Goal: Task Accomplishment & Management: Manage account settings

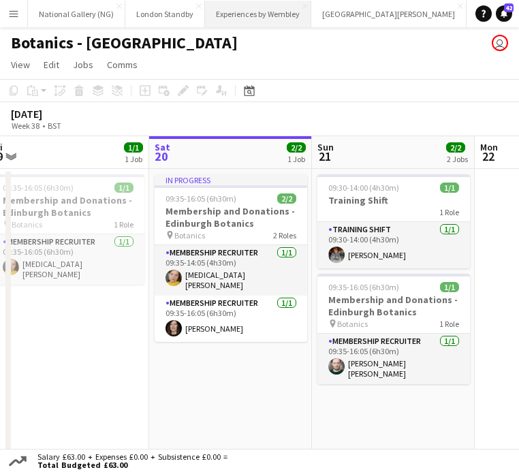
click at [233, 12] on button "Experiences by Wembley Close" at bounding box center [258, 14] width 106 height 27
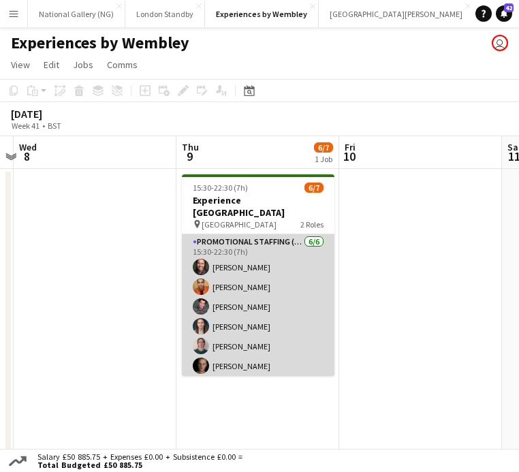
click at [260, 288] on app-card-role "Promotional Staffing (Brand Ambassadors) 6/6 15:30-22:30 (7h) Kaia Hickson Alex…" at bounding box center [258, 306] width 153 height 145
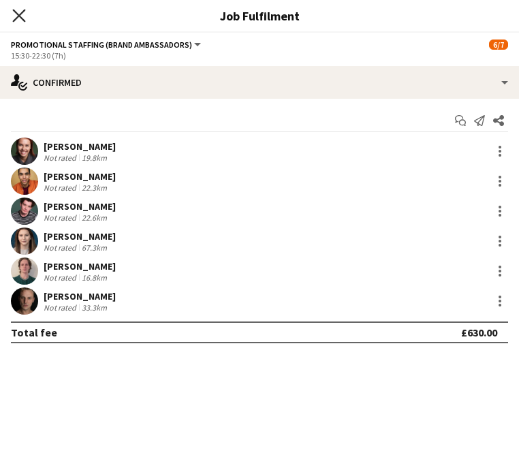
click at [25, 17] on app-icon "Close pop-in" at bounding box center [20, 16] width 20 height 20
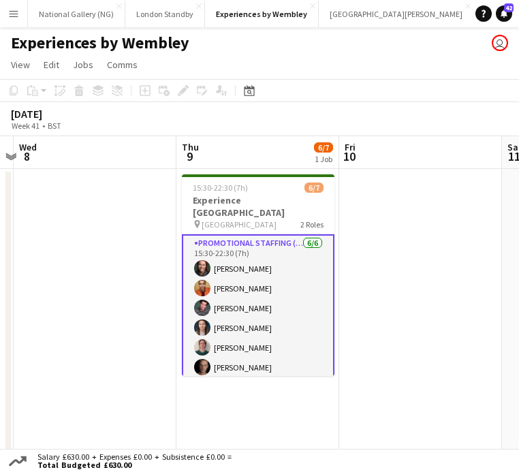
scroll to position [40, 0]
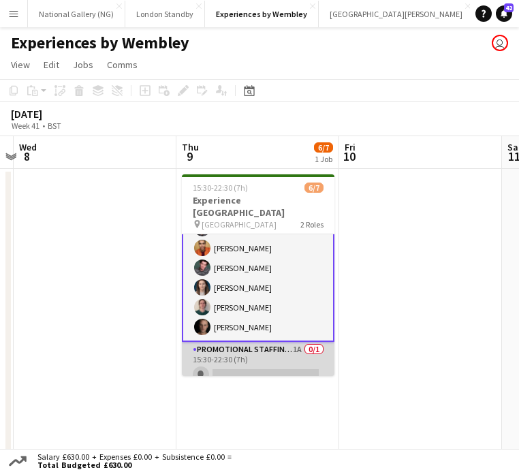
click at [242, 352] on app-card-role "Promotional Staffing (Team Leader) 1A 0/1 15:30-22:30 (7h) single-neutral-actio…" at bounding box center [258, 365] width 153 height 46
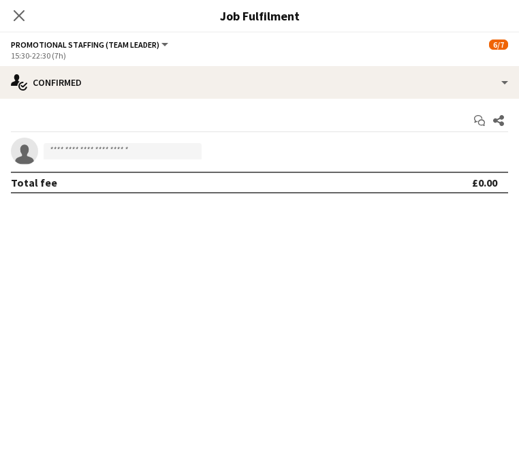
scroll to position [39, 0]
click at [20, 16] on icon at bounding box center [18, 15] width 13 height 13
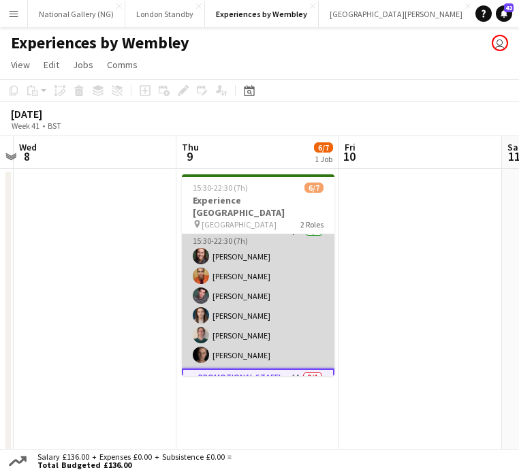
scroll to position [0, 0]
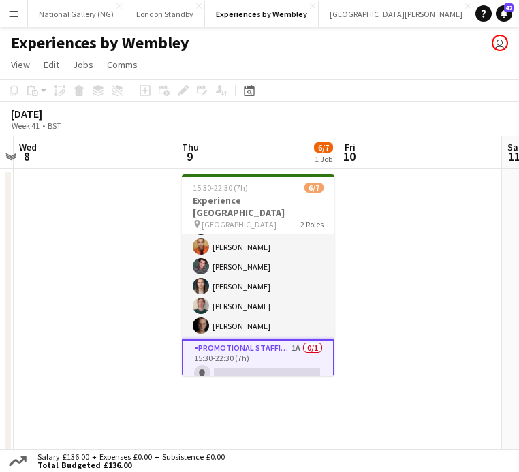
click at [245, 360] on app-card-role "Promotional Staffing (Team Leader) 1A 0/1 15:30-22:30 (7h) single-neutral-actio…" at bounding box center [258, 363] width 153 height 49
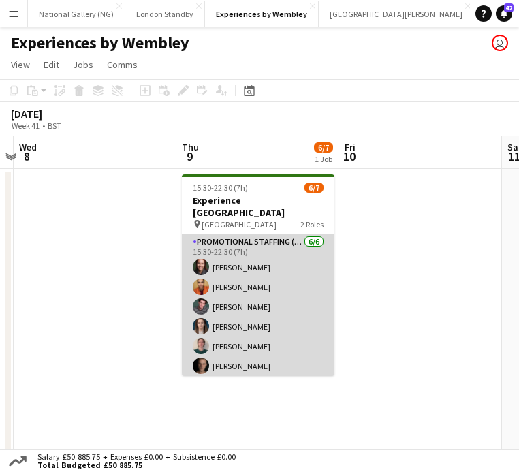
click at [255, 300] on app-card-role "Promotional Staffing (Brand Ambassadors) 6/6 15:30-22:30 (7h) Kaia Hickson Alex…" at bounding box center [258, 306] width 153 height 145
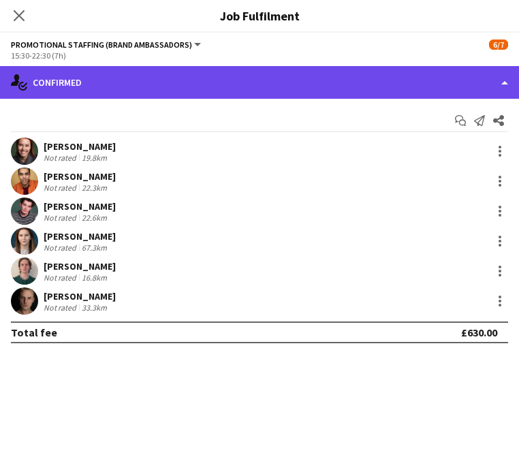
click at [499, 82] on div "single-neutral-actions-check-2 Confirmed" at bounding box center [259, 82] width 519 height 33
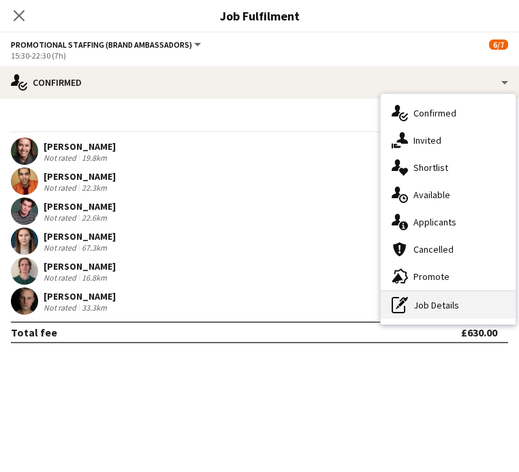
click at [434, 301] on div "pen-write Job Details" at bounding box center [448, 305] width 135 height 27
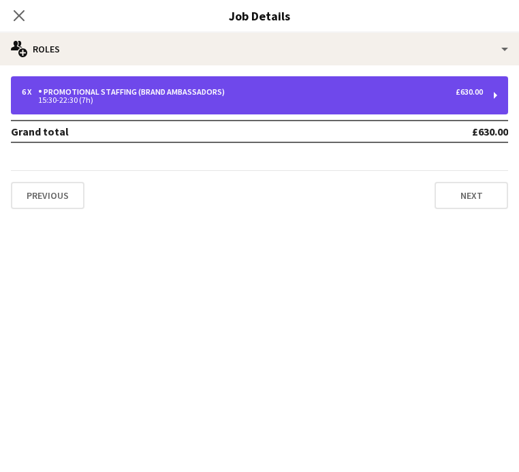
click at [289, 106] on div "6 x Promotional Staffing (Brand Ambassadors) £630.00 15:30-22:30 (7h)" at bounding box center [259, 95] width 497 height 38
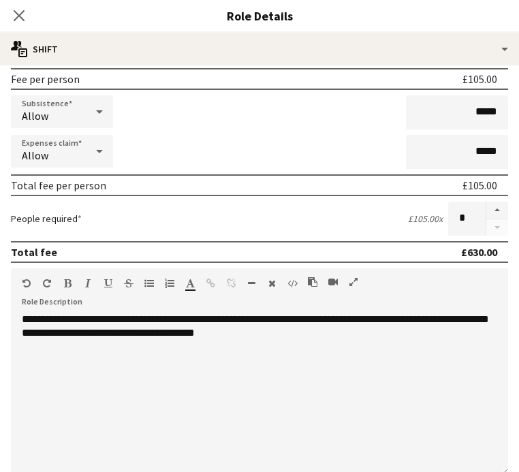
scroll to position [237, 0]
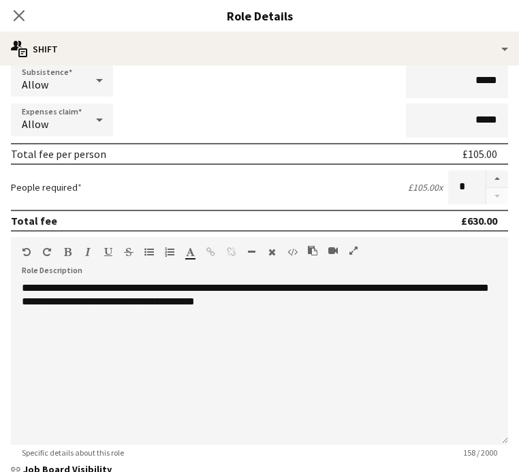
click at [498, 194] on div at bounding box center [497, 187] width 22 height 34
click at [470, 188] on input "*" at bounding box center [466, 187] width 37 height 34
type input "*"
click at [17, 15] on icon "Close pop-in" at bounding box center [18, 15] width 13 height 13
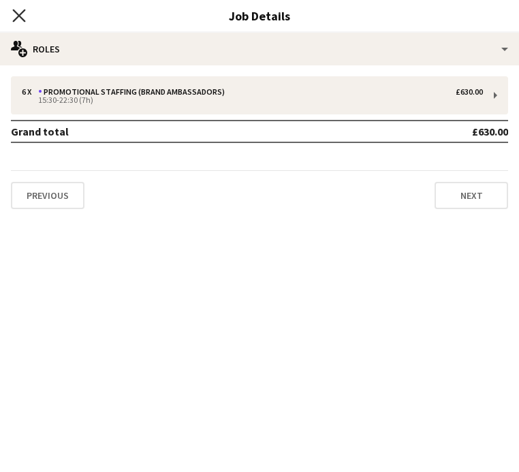
click at [21, 13] on icon at bounding box center [18, 15] width 13 height 13
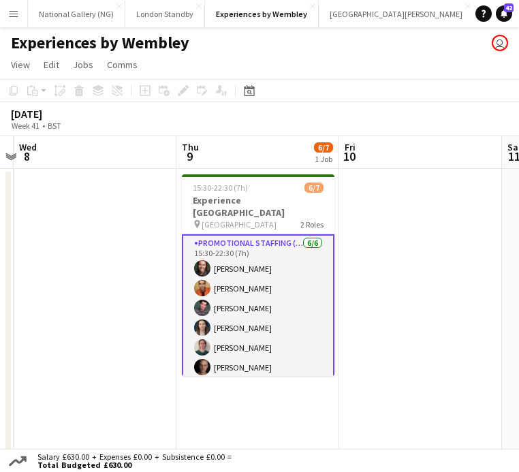
click at [168, 291] on app-date-cell at bounding box center [95, 316] width 163 height 295
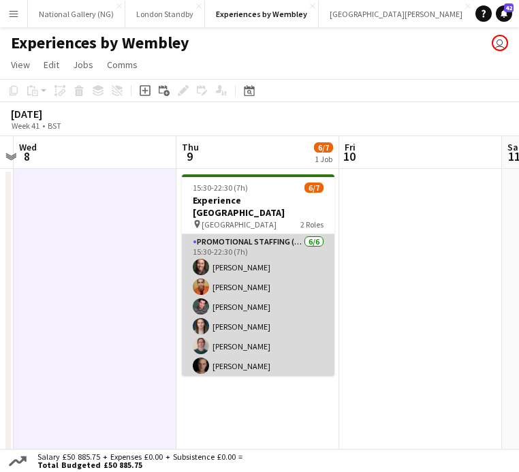
scroll to position [37, 0]
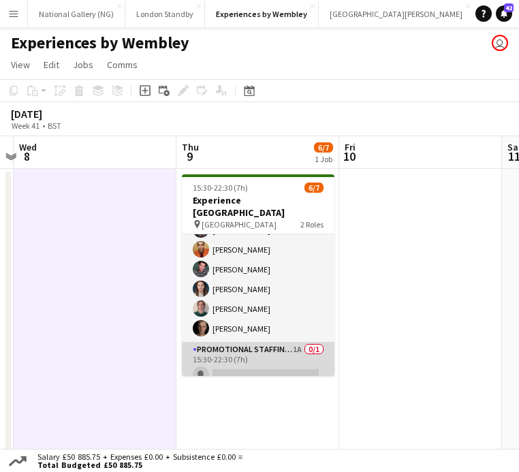
click at [255, 347] on app-card-role "Promotional Staffing (Team Leader) 1A 0/1 15:30-22:30 (7h) single-neutral-actio…" at bounding box center [258, 365] width 153 height 46
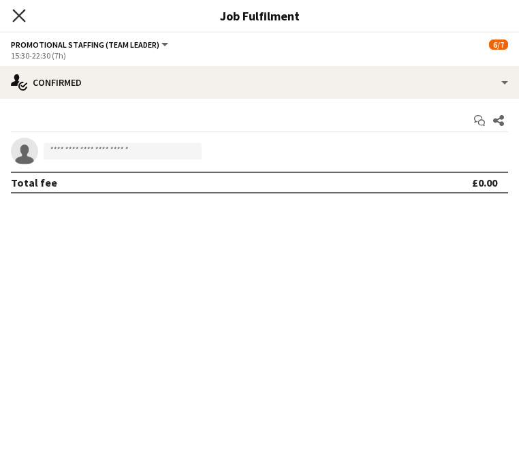
click at [22, 15] on icon "Close pop-in" at bounding box center [18, 15] width 13 height 13
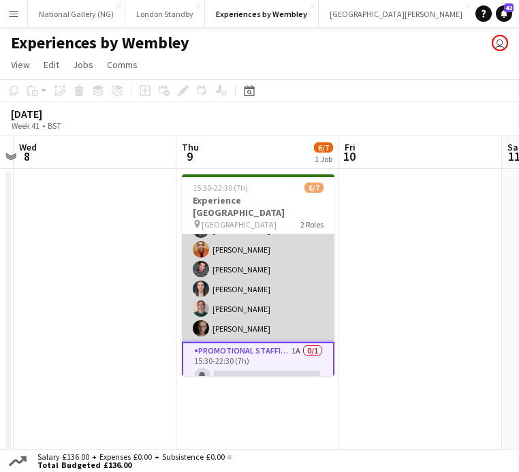
click at [240, 298] on app-card-role "Promotional Staffing (Brand Ambassadors) 6/6 15:30-22:30 (7h) Kaia Hickson Alex…" at bounding box center [258, 269] width 153 height 145
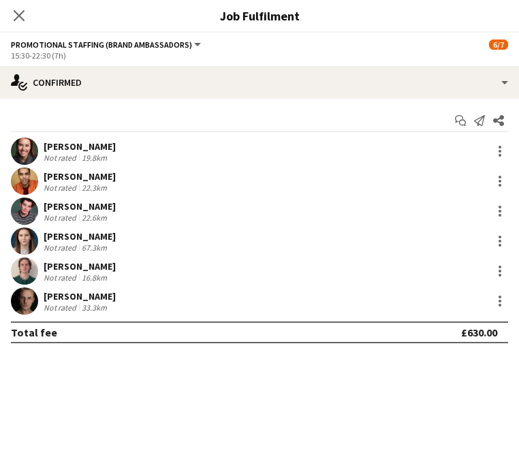
scroll to position [39, 0]
click at [505, 302] on div at bounding box center [500, 301] width 16 height 16
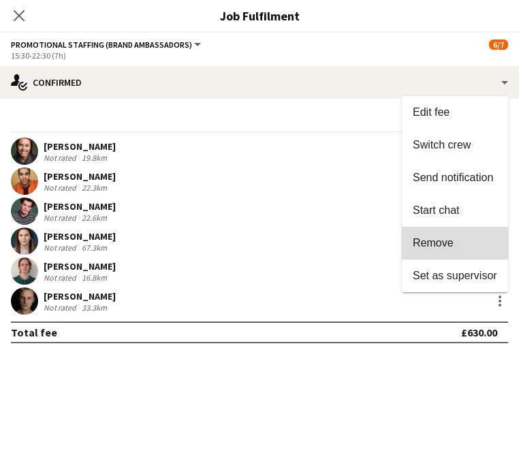
click at [455, 248] on span "Remove" at bounding box center [455, 243] width 84 height 12
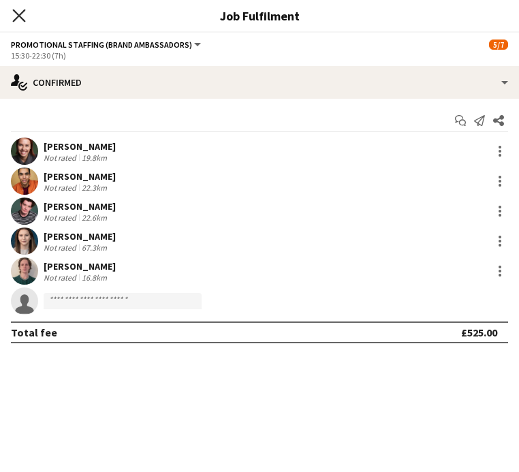
click at [14, 11] on icon at bounding box center [18, 15] width 13 height 13
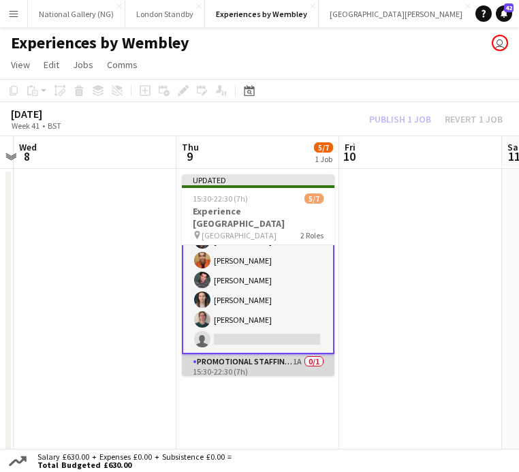
click at [248, 371] on app-card-role "Promotional Staffing (Team Leader) 1A 0/1 15:30-22:30 (7h) single-neutral-actio…" at bounding box center [258, 377] width 153 height 46
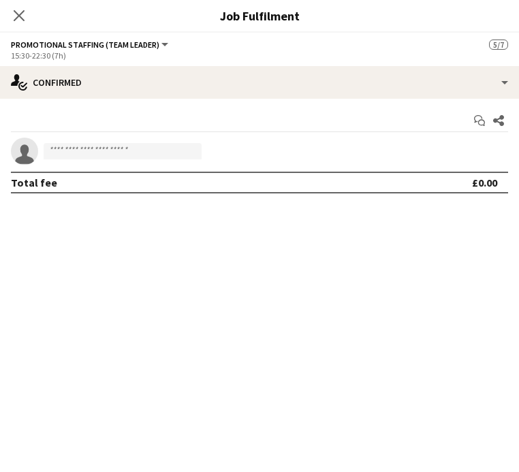
scroll to position [37, 0]
click at [168, 153] on input at bounding box center [123, 151] width 158 height 16
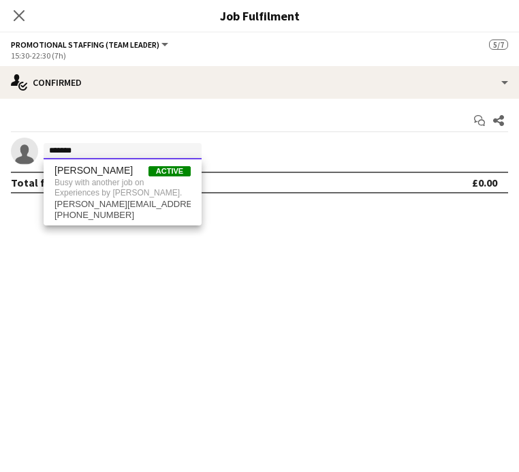
type input "*******"
click at [268, 99] on div "Start chat Share single-neutral-actions ******* Total fee £0.00" at bounding box center [259, 152] width 519 height 106
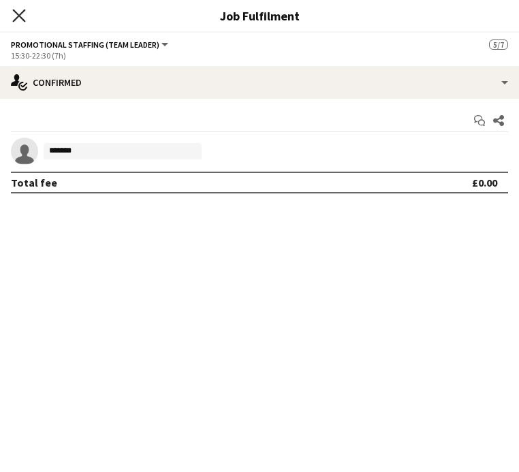
click at [21, 16] on icon at bounding box center [18, 15] width 13 height 13
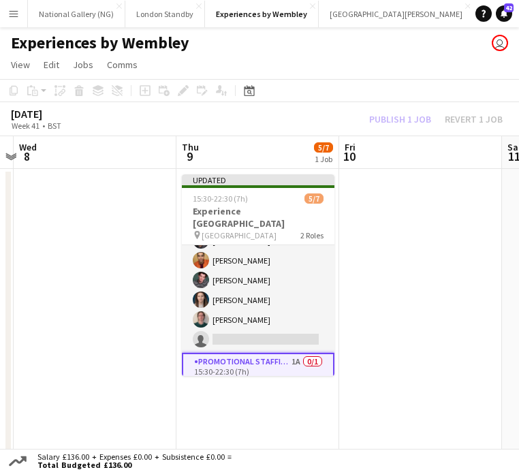
click at [465, 200] on app-date-cell at bounding box center [420, 316] width 163 height 295
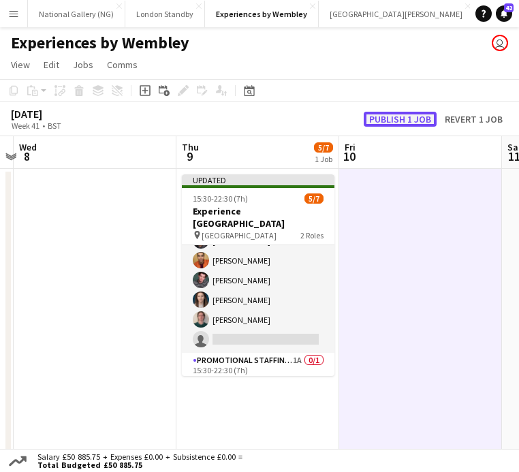
click at [388, 120] on button "Publish 1 job" at bounding box center [400, 119] width 73 height 15
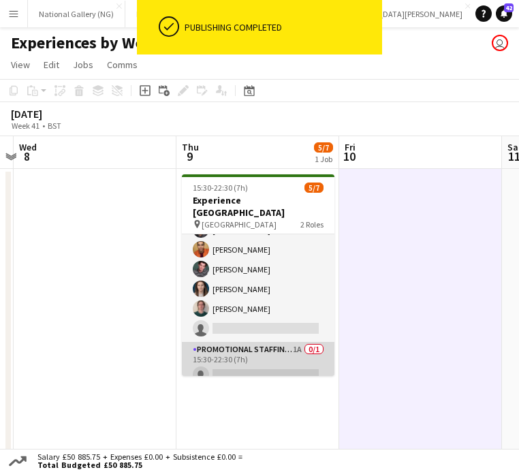
scroll to position [15, 0]
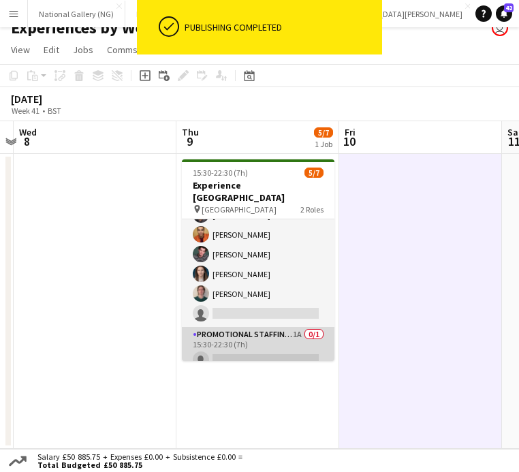
click at [246, 313] on app-card-role "Promotional Staffing (Brand Ambassadors) 2A 5/6 15:30-22:30 (7h) Kaia Hickson A…" at bounding box center [258, 254] width 153 height 145
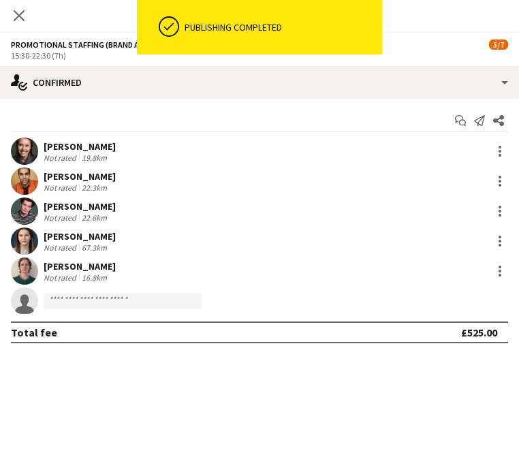
scroll to position [39, 0]
click at [24, 22] on app-icon "Close pop-in" at bounding box center [20, 16] width 20 height 20
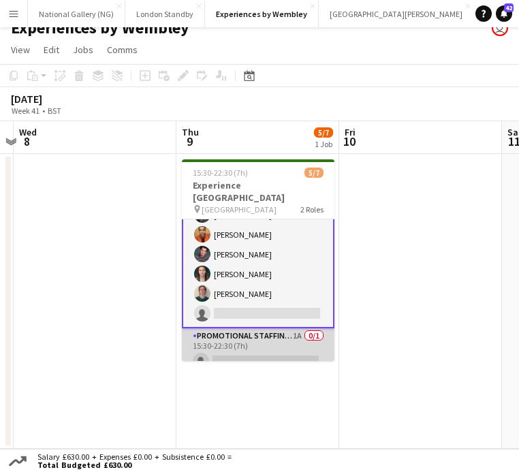
click at [261, 345] on app-card-role "Promotional Staffing (Team Leader) 1A 0/1 15:30-22:30 (7h) single-neutral-actio…" at bounding box center [258, 351] width 153 height 46
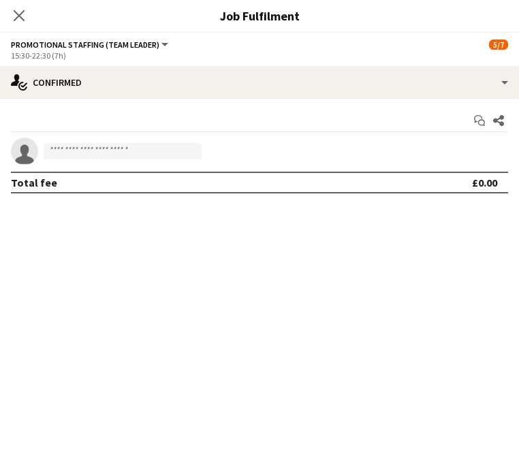
scroll to position [37, 0]
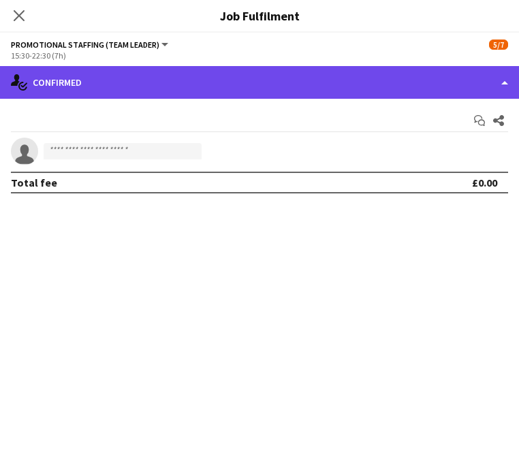
click at [153, 82] on div "single-neutral-actions-check-2 Confirmed" at bounding box center [259, 82] width 519 height 33
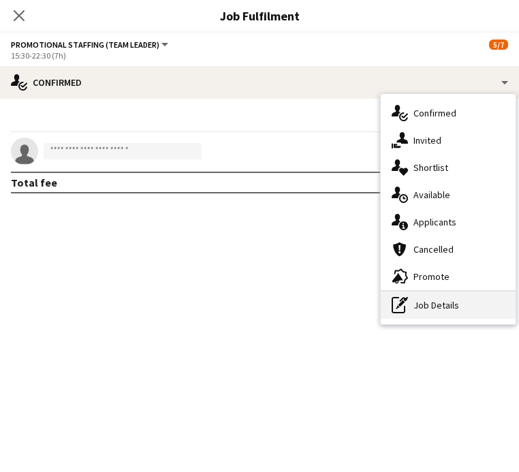
click at [436, 312] on div "pen-write Job Details" at bounding box center [448, 305] width 135 height 27
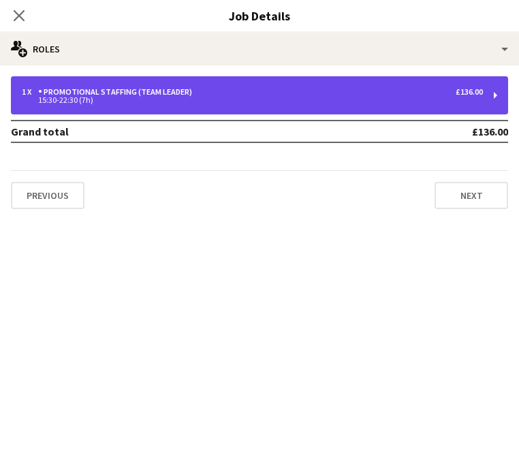
click at [169, 93] on div "Promotional Staffing (Team Leader)" at bounding box center [117, 92] width 159 height 10
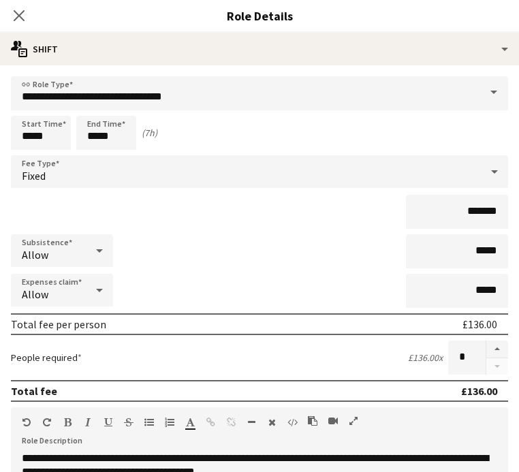
click at [129, 154] on form "**********" at bounding box center [259, 452] width 519 height 752
click at [129, 177] on div "Fixed" at bounding box center [246, 171] width 470 height 33
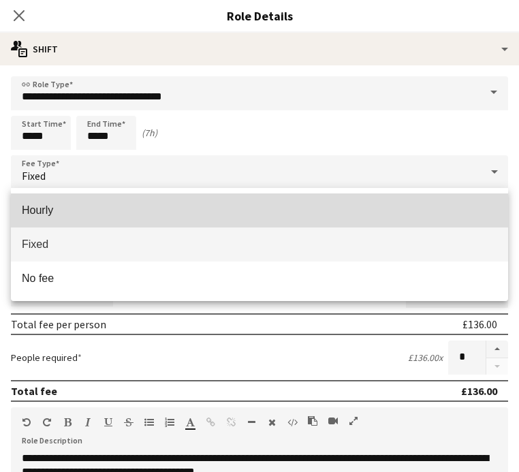
click at [112, 204] on span "Hourly" at bounding box center [260, 210] width 476 height 13
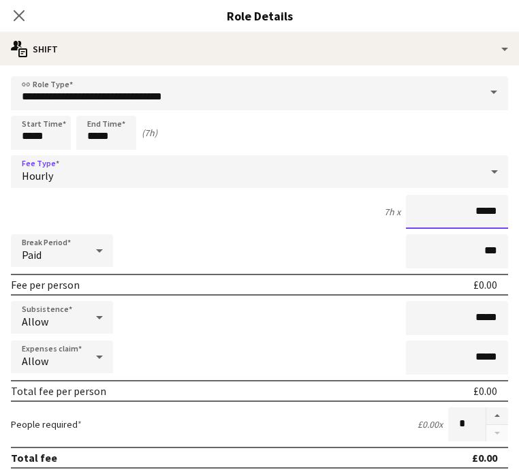
click at [482, 213] on input "*****" at bounding box center [457, 212] width 102 height 34
type input "**"
type input "***"
click at [291, 228] on div "7h x ***" at bounding box center [259, 212] width 497 height 34
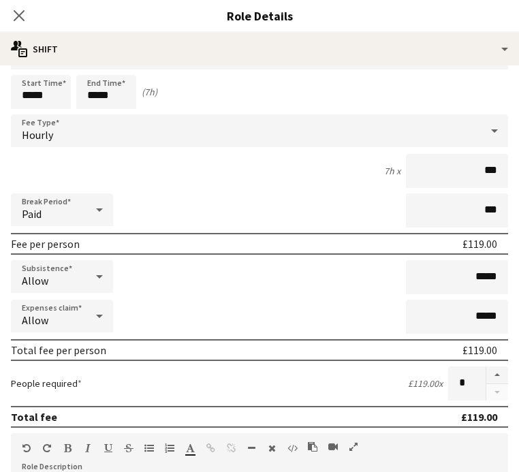
scroll to position [0, 0]
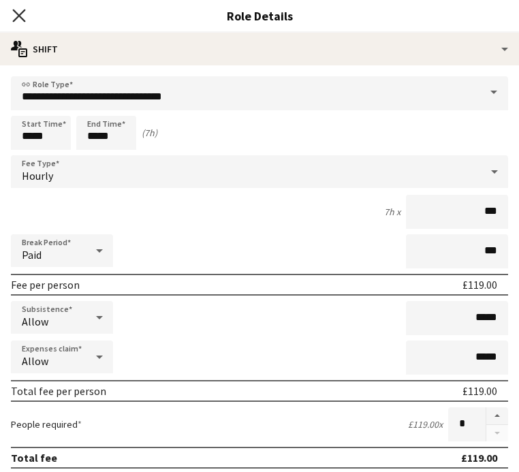
click at [20, 13] on icon at bounding box center [18, 15] width 13 height 13
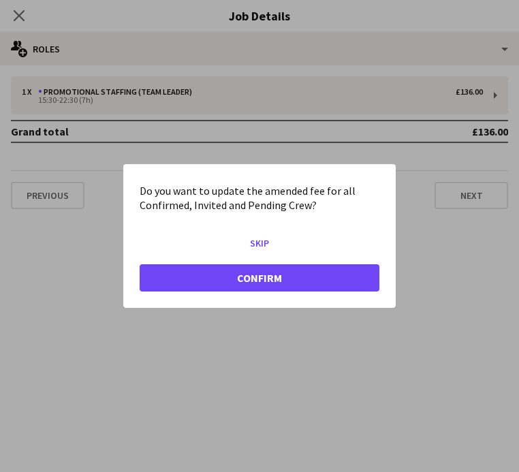
click at [215, 112] on div at bounding box center [259, 236] width 519 height 472
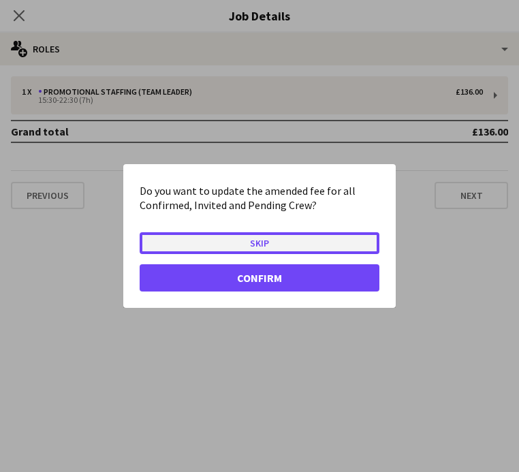
click at [215, 249] on button "Skip" at bounding box center [260, 243] width 240 height 22
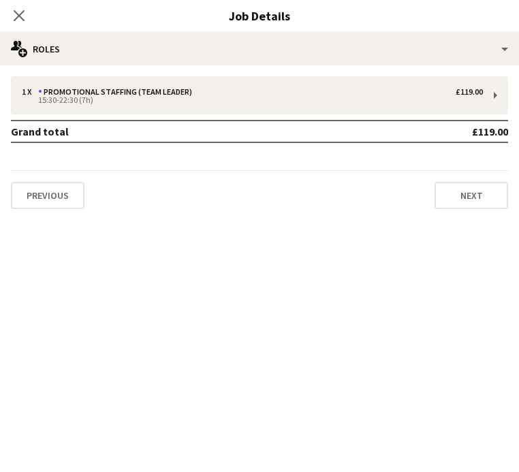
scroll to position [15, 0]
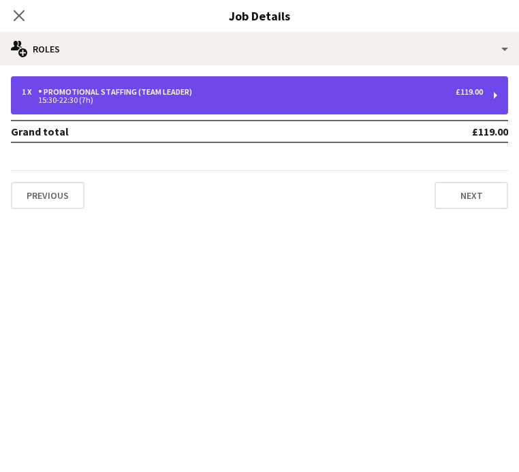
click at [142, 107] on div "1 x Promotional Staffing (Team Leader) £119.00 15:30-22:30 (7h)" at bounding box center [259, 95] width 497 height 38
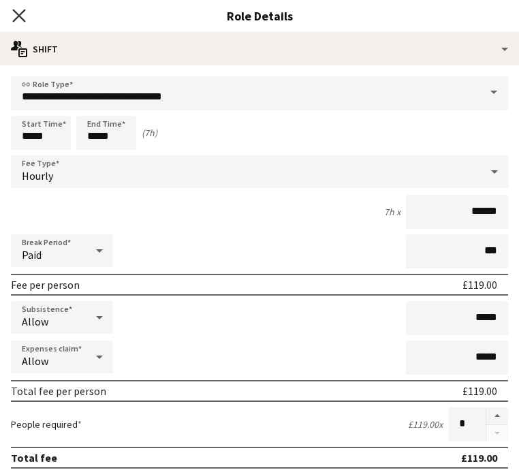
click at [20, 16] on icon at bounding box center [18, 15] width 13 height 13
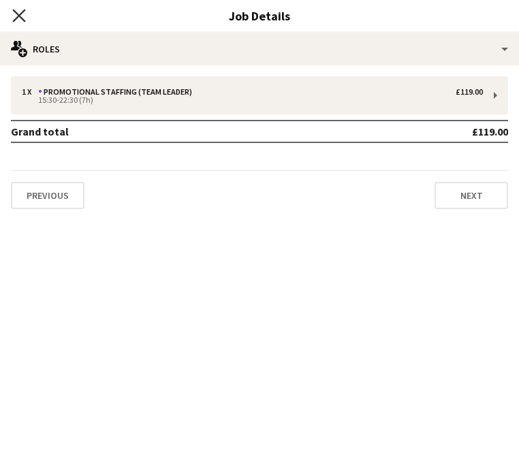
click at [14, 9] on icon "Close pop-in" at bounding box center [18, 15] width 13 height 13
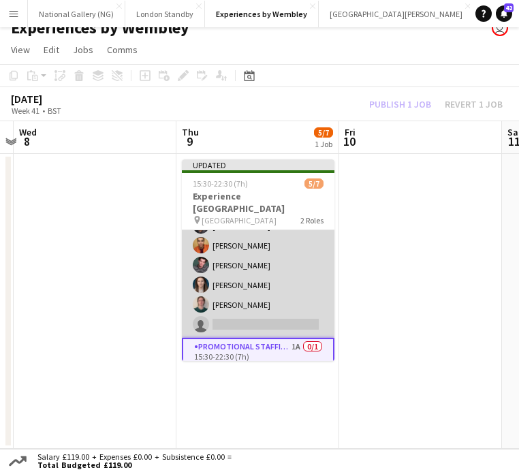
click at [252, 277] on app-card-role "Promotional Staffing (Brand Ambassadors) 2A 5/6 15:30-22:30 (7h) Kaia Hickson A…" at bounding box center [258, 265] width 153 height 145
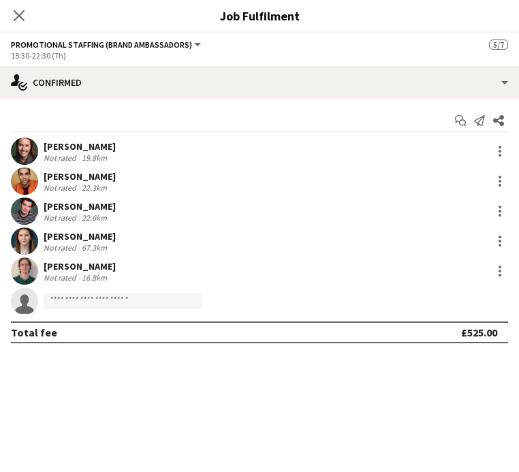
scroll to position [39, 0]
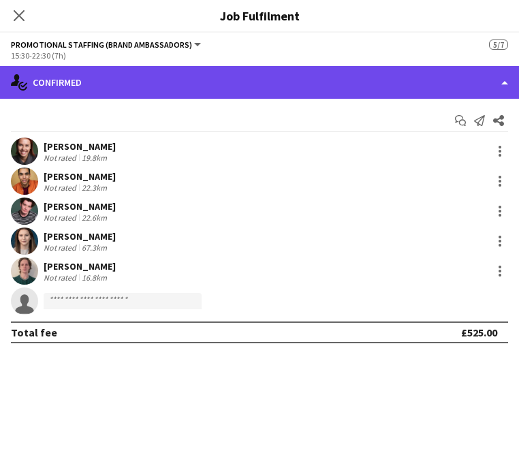
click at [79, 74] on div "single-neutral-actions-check-2 Confirmed" at bounding box center [259, 82] width 519 height 33
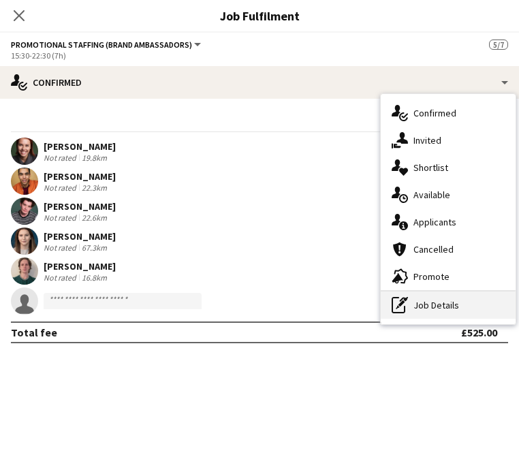
click at [434, 304] on div "pen-write Job Details" at bounding box center [448, 305] width 135 height 27
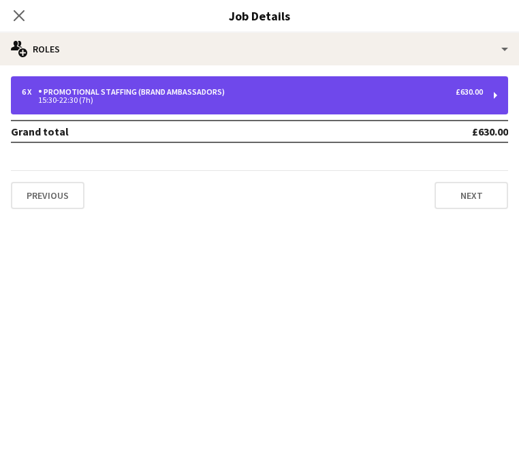
click at [161, 91] on div "Promotional Staffing (Brand Ambassadors)" at bounding box center [134, 92] width 192 height 10
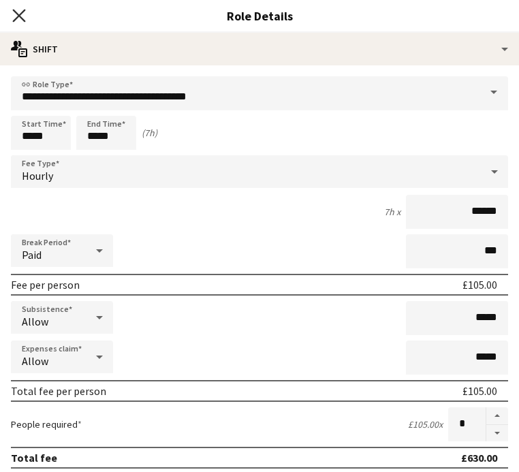
click at [24, 12] on icon "Close pop-in" at bounding box center [18, 15] width 13 height 13
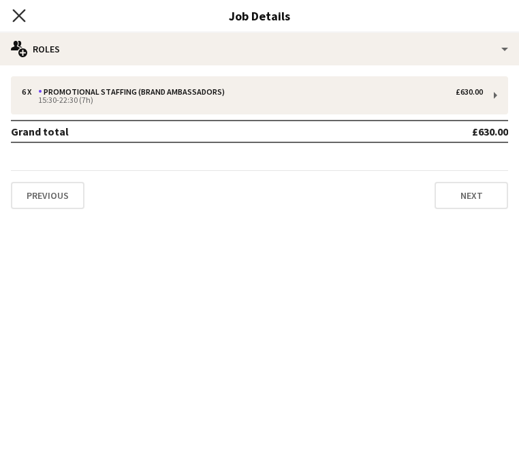
click at [18, 14] on icon at bounding box center [18, 15] width 13 height 13
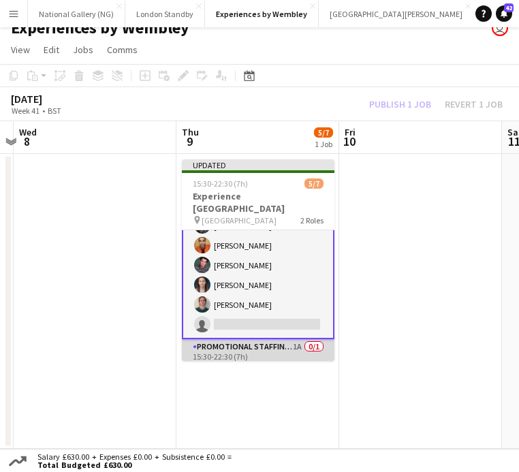
click at [225, 353] on app-card-role "Promotional Staffing (Team Leader) 1A 0/1 15:30-22:30 (7h) single-neutral-actio…" at bounding box center [258, 362] width 153 height 46
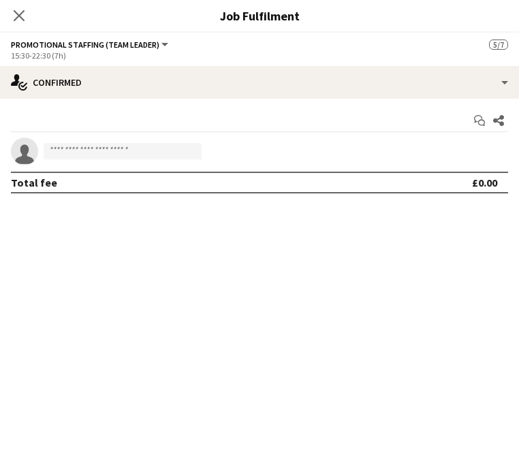
scroll to position [37, 0]
click at [160, 155] on input at bounding box center [123, 151] width 158 height 16
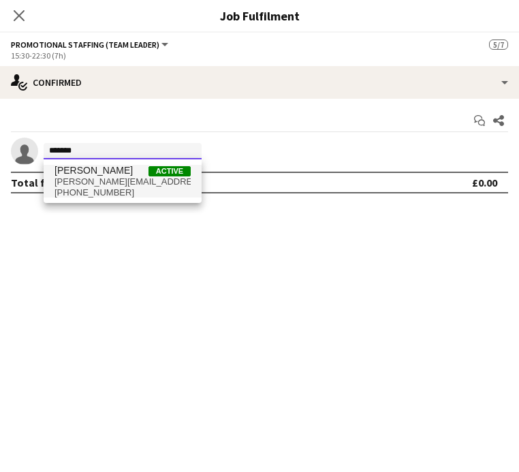
type input "*******"
click at [119, 181] on span "tom.dc.canton@gmail.com" at bounding box center [123, 181] width 136 height 11
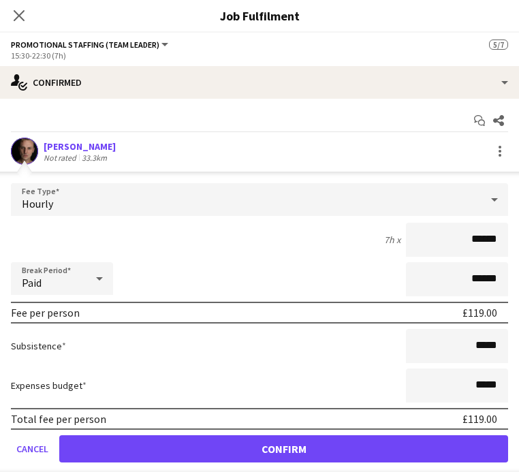
scroll to position [42, 0]
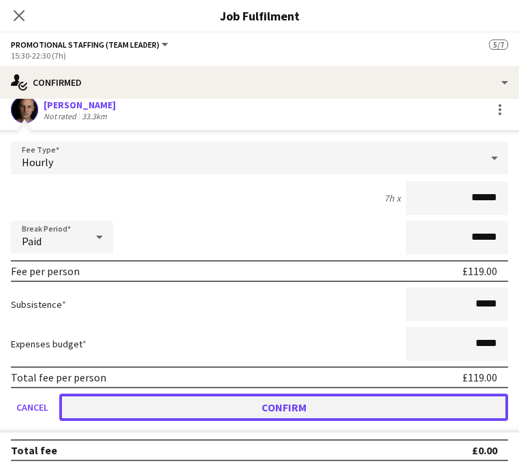
click at [288, 406] on button "Confirm" at bounding box center [283, 407] width 449 height 27
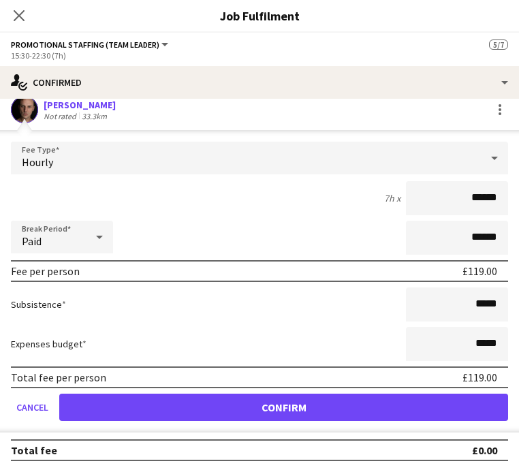
scroll to position [0, 0]
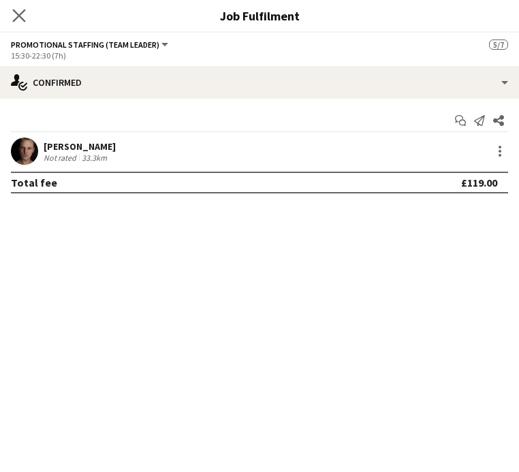
click at [22, 7] on app-icon "Close pop-in" at bounding box center [20, 16] width 20 height 20
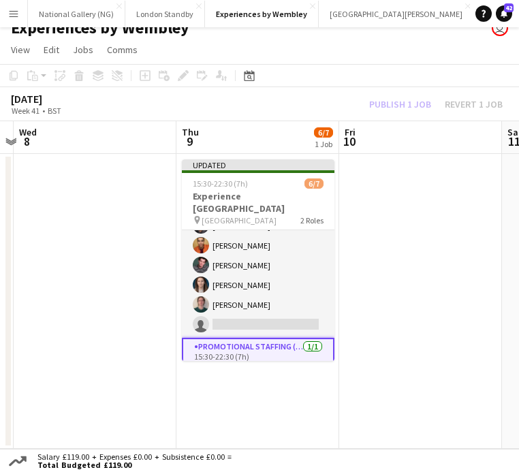
click at [405, 198] on app-date-cell at bounding box center [420, 301] width 163 height 295
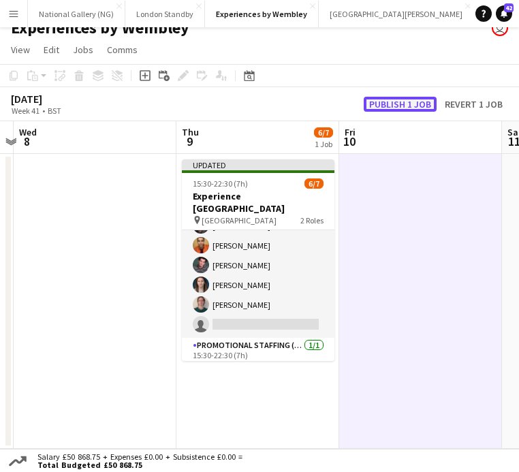
click at [404, 108] on button "Publish 1 job" at bounding box center [400, 104] width 73 height 15
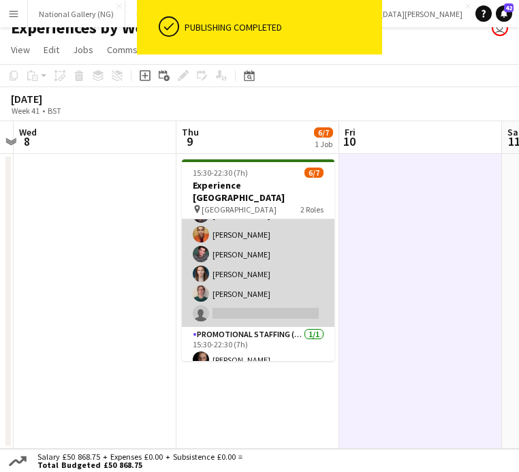
click at [261, 273] on app-card-role "Promotional Staffing (Brand Ambassadors) 2A 5/6 15:30-22:30 (7h) Kaia Hickson A…" at bounding box center [258, 254] width 153 height 145
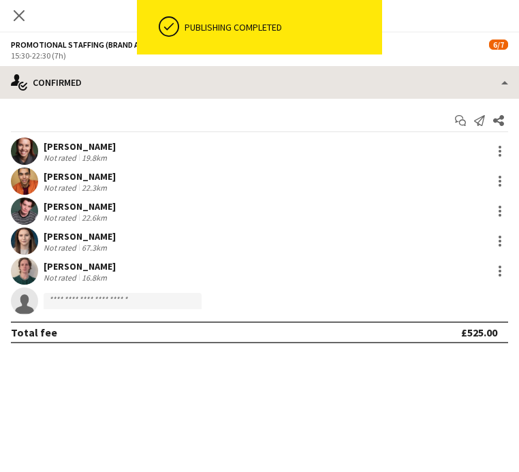
scroll to position [39, 0]
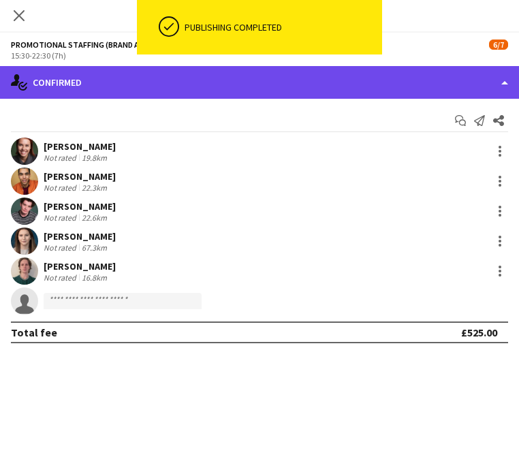
click at [292, 79] on div "single-neutral-actions-check-2 Confirmed" at bounding box center [259, 82] width 519 height 33
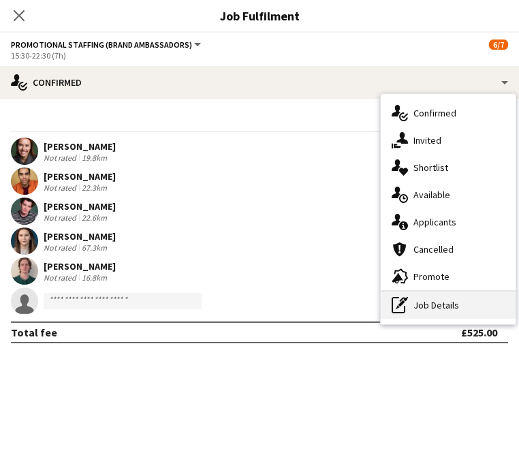
click at [446, 306] on div "pen-write Job Details" at bounding box center [448, 305] width 135 height 27
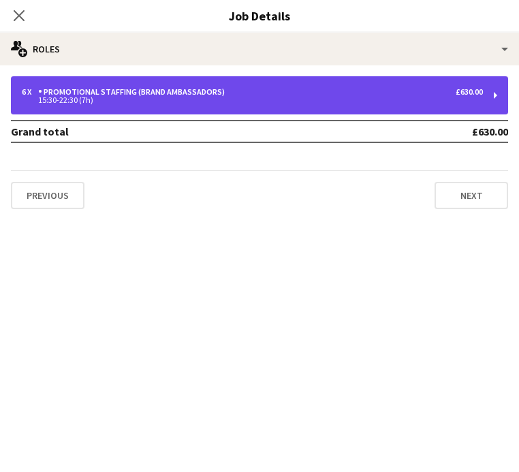
click at [437, 110] on div "6 x Promotional Staffing (Brand Ambassadors) £630.00 15:30-22:30 (7h)" at bounding box center [259, 95] width 497 height 38
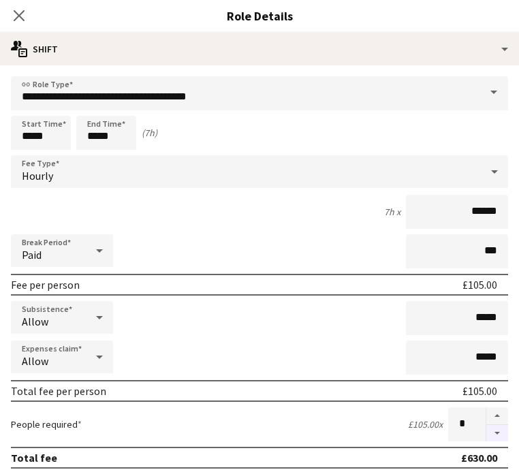
click at [499, 434] on button "button" at bounding box center [497, 433] width 22 height 17
type input "*"
click at [15, 7] on app-icon "Close pop-in" at bounding box center [20, 16] width 20 height 20
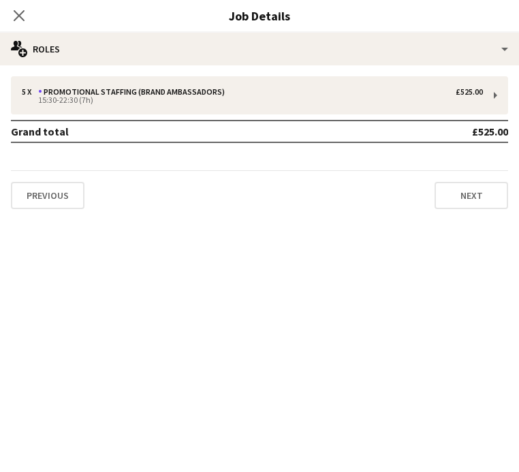
scroll to position [31, 0]
click at [20, 18] on icon "Close pop-in" at bounding box center [18, 15] width 13 height 13
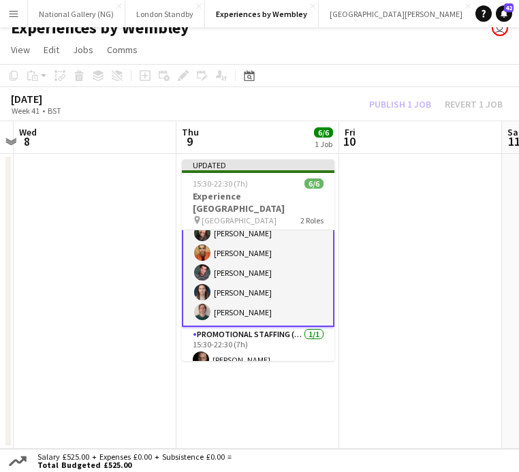
scroll to position [0, 0]
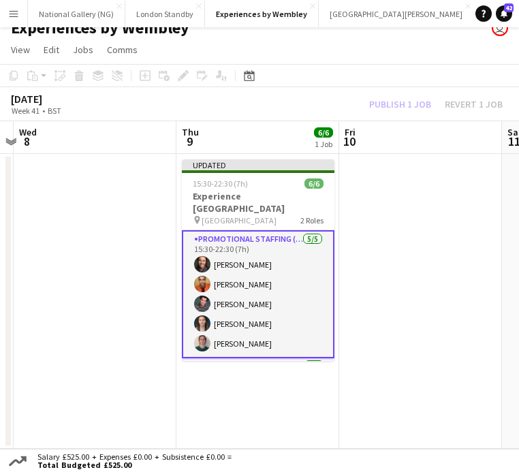
click at [412, 108] on div "Publish 1 job Revert 1 job" at bounding box center [436, 104] width 166 height 15
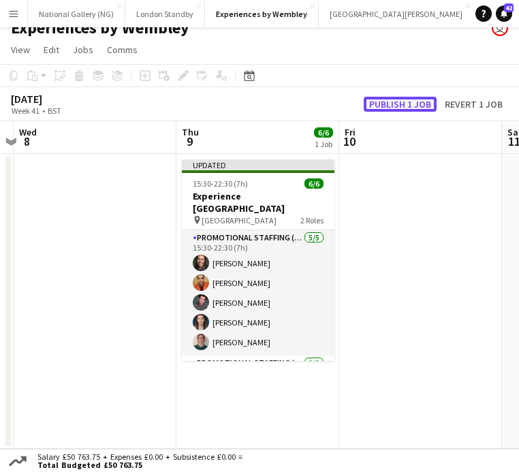
click at [412, 108] on button "Publish 1 job" at bounding box center [400, 104] width 73 height 15
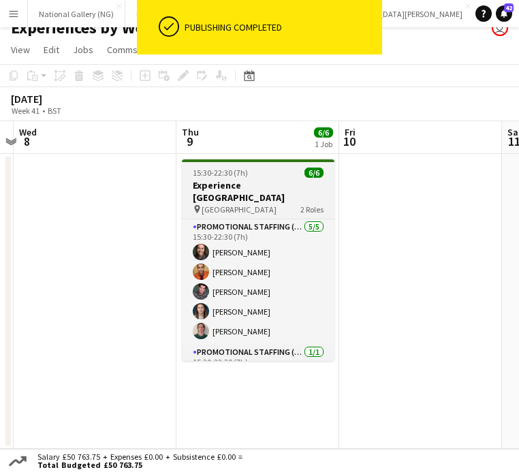
click at [250, 191] on h3 "Experience [GEOGRAPHIC_DATA]" at bounding box center [258, 191] width 153 height 25
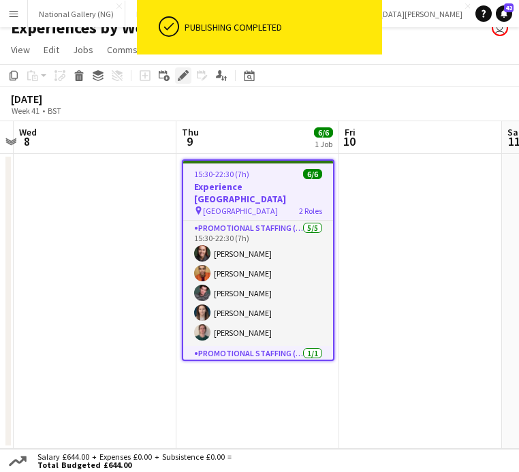
click at [180, 80] on icon at bounding box center [179, 79] width 3 height 3
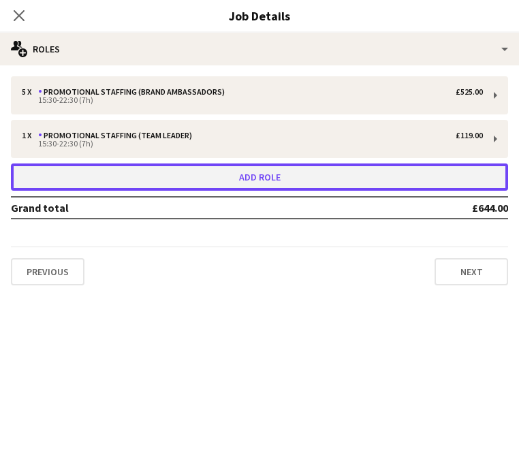
click at [142, 181] on button "Add role" at bounding box center [259, 177] width 497 height 27
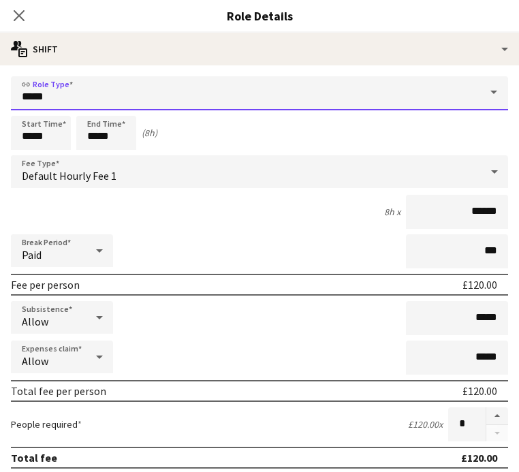
click at [108, 97] on input "*****" at bounding box center [259, 93] width 497 height 34
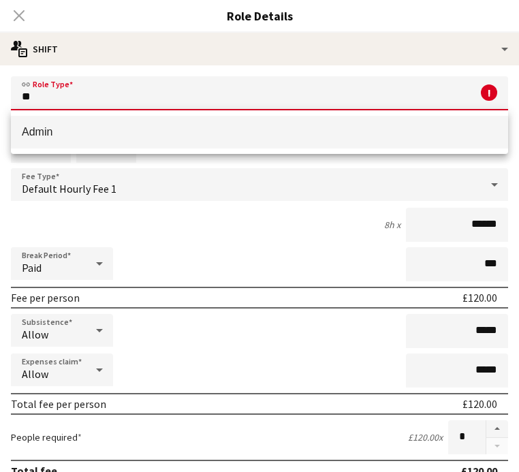
type input "*"
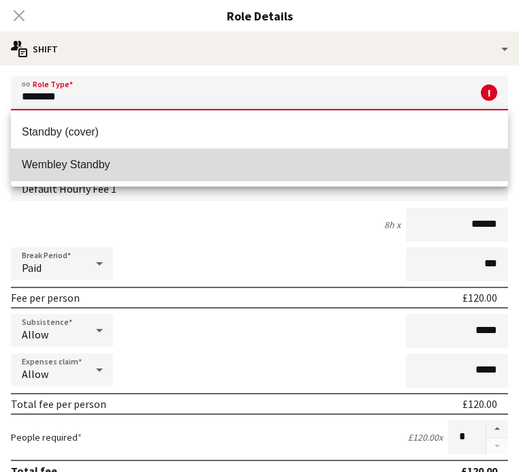
click at [92, 171] on mat-option "Wembley Standby" at bounding box center [259, 165] width 497 height 33
type input "**********"
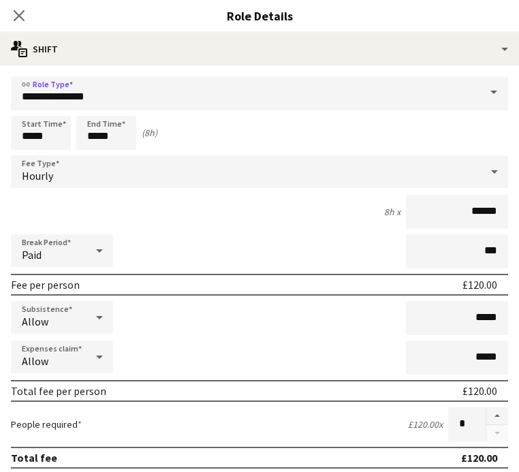
click at [112, 172] on div "Hourly" at bounding box center [246, 171] width 470 height 33
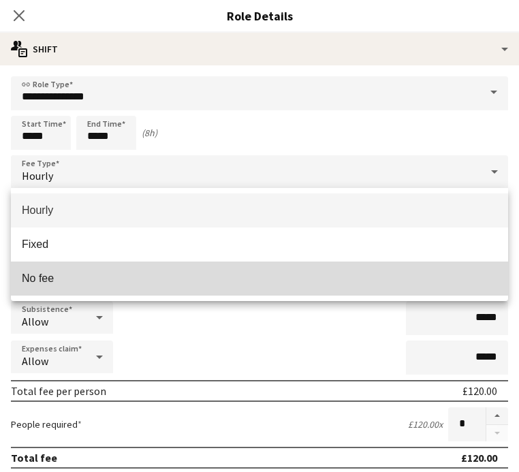
click at [93, 284] on span "No fee" at bounding box center [260, 278] width 476 height 13
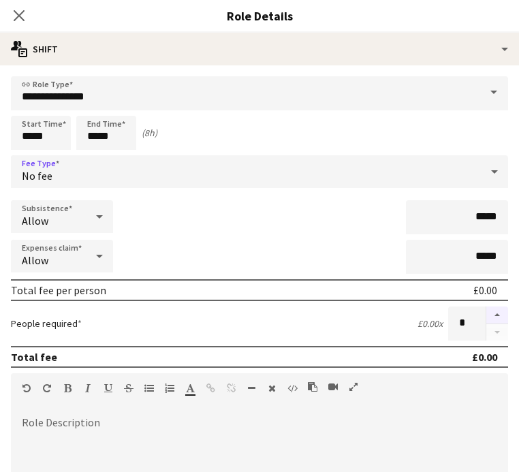
click at [494, 320] on button "button" at bounding box center [497, 316] width 22 height 18
type input "*"
click at [17, 16] on icon "Close pop-in" at bounding box center [18, 15] width 13 height 13
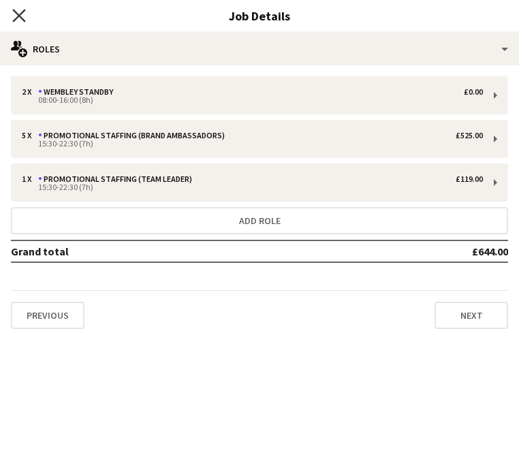
click at [14, 9] on icon "Close pop-in" at bounding box center [18, 15] width 13 height 13
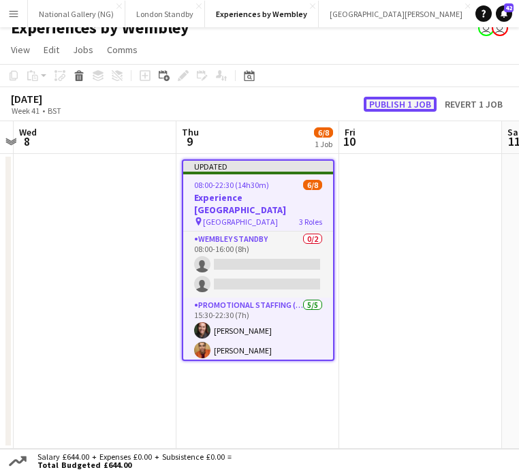
click at [389, 104] on button "Publish 1 job" at bounding box center [400, 104] width 73 height 15
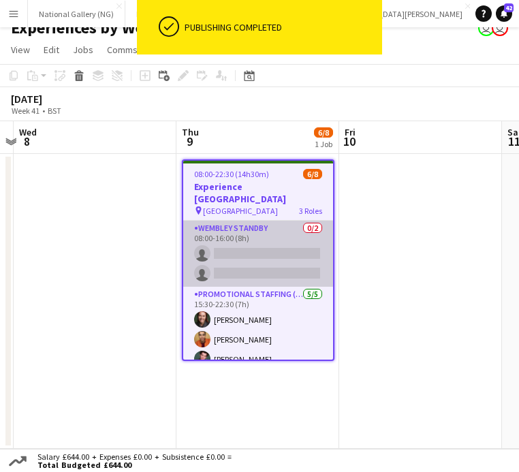
click at [255, 234] on app-card-role "Wembley Standby 0/2 08:00-16:00 (8h) single-neutral-actions single-neutral-acti…" at bounding box center [258, 254] width 150 height 66
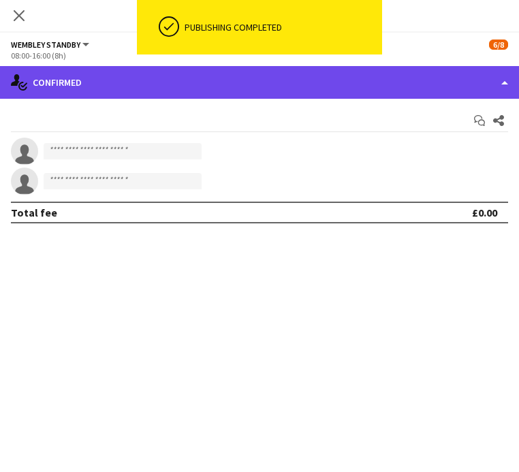
click at [317, 92] on div "single-neutral-actions-check-2 Confirmed" at bounding box center [259, 82] width 519 height 33
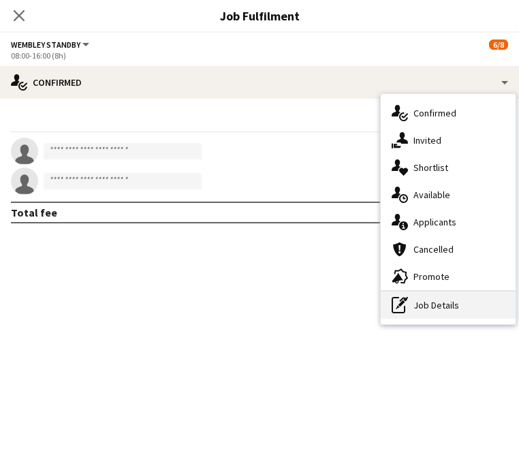
click at [445, 304] on div "pen-write Job Details" at bounding box center [448, 305] width 135 height 27
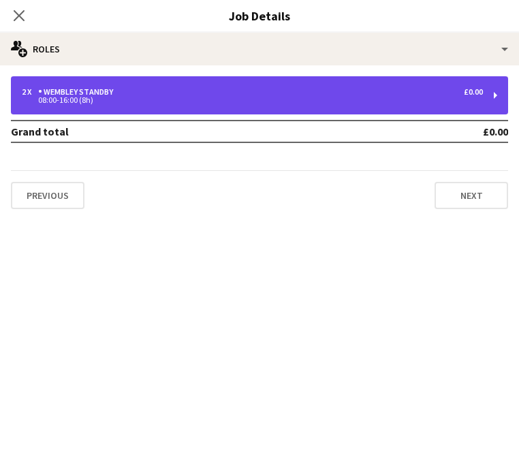
click at [151, 90] on div "2 x Wembley Standby £0.00" at bounding box center [252, 92] width 461 height 10
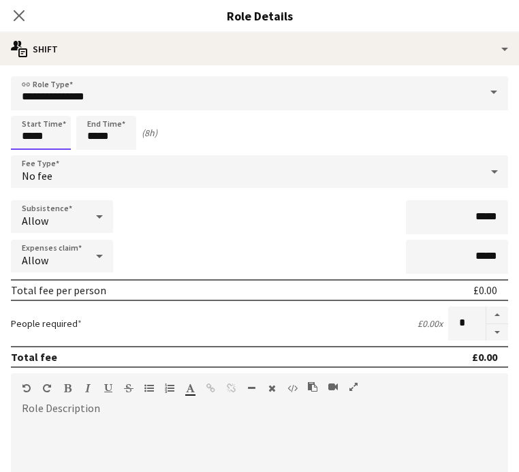
click at [35, 136] on input "*****" at bounding box center [41, 133] width 60 height 34
type input "*****"
click at [98, 137] on input "*****" at bounding box center [106, 133] width 60 height 34
type input "*****"
click at [278, 134] on div "Start Time ***** End Time ***** (6h 30m)" at bounding box center [259, 133] width 497 height 34
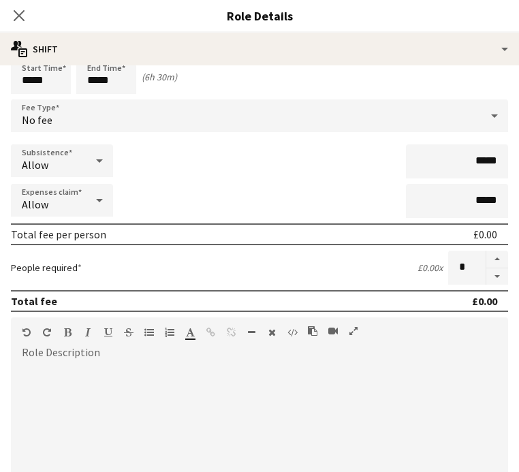
scroll to position [72, 0]
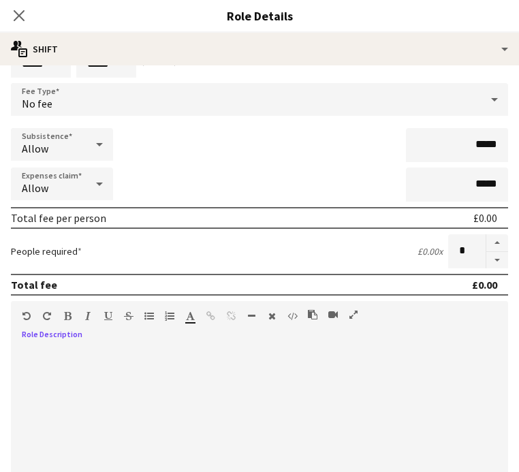
click at [114, 389] on div at bounding box center [259, 427] width 497 height 164
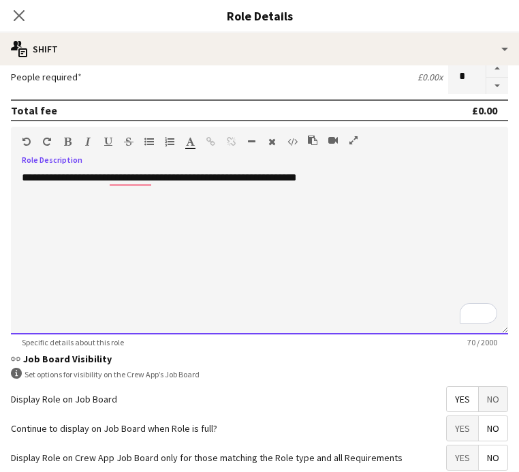
scroll to position [311, 0]
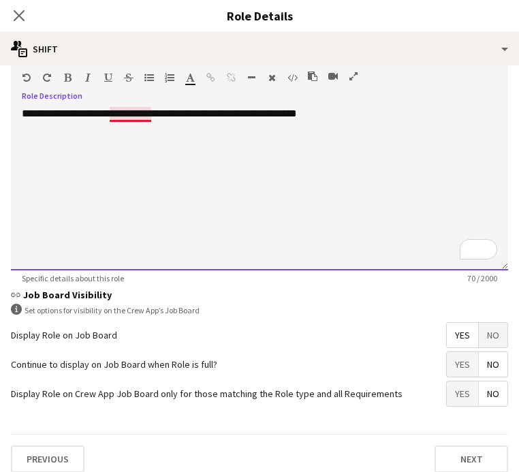
click at [129, 118] on div "**********" at bounding box center [259, 189] width 497 height 164
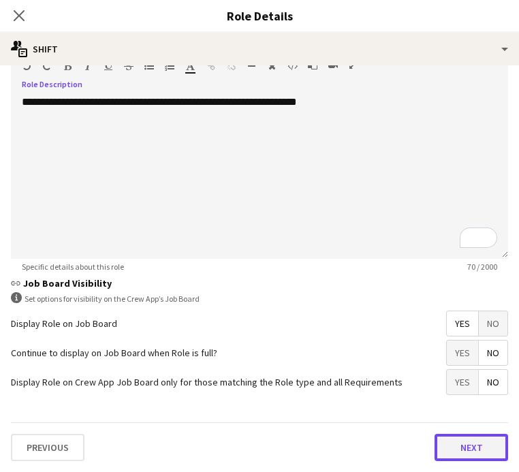
click at [475, 443] on button "Next" at bounding box center [472, 447] width 74 height 27
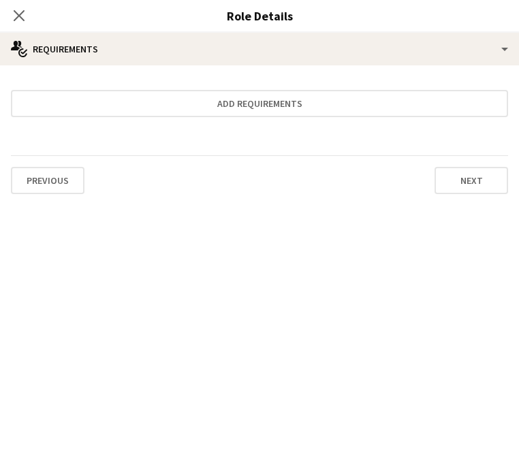
scroll to position [0, 0]
click at [22, 15] on icon "Close pop-in" at bounding box center [18, 15] width 13 height 13
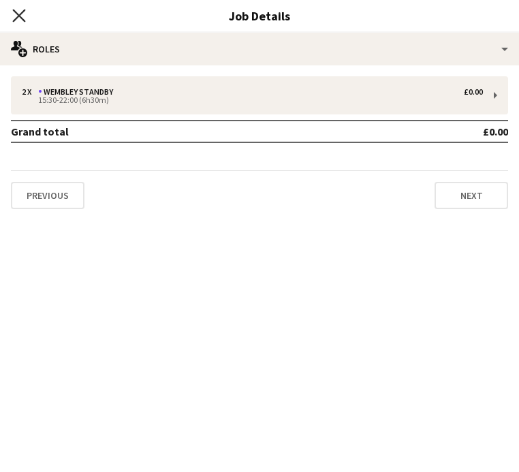
click at [22, 18] on icon at bounding box center [18, 15] width 13 height 13
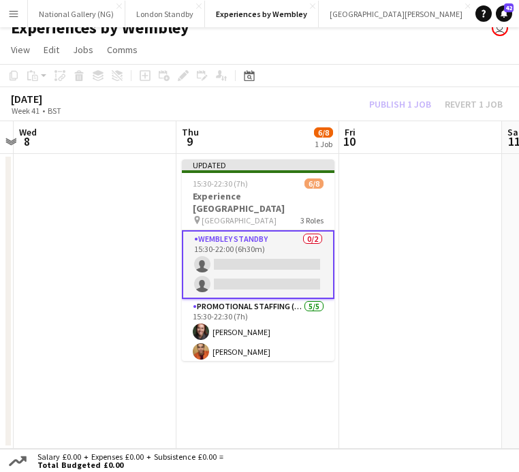
click at [412, 110] on div "Publish 1 job Revert 1 job" at bounding box center [436, 104] width 166 height 15
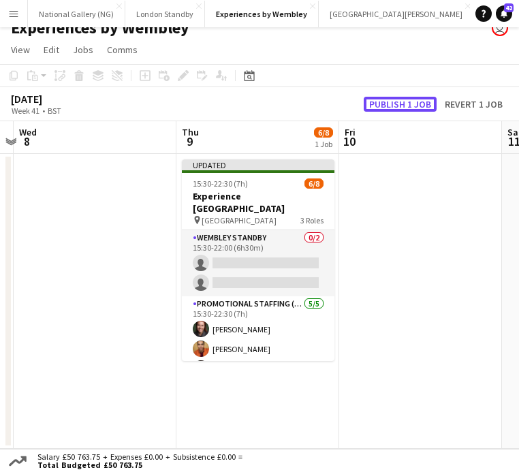
click at [412, 110] on button "Publish 1 job" at bounding box center [400, 104] width 73 height 15
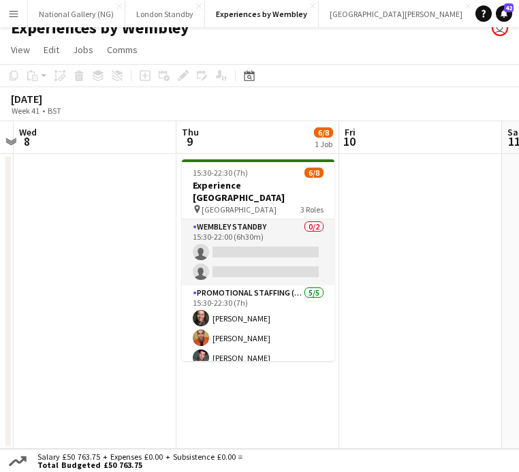
click at [12, 12] on app-icon "Menu" at bounding box center [13, 13] width 11 height 11
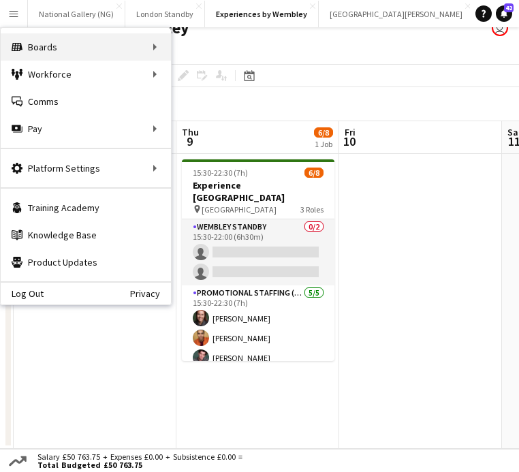
click at [56, 46] on div "Boards Boards" at bounding box center [86, 46] width 170 height 27
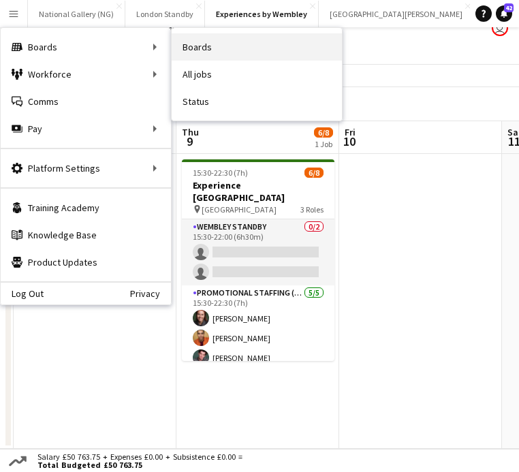
click at [230, 48] on link "Boards" at bounding box center [257, 46] width 170 height 27
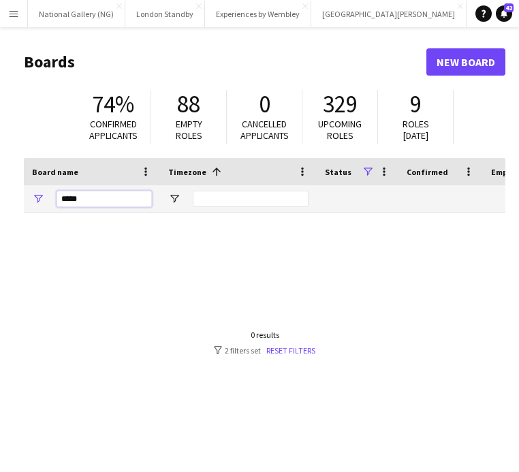
click at [113, 196] on input "*****" at bounding box center [104, 199] width 95 height 16
type input "*"
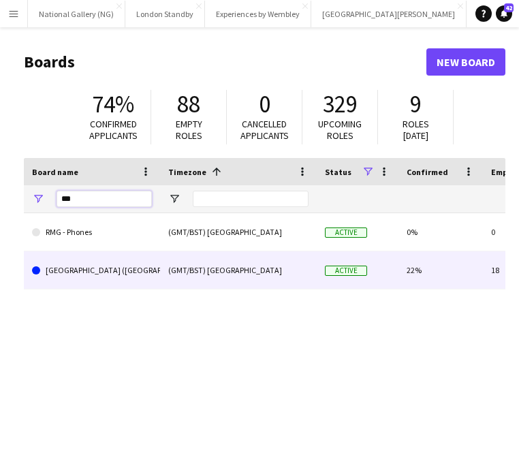
type input "***"
click at [108, 280] on link "[GEOGRAPHIC_DATA] ([GEOGRAPHIC_DATA])" at bounding box center [92, 270] width 120 height 38
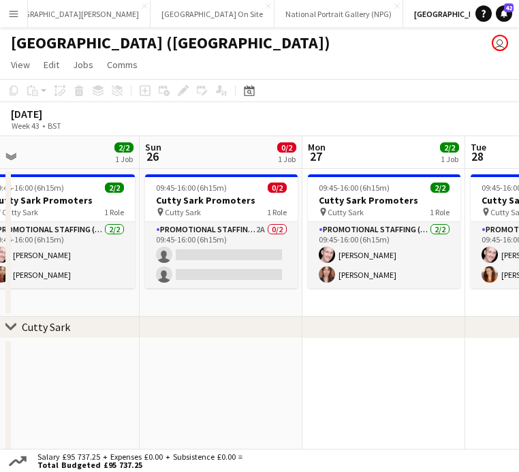
scroll to position [0, 337]
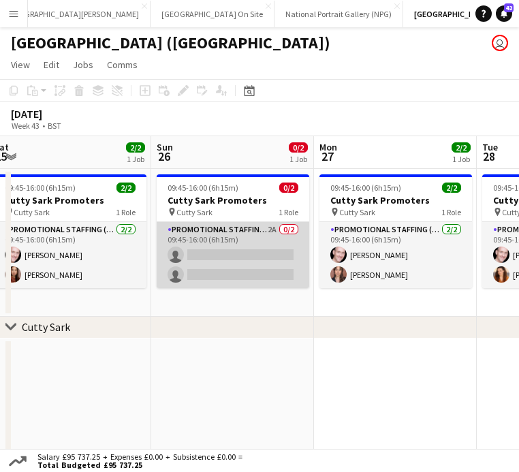
click at [241, 255] on app-card-role "Promotional Staffing (Brand Ambassadors) 2A 0/2 09:45-16:00 (6h15m) single-neut…" at bounding box center [233, 255] width 153 height 66
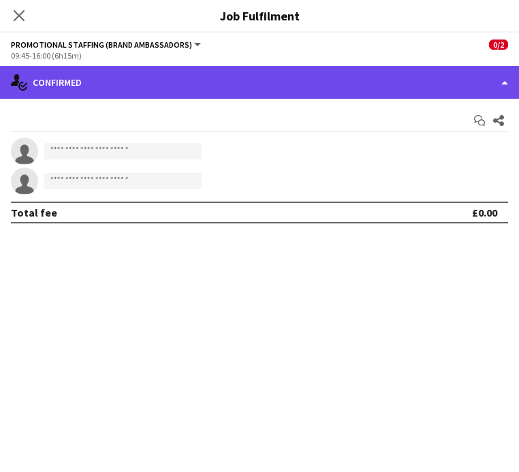
click at [268, 79] on div "single-neutral-actions-check-2 Confirmed" at bounding box center [259, 82] width 519 height 33
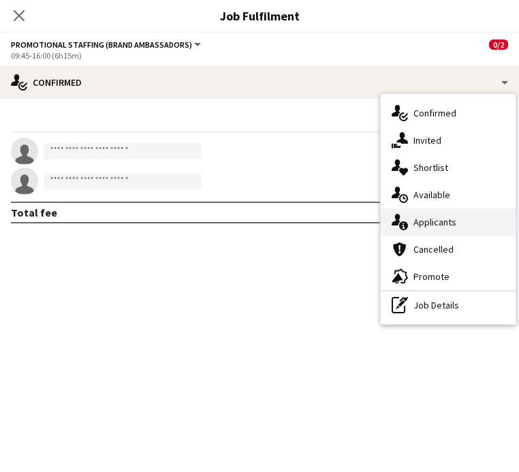
click at [465, 223] on div "single-neutral-actions-information Applicants" at bounding box center [448, 221] width 135 height 27
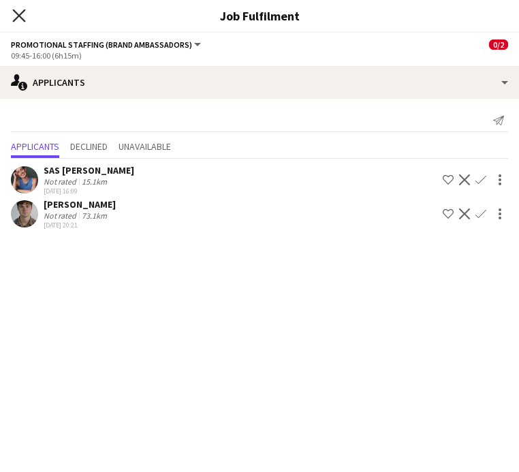
click at [16, 15] on icon "Close pop-in" at bounding box center [18, 15] width 13 height 13
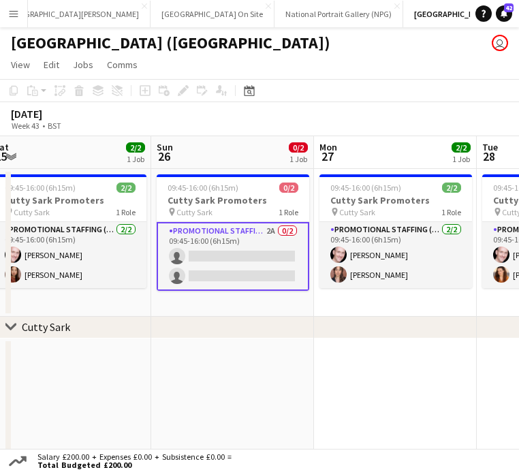
click at [234, 270] on app-card-role "Promotional Staffing (Brand Ambassadors) 2A 0/2 09:45-16:00 (6h15m) single-neut…" at bounding box center [233, 256] width 153 height 69
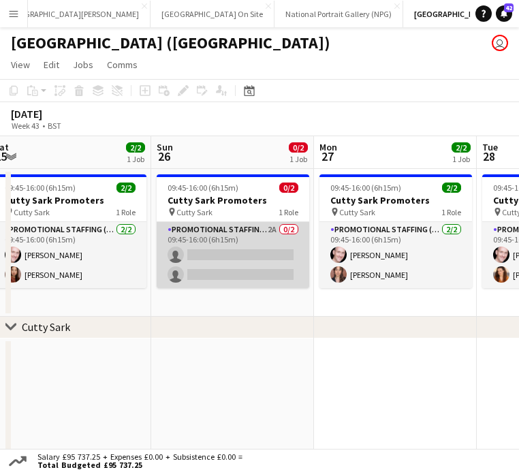
click at [234, 268] on app-card-role "Promotional Staffing (Brand Ambassadors) 2A 0/2 09:45-16:00 (6h15m) single-neut…" at bounding box center [233, 255] width 153 height 66
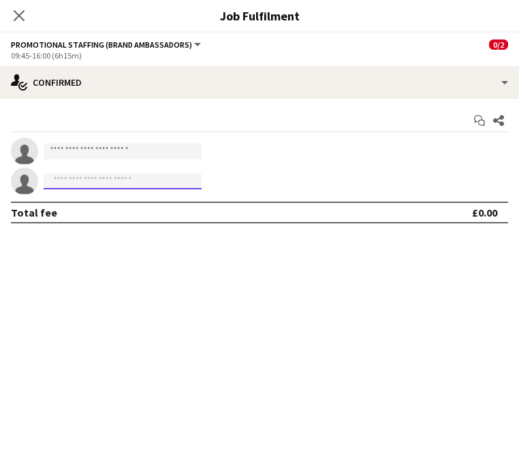
click at [128, 179] on input at bounding box center [123, 181] width 158 height 16
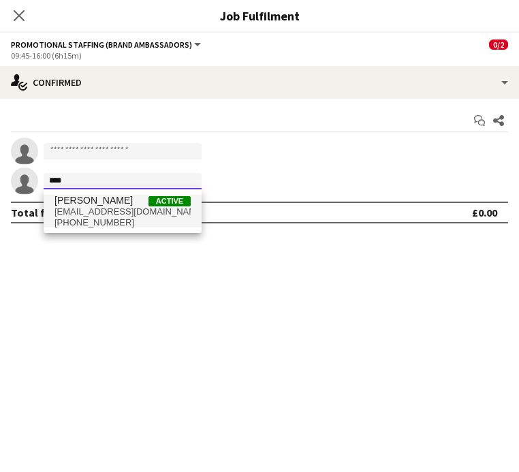
type input "****"
click at [102, 214] on span "larasprosen@gmail.com" at bounding box center [123, 211] width 136 height 11
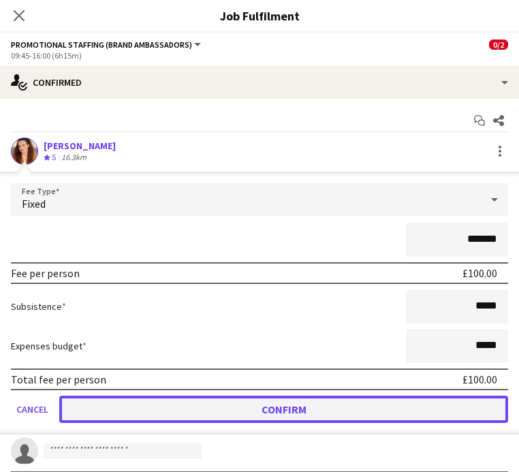
click at [279, 403] on button "Confirm" at bounding box center [283, 409] width 449 height 27
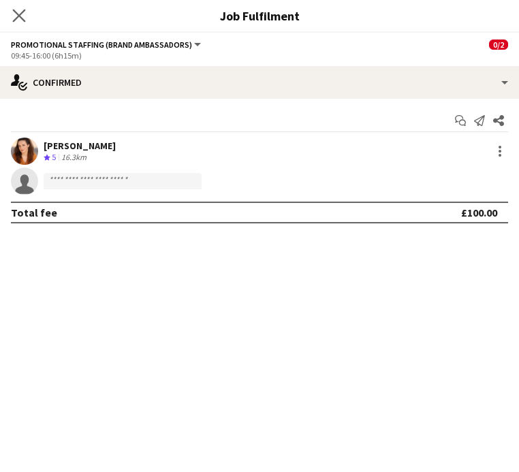
click at [16, 7] on app-icon "Close pop-in" at bounding box center [20, 16] width 20 height 20
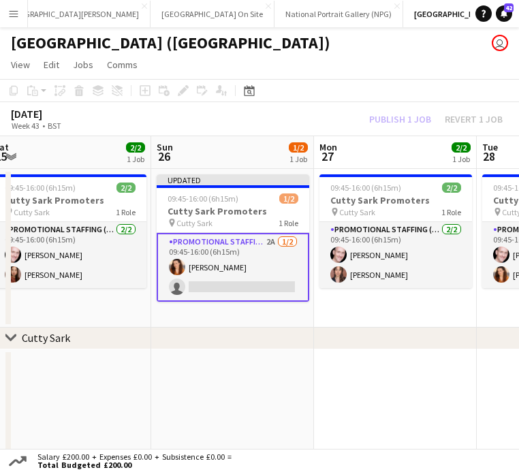
click at [441, 116] on div "Publish 1 job Revert 1 job" at bounding box center [436, 119] width 166 height 15
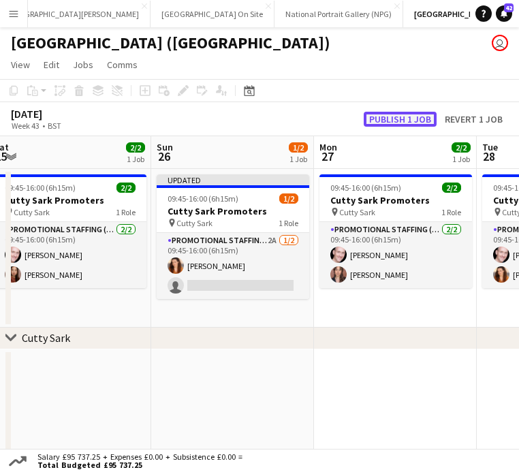
click at [408, 120] on button "Publish 1 job" at bounding box center [400, 119] width 73 height 15
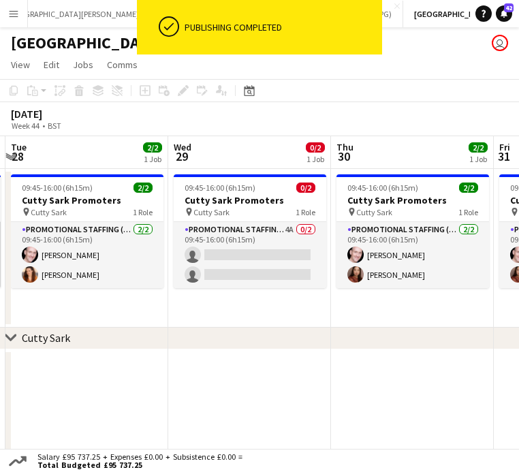
scroll to position [0, 490]
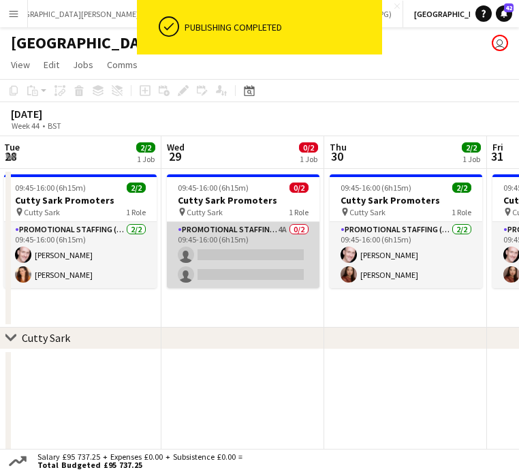
click at [257, 243] on app-card-role "Promotional Staffing (Brand Ambassadors) 4A 0/2 09:45-16:00 (6h15m) single-neut…" at bounding box center [243, 255] width 153 height 66
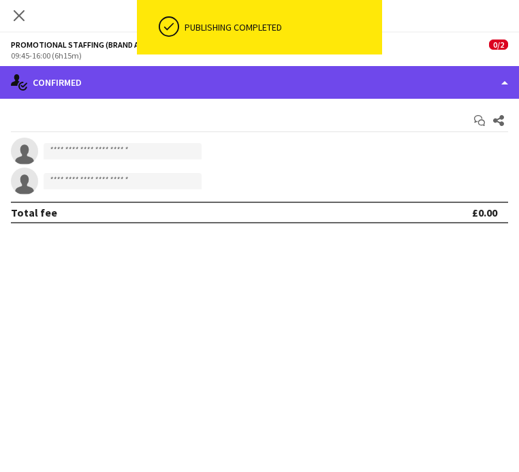
click at [405, 90] on div "single-neutral-actions-check-2 Confirmed" at bounding box center [259, 82] width 519 height 33
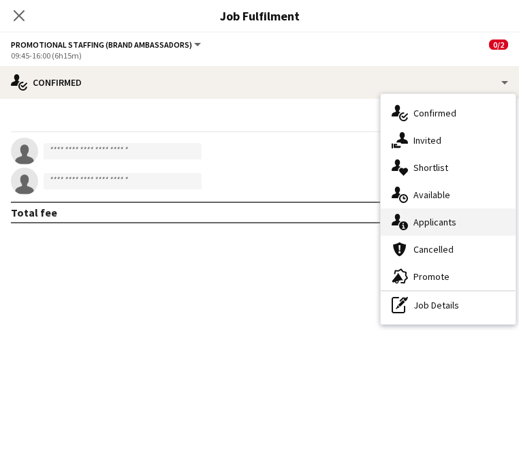
click at [448, 228] on div "single-neutral-actions-information Applicants" at bounding box center [448, 221] width 135 height 27
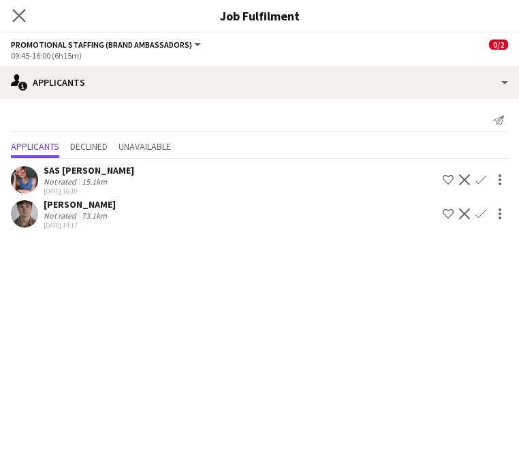
click at [27, 16] on app-icon "Close pop-in" at bounding box center [20, 16] width 20 height 20
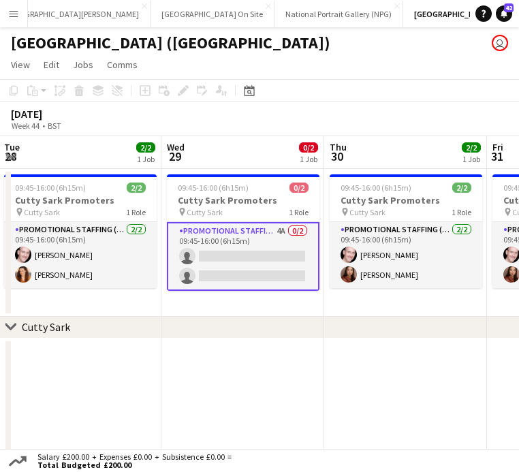
click at [233, 369] on app-date-cell at bounding box center [242, 402] width 163 height 126
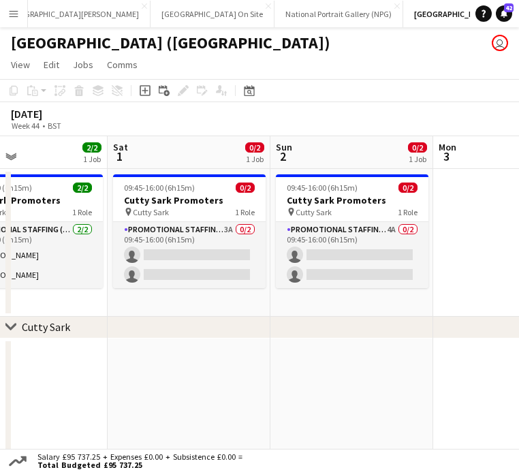
scroll to position [0, 426]
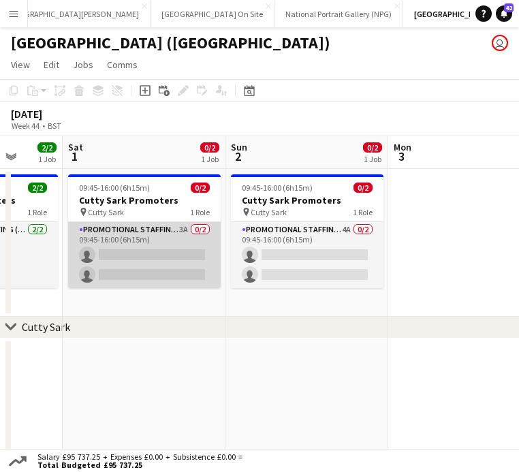
click at [122, 267] on app-card-role "Promotional Staffing (Brand Ambassadors) 3A 0/2 09:45-16:00 (6h15m) single-neut…" at bounding box center [144, 255] width 153 height 66
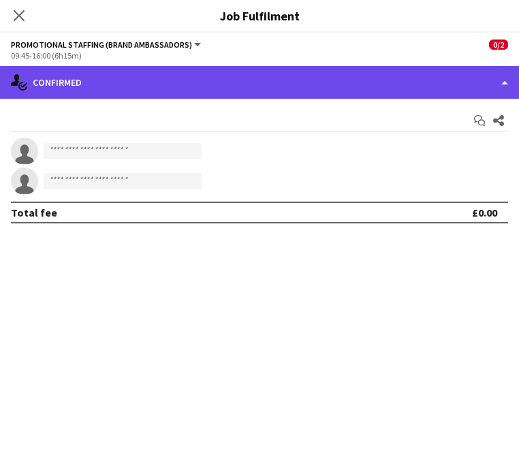
click at [438, 80] on div "single-neutral-actions-check-2 Confirmed" at bounding box center [259, 82] width 519 height 33
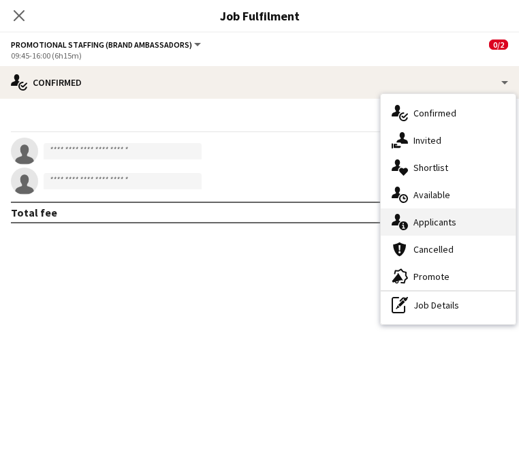
click at [431, 219] on span "Applicants" at bounding box center [435, 222] width 43 height 12
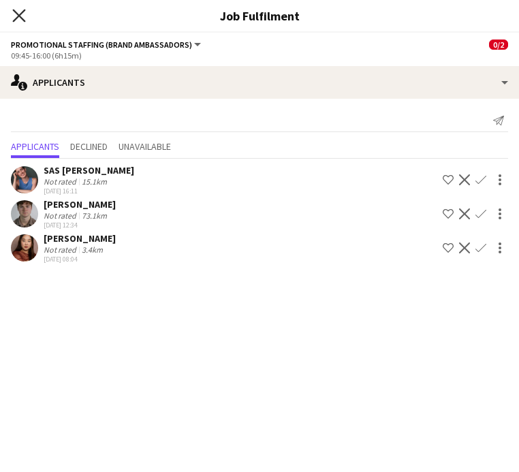
click at [20, 14] on icon at bounding box center [18, 15] width 13 height 13
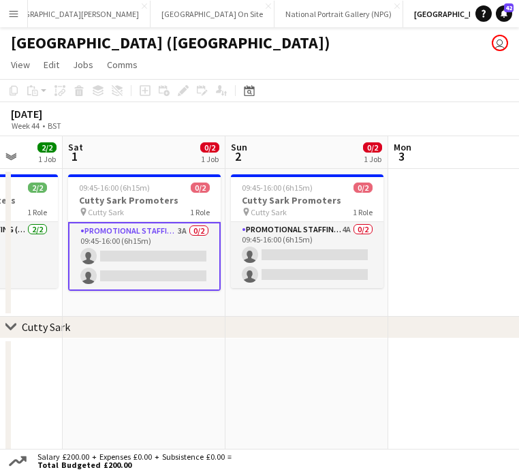
scroll to position [1, 0]
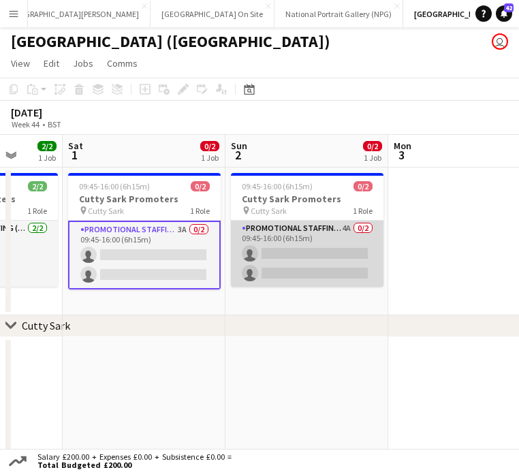
click at [319, 257] on app-card-role "Promotional Staffing (Brand Ambassadors) 4A 0/2 09:45-16:00 (6h15m) single-neut…" at bounding box center [307, 254] width 153 height 66
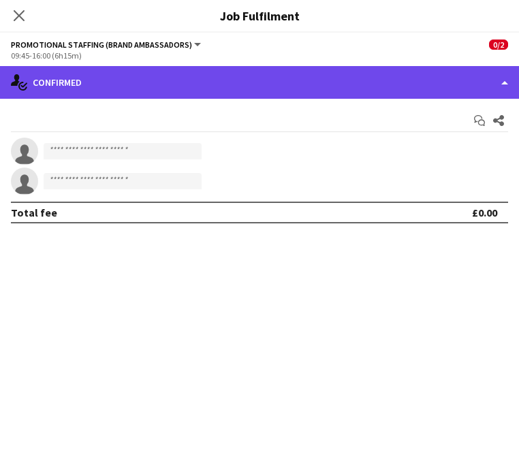
click at [335, 87] on div "single-neutral-actions-check-2 Confirmed" at bounding box center [259, 82] width 519 height 33
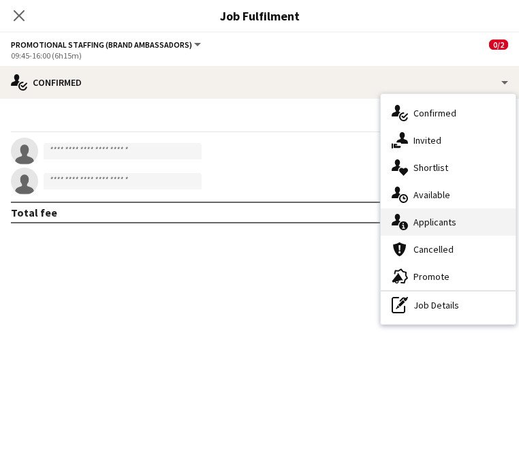
click at [422, 223] on span "Applicants" at bounding box center [435, 222] width 43 height 12
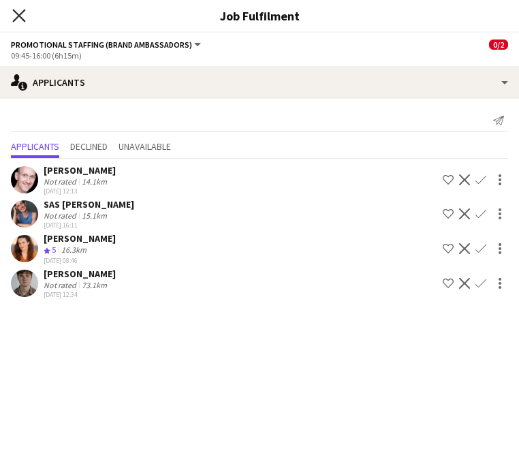
click at [22, 14] on icon "Close pop-in" at bounding box center [18, 15] width 13 height 13
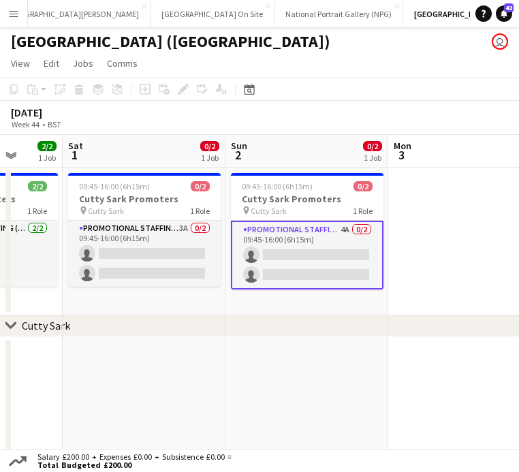
click at [268, 246] on app-card-role "Promotional Staffing (Brand Ambassadors) 4A 0/2 09:45-16:00 (6h15m) single-neut…" at bounding box center [307, 255] width 153 height 69
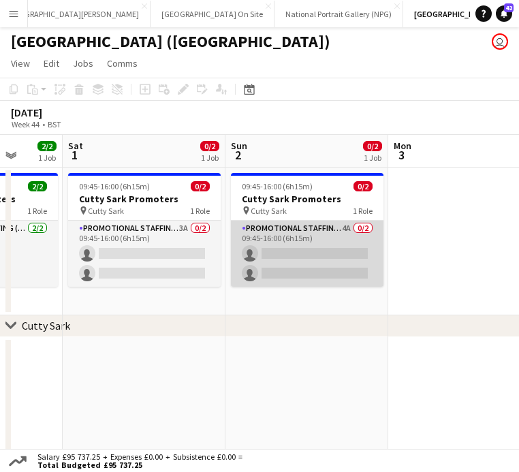
click at [265, 241] on app-card-role "Promotional Staffing (Brand Ambassadors) 4A 0/2 09:45-16:00 (6h15m) single-neut…" at bounding box center [307, 254] width 153 height 66
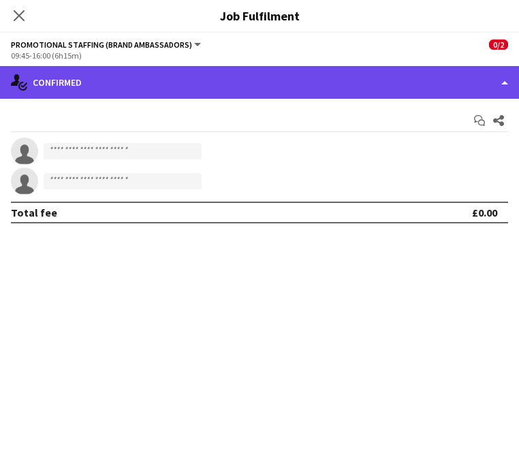
click at [135, 80] on div "single-neutral-actions-check-2 Confirmed" at bounding box center [259, 82] width 519 height 33
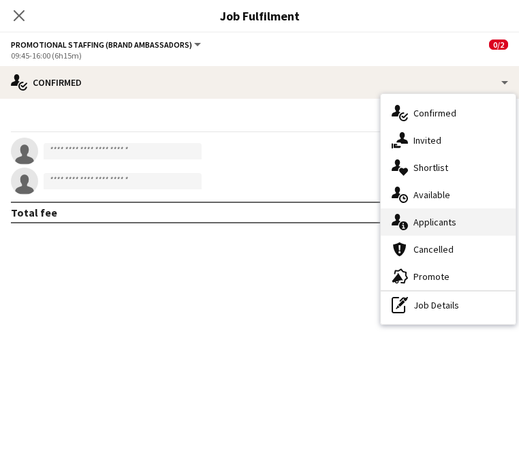
click at [429, 228] on div "single-neutral-actions-information Applicants" at bounding box center [448, 221] width 135 height 27
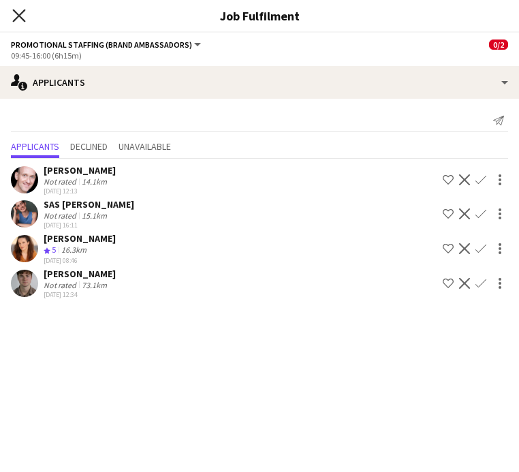
click at [20, 19] on icon "Close pop-in" at bounding box center [18, 15] width 13 height 13
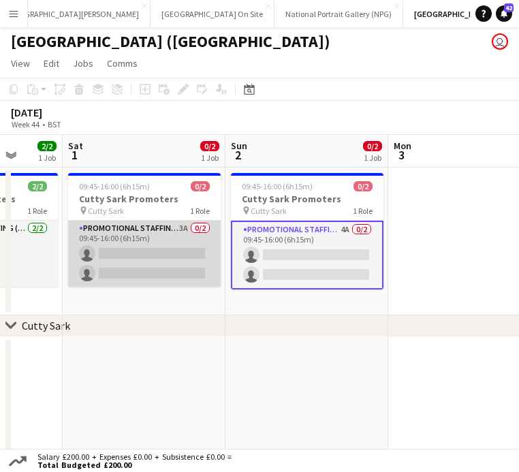
click at [162, 248] on app-card-role "Promotional Staffing (Brand Ambassadors) 3A 0/2 09:45-16:00 (6h15m) single-neut…" at bounding box center [144, 254] width 153 height 66
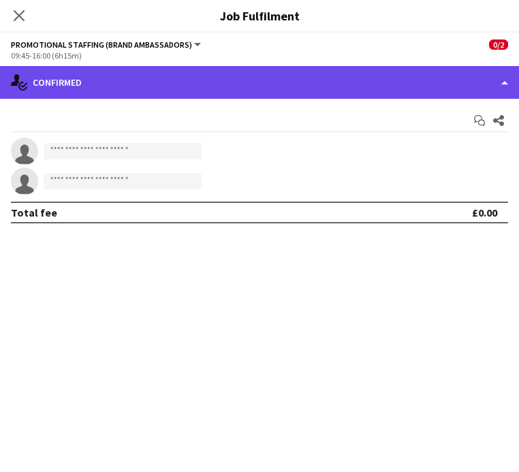
click at [321, 78] on div "single-neutral-actions-check-2 Confirmed" at bounding box center [259, 82] width 519 height 33
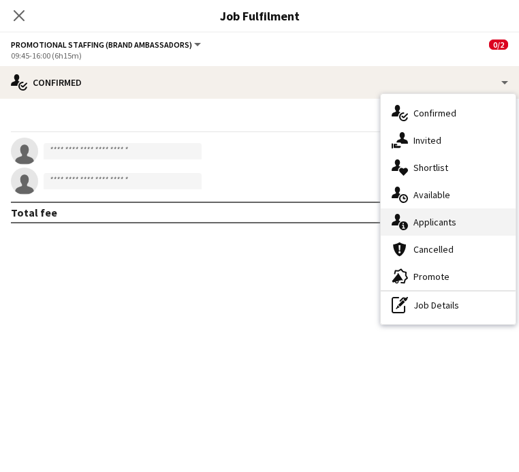
click at [418, 220] on span "Applicants" at bounding box center [435, 222] width 43 height 12
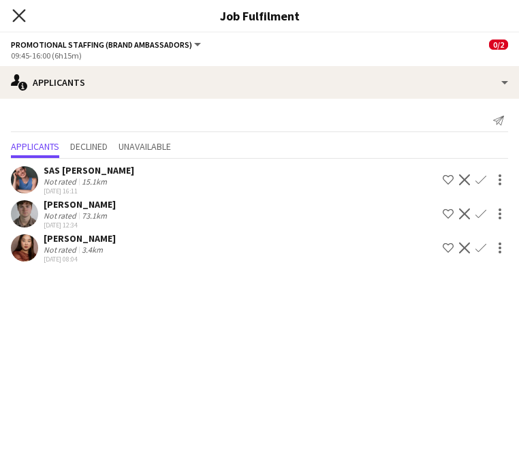
click at [18, 13] on icon "Close pop-in" at bounding box center [18, 15] width 13 height 13
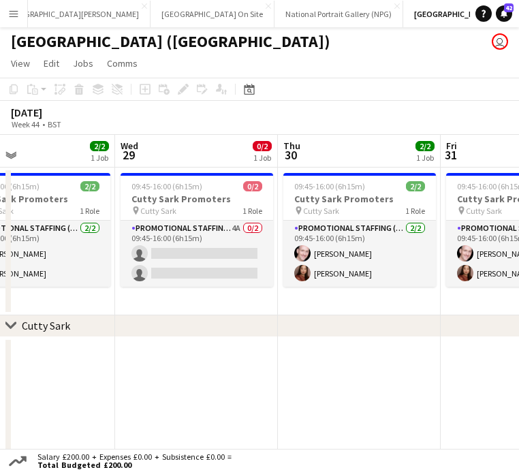
scroll to position [0, 363]
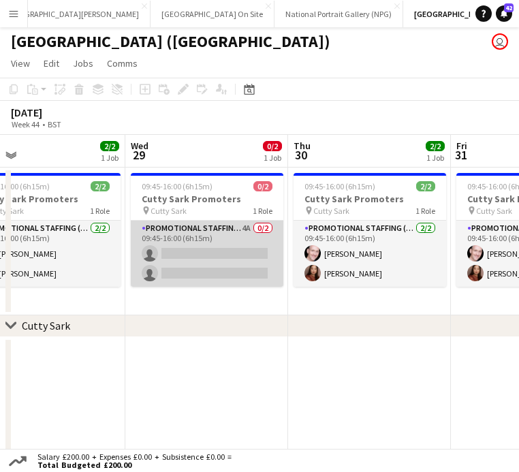
click at [241, 245] on app-card-role "Promotional Staffing (Brand Ambassadors) 4A 0/2 09:45-16:00 (6h15m) single-neut…" at bounding box center [207, 254] width 153 height 66
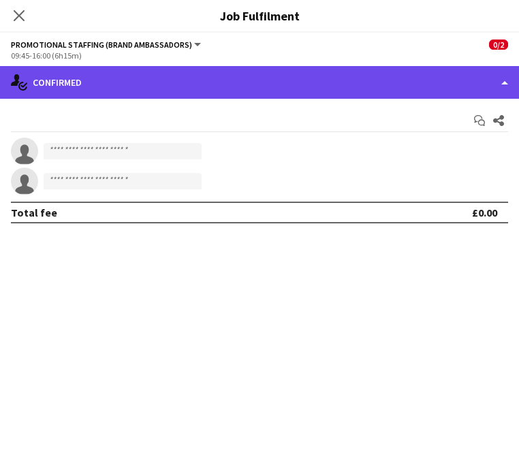
click at [362, 87] on div "single-neutral-actions-check-2 Confirmed" at bounding box center [259, 82] width 519 height 33
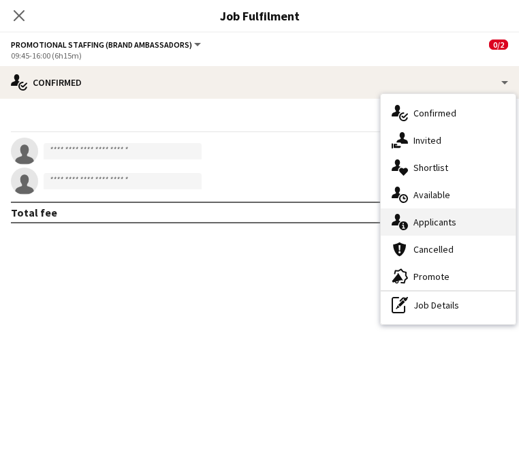
click at [418, 226] on span "Applicants" at bounding box center [435, 222] width 43 height 12
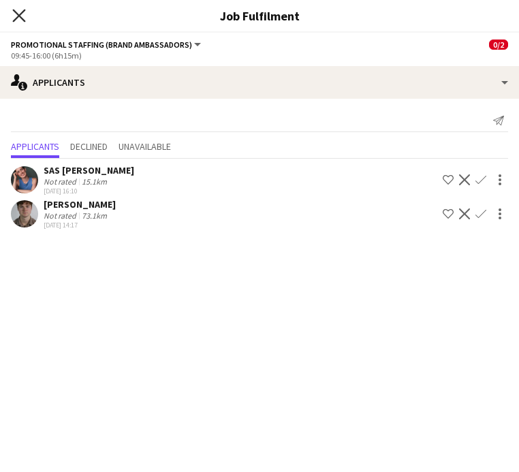
click at [23, 12] on icon at bounding box center [18, 15] width 13 height 13
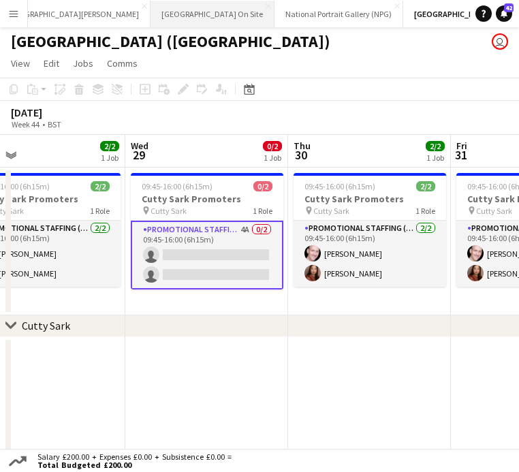
click at [157, 20] on button "Kew Gardens On Site Close" at bounding box center [213, 14] width 124 height 27
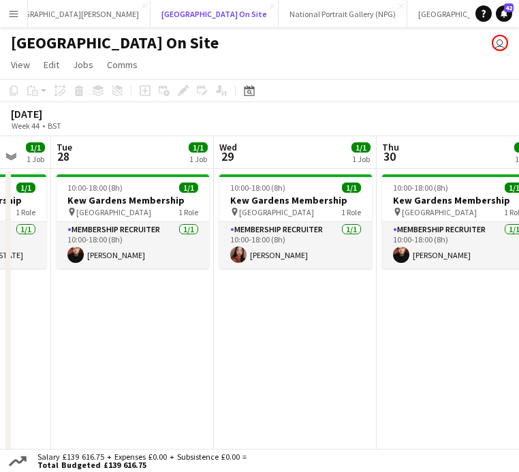
scroll to position [0, 412]
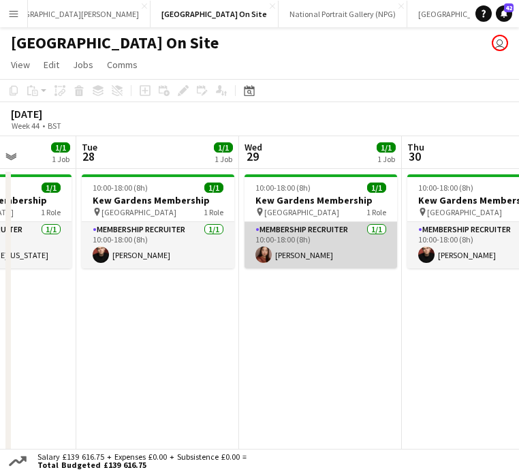
click at [322, 247] on app-card-role "Membership Recruiter 1/1 10:00-18:00 (8h) Esther Tan" at bounding box center [321, 245] width 153 height 46
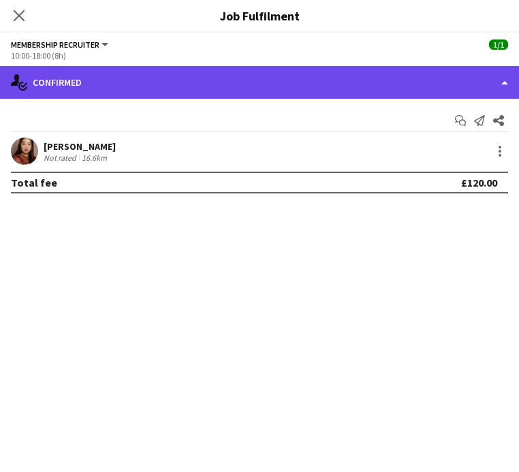
click at [264, 90] on div "single-neutral-actions-check-2 Confirmed" at bounding box center [259, 82] width 519 height 33
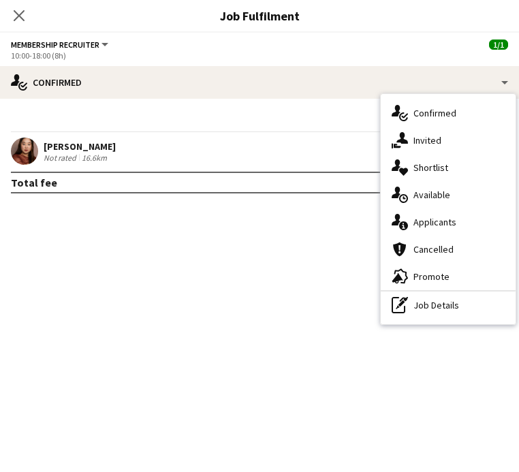
click at [264, 236] on mat-expansion-panel "check Confirmed Start chat Send notification Share Esther Tan Not rated 16.6km …" at bounding box center [259, 285] width 519 height 373
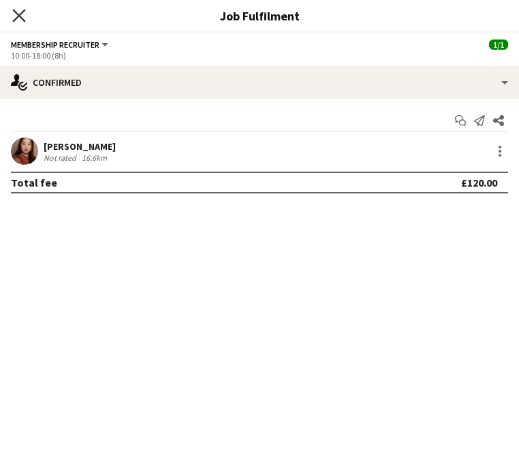
click at [18, 17] on icon at bounding box center [18, 15] width 13 height 13
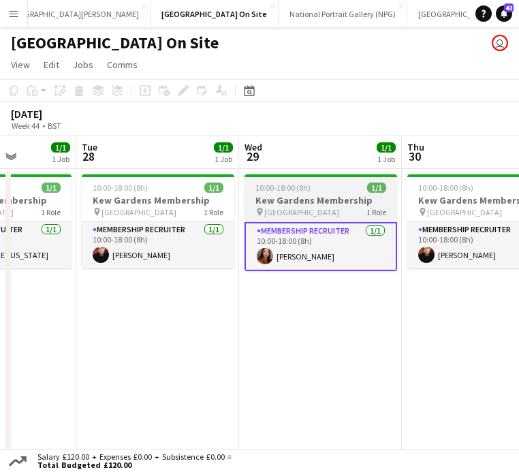
click at [334, 208] on div "pin Kew Gardens 1 Role" at bounding box center [321, 211] width 153 height 11
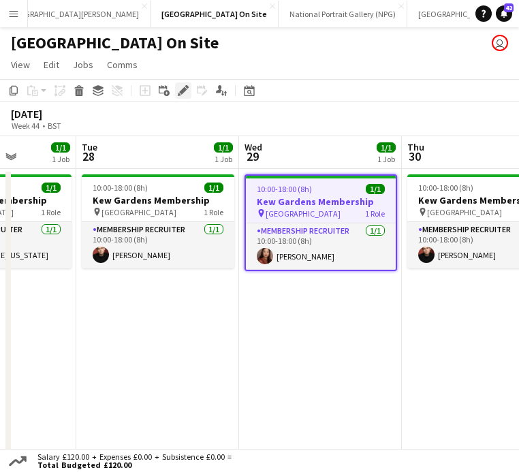
click at [181, 92] on icon at bounding box center [182, 90] width 7 height 7
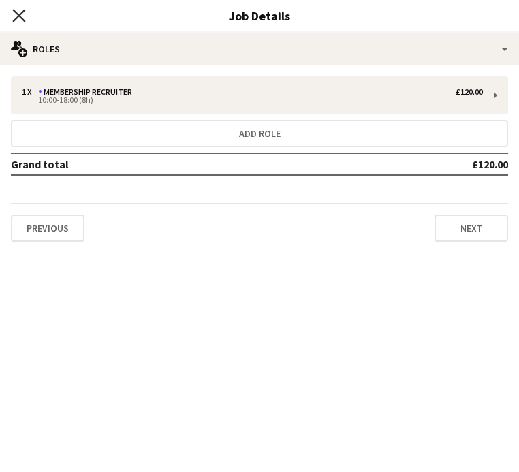
click at [16, 16] on icon "Close pop-in" at bounding box center [18, 15] width 13 height 13
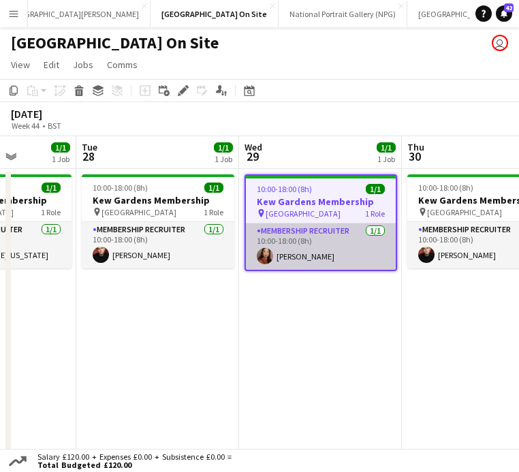
click at [324, 251] on app-card-role "Membership Recruiter 1/1 10:00-18:00 (8h) Esther Tan" at bounding box center [321, 246] width 150 height 46
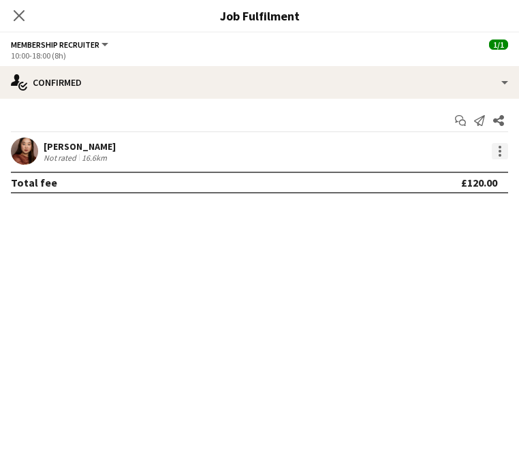
click at [499, 155] on div at bounding box center [500, 155] width 3 height 3
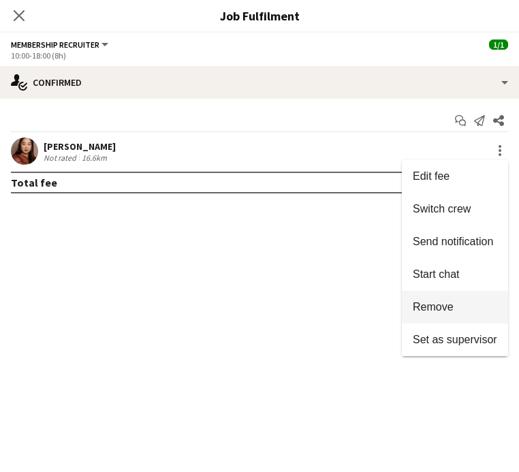
click at [463, 317] on button "Remove" at bounding box center [455, 307] width 106 height 33
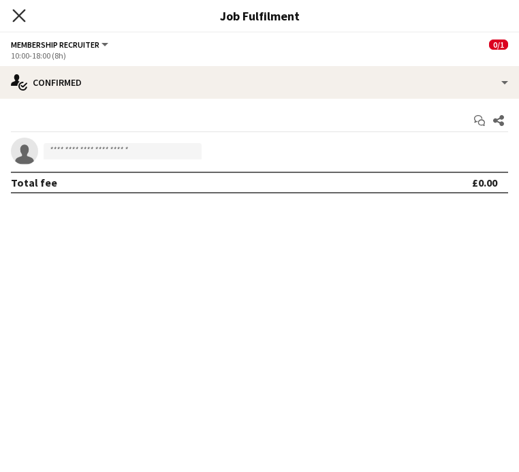
click at [18, 10] on icon "Close pop-in" at bounding box center [18, 15] width 13 height 13
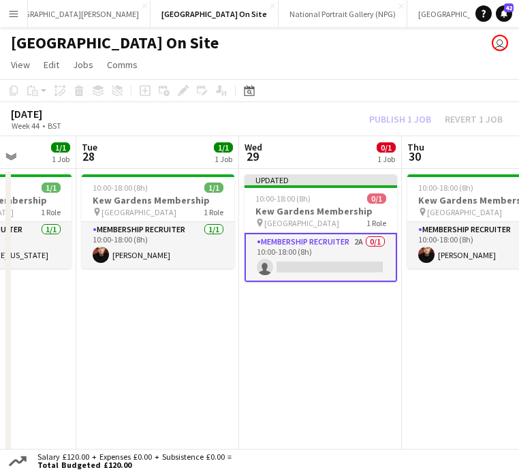
click at [391, 131] on div "October 2025 Week 44 • BST Publish 1 job Revert 1 job" at bounding box center [259, 119] width 519 height 34
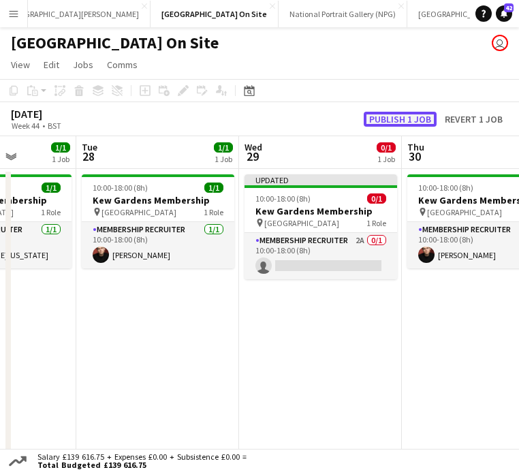
click at [399, 116] on button "Publish 1 job" at bounding box center [400, 119] width 73 height 15
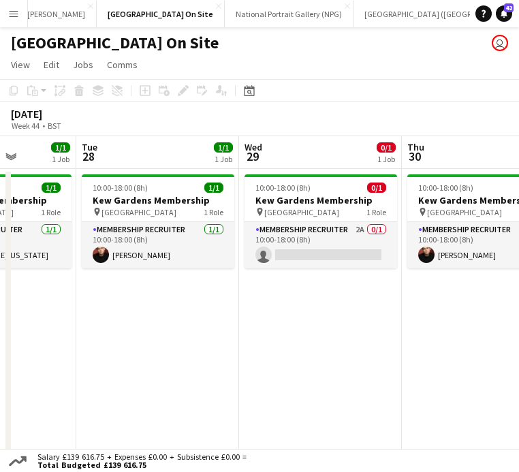
scroll to position [0, 431]
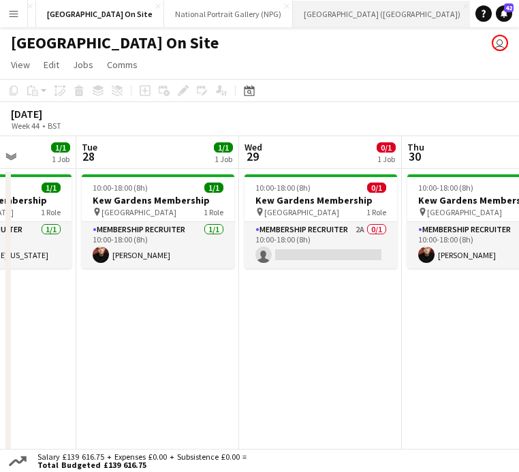
click at [305, 12] on button "[GEOGRAPHIC_DATA] (RMG) Close" at bounding box center [382, 14] width 179 height 27
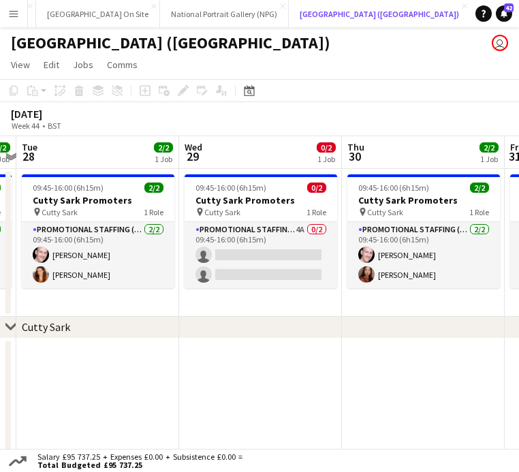
scroll to position [0, 305]
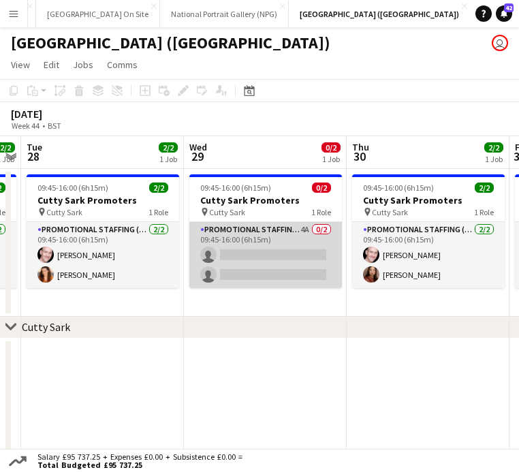
click at [289, 255] on app-card-role "Promotional Staffing (Brand Ambassadors) 4A 0/2 09:45-16:00 (6h15m) single-neut…" at bounding box center [265, 255] width 153 height 66
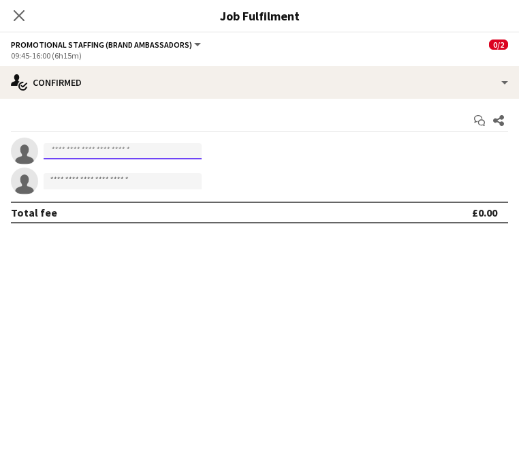
click at [149, 149] on input at bounding box center [123, 151] width 158 height 16
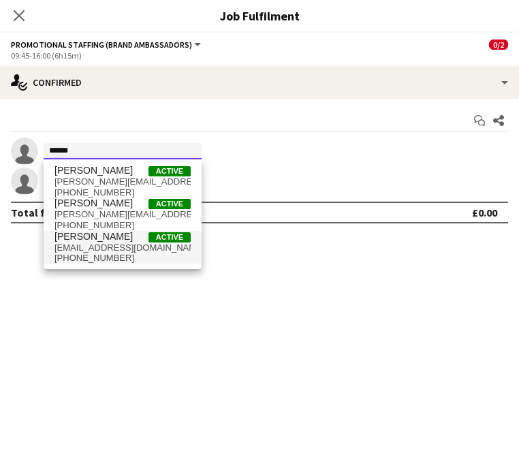
type input "******"
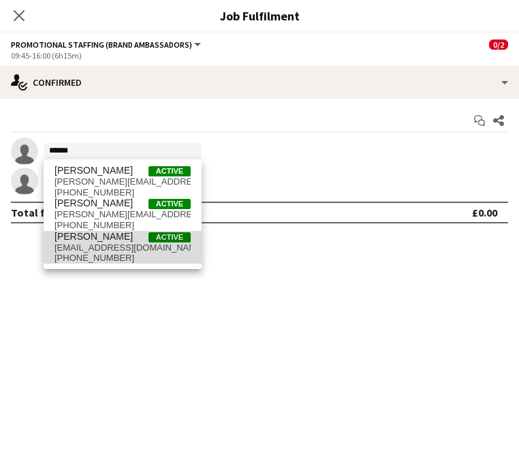
click at [123, 250] on span "esteetee.24@gmail.com" at bounding box center [123, 248] width 136 height 11
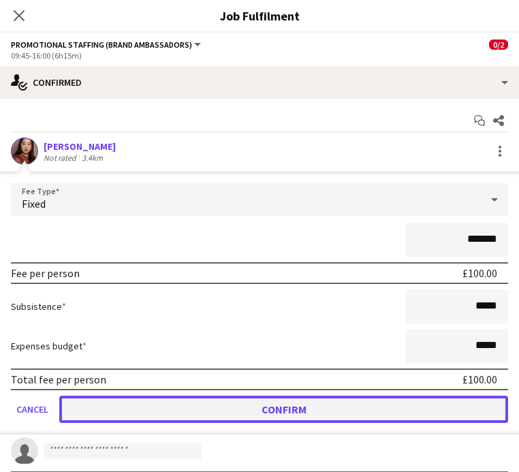
click at [359, 411] on button "Confirm" at bounding box center [283, 409] width 449 height 27
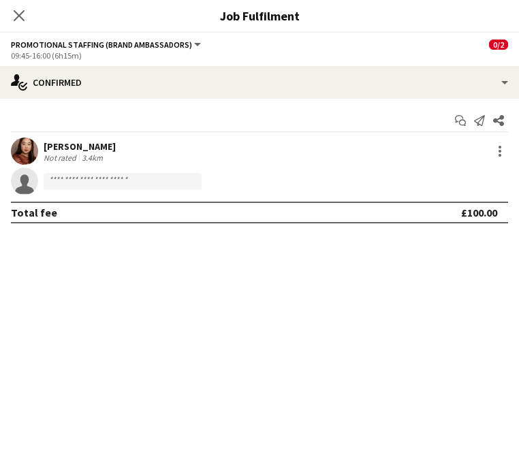
click at [177, 275] on mat-expansion-panel "check Confirmed Start chat Send notification Share Esther Tan Not rated 3.4km s…" at bounding box center [259, 285] width 519 height 373
click at [21, 16] on icon "Close pop-in" at bounding box center [18, 15] width 13 height 13
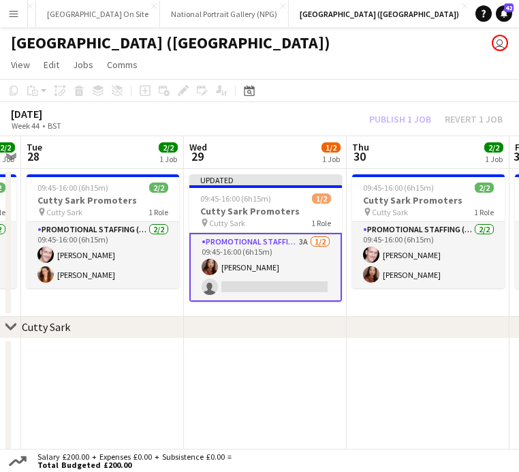
click at [426, 118] on div "Publish 1 job Revert 1 job" at bounding box center [436, 119] width 166 height 15
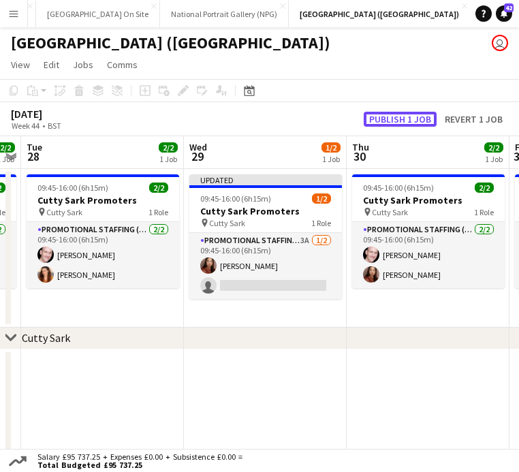
click at [426, 118] on button "Publish 1 job" at bounding box center [400, 119] width 73 height 15
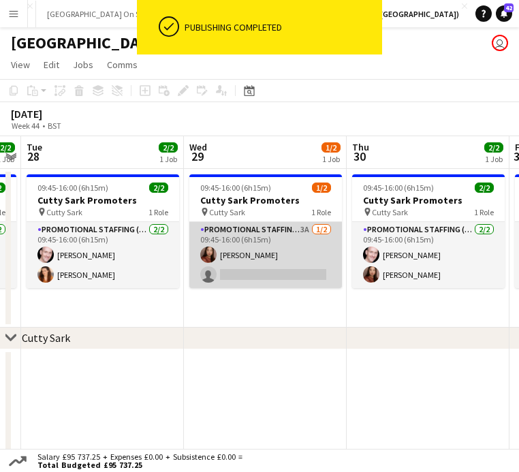
click at [288, 270] on app-card-role "Promotional Staffing (Brand Ambassadors) 3A 1/2 09:45-16:00 (6h15m) Esther Tan …" at bounding box center [265, 255] width 153 height 66
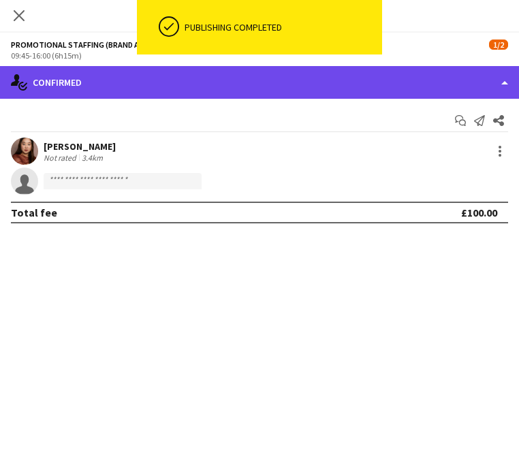
click at [420, 81] on div "single-neutral-actions-check-2 Confirmed" at bounding box center [259, 82] width 519 height 33
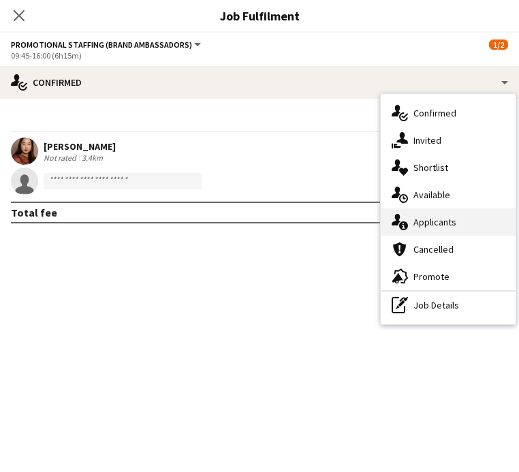
click at [460, 222] on div "single-neutral-actions-information Applicants" at bounding box center [448, 221] width 135 height 27
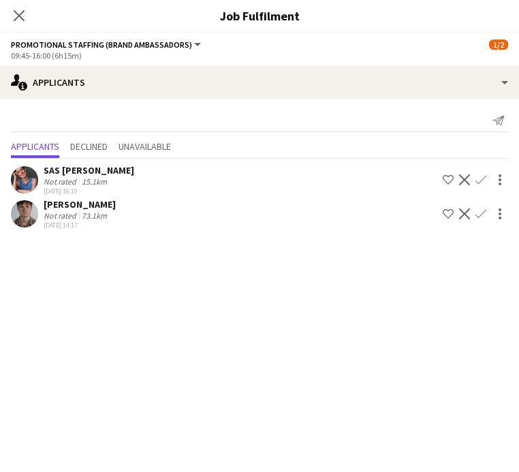
click at [483, 178] on app-icon "Confirm" at bounding box center [481, 179] width 11 height 11
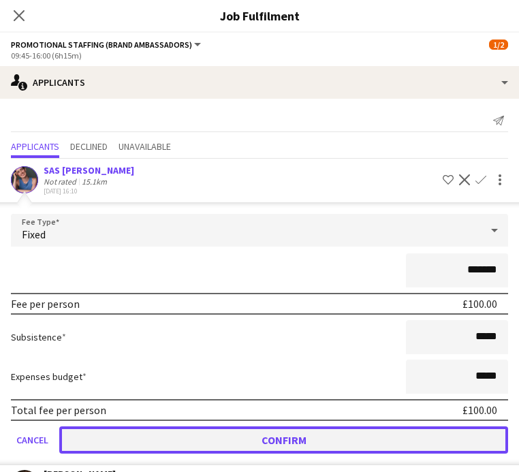
click at [316, 429] on button "Confirm" at bounding box center [283, 439] width 449 height 27
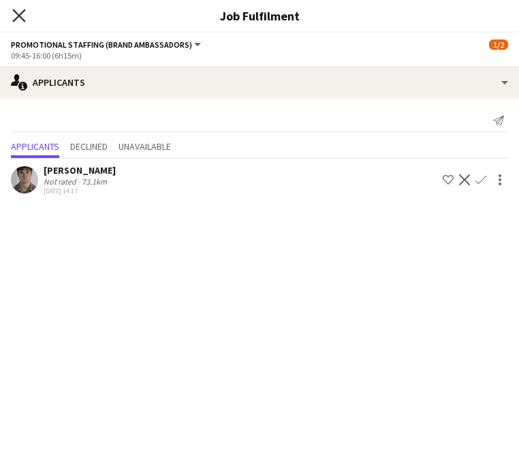
click at [20, 18] on icon at bounding box center [18, 15] width 13 height 13
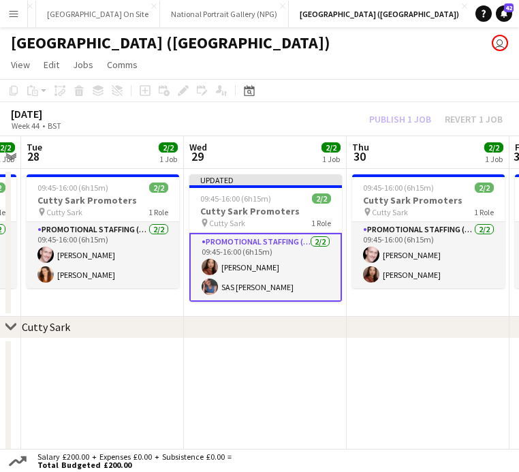
click at [399, 115] on div "Publish 1 job Revert 1 job" at bounding box center [436, 119] width 166 height 15
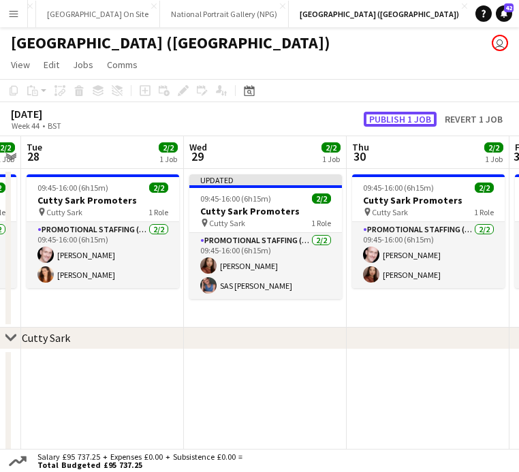
click at [399, 115] on button "Publish 1 job" at bounding box center [400, 119] width 73 height 15
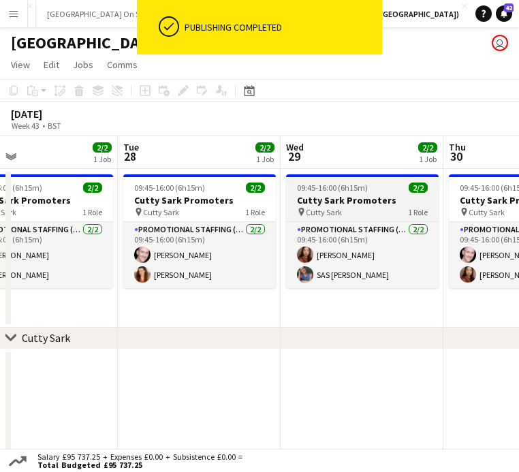
scroll to position [0, 296]
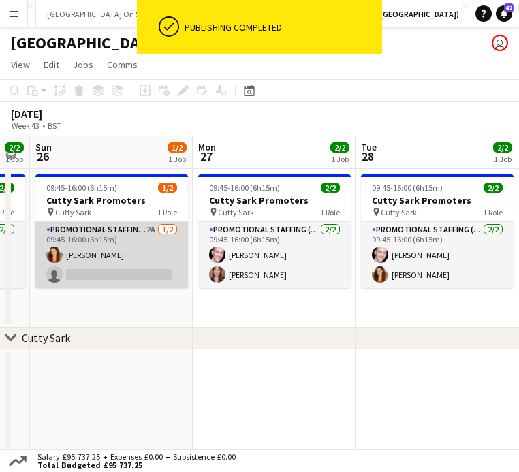
click at [127, 262] on app-card-role "Promotional Staffing (Brand Ambassadors) 2A 1/2 09:45-16:00 (6h15m) Lara Sprose…" at bounding box center [111, 255] width 153 height 66
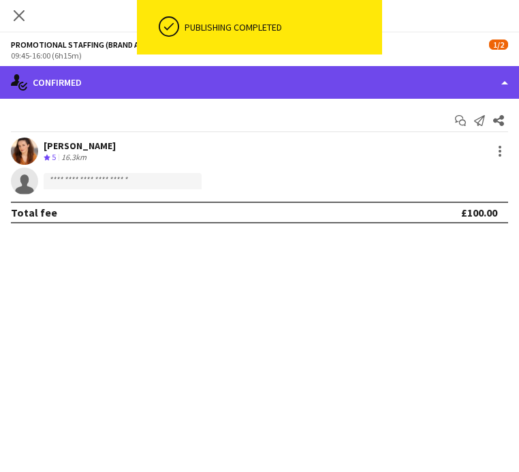
click at [129, 94] on div "single-neutral-actions-check-2 Confirmed" at bounding box center [259, 82] width 519 height 33
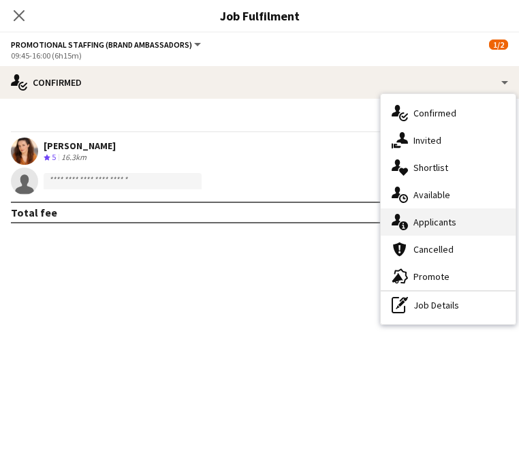
click at [438, 226] on span "Applicants" at bounding box center [435, 222] width 43 height 12
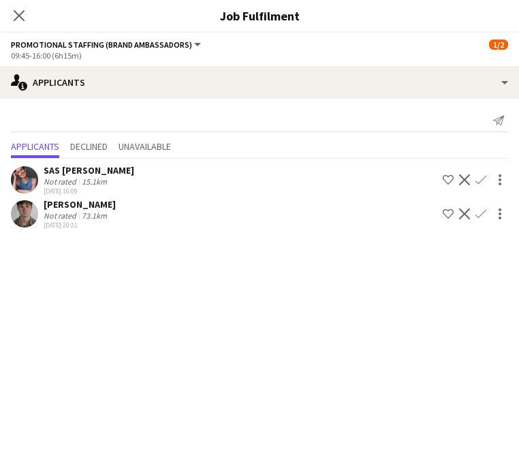
click at [482, 209] on app-icon "Confirm" at bounding box center [481, 213] width 11 height 11
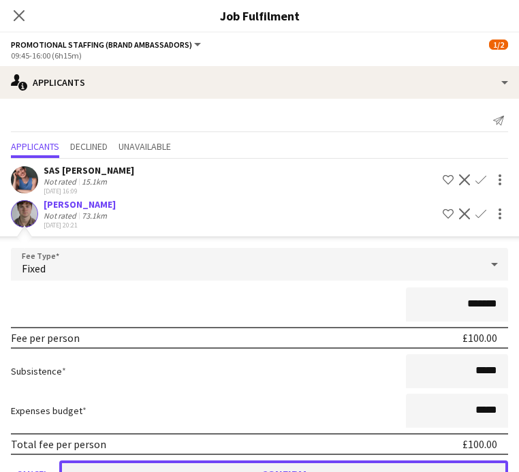
click at [364, 463] on button "Confirm" at bounding box center [283, 474] width 449 height 27
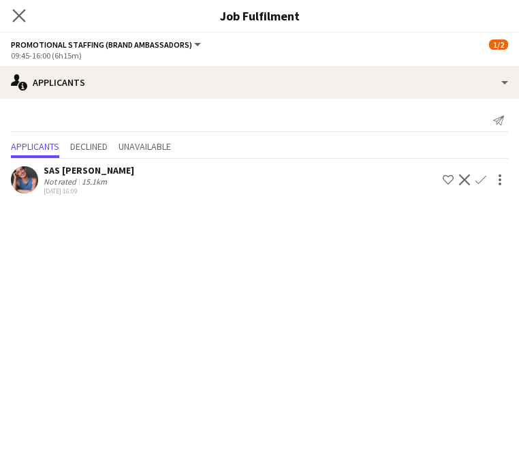
click at [18, 22] on app-icon "Close pop-in" at bounding box center [20, 16] width 20 height 20
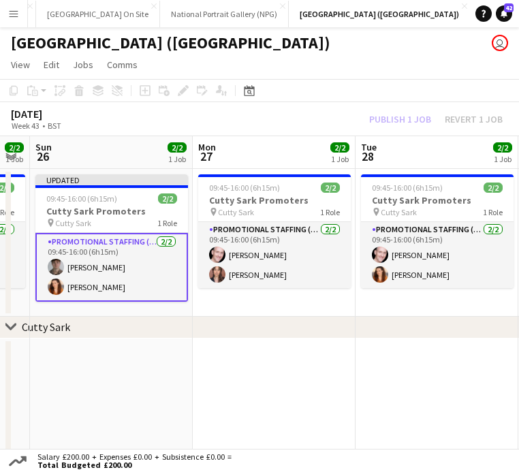
click at [350, 142] on app-board-header-date "Mon 27 2/2 1 Job" at bounding box center [274, 152] width 163 height 33
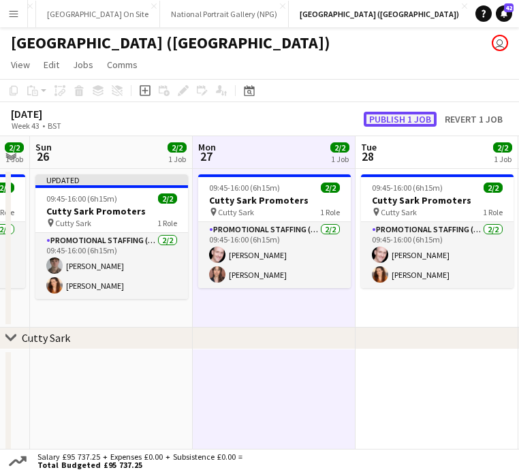
click at [409, 119] on button "Publish 1 job" at bounding box center [400, 119] width 73 height 15
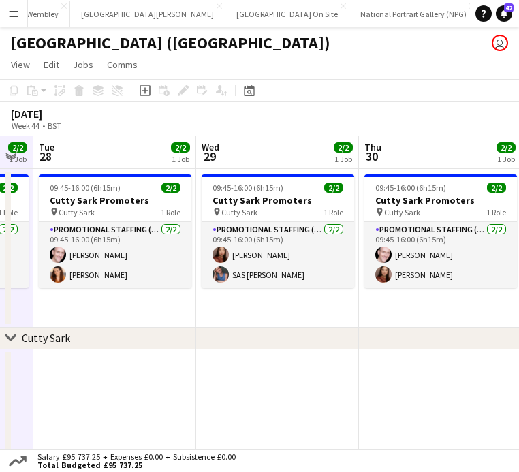
scroll to position [0, 101]
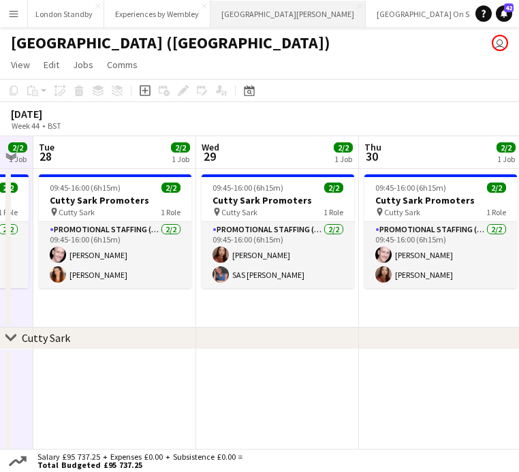
click at [276, 10] on button "St Giles Cathedral Edinburgh Close" at bounding box center [288, 14] width 155 height 27
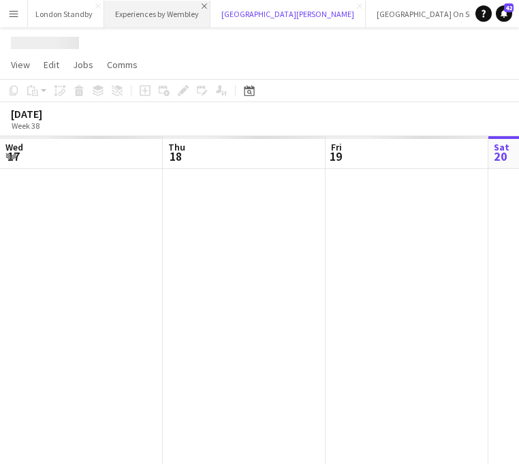
scroll to position [0, 326]
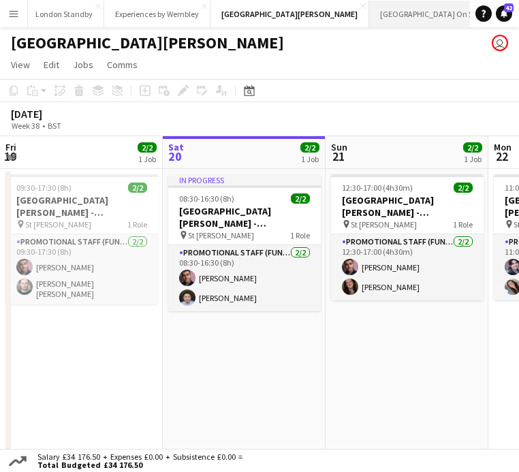
click at [388, 22] on button "Kew Gardens On Site Close" at bounding box center [431, 14] width 124 height 27
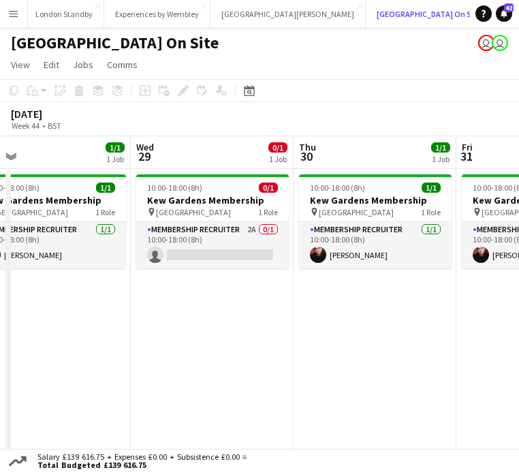
scroll to position [0, 520]
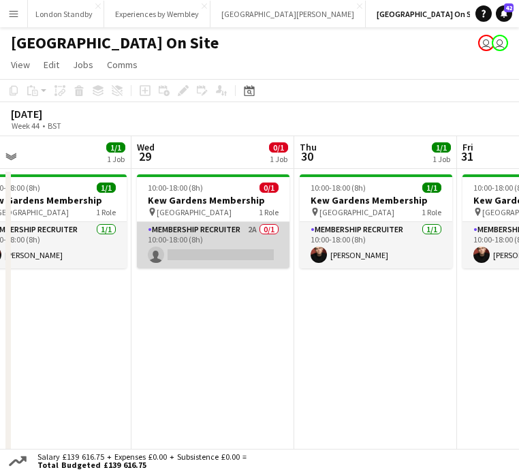
click at [230, 245] on app-card-role "Membership Recruiter 2A 0/1 10:00-18:00 (8h) single-neutral-actions" at bounding box center [213, 245] width 153 height 46
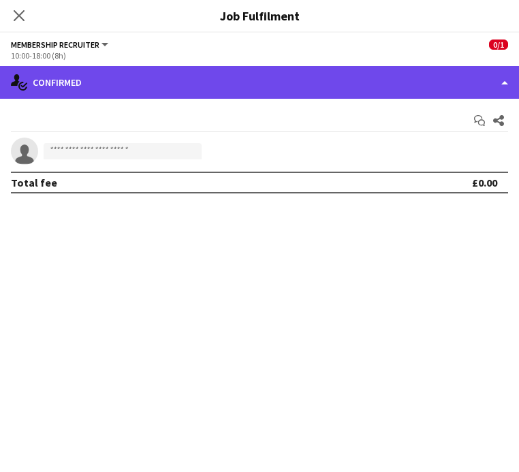
click at [409, 93] on div "single-neutral-actions-check-2 Confirmed" at bounding box center [259, 82] width 519 height 33
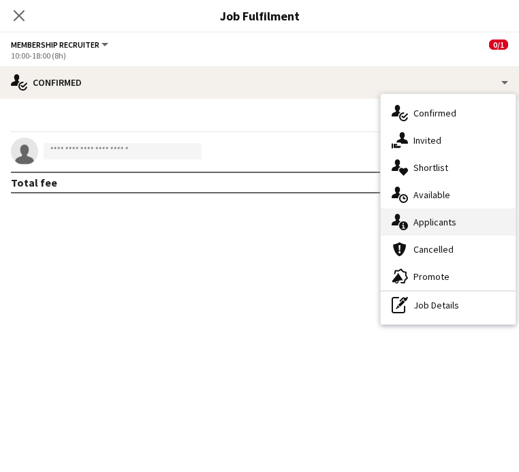
click at [459, 226] on div "single-neutral-actions-information Applicants" at bounding box center [448, 221] width 135 height 27
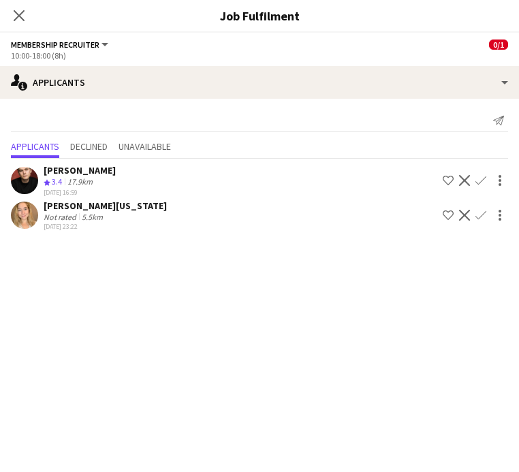
click at [484, 181] on app-icon "Confirm" at bounding box center [481, 180] width 11 height 11
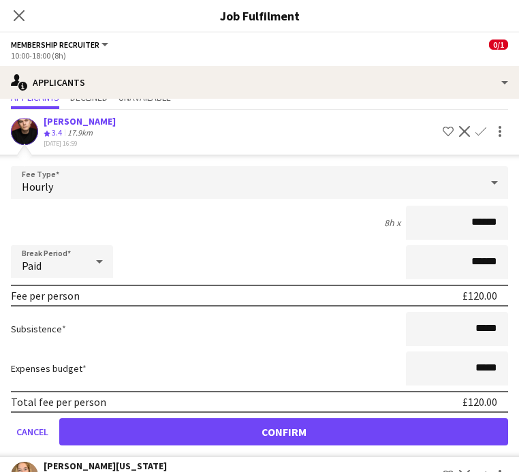
scroll to position [57, 0]
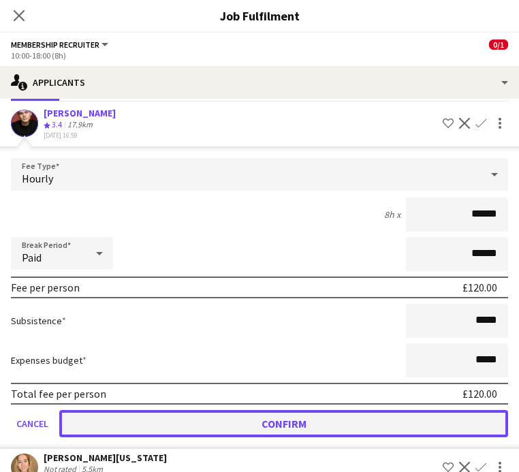
click at [298, 426] on button "Confirm" at bounding box center [283, 423] width 449 height 27
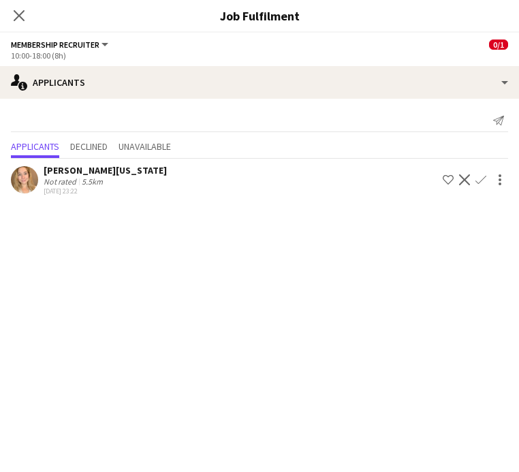
scroll to position [0, 0]
click at [16, 4] on div "Close pop-in" at bounding box center [19, 15] width 38 height 31
click at [19, 10] on icon "Close pop-in" at bounding box center [18, 15] width 13 height 13
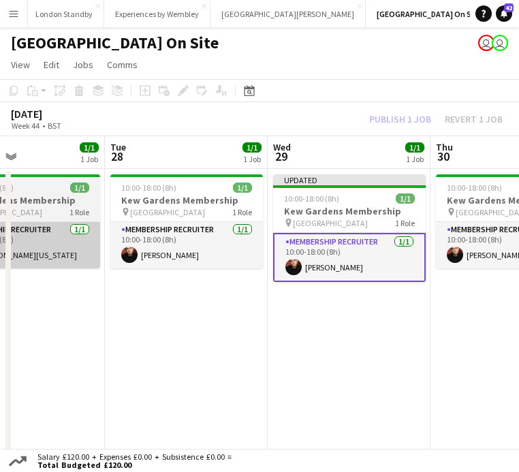
scroll to position [0, 630]
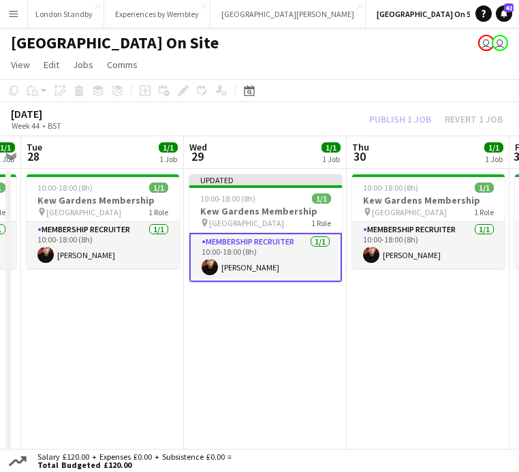
click at [386, 119] on div "Publish 1 job Revert 1 job" at bounding box center [436, 119] width 166 height 15
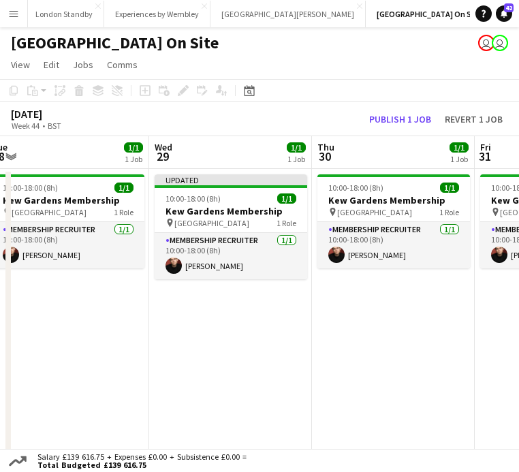
scroll to position [0, 560]
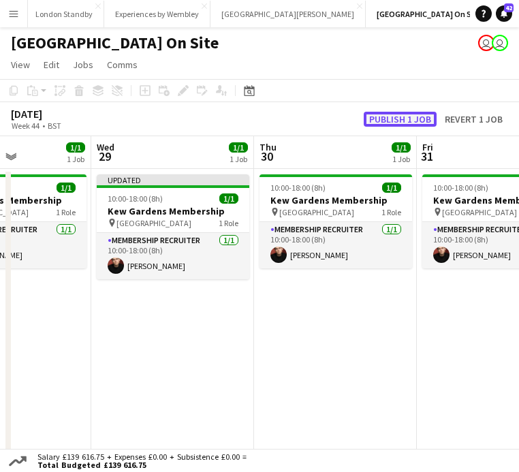
click at [398, 119] on button "Publish 1 job" at bounding box center [400, 119] width 73 height 15
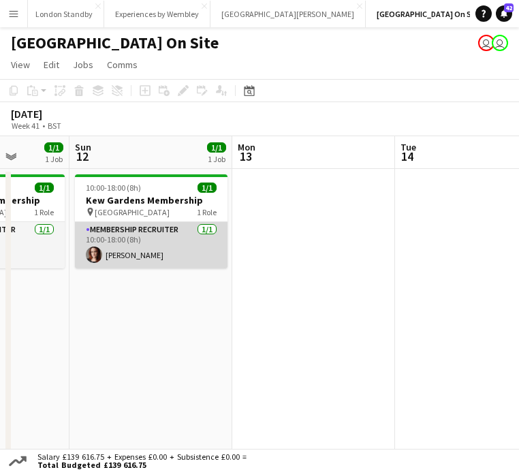
scroll to position [0, 581]
click at [132, 249] on app-card-role "Membership Recruiter 1/1 10:00-18:00 (8h) Natalie Piper" at bounding box center [152, 245] width 153 height 46
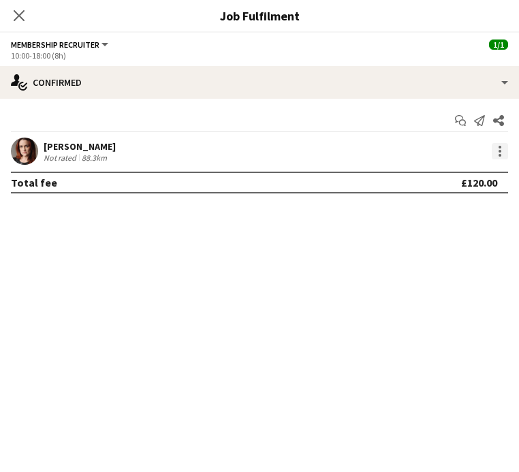
click at [504, 147] on div at bounding box center [500, 151] width 16 height 16
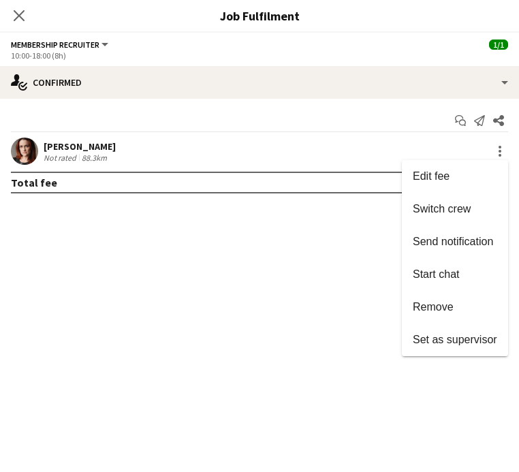
click at [241, 253] on div at bounding box center [259, 236] width 519 height 472
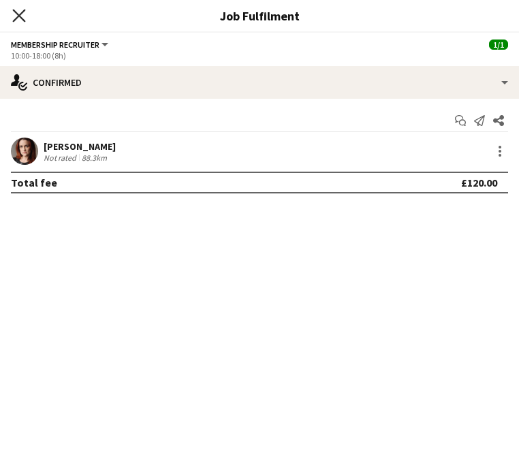
click at [21, 17] on icon at bounding box center [18, 15] width 13 height 13
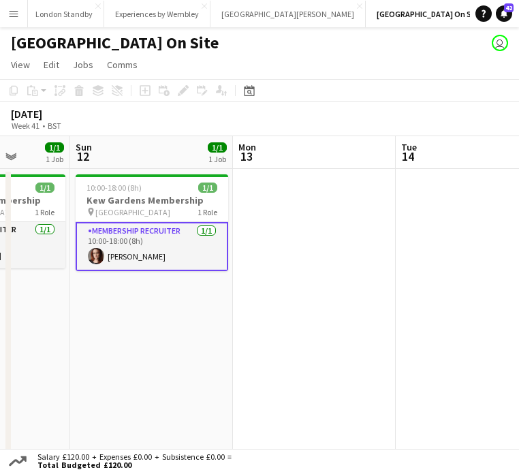
click at [196, 244] on app-card-role "Membership Recruiter 1/1 10:00-18:00 (8h) Natalie Piper" at bounding box center [152, 246] width 153 height 49
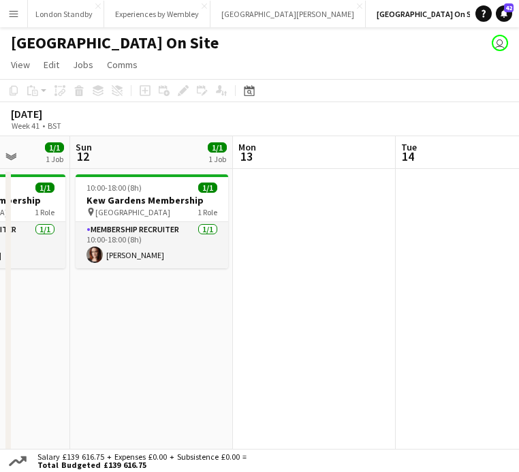
click at [183, 345] on app-date-cell "10:00-18:00 (8h) 1/1 Kew Gardens Membership pin Kew Gardens 1 Role Membership R…" at bounding box center [151, 316] width 163 height 295
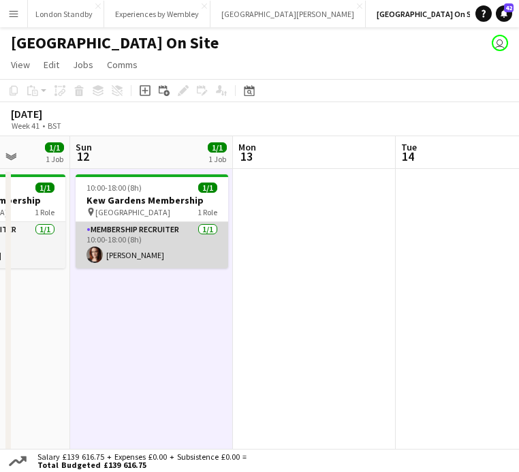
click at [177, 263] on app-card-role "Membership Recruiter 1/1 10:00-18:00 (8h) Natalie Piper" at bounding box center [152, 245] width 153 height 46
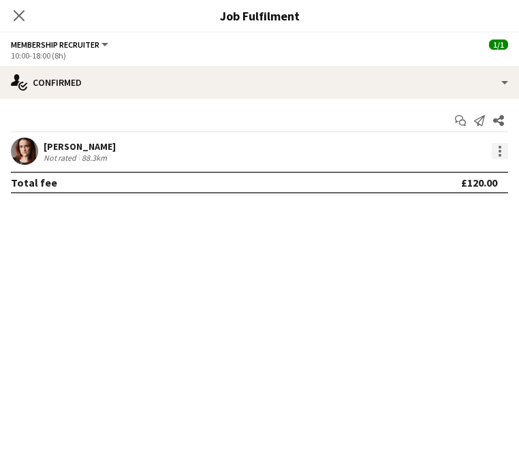
click at [497, 156] on div at bounding box center [500, 151] width 16 height 16
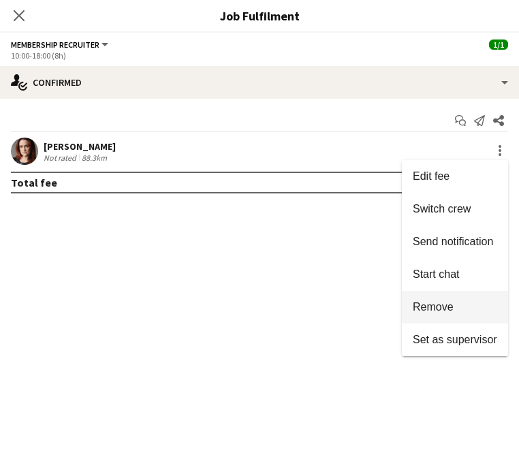
click at [459, 311] on span "Remove" at bounding box center [455, 307] width 84 height 12
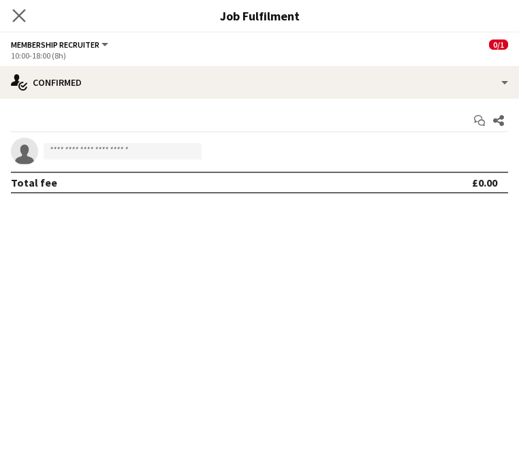
click at [16, 6] on app-icon "Close pop-in" at bounding box center [20, 16] width 20 height 20
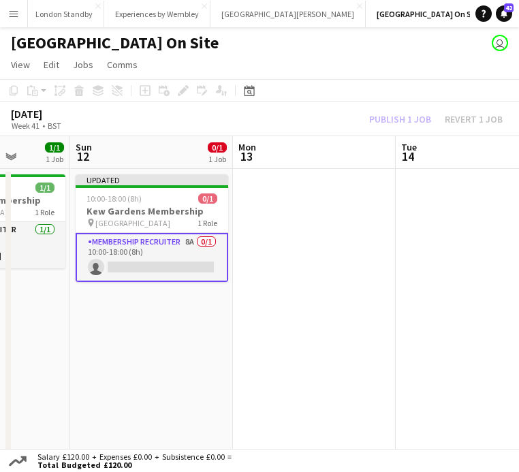
click at [415, 109] on div "October 2025 Week 41 • BST Publish 1 job Revert 1 job" at bounding box center [259, 119] width 519 height 34
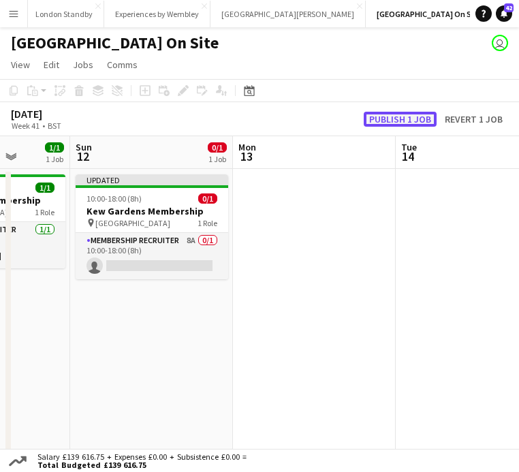
click at [410, 118] on button "Publish 1 job" at bounding box center [400, 119] width 73 height 15
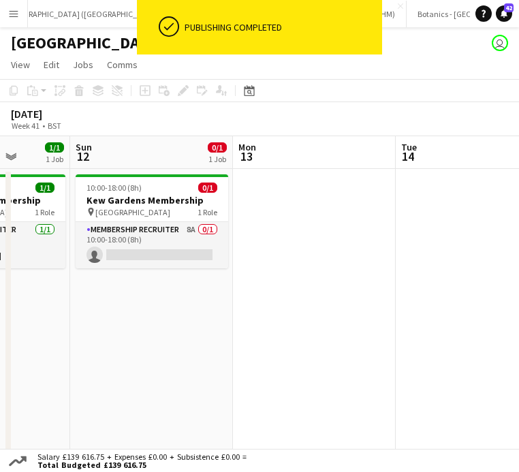
scroll to position [0, 745]
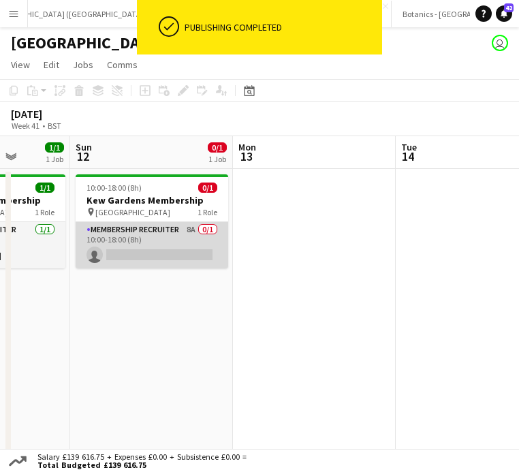
click at [161, 251] on app-card-role "Membership Recruiter 8A 0/1 10:00-18:00 (8h) single-neutral-actions" at bounding box center [152, 245] width 153 height 46
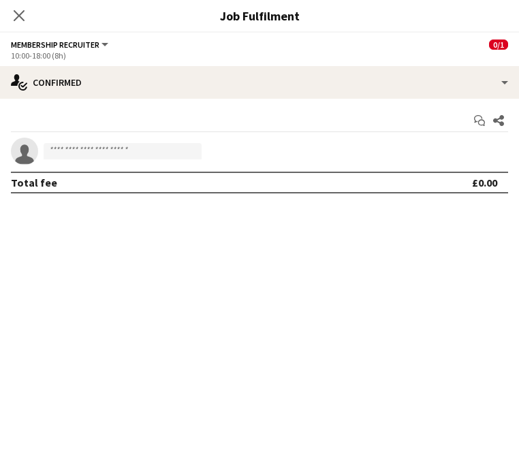
click at [144, 164] on app-invite-slot "single-neutral-actions" at bounding box center [259, 151] width 519 height 27
click at [139, 151] on input at bounding box center [123, 151] width 158 height 16
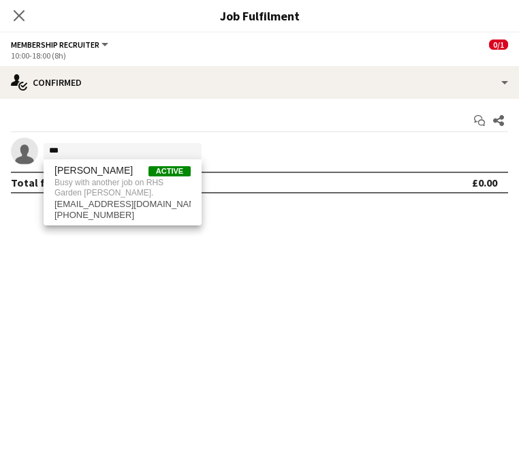
click at [147, 129] on div "Start chat Share" at bounding box center [259, 121] width 497 height 22
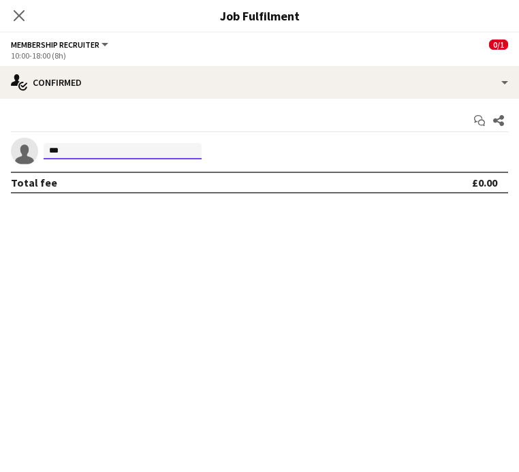
click at [88, 150] on input "***" at bounding box center [123, 151] width 158 height 16
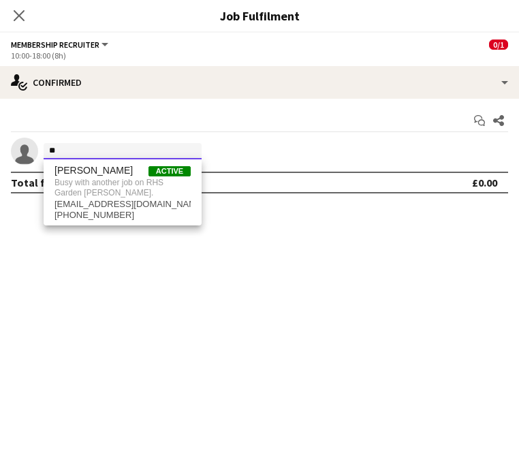
type input "*"
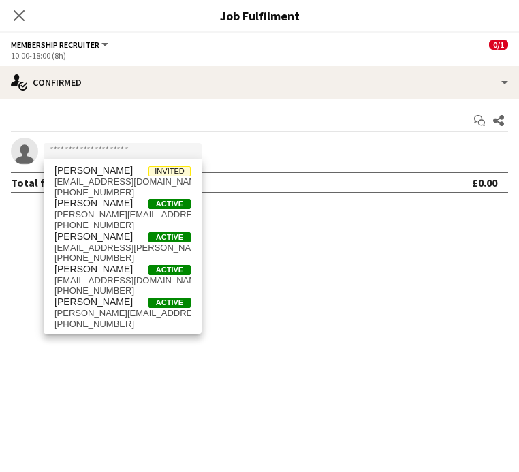
click at [240, 151] on form at bounding box center [273, 151] width 470 height 17
click at [109, 154] on input at bounding box center [123, 151] width 158 height 16
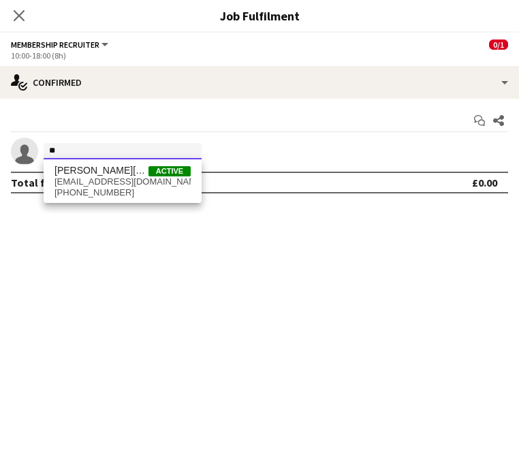
type input "*"
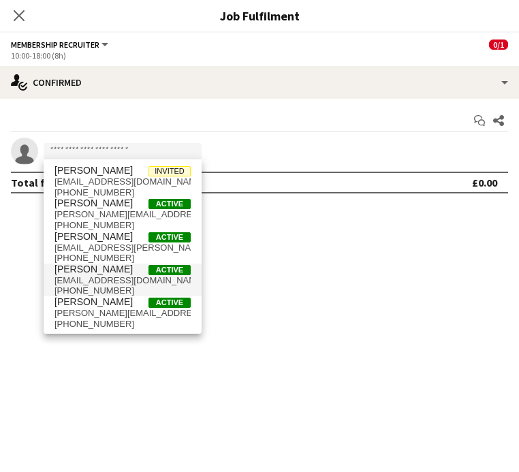
click at [172, 264] on span "Active" at bounding box center [170, 270] width 42 height 12
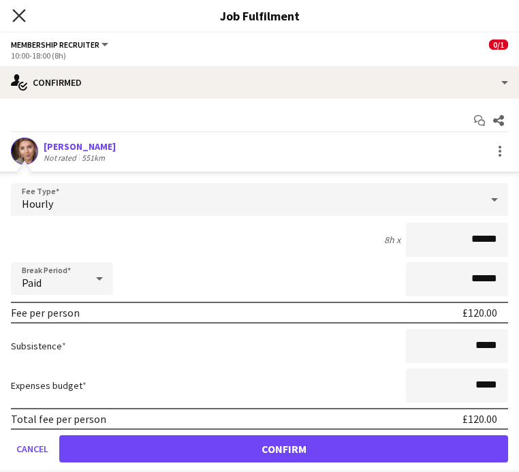
click at [20, 9] on icon "Close pop-in" at bounding box center [18, 15] width 13 height 13
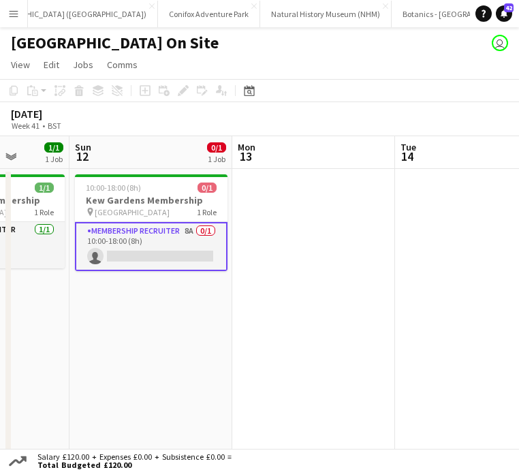
click at [164, 248] on app-card-role "Membership Recruiter 8A 0/1 10:00-18:00 (8h) single-neutral-actions" at bounding box center [151, 246] width 153 height 49
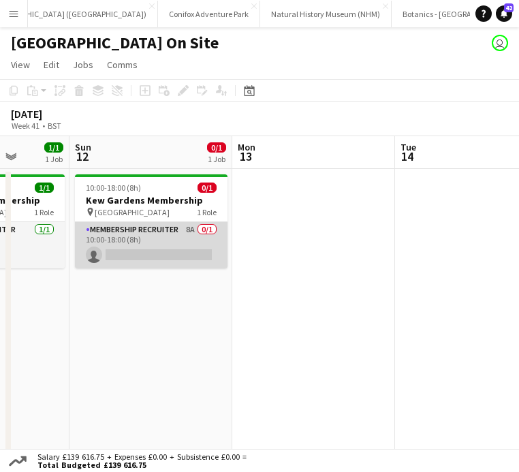
click at [172, 245] on app-card-role "Membership Recruiter 8A 0/1 10:00-18:00 (8h) single-neutral-actions" at bounding box center [151, 245] width 153 height 46
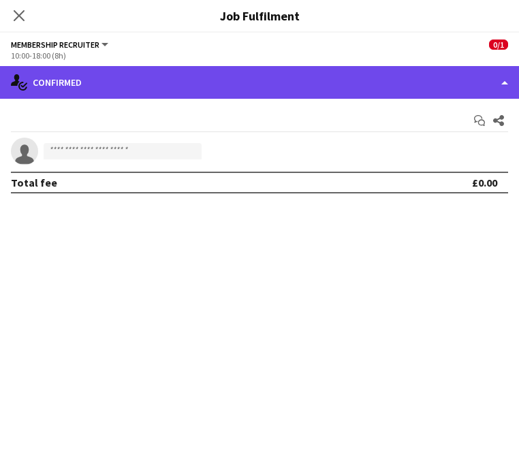
click at [501, 84] on div "single-neutral-actions-check-2 Confirmed" at bounding box center [259, 82] width 519 height 33
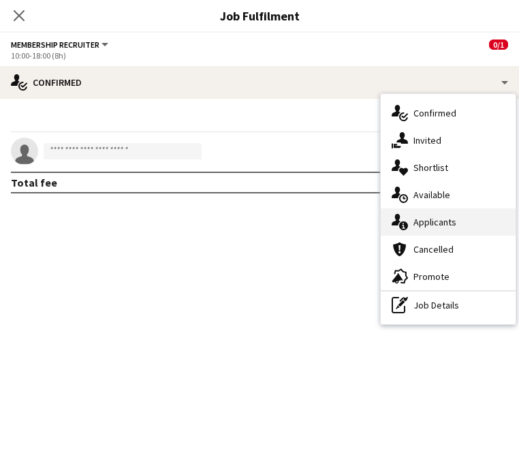
click at [461, 222] on div "single-neutral-actions-information Applicants" at bounding box center [448, 221] width 135 height 27
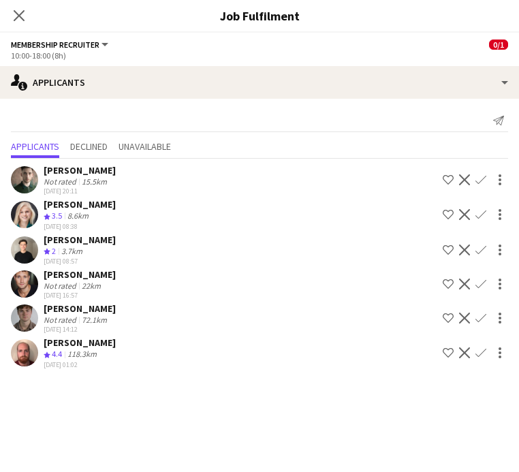
click at [485, 352] on app-icon "Confirm" at bounding box center [481, 352] width 11 height 11
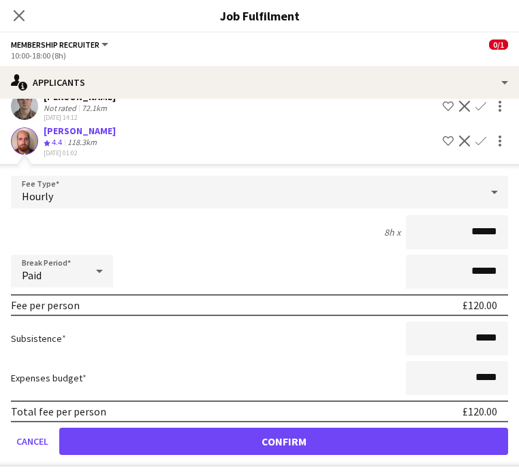
scroll to position [215, 0]
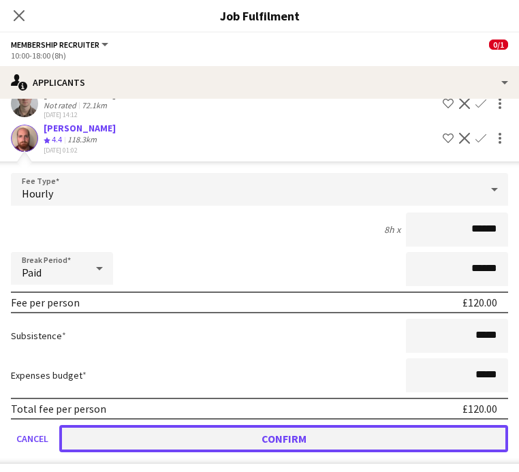
click at [361, 437] on button "Confirm" at bounding box center [283, 438] width 449 height 27
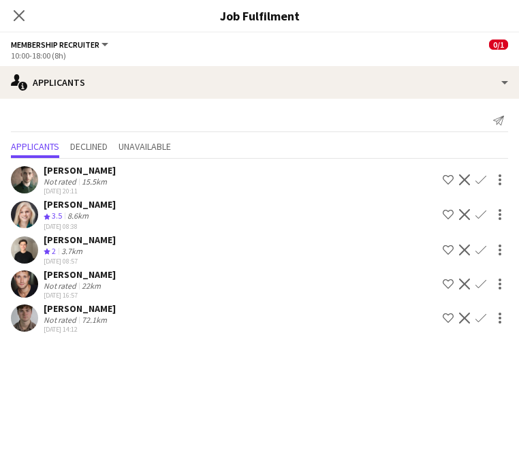
scroll to position [0, 0]
click at [14, 18] on icon "Close pop-in" at bounding box center [18, 15] width 13 height 13
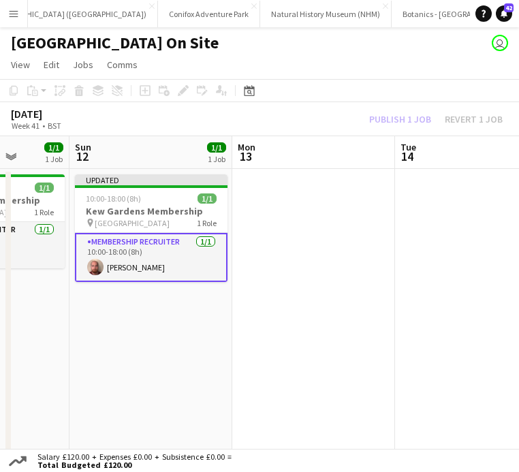
click at [390, 117] on div "Publish 1 job Revert 1 job" at bounding box center [436, 119] width 166 height 15
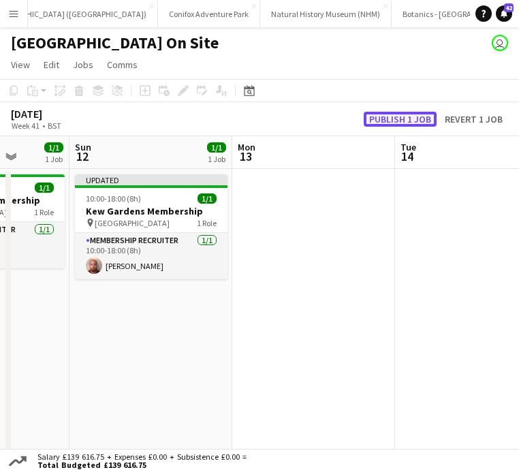
click at [390, 119] on button "Publish 1 job" at bounding box center [400, 119] width 73 height 15
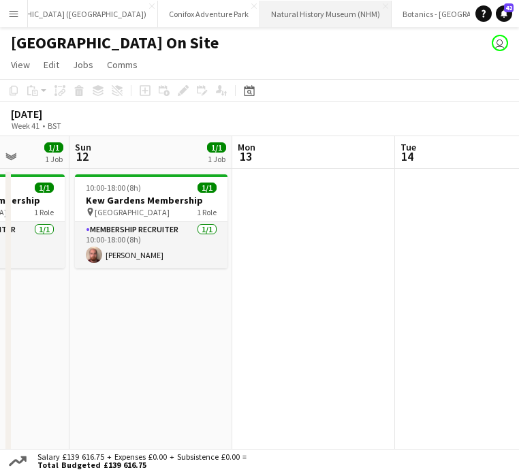
click at [260, 18] on button "Natural History Museum (NHM) Close" at bounding box center [325, 14] width 131 height 27
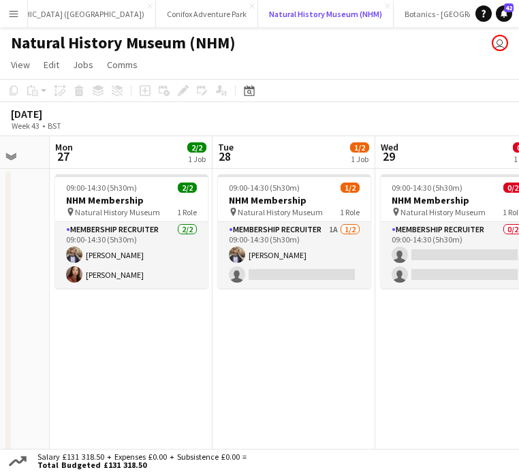
scroll to position [0, 278]
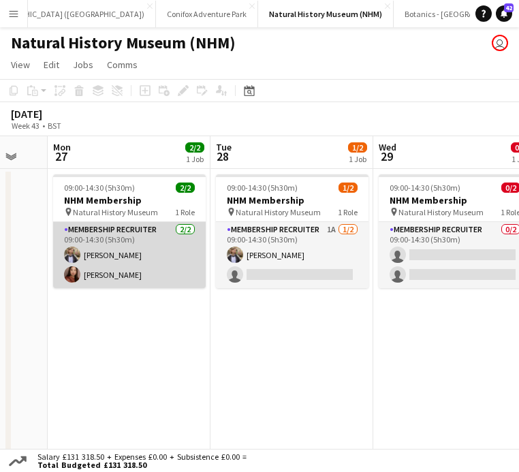
click at [127, 250] on app-card-role "Membership Recruiter 2/2 09:00-14:30 (5h30m) Flora Sharp Esther Tan" at bounding box center [129, 255] width 153 height 66
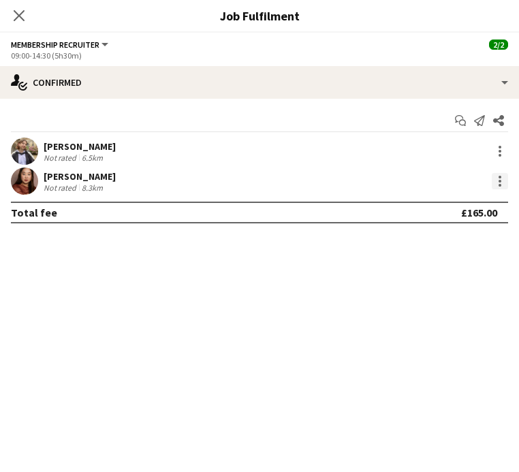
click at [501, 181] on div at bounding box center [500, 181] width 16 height 16
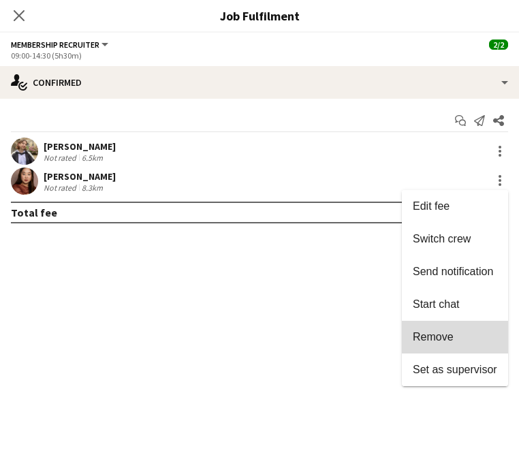
click at [455, 343] on span "Remove" at bounding box center [455, 337] width 84 height 12
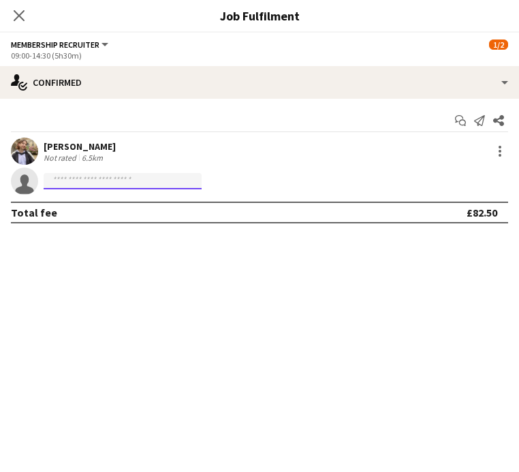
click at [131, 179] on input at bounding box center [123, 181] width 158 height 16
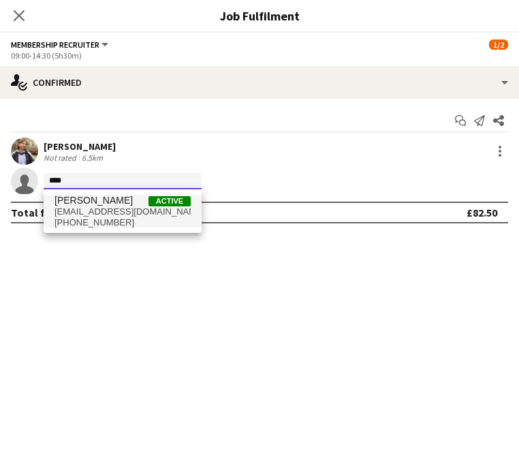
type input "****"
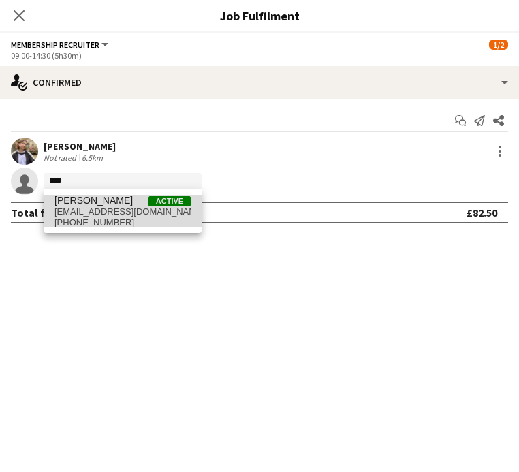
click at [123, 213] on span "[EMAIL_ADDRESS][DOMAIN_NAME]" at bounding box center [123, 211] width 136 height 11
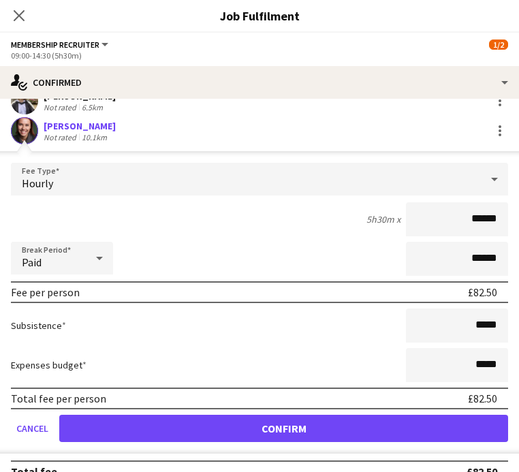
scroll to position [72, 0]
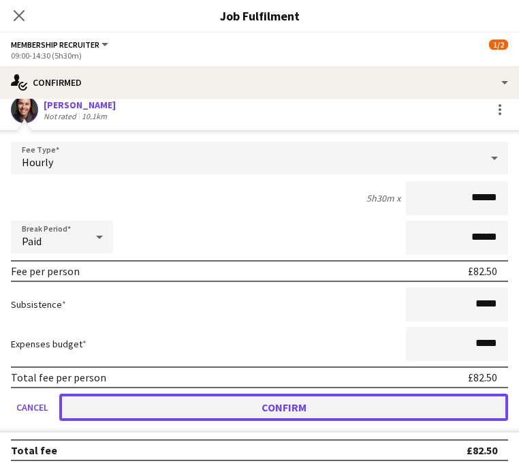
click at [306, 410] on button "Confirm" at bounding box center [283, 407] width 449 height 27
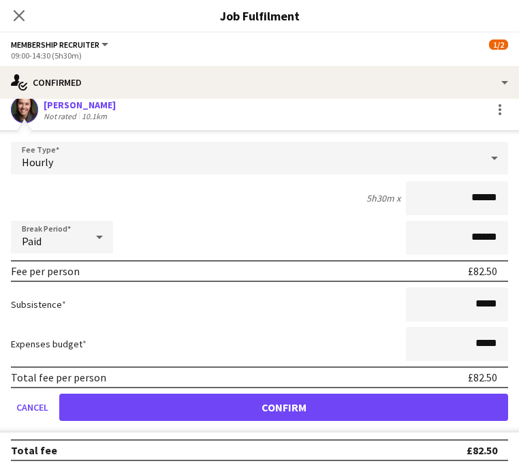
scroll to position [0, 0]
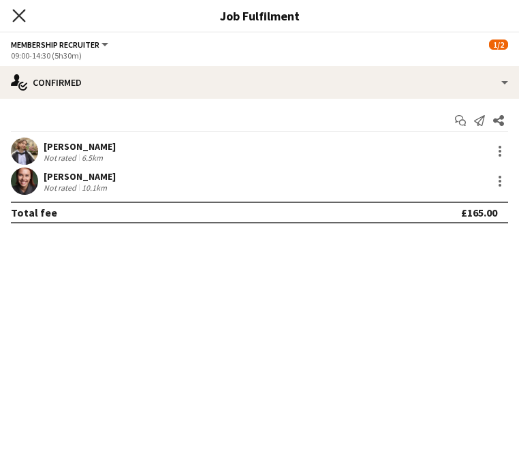
click at [25, 14] on app-icon "Close pop-in" at bounding box center [20, 16] width 20 height 20
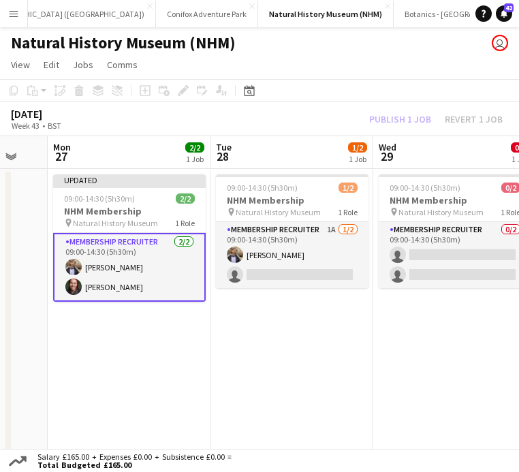
click at [393, 115] on div "Publish 1 job Revert 1 job" at bounding box center [436, 119] width 166 height 15
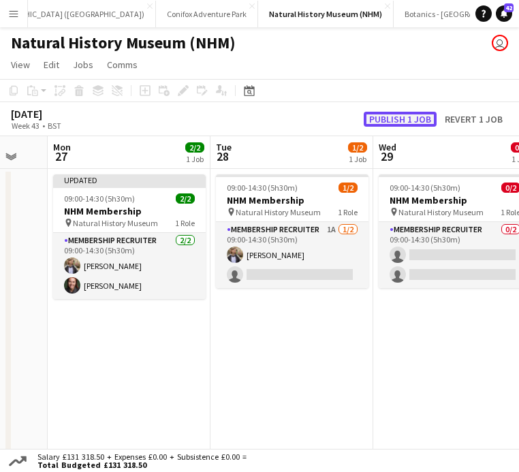
click at [400, 122] on button "Publish 1 job" at bounding box center [400, 119] width 73 height 15
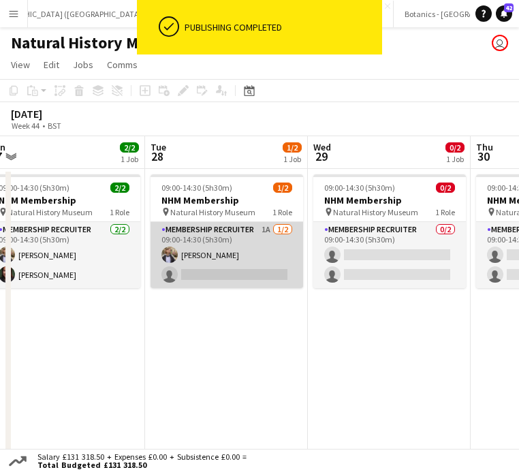
scroll to position [0, 364]
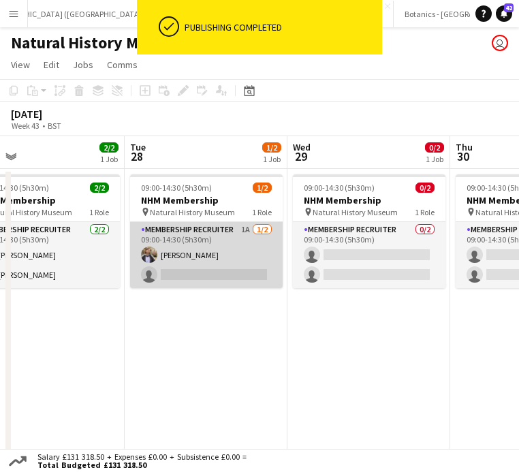
click at [197, 258] on app-card-role "Membership Recruiter 1A 1/2 09:00-14:30 (5h30m) Flora Sharp single-neutral-acti…" at bounding box center [206, 255] width 153 height 66
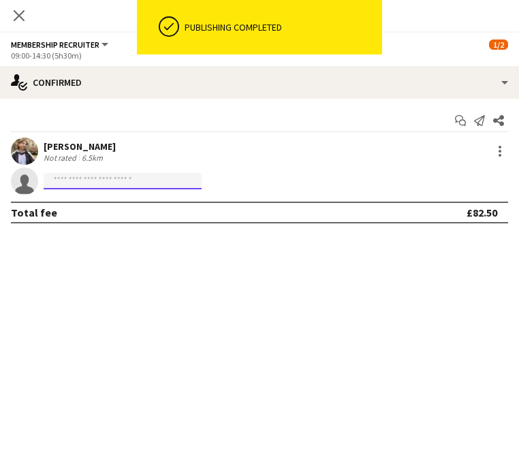
click at [172, 179] on input at bounding box center [123, 181] width 158 height 16
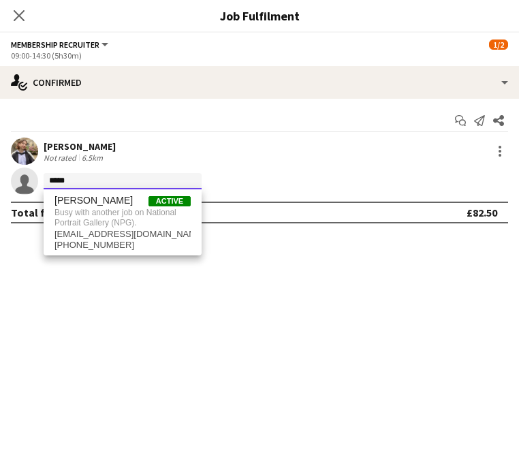
type input "****"
click at [20, 17] on icon at bounding box center [18, 15] width 13 height 13
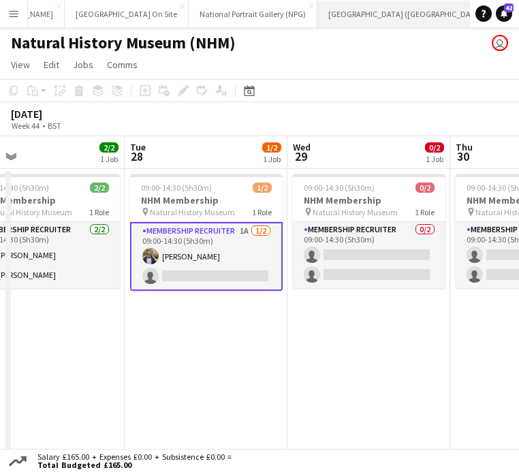
scroll to position [0, 332]
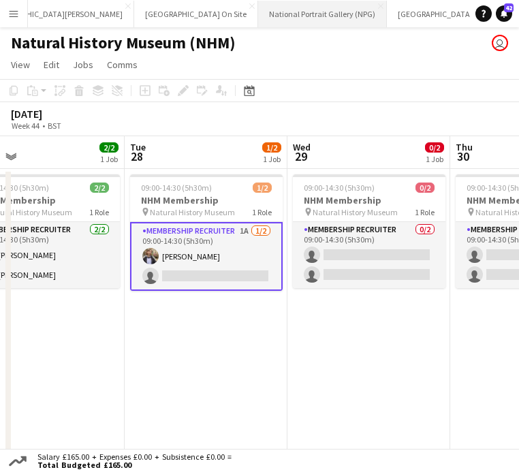
click at [258, 15] on button "National Portrait Gallery (NPG) Close" at bounding box center [322, 14] width 129 height 27
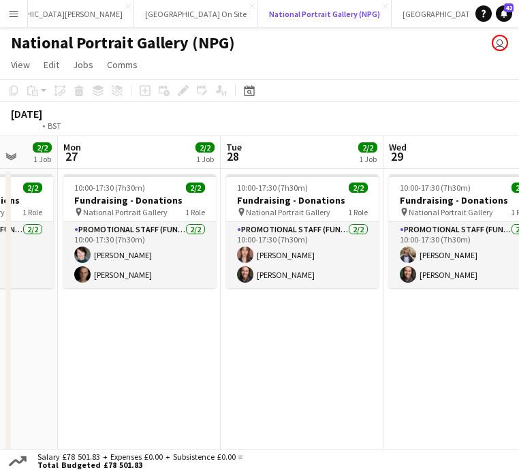
scroll to position [0, 551]
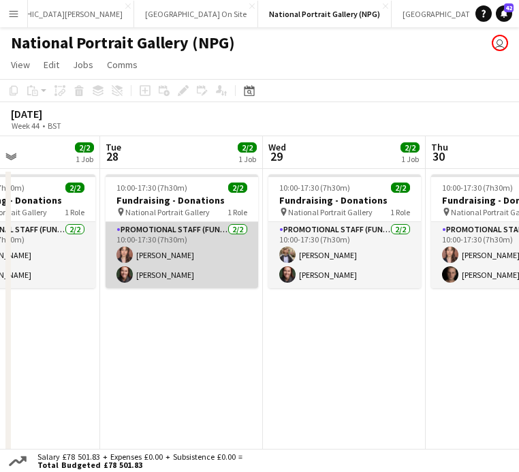
click at [185, 255] on app-card-role "Promotional Staff (Fundraiser) 2/2 10:00-17:30 (7h30m) Nadia Abouayen Kaia Hick…" at bounding box center [182, 255] width 153 height 66
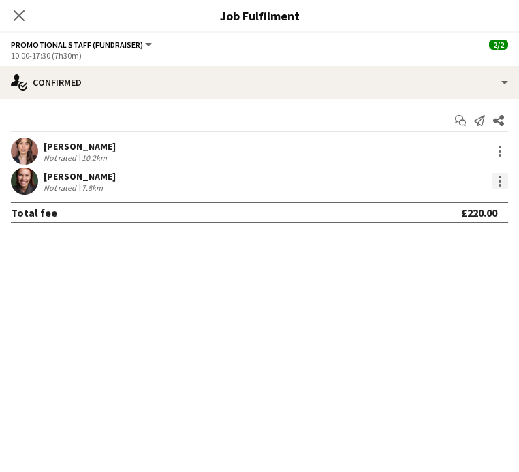
click at [499, 182] on div at bounding box center [500, 181] width 3 height 3
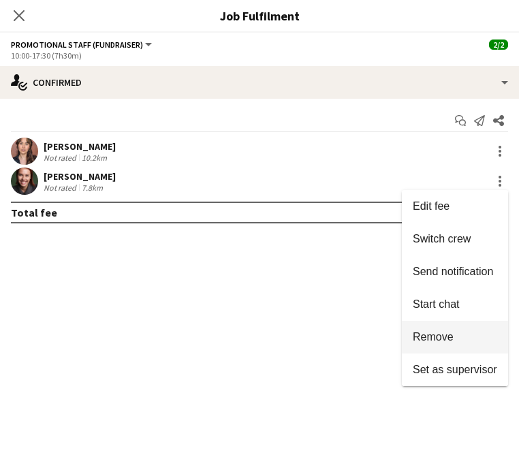
click at [453, 343] on button "Remove" at bounding box center [455, 337] width 106 height 33
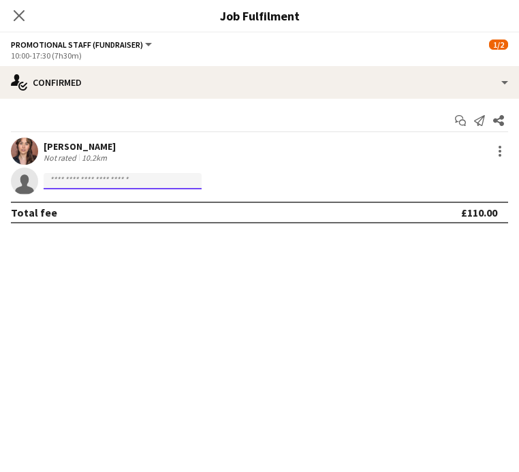
click at [134, 176] on input at bounding box center [123, 181] width 158 height 16
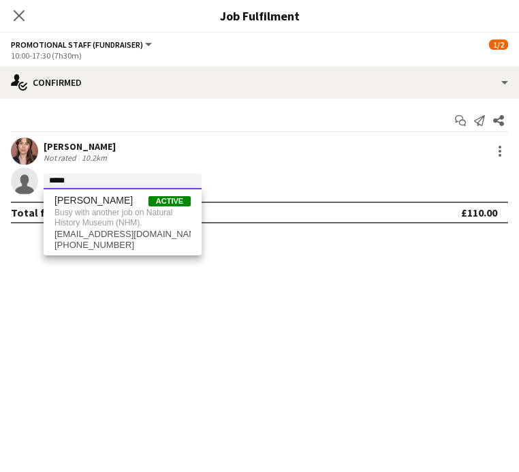
type input "*****"
click at [196, 168] on app-invite-slot "single-neutral-actions *****" at bounding box center [259, 181] width 519 height 27
drag, startPoint x: 93, startPoint y: 177, endPoint x: -7, endPoint y: 175, distance: 100.2
click at [0, 175] on html "Menu Boards Boards Boards All jobs Status Workforce Workforce My Workforce Recr…" at bounding box center [259, 243] width 519 height 487
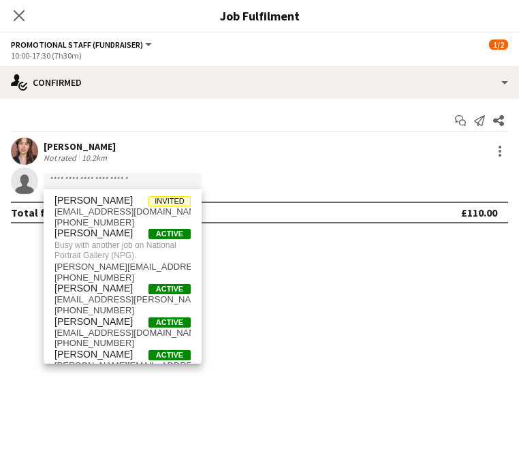
click at [266, 110] on div "Start chat Send notification Share" at bounding box center [259, 121] width 497 height 22
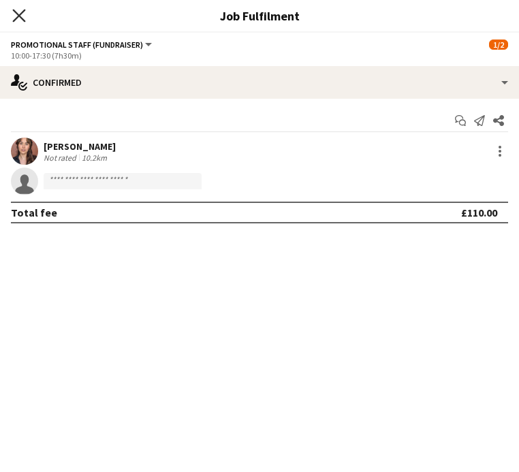
click at [20, 14] on icon at bounding box center [18, 15] width 13 height 13
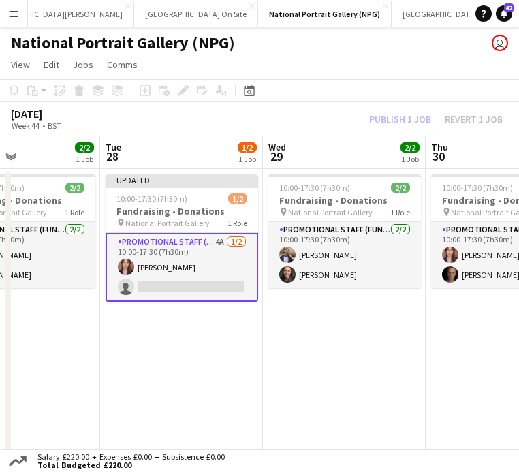
click at [411, 119] on div "Publish 1 job Revert 1 job" at bounding box center [436, 119] width 166 height 15
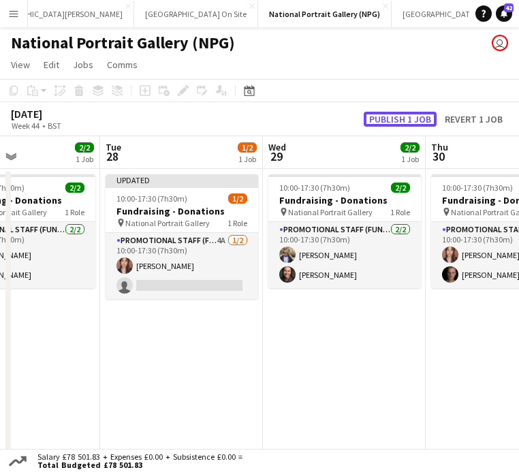
click at [411, 119] on button "Publish 1 job" at bounding box center [400, 119] width 73 height 15
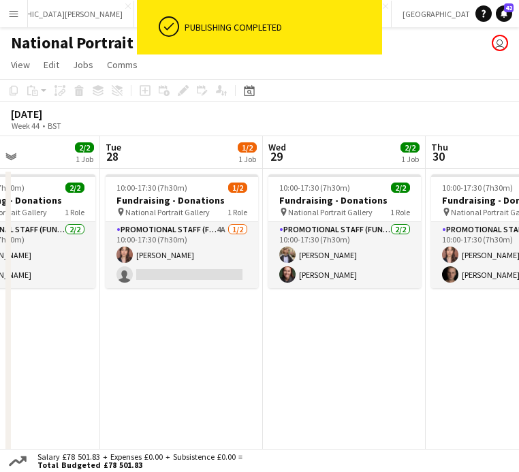
click at [367, 96] on app-toolbar "Copy Paste Paste Command V Paste with crew Command Shift V Paste linked Job Del…" at bounding box center [259, 90] width 519 height 23
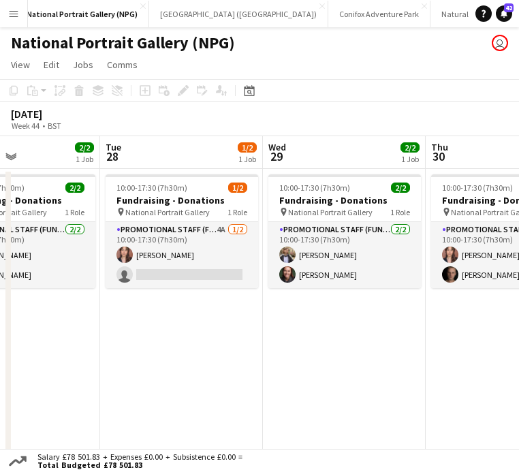
scroll to position [0, 582]
click at [424, 13] on button "Natural History Museum (NHM) Close" at bounding box center [489, 14] width 131 height 27
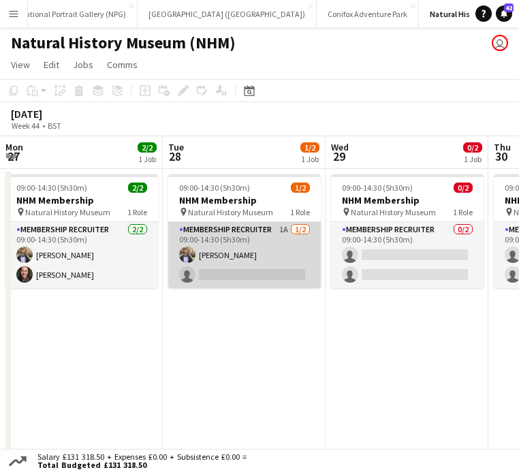
scroll to position [0, 326]
click at [278, 261] on app-card-role "Membership Recruiter 1A 1/2 09:00-14:30 (5h30m) Flora Sharp single-neutral-acti…" at bounding box center [244, 255] width 153 height 66
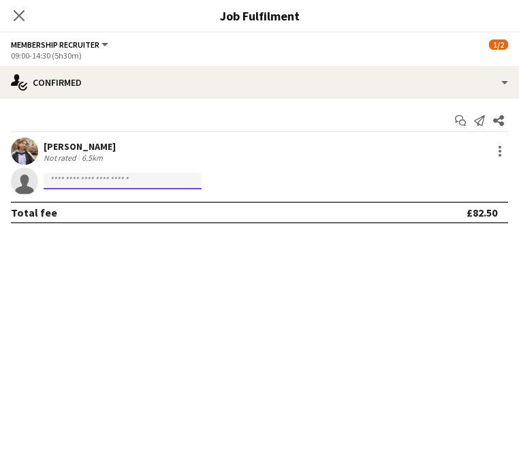
click at [139, 182] on input at bounding box center [123, 181] width 158 height 16
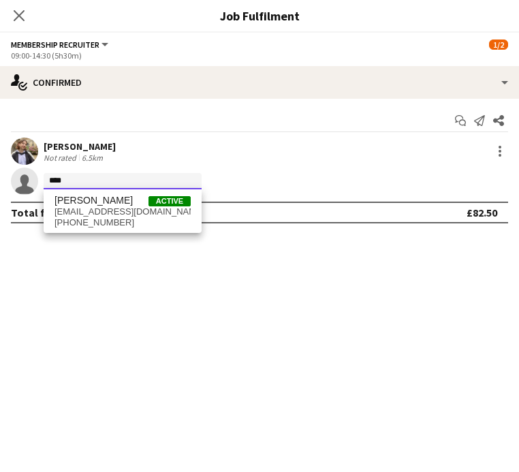
type input "****"
click at [134, 232] on div "Kaia Hickson Active kaia_hickson@hotmail.co.uk +447950755438" at bounding box center [123, 211] width 158 height 44
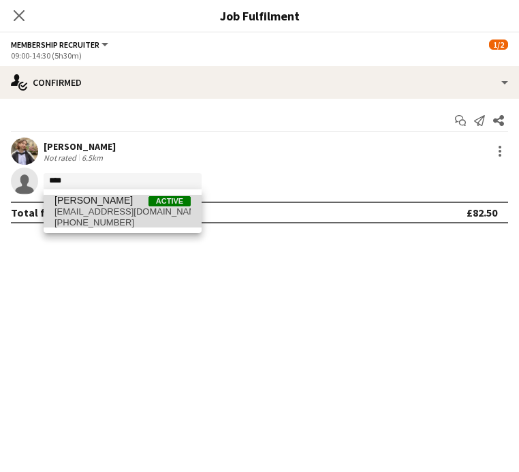
click at [132, 221] on span "+447950755438" at bounding box center [123, 222] width 136 height 11
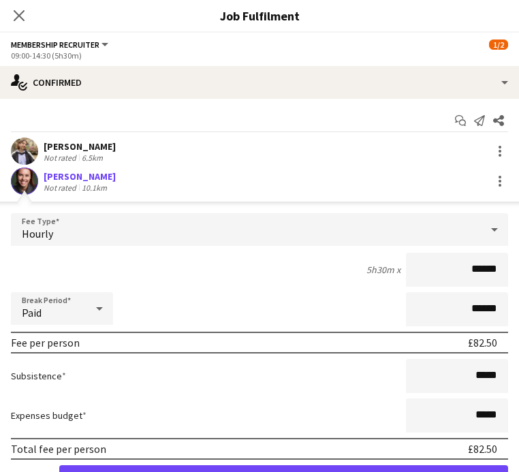
scroll to position [72, 0]
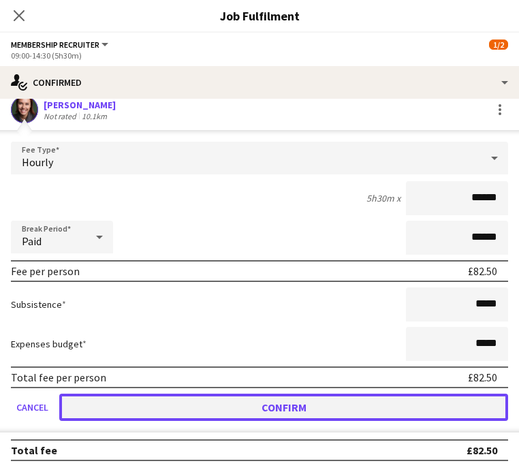
click at [244, 407] on button "Confirm" at bounding box center [283, 407] width 449 height 27
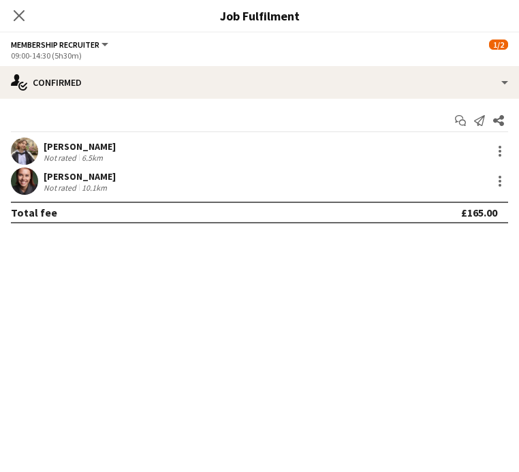
scroll to position [0, 0]
click at [20, 13] on icon "Close pop-in" at bounding box center [18, 15] width 13 height 13
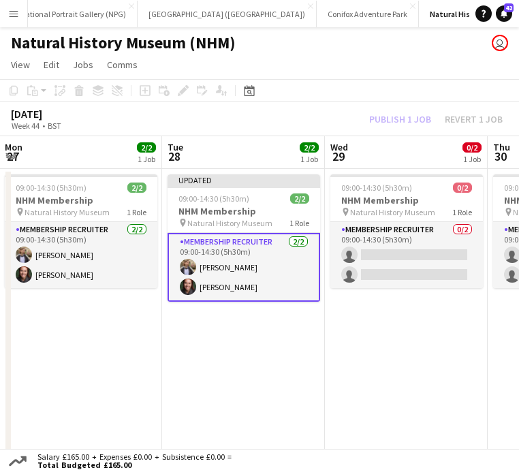
click at [377, 112] on div "Publish 1 job Revert 1 job" at bounding box center [436, 119] width 166 height 15
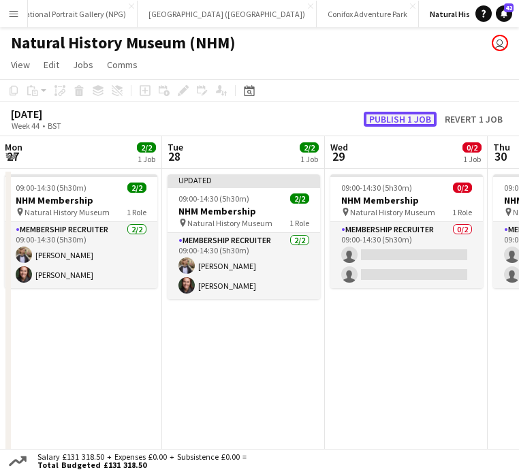
click at [387, 114] on button "Publish 1 job" at bounding box center [400, 119] width 73 height 15
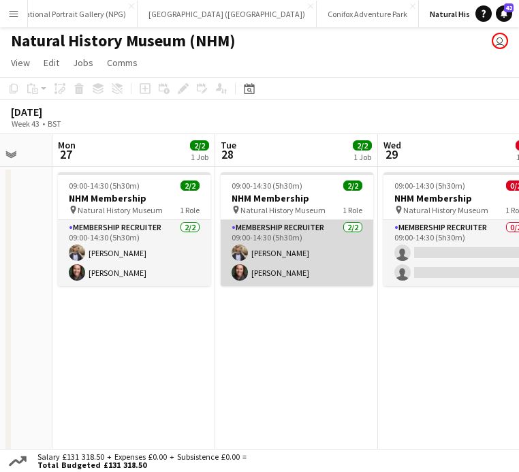
scroll to position [0, 601]
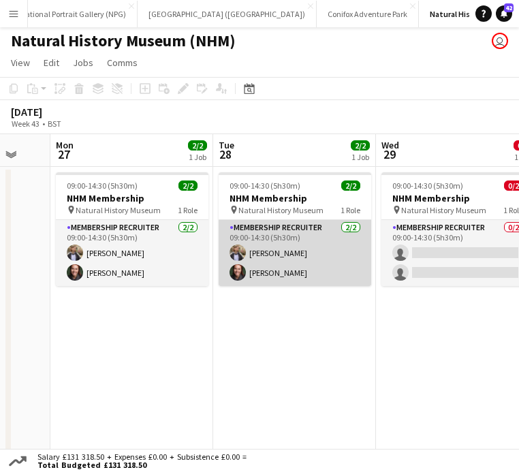
click at [302, 257] on app-card-role "Membership Recruiter [DATE] 09:00-14:30 (5h30m) [PERSON_NAME] [PERSON_NAME]" at bounding box center [295, 253] width 153 height 66
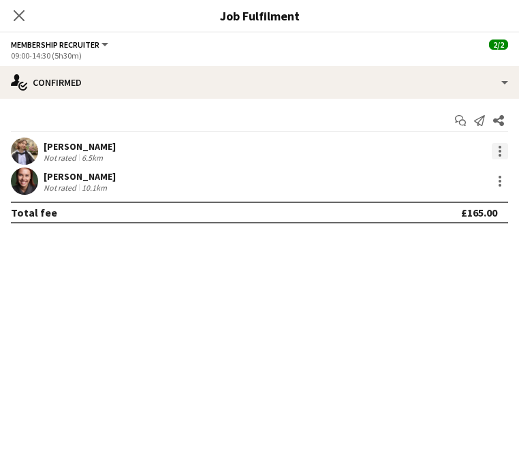
click at [499, 154] on div at bounding box center [500, 155] width 3 height 3
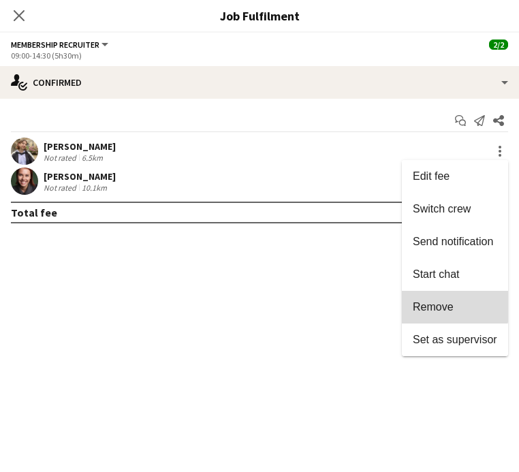
click at [442, 299] on button "Remove" at bounding box center [455, 307] width 106 height 33
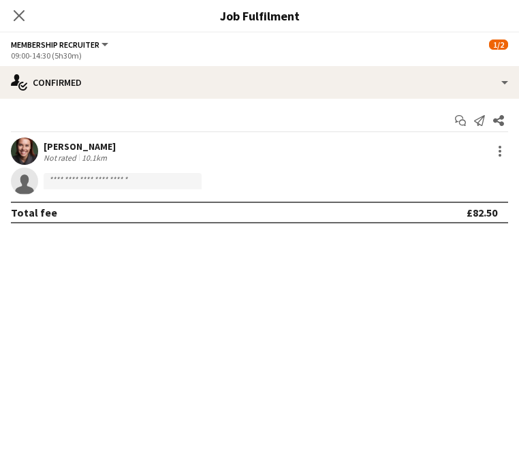
click at [189, 242] on mat-expansion-panel "check Confirmed Start chat Send notification Share Kaia Hickson Not rated 10.1k…" at bounding box center [259, 285] width 519 height 373
click at [7, 12] on div "Close pop-in" at bounding box center [19, 15] width 38 height 31
click at [22, 16] on icon "Close pop-in" at bounding box center [18, 15] width 13 height 13
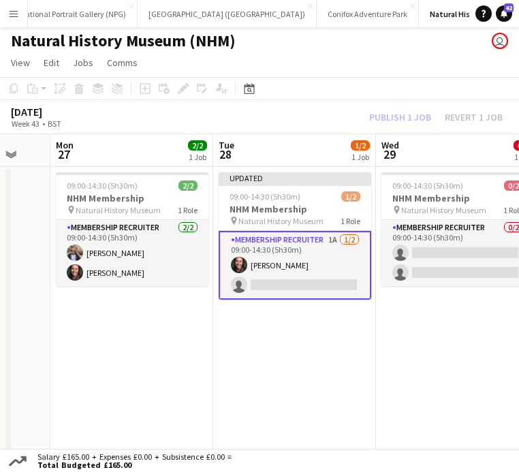
click at [407, 113] on div "Publish 1 job Revert 1 job" at bounding box center [436, 117] width 166 height 15
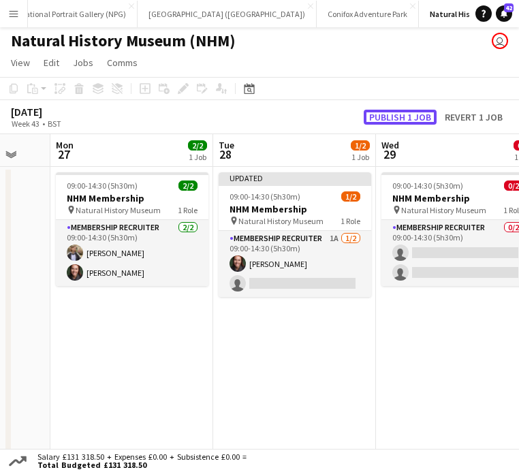
click at [407, 113] on button "Publish 1 job" at bounding box center [400, 117] width 73 height 15
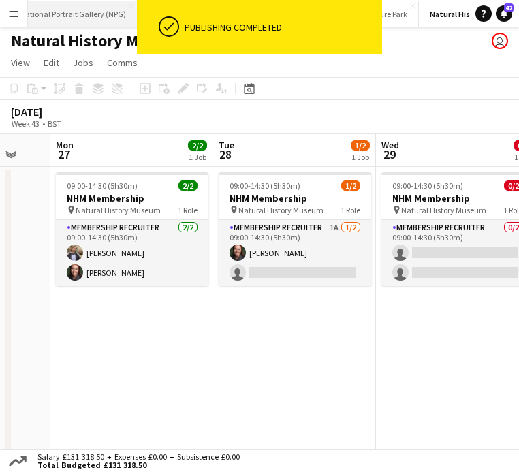
click at [48, 16] on button "National Portrait Gallery (NPG) Close" at bounding box center [73, 14] width 129 height 27
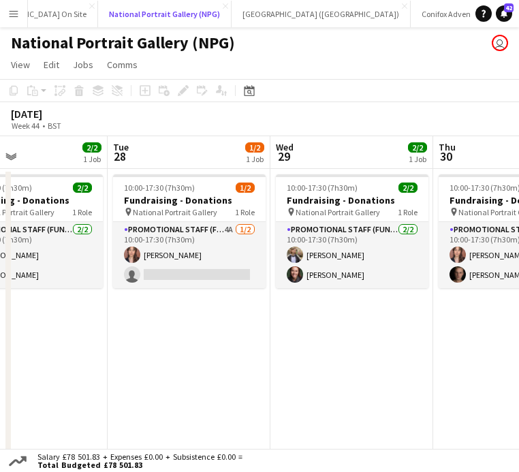
scroll to position [0, 361]
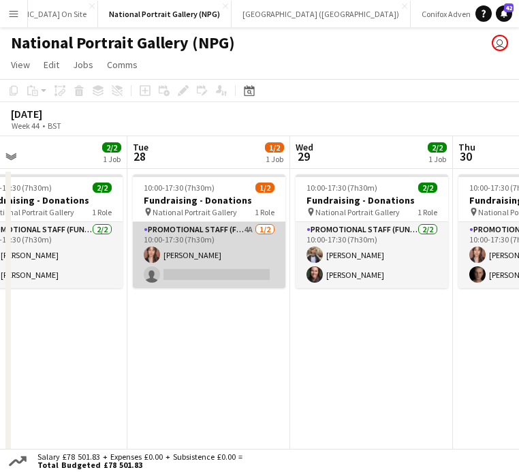
click at [228, 265] on app-card-role "Promotional Staff (Fundraiser) 4A 1/2 10:00-17:30 (7h30m) Nadia Abouayen single…" at bounding box center [209, 255] width 153 height 66
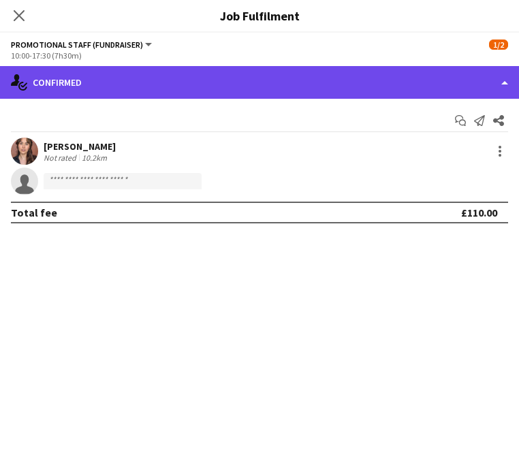
click at [422, 84] on div "single-neutral-actions-check-2 Confirmed" at bounding box center [259, 82] width 519 height 33
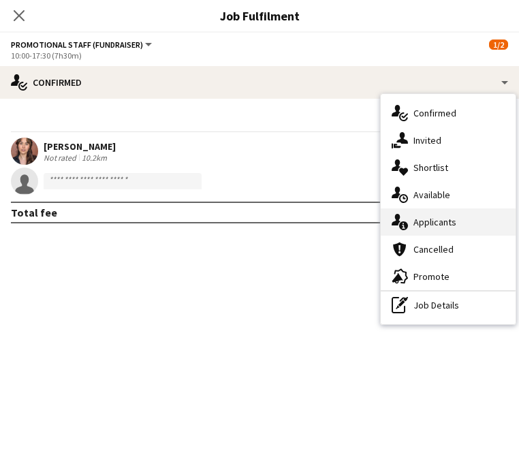
click at [463, 226] on div "single-neutral-actions-information Applicants" at bounding box center [448, 221] width 135 height 27
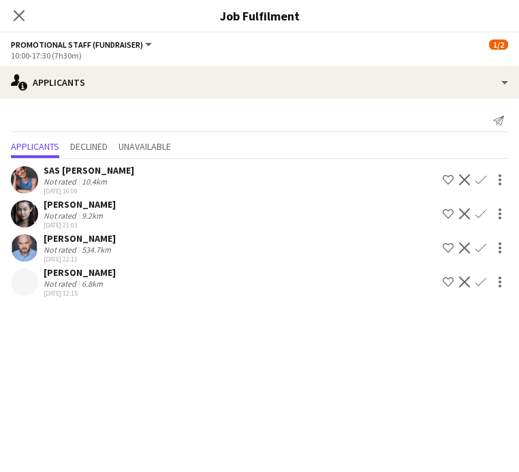
click at [57, 277] on div "Greta Nicolau" at bounding box center [80, 272] width 72 height 12
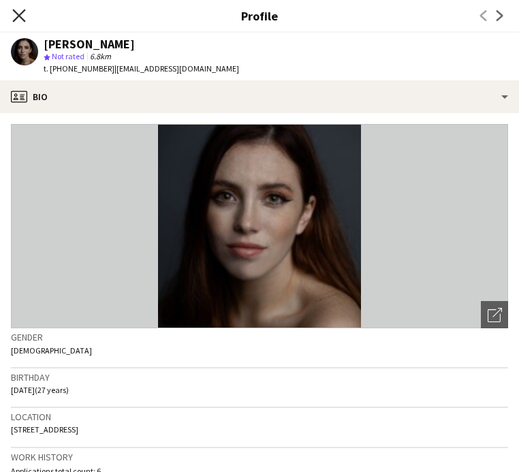
click at [16, 18] on icon at bounding box center [18, 15] width 13 height 13
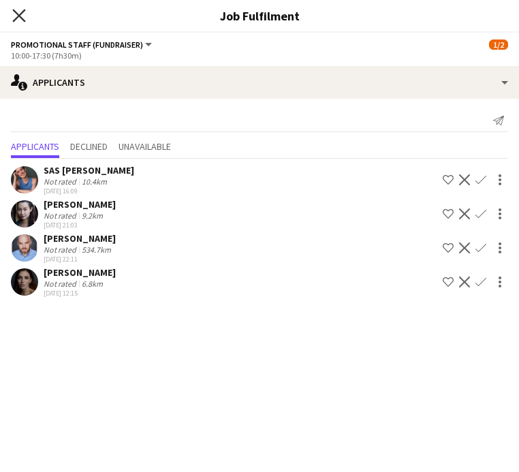
click at [23, 20] on icon at bounding box center [18, 15] width 13 height 13
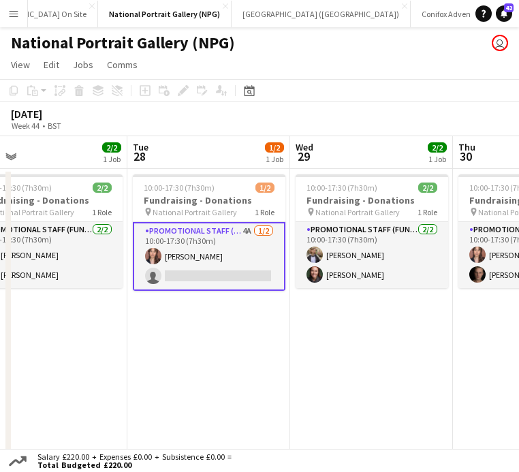
click at [217, 268] on app-card-role "Promotional Staff (Fundraiser) 4A 1/2 10:00-17:30 (7h30m) Nadia Abouayen single…" at bounding box center [209, 256] width 153 height 69
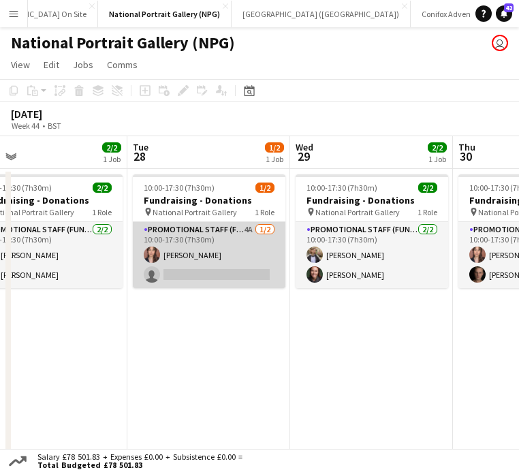
click at [217, 262] on app-card-role "Promotional Staff (Fundraiser) 4A 1/2 10:00-17:30 (7h30m) Nadia Abouayen single…" at bounding box center [209, 255] width 153 height 66
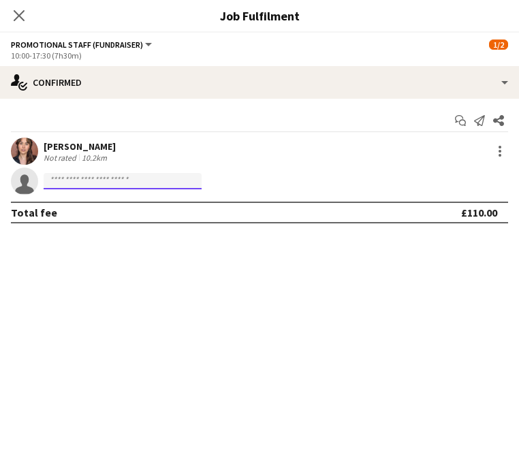
click at [151, 188] on input at bounding box center [123, 181] width 158 height 16
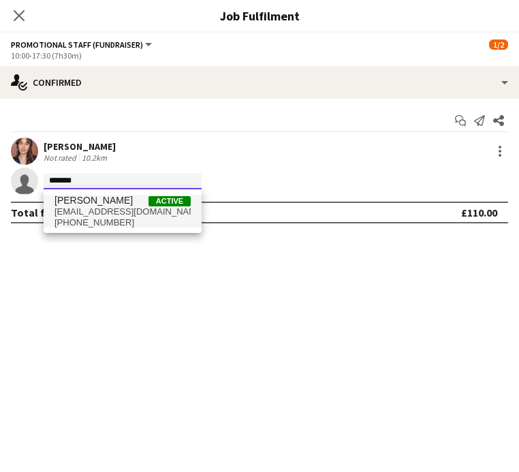
type input "*******"
click at [133, 208] on span "[EMAIL_ADDRESS][DOMAIN_NAME]" at bounding box center [123, 211] width 136 height 11
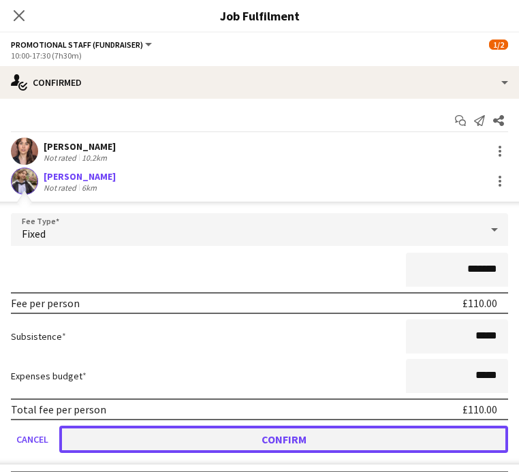
click at [266, 435] on button "Confirm" at bounding box center [283, 439] width 449 height 27
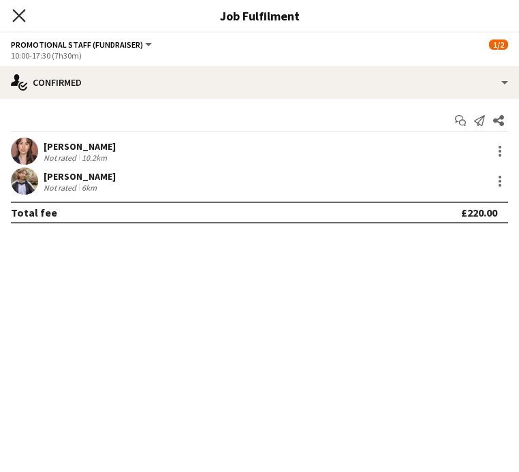
click at [18, 12] on icon "Close pop-in" at bounding box center [18, 15] width 13 height 13
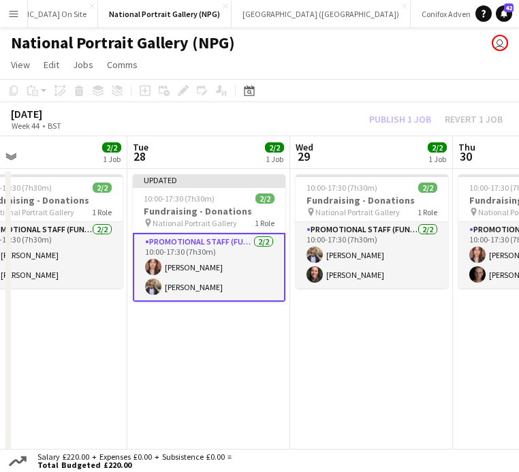
click at [412, 106] on div "October 2025 Week 44 • BST Publish 1 job Revert 1 job" at bounding box center [259, 119] width 519 height 34
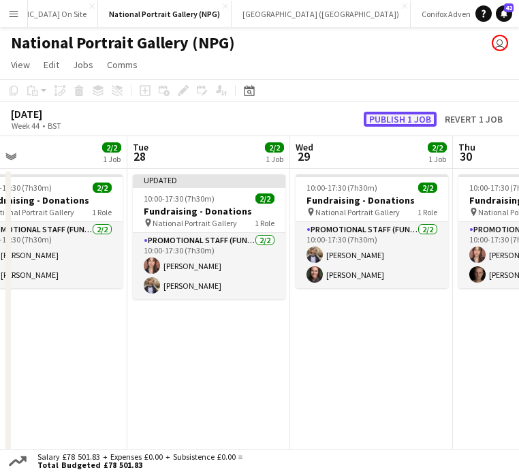
click at [408, 126] on button "Publish 1 job" at bounding box center [400, 119] width 73 height 15
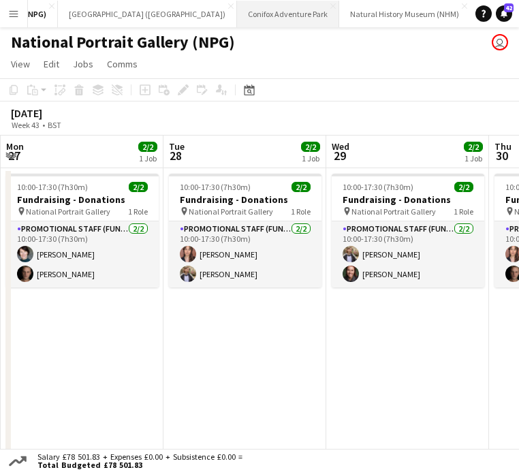
scroll to position [0, 672]
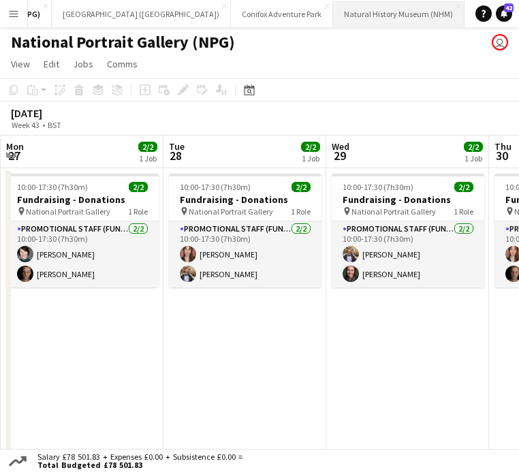
click at [333, 15] on button "Natural History Museum (NHM) Close" at bounding box center [398, 14] width 131 height 27
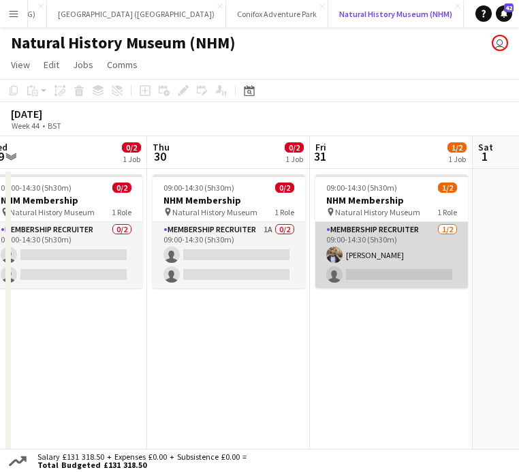
scroll to position [0, 500]
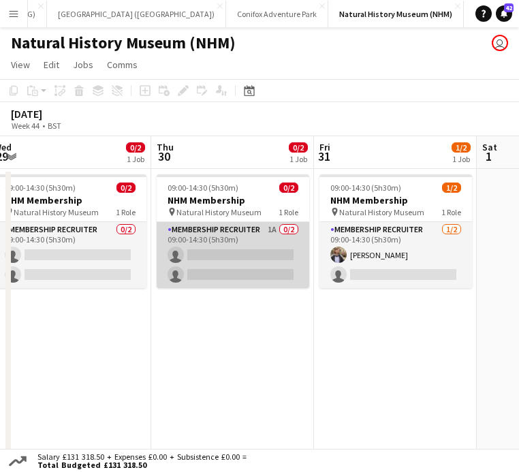
click at [228, 270] on app-card-role "Membership Recruiter 1A 0/2 09:00-14:30 (5h30m) single-neutral-actions single-n…" at bounding box center [233, 255] width 153 height 66
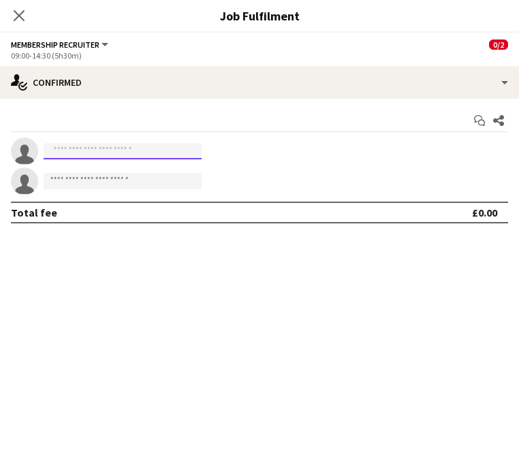
click at [146, 154] on input at bounding box center [123, 151] width 158 height 16
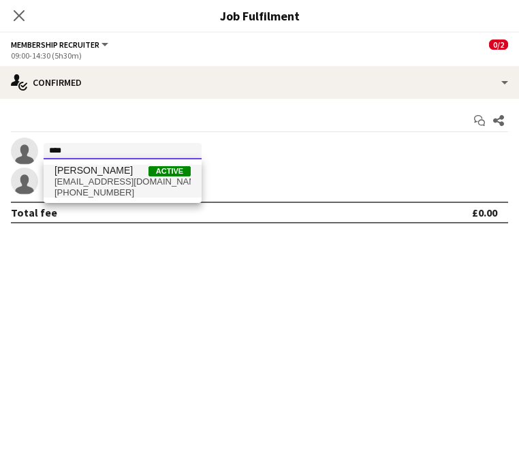
type input "****"
click at [104, 189] on span "+447950755438" at bounding box center [123, 192] width 136 height 11
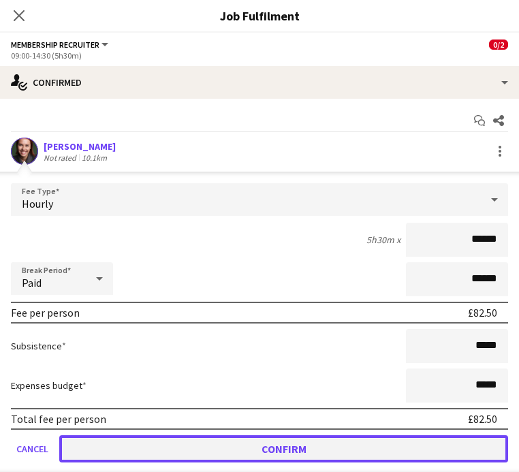
click at [296, 452] on button "Confirm" at bounding box center [283, 448] width 449 height 27
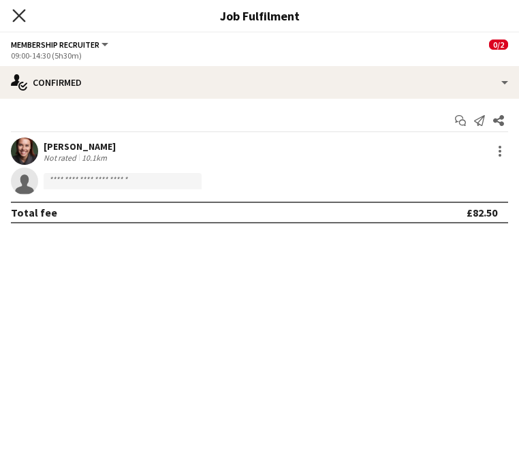
click at [20, 20] on icon "Close pop-in" at bounding box center [18, 15] width 13 height 13
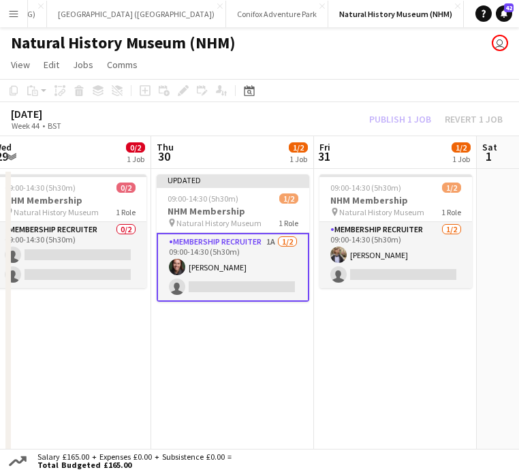
click at [419, 118] on div "Publish 1 job Revert 1 job" at bounding box center [436, 119] width 166 height 15
click at [419, 118] on button "Publish 1 job" at bounding box center [400, 119] width 73 height 15
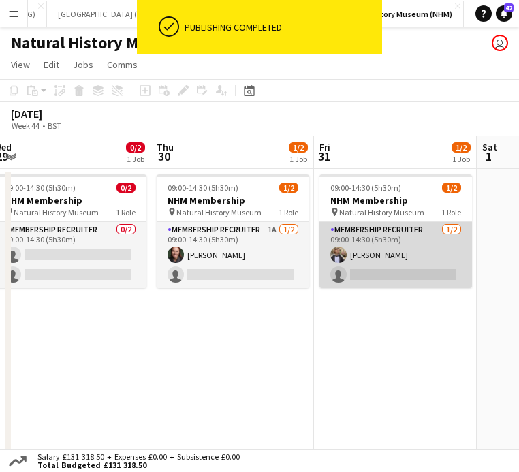
click at [362, 276] on app-card-role "Membership Recruiter 1/2 09:00-14:30 (5h30m) Flora Sharp single-neutral-actions" at bounding box center [396, 255] width 153 height 66
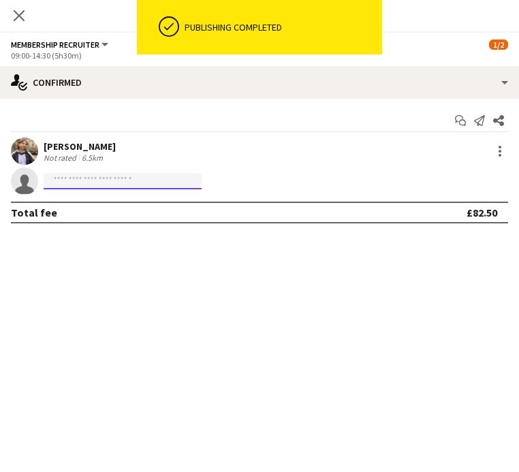
click at [120, 182] on input at bounding box center [123, 181] width 158 height 16
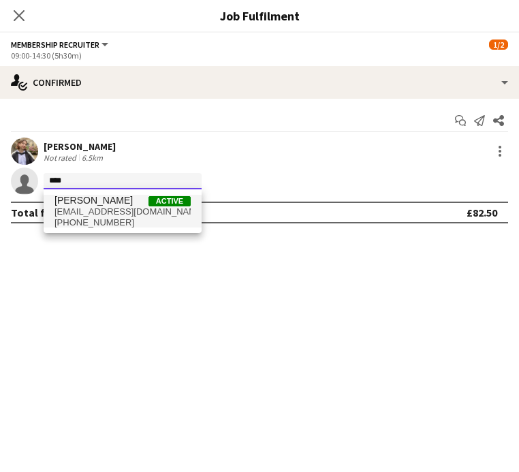
type input "****"
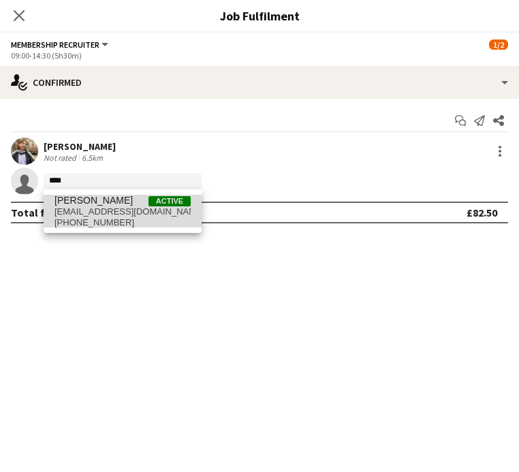
click at [103, 210] on span "[EMAIL_ADDRESS][DOMAIN_NAME]" at bounding box center [123, 211] width 136 height 11
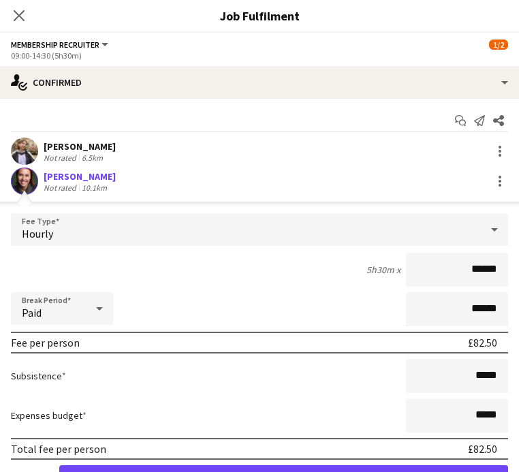
scroll to position [72, 0]
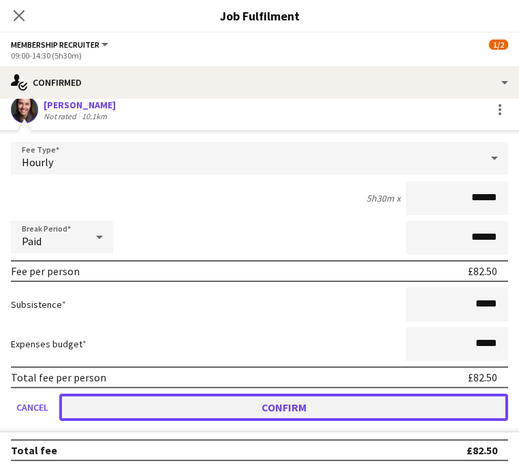
click at [249, 403] on button "Confirm" at bounding box center [283, 407] width 449 height 27
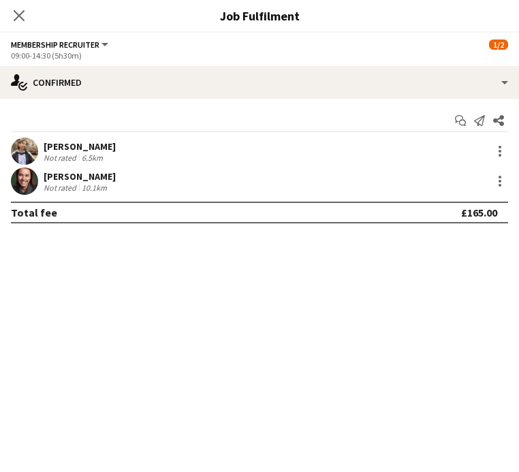
scroll to position [0, 0]
click at [20, 14] on icon at bounding box center [18, 15] width 13 height 13
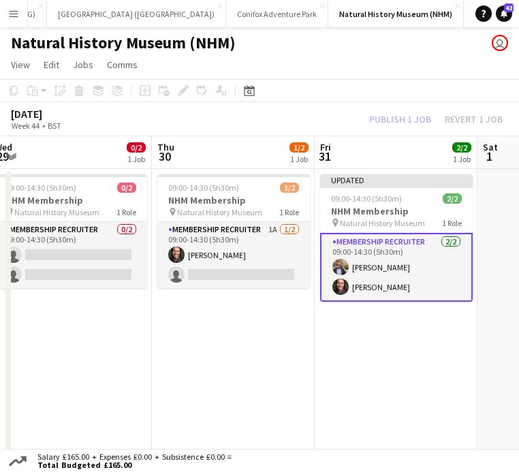
click at [415, 113] on div "Publish 1 job Revert 1 job" at bounding box center [436, 119] width 166 height 15
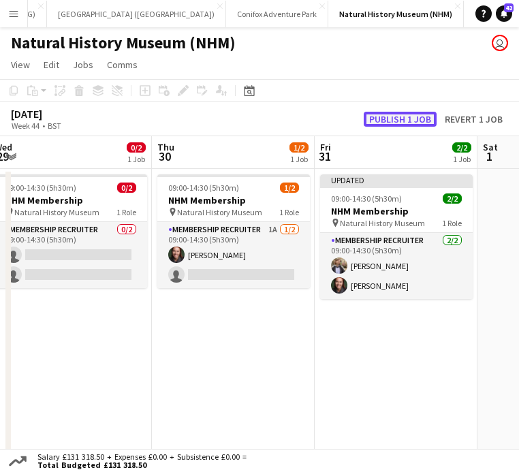
click at [414, 115] on button "Publish 1 job" at bounding box center [400, 119] width 73 height 15
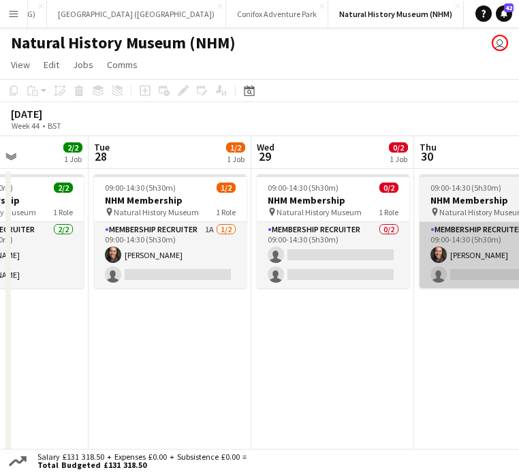
scroll to position [0, 661]
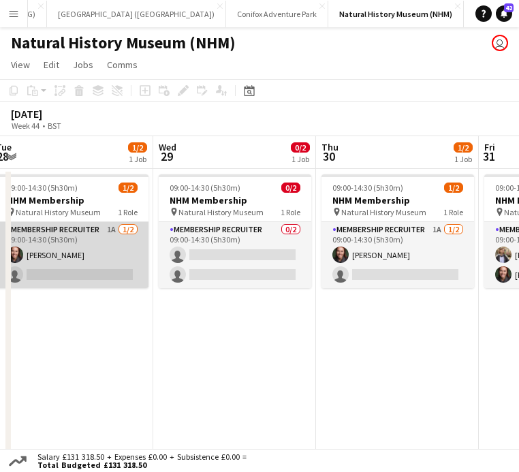
click at [83, 262] on app-card-role "Membership Recruiter 1A [DATE] 09:00-14:30 (5h30m) [PERSON_NAME] single-neutral…" at bounding box center [72, 255] width 153 height 66
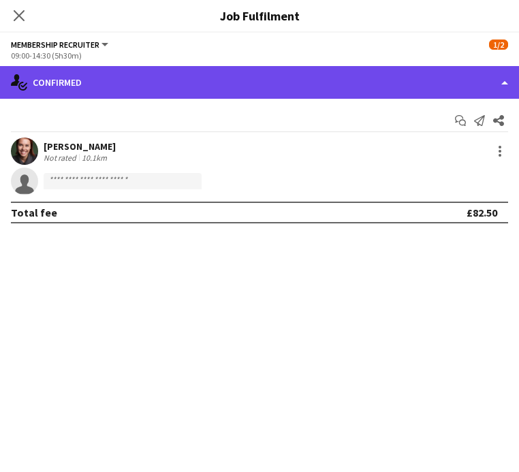
click at [219, 87] on div "single-neutral-actions-check-2 Confirmed" at bounding box center [259, 82] width 519 height 33
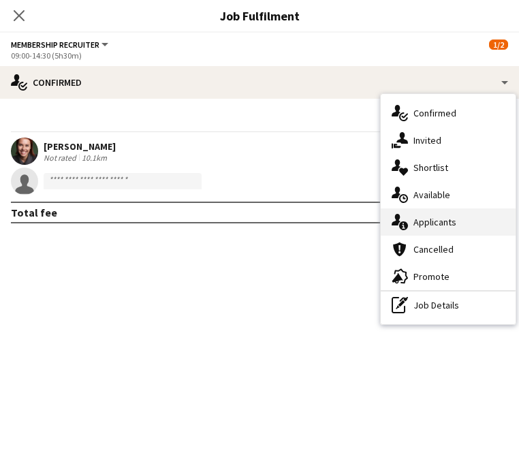
click at [456, 224] on div "single-neutral-actions-information Applicants" at bounding box center [448, 221] width 135 height 27
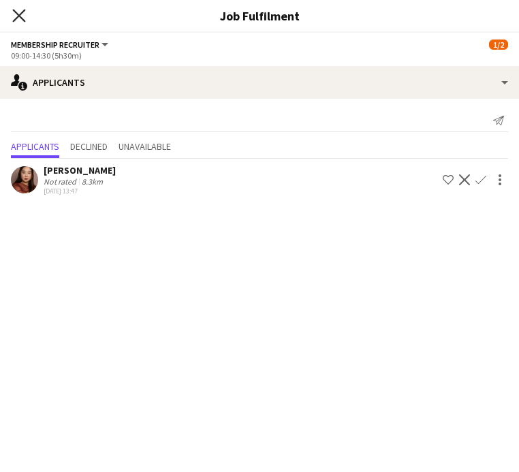
click at [21, 16] on icon "Close pop-in" at bounding box center [18, 15] width 13 height 13
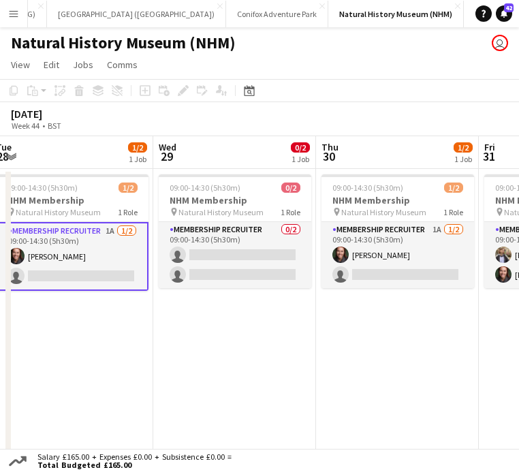
click at [274, 377] on app-date-cell "09:00-14:30 (5h30m) 0/2 NHM Membership pin Natural History Museum 1 Role Member…" at bounding box center [234, 316] width 163 height 295
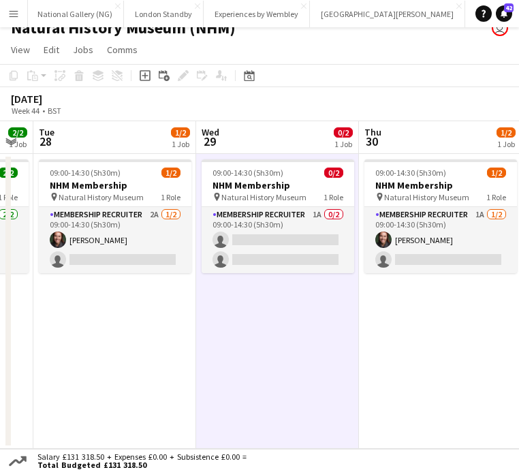
scroll to position [0, 0]
click at [268, 17] on button "Experiences by Wembley Close" at bounding box center [258, 14] width 106 height 27
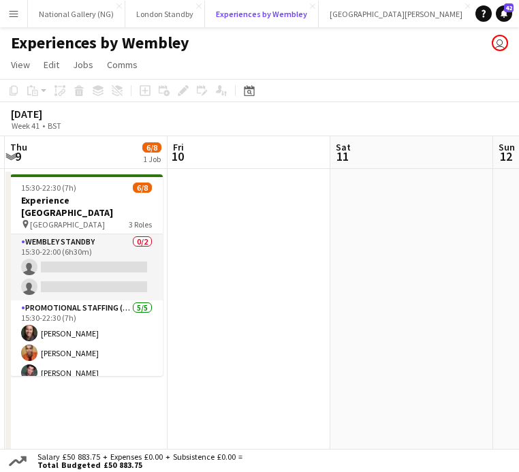
scroll to position [0, 292]
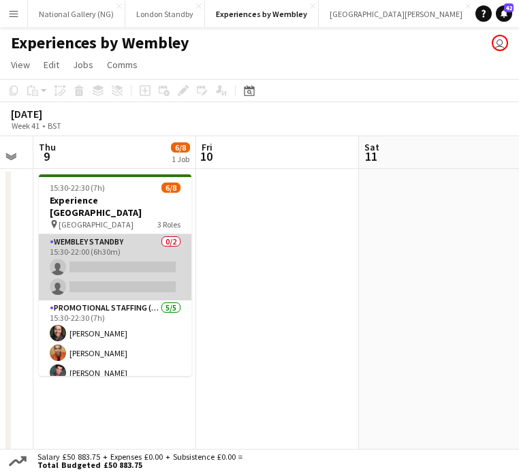
click at [138, 245] on app-card-role "Wembley Standby 0/2 15:30-22:00 (6h30m) single-neutral-actions single-neutral-a…" at bounding box center [115, 267] width 153 height 66
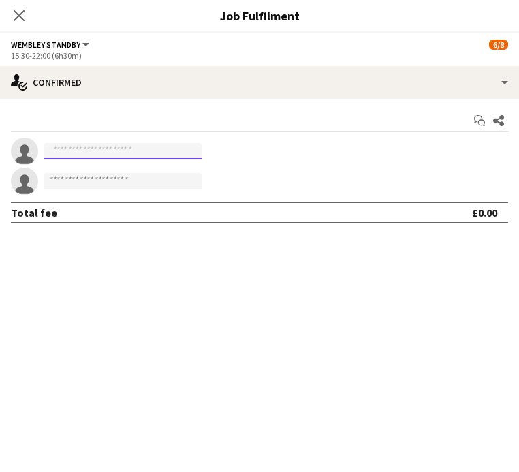
click at [144, 150] on input at bounding box center [123, 151] width 158 height 16
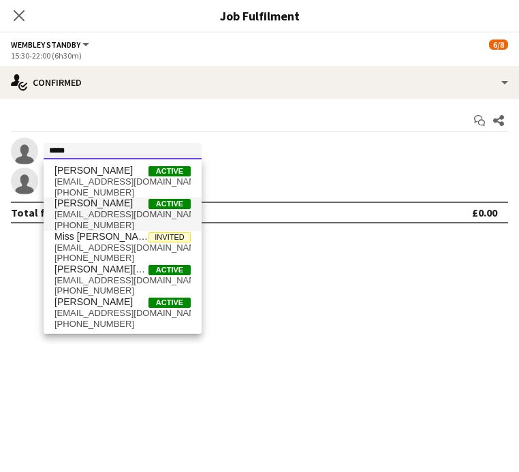
type input "*****"
click at [108, 217] on span "louiscavalier27@gmail.com" at bounding box center [123, 214] width 136 height 11
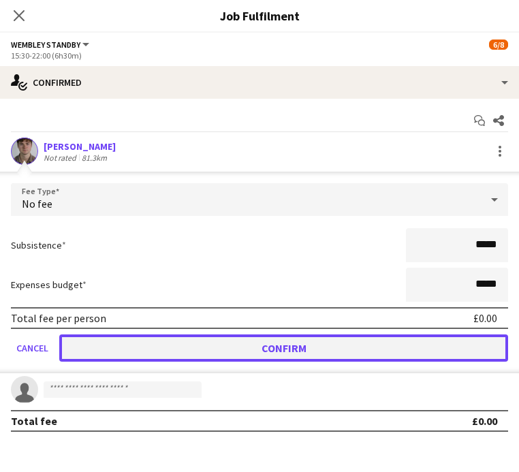
click at [176, 352] on button "Confirm" at bounding box center [283, 348] width 449 height 27
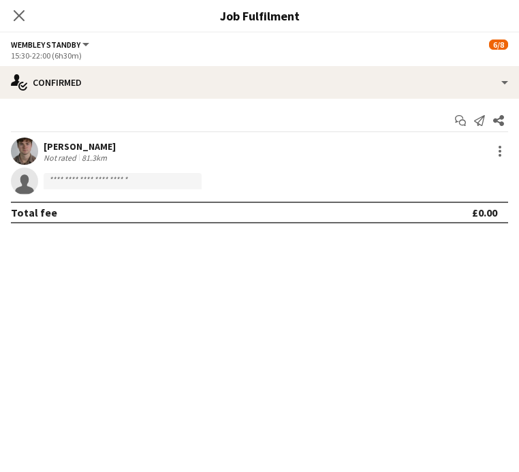
click at [85, 198] on app-confirmed-crew "Louis Cavalier Not rated 81.3km single-neutral-actions Total fee £0.00" at bounding box center [259, 181] width 519 height 86
click at [81, 186] on input at bounding box center [123, 181] width 158 height 16
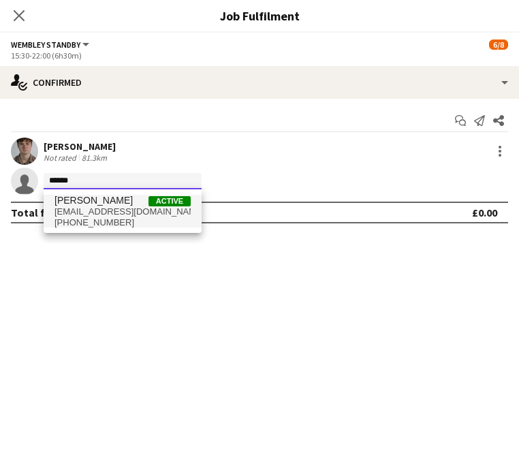
type input "******"
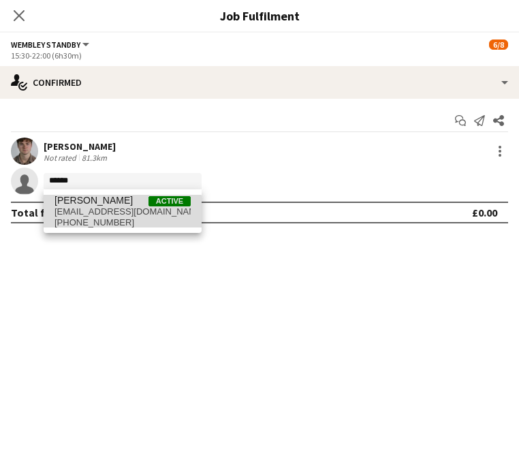
click at [94, 217] on span "+447860857169" at bounding box center [123, 222] width 136 height 11
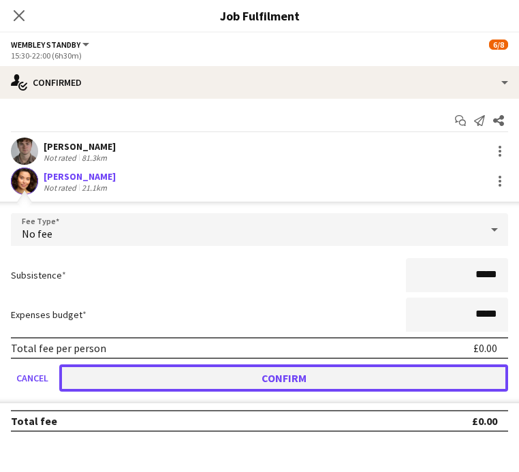
click at [211, 372] on button "Confirm" at bounding box center [283, 377] width 449 height 27
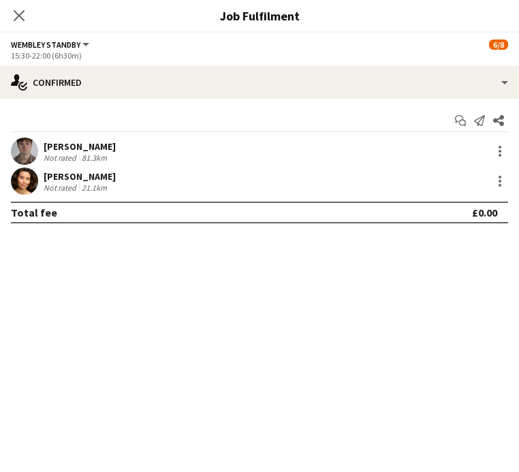
scroll to position [15, 0]
click at [16, 14] on icon "Close pop-in" at bounding box center [18, 15] width 13 height 13
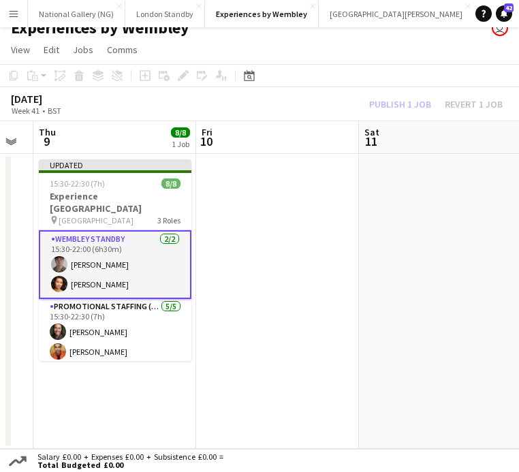
click at [384, 108] on div "Publish 1 job Revert 1 job" at bounding box center [436, 104] width 166 height 15
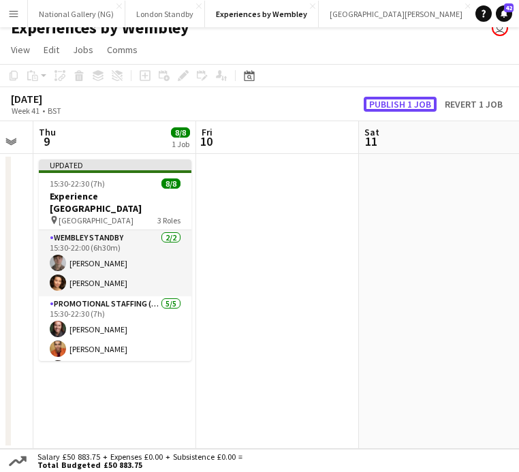
click at [384, 108] on button "Publish 1 job" at bounding box center [400, 104] width 73 height 15
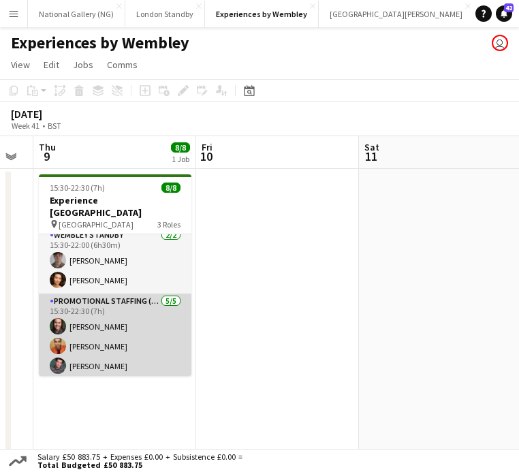
scroll to position [0, 0]
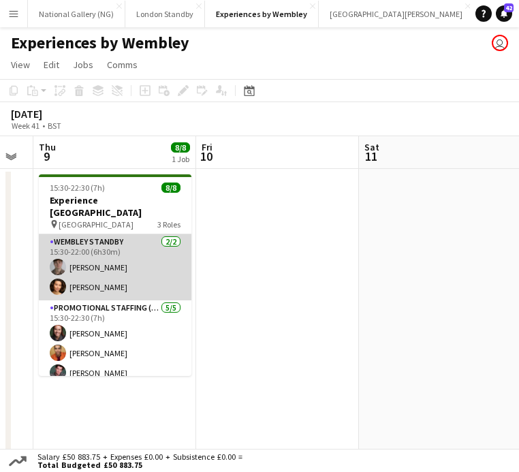
click at [107, 253] on app-card-role "Wembley Standby 2/2 15:30-22:00 (6h30m) Louis Cavalier Maryam Sanjoori" at bounding box center [115, 267] width 153 height 66
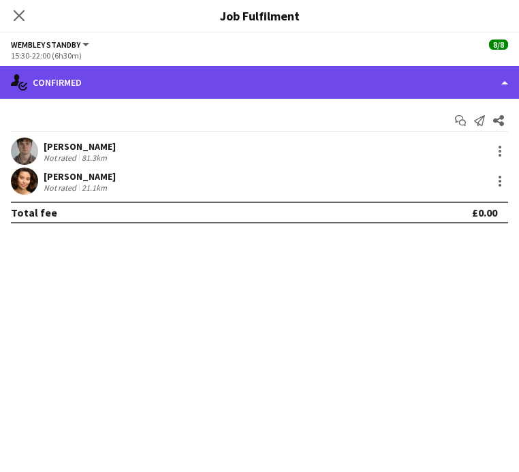
click at [196, 82] on div "single-neutral-actions-check-2 Confirmed" at bounding box center [259, 82] width 519 height 33
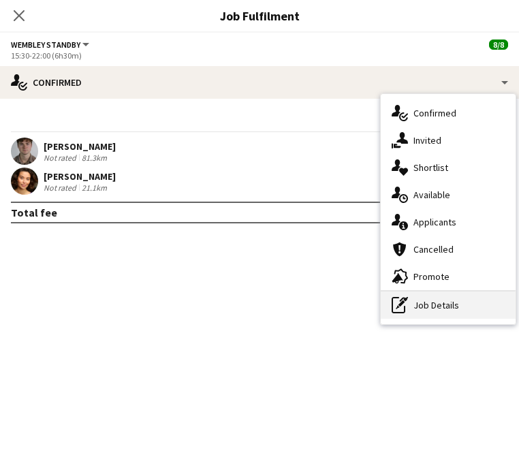
click at [471, 302] on div "pen-write Job Details" at bounding box center [448, 305] width 135 height 27
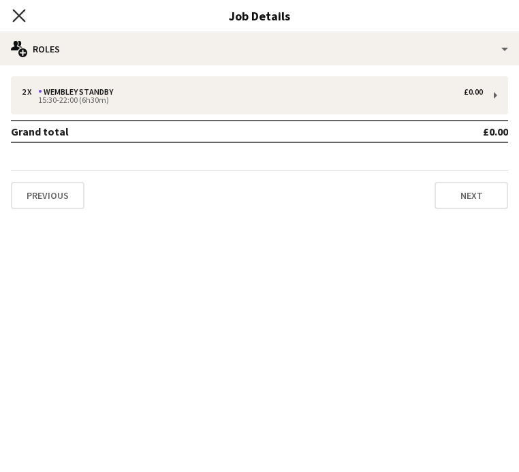
click at [16, 14] on icon "Close pop-in" at bounding box center [18, 15] width 13 height 13
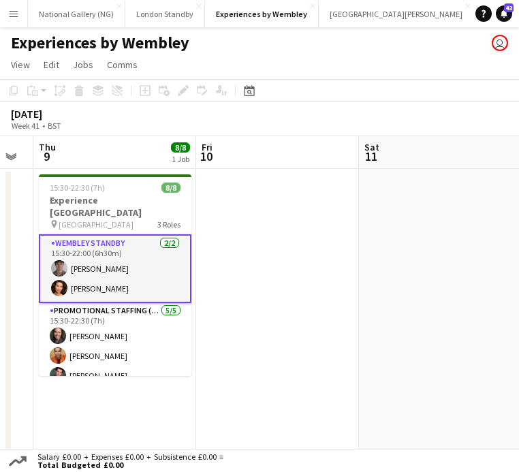
click at [297, 208] on app-date-cell at bounding box center [277, 316] width 163 height 295
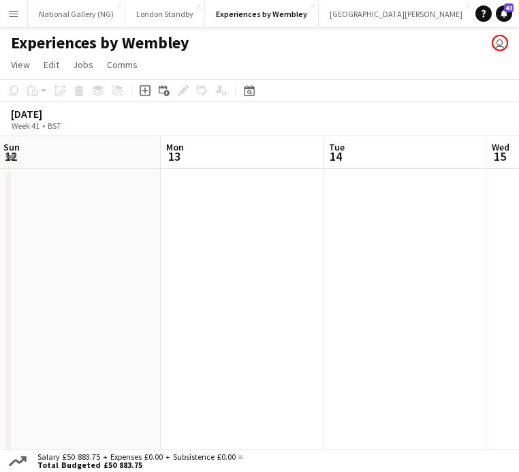
scroll to position [0, 520]
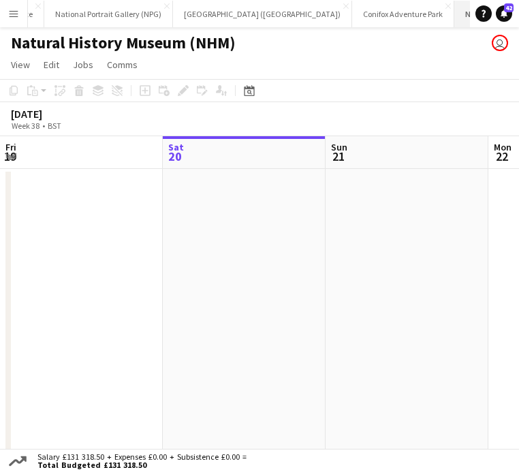
scroll to position [0, 746]
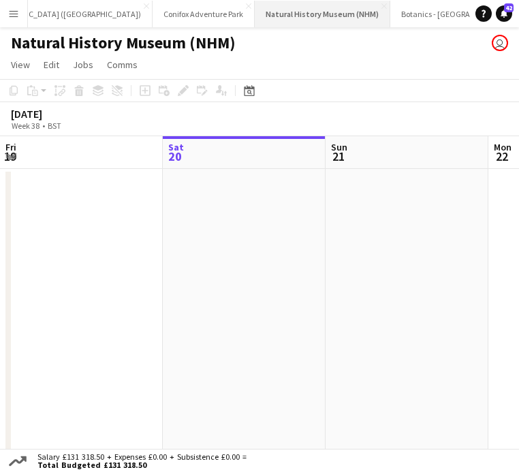
click at [255, 18] on button "Natural History Museum (NHM) Close" at bounding box center [323, 14] width 136 height 27
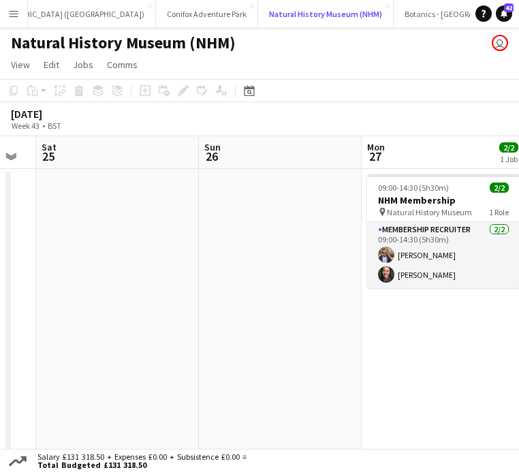
scroll to position [0, 484]
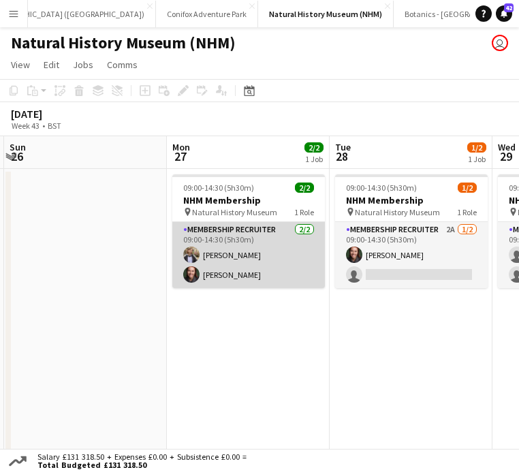
click at [260, 256] on app-card-role "Membership Recruiter [DATE] 09:00-14:30 (5h30m) [PERSON_NAME] [PERSON_NAME]" at bounding box center [248, 255] width 153 height 66
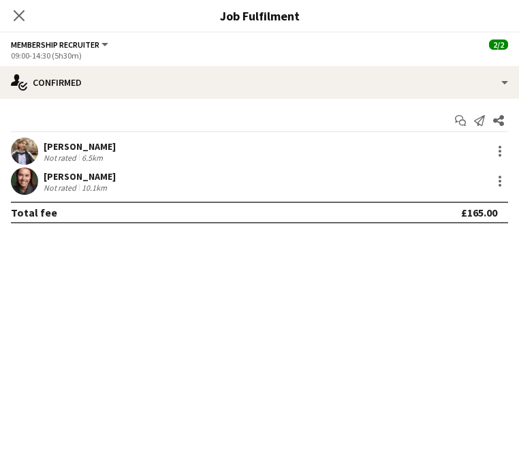
click at [104, 176] on div "[PERSON_NAME]" at bounding box center [80, 176] width 72 height 12
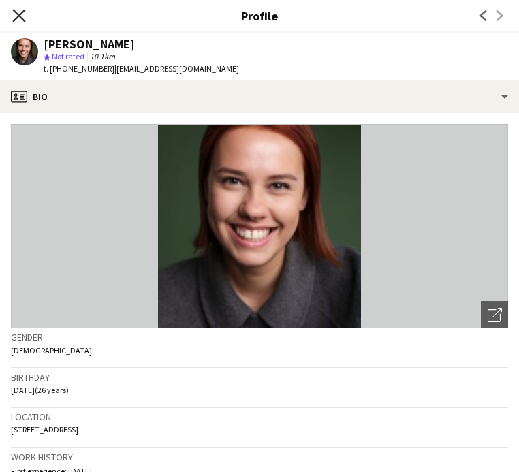
click at [18, 16] on icon at bounding box center [18, 15] width 13 height 13
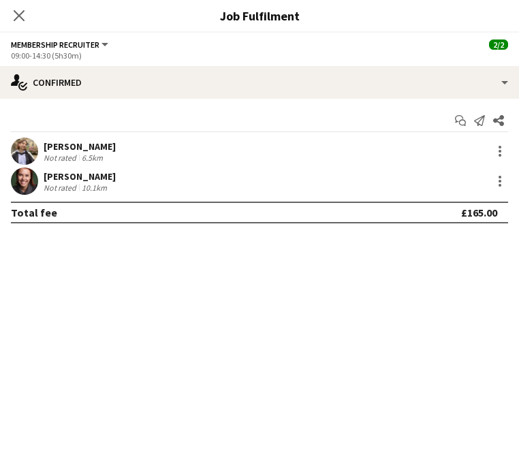
click at [430, 179] on div "[PERSON_NAME] Not rated 10.1km" at bounding box center [259, 181] width 519 height 27
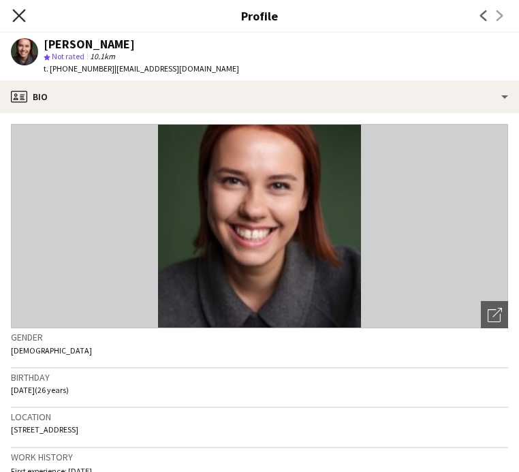
click at [22, 19] on icon at bounding box center [18, 15] width 13 height 13
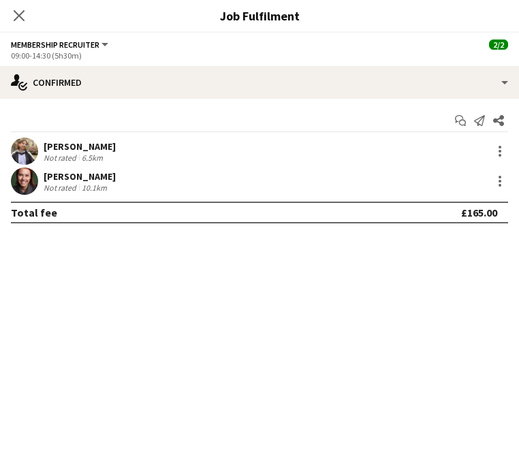
click at [65, 173] on div "[PERSON_NAME]" at bounding box center [80, 176] width 72 height 12
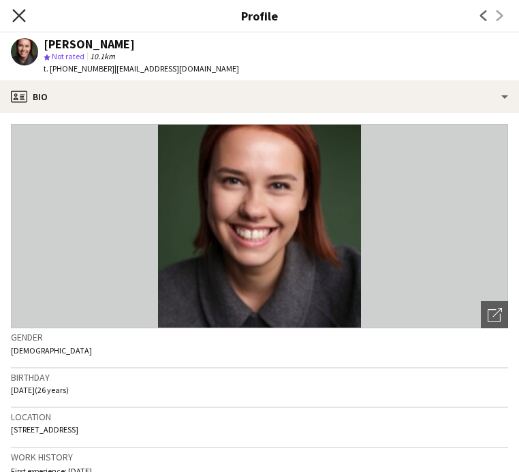
click at [15, 15] on icon "Close pop-in" at bounding box center [18, 15] width 13 height 13
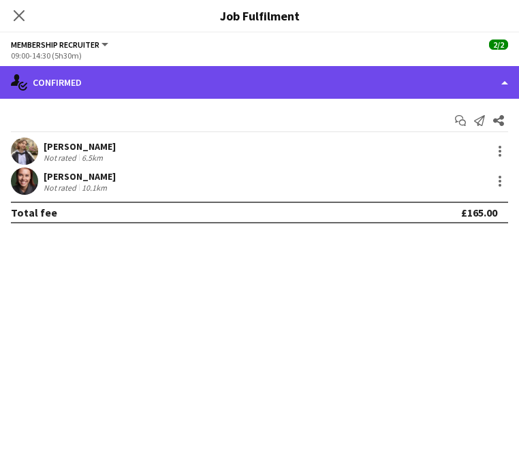
click at [156, 72] on div "single-neutral-actions-check-2 Confirmed" at bounding box center [259, 82] width 519 height 33
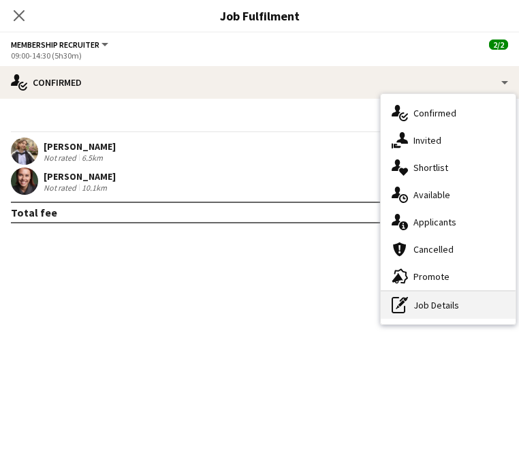
click at [471, 303] on div "pen-write Job Details" at bounding box center [448, 305] width 135 height 27
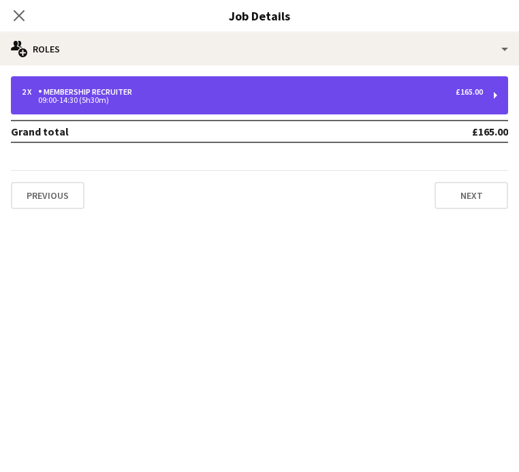
click at [217, 108] on div "2 x Membership Recruiter £165.00 09:00-14:30 (5h30m)" at bounding box center [259, 95] width 497 height 38
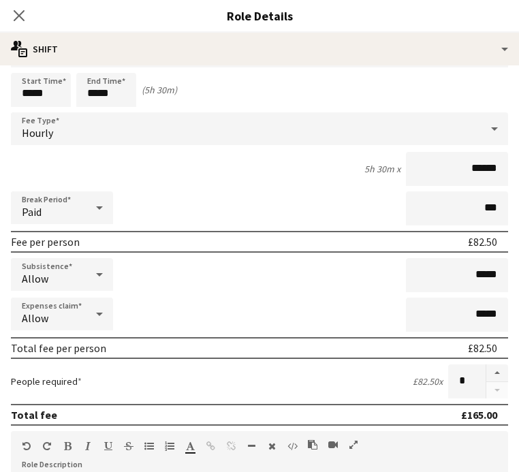
scroll to position [20, 0]
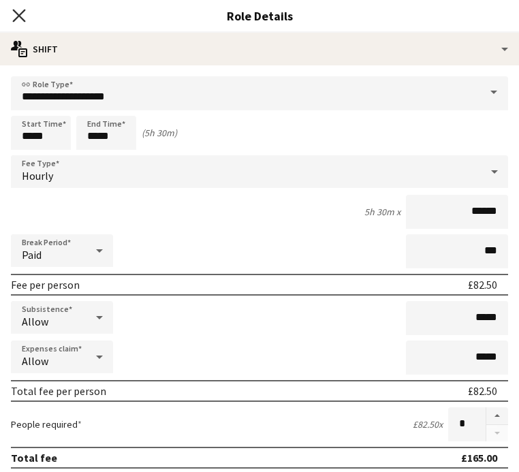
click at [20, 15] on icon "Close pop-in" at bounding box center [18, 15] width 13 height 13
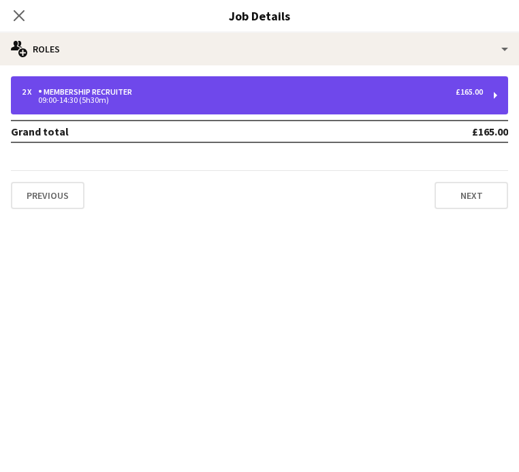
click at [496, 96] on div "2 x Membership Recruiter £165.00 09:00-14:30 (5h30m)" at bounding box center [259, 95] width 497 height 38
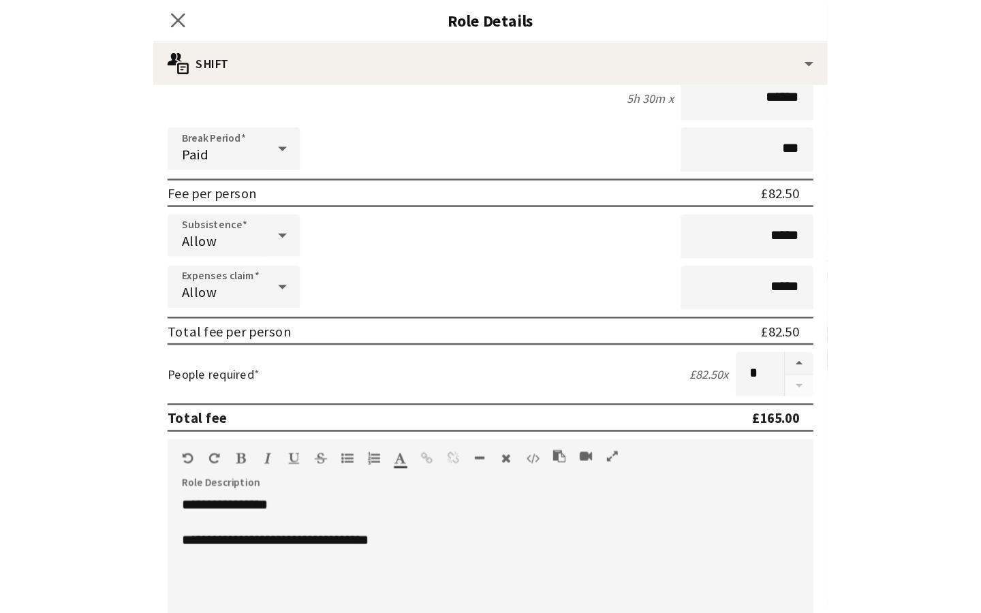
scroll to position [5, 0]
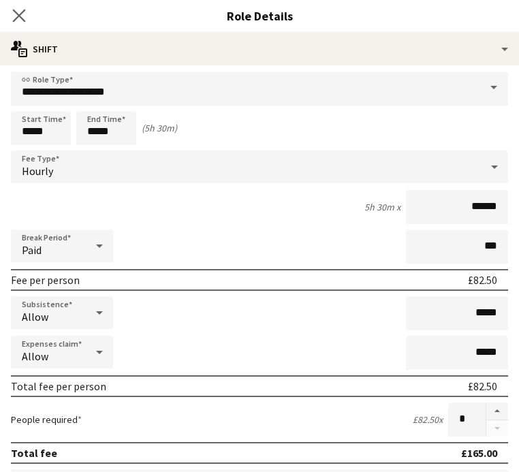
click at [18, 21] on app-icon "Close pop-in" at bounding box center [20, 16] width 20 height 20
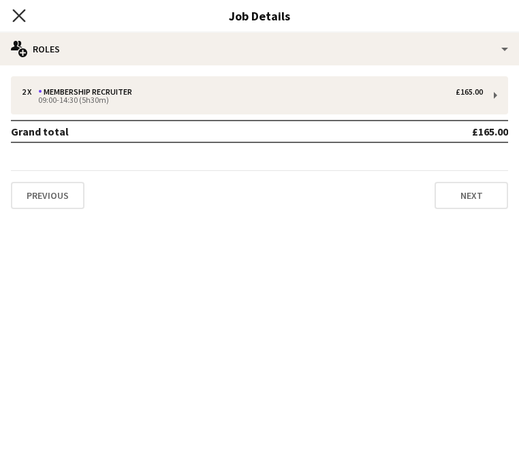
click at [19, 18] on icon "Close pop-in" at bounding box center [18, 15] width 13 height 13
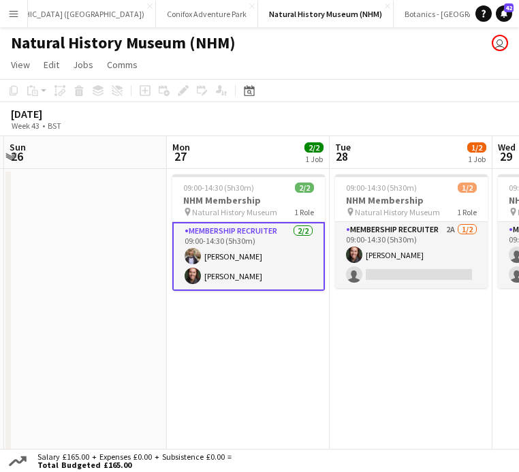
click at [257, 269] on app-card-role "Membership Recruiter [DATE] 09:00-14:30 (5h30m) [PERSON_NAME] [PERSON_NAME]" at bounding box center [248, 256] width 153 height 69
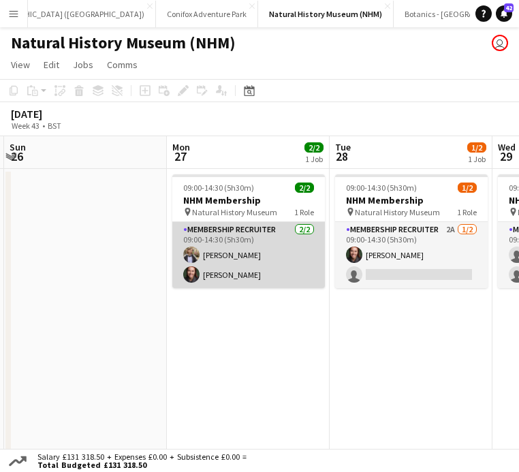
click at [236, 270] on app-card-role "Membership Recruiter [DATE] 09:00-14:30 (5h30m) [PERSON_NAME] [PERSON_NAME]" at bounding box center [248, 255] width 153 height 66
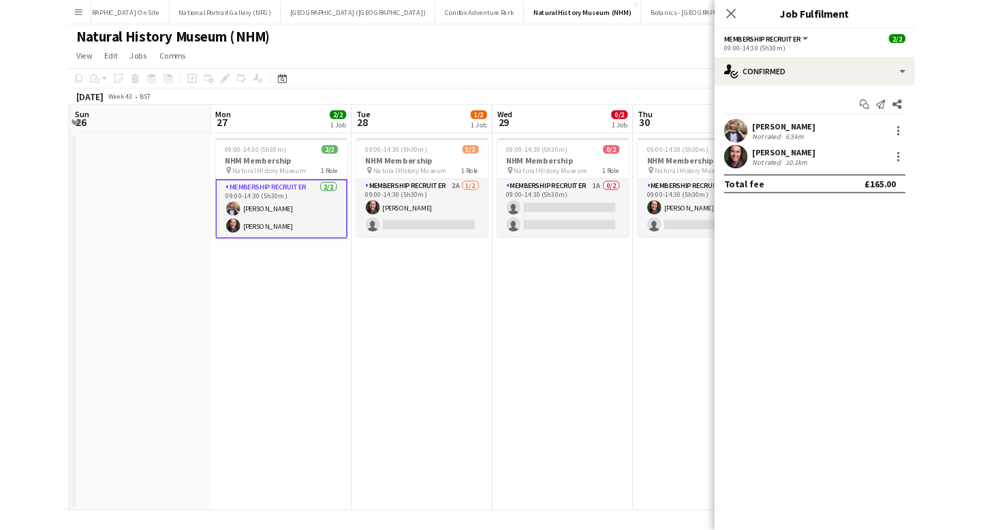
scroll to position [0, 284]
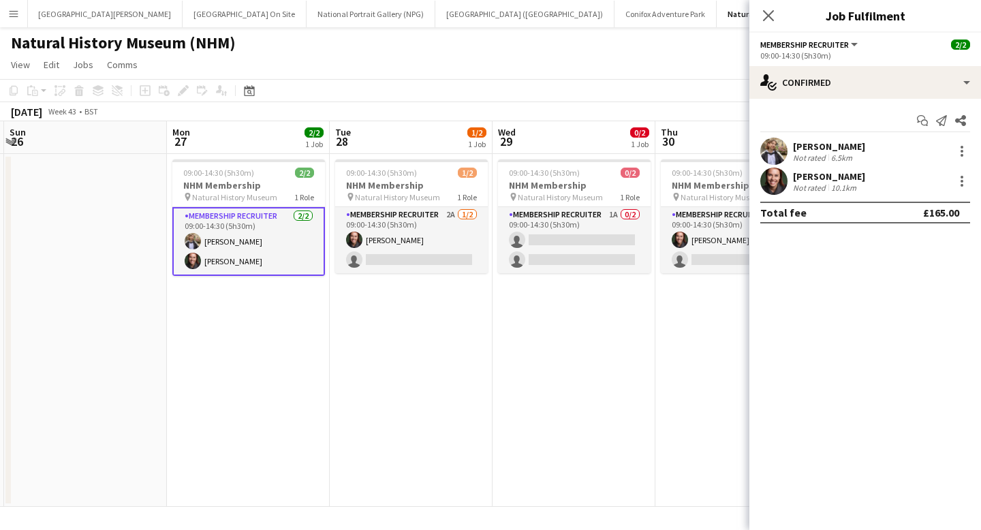
click at [518, 182] on div "[PERSON_NAME] Not rated 10.1km" at bounding box center [865, 181] width 232 height 27
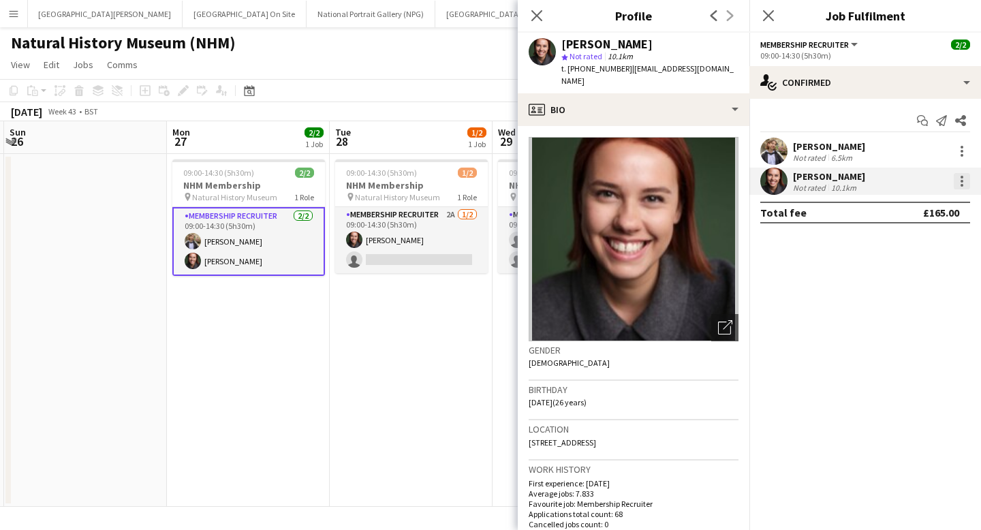
click at [518, 189] on div at bounding box center [962, 181] width 16 height 16
click at [518, 202] on span "Edit fee" at bounding box center [917, 206] width 84 height 12
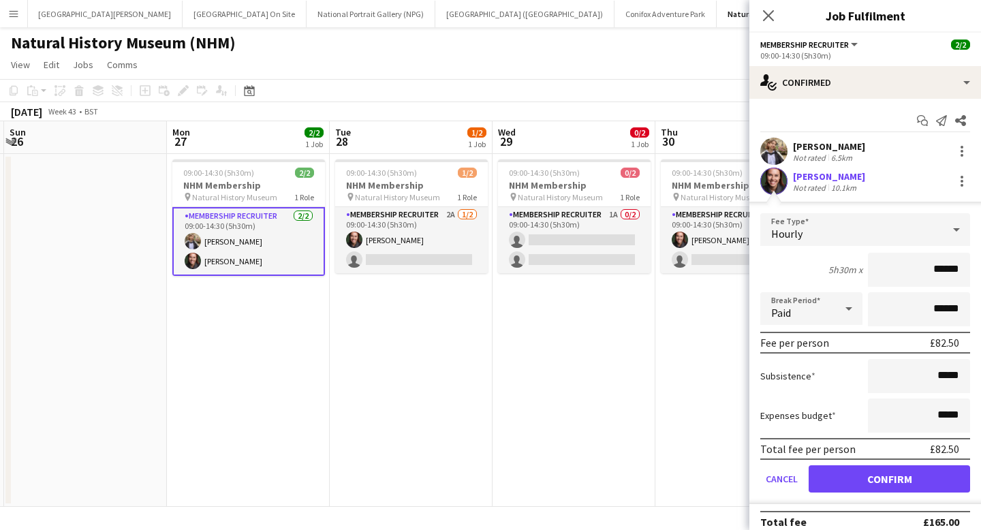
click at [518, 268] on input "******" at bounding box center [919, 270] width 102 height 34
type input "******"
click at [518, 471] on button "Confirm" at bounding box center [889, 478] width 161 height 27
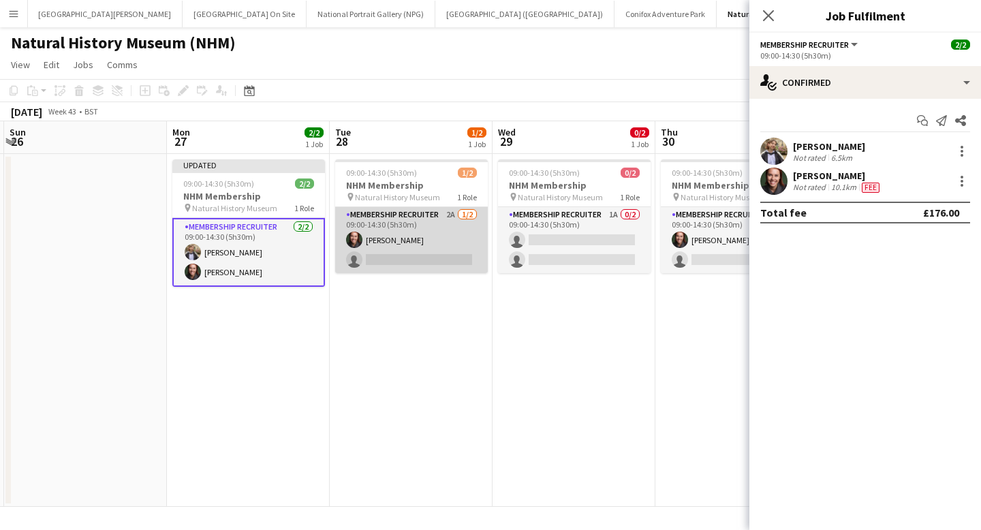
click at [430, 220] on app-card-role "Membership Recruiter 2A [DATE] 09:00-14:30 (5h30m) [PERSON_NAME] single-neutral…" at bounding box center [411, 240] width 153 height 66
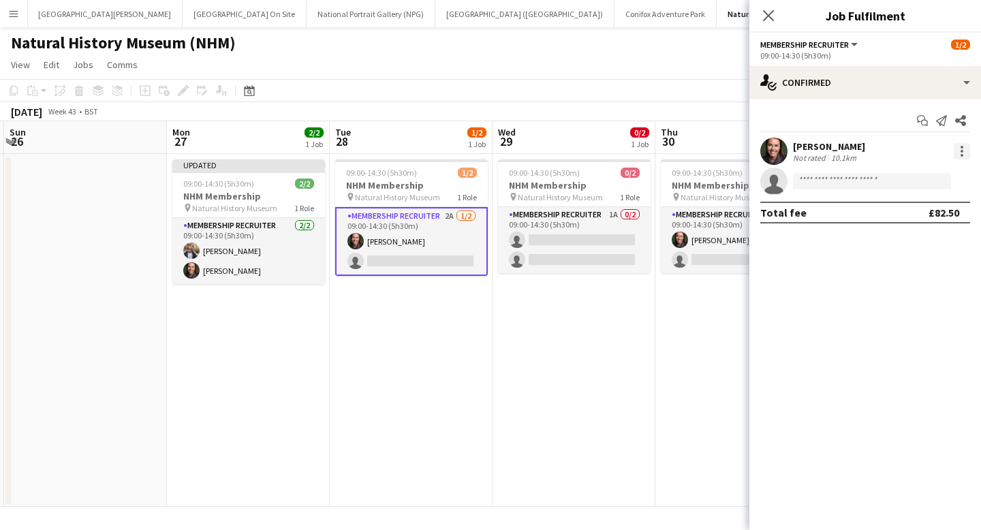
click at [518, 153] on div at bounding box center [962, 151] width 16 height 16
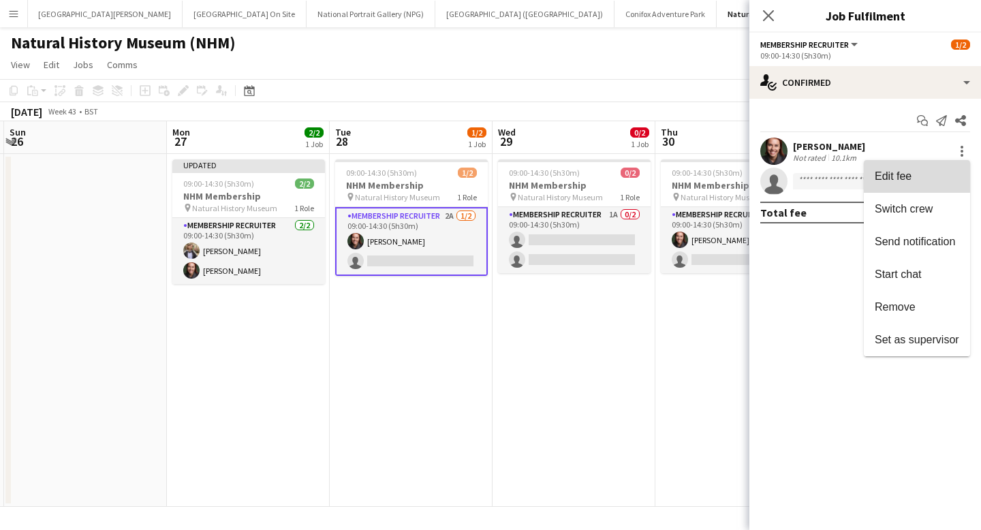
click at [518, 176] on span "Edit fee" at bounding box center [893, 176] width 37 height 12
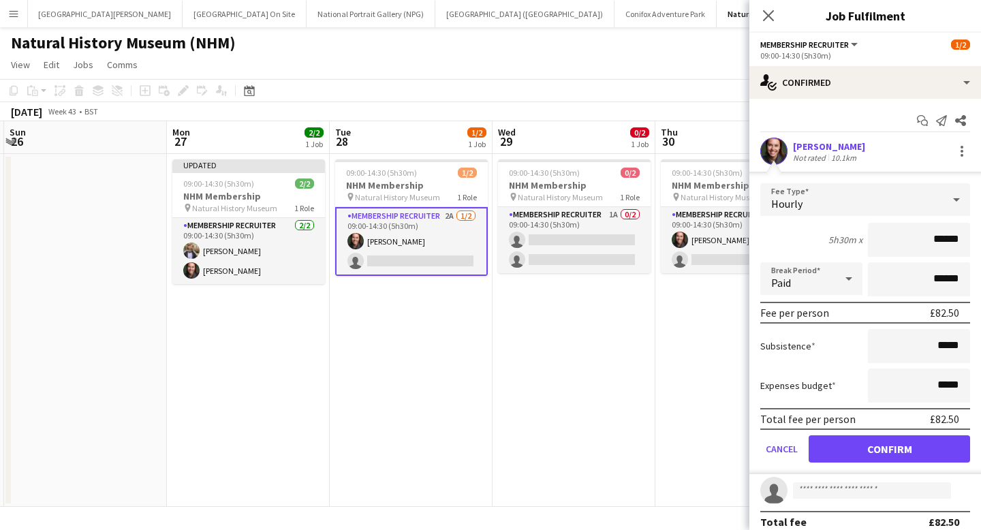
click at [518, 242] on input "******" at bounding box center [919, 240] width 102 height 34
type input "******"
click at [518, 450] on button "Confirm" at bounding box center [889, 448] width 161 height 27
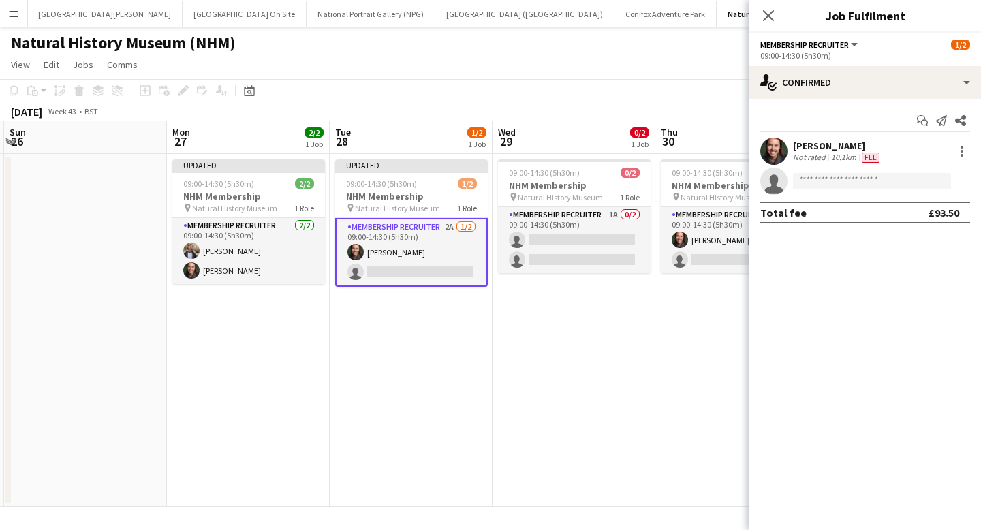
click at [518, 121] on div "Start chat Send notification Share" at bounding box center [865, 121] width 210 height 22
click at [518, 21] on icon "Close pop-in" at bounding box center [768, 15] width 13 height 13
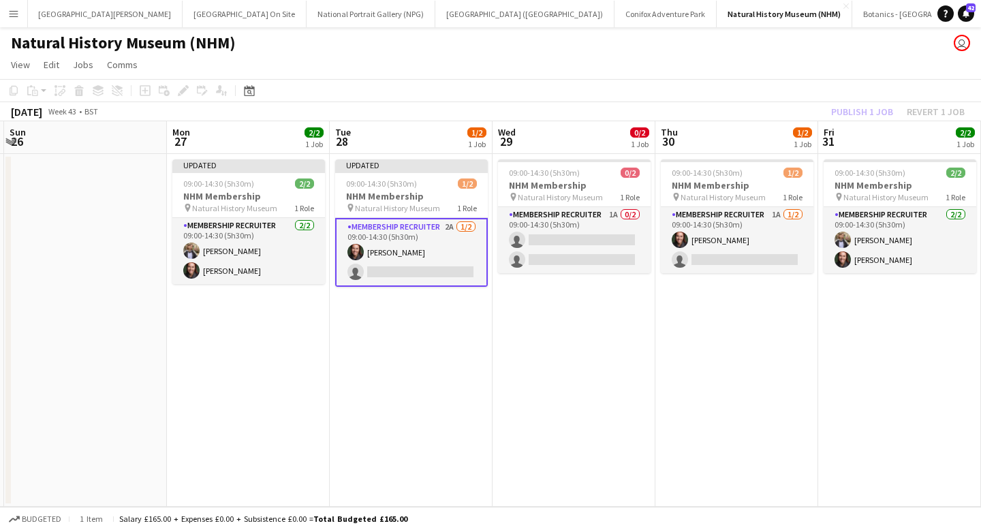
click at [518, 111] on div "Publish 1 job Revert 1 job" at bounding box center [898, 112] width 166 height 18
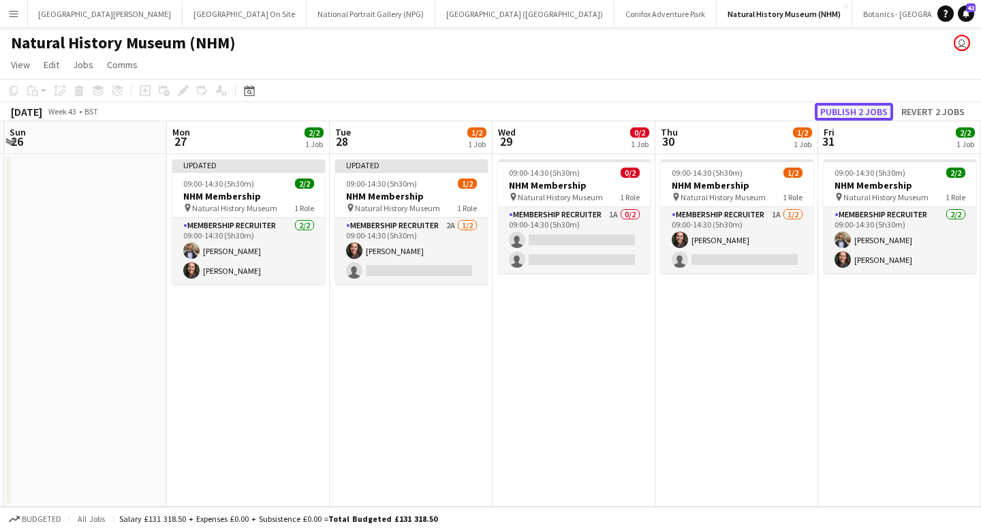
click at [518, 111] on button "Publish 2 jobs" at bounding box center [854, 112] width 78 height 18
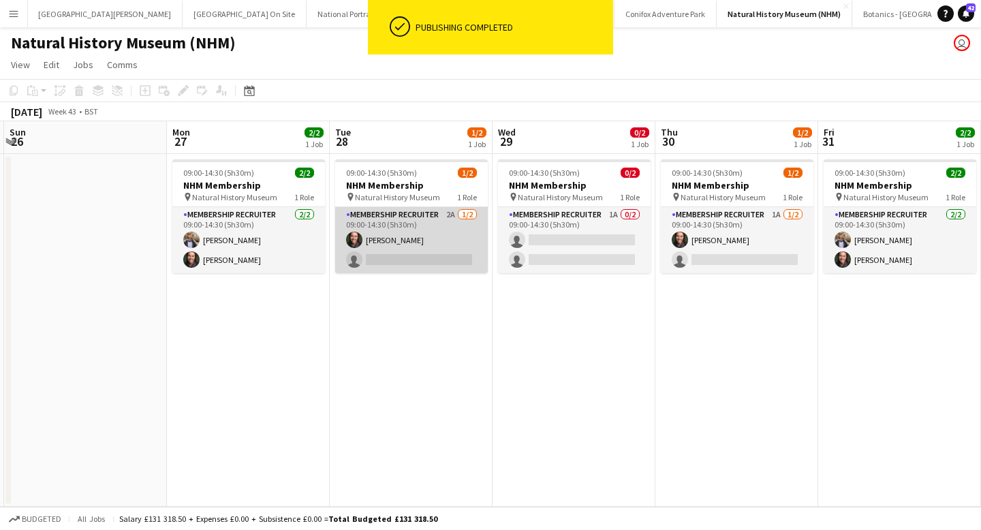
click at [431, 231] on app-card-role "Membership Recruiter 2A [DATE] 09:00-14:30 (5h30m) [PERSON_NAME] single-neutral…" at bounding box center [411, 240] width 153 height 66
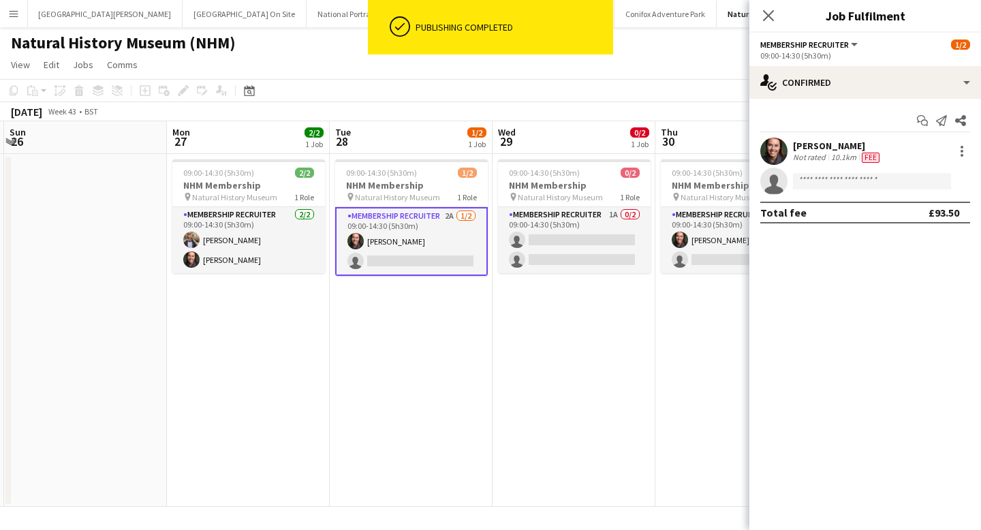
click at [518, 352] on app-date-cell "09:00-14:30 (5h30m) 0/2 NHM Membership pin Natural History Museum 1 Role Member…" at bounding box center [574, 330] width 163 height 353
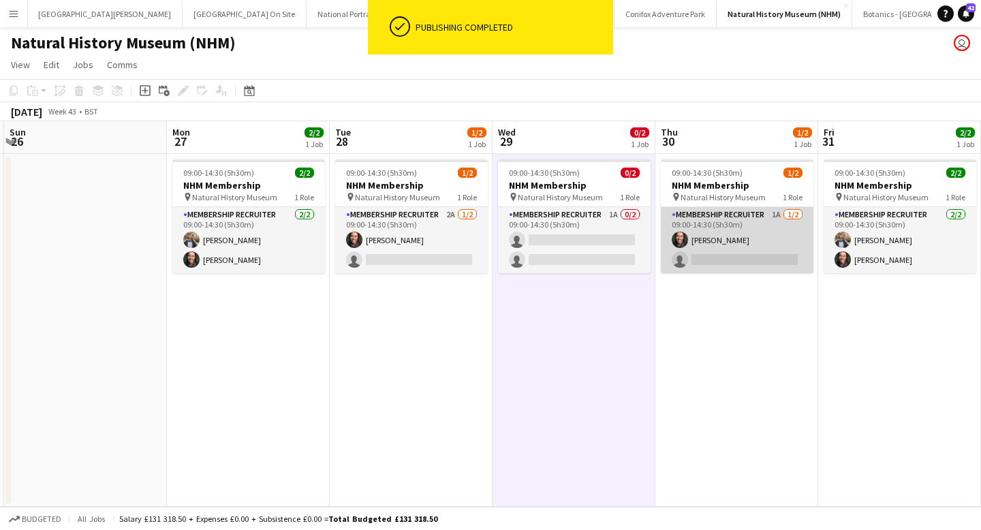
click at [518, 228] on app-card-role "Membership Recruiter 1A [DATE] 09:00-14:30 (5h30m) [PERSON_NAME] single-neutral…" at bounding box center [737, 240] width 153 height 66
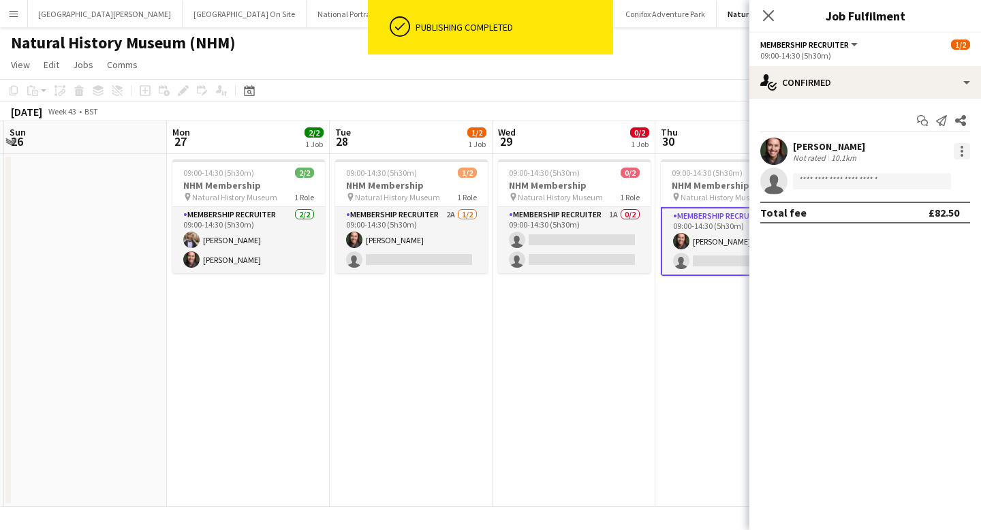
click at [518, 153] on div at bounding box center [962, 151] width 16 height 16
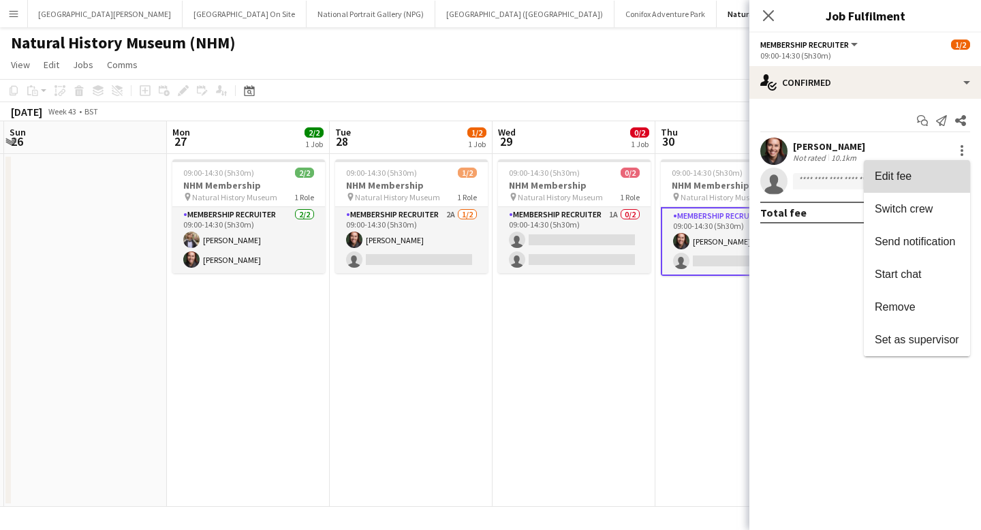
click at [518, 179] on span "Edit fee" at bounding box center [917, 176] width 84 height 12
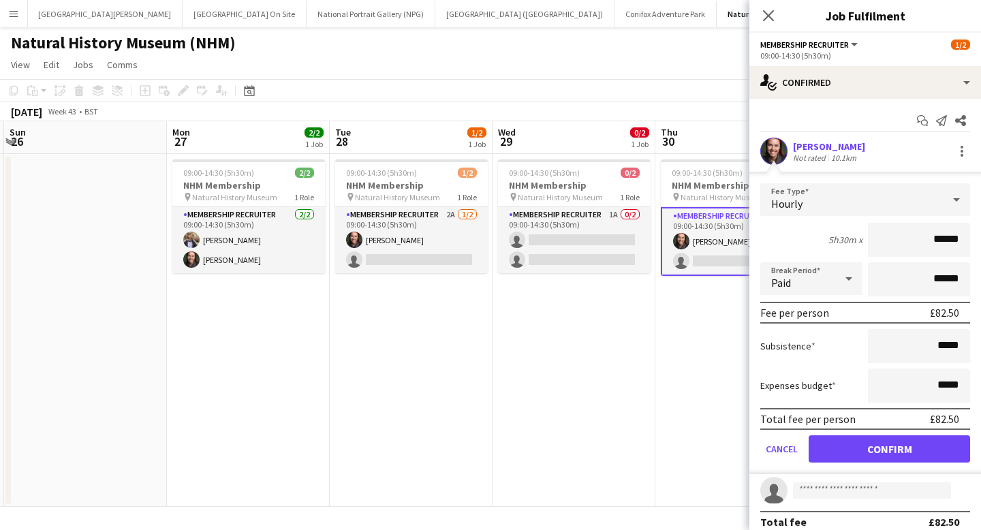
click at [518, 239] on input "******" at bounding box center [919, 240] width 102 height 34
type input "******"
click at [518, 449] on button "Confirm" at bounding box center [889, 448] width 161 height 27
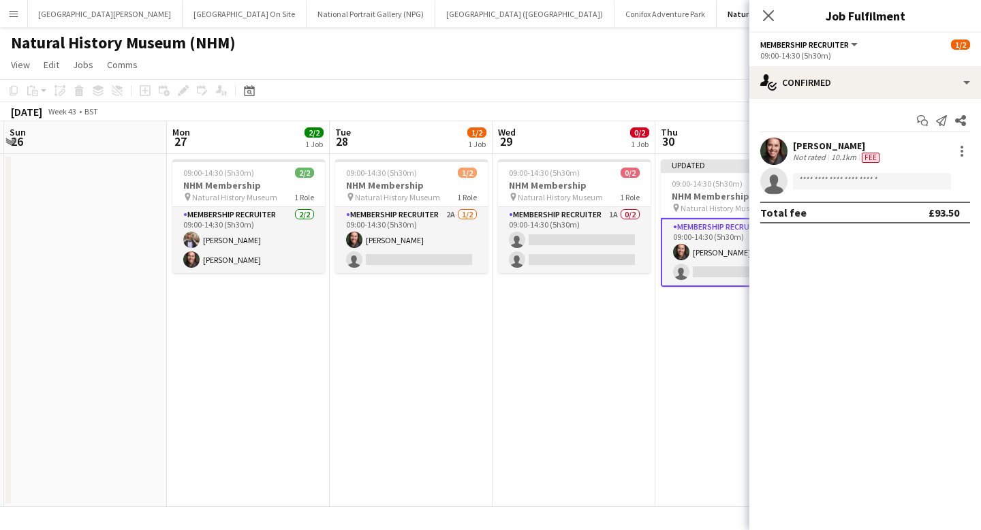
click at [518, 113] on div "[DATE] Week 43 • BST Publish 1 job Revert 1 job" at bounding box center [490, 111] width 981 height 19
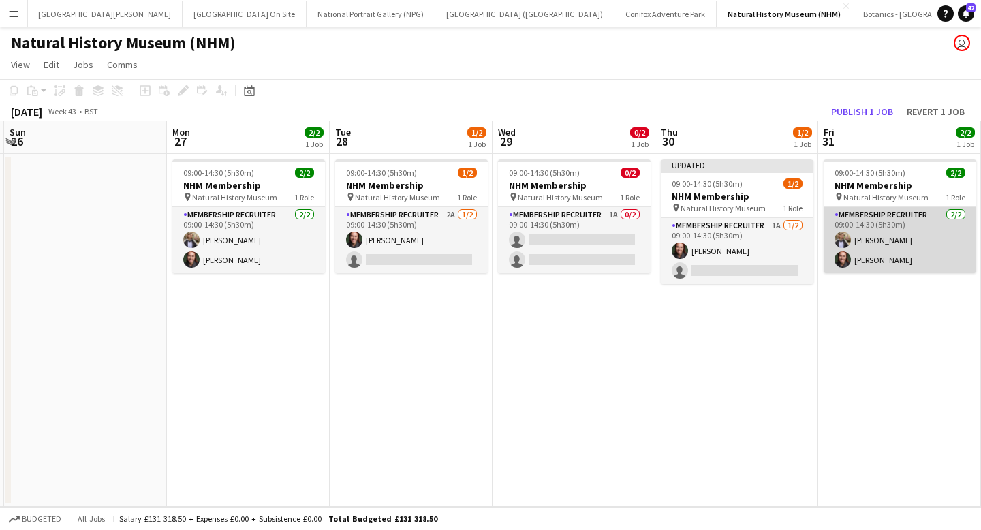
click at [518, 247] on app-card-role "Membership Recruiter [DATE] 09:00-14:30 (5h30m) [PERSON_NAME] [PERSON_NAME]" at bounding box center [900, 240] width 153 height 66
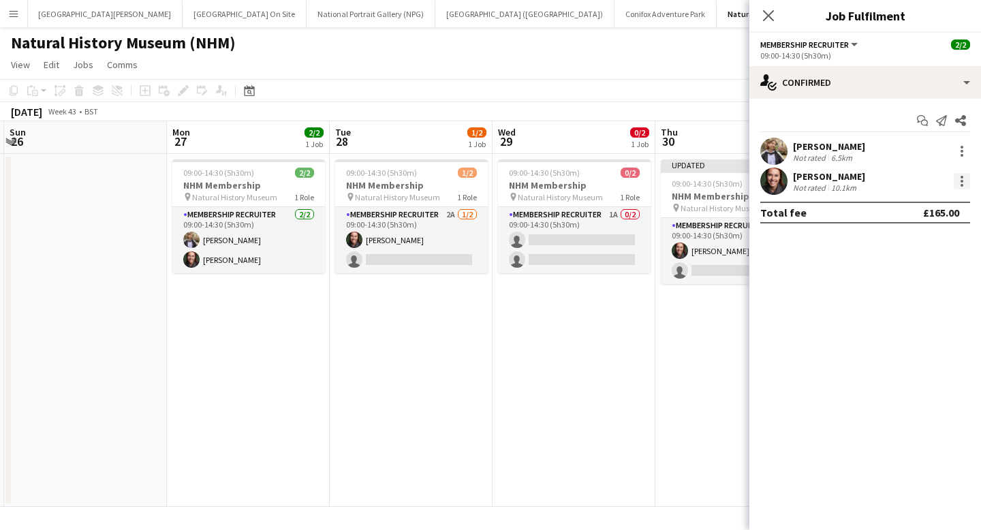
click at [518, 185] on div at bounding box center [962, 185] width 3 height 3
click at [518, 212] on span "Edit fee" at bounding box center [917, 206] width 84 height 12
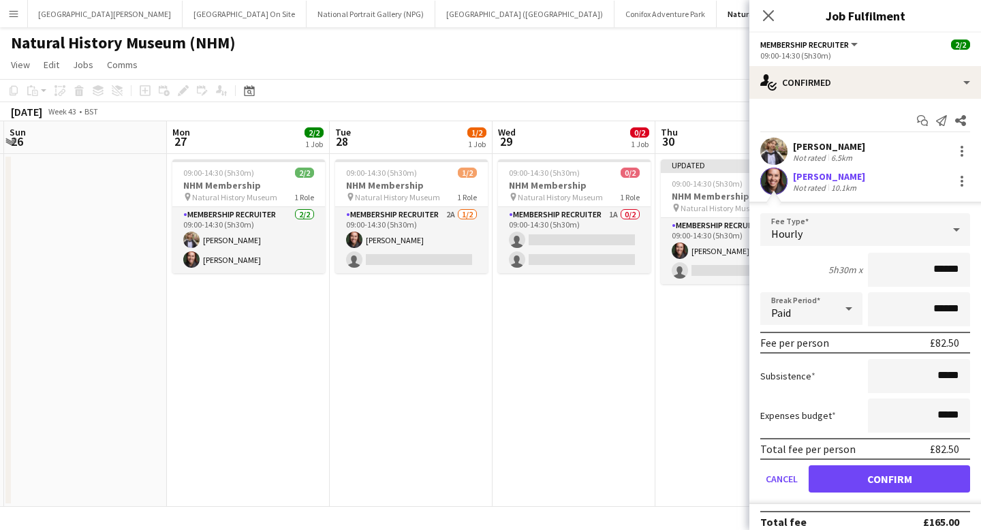
click at [518, 268] on input "******" at bounding box center [919, 270] width 102 height 34
type input "******"
click at [518, 471] on button "Confirm" at bounding box center [889, 478] width 161 height 27
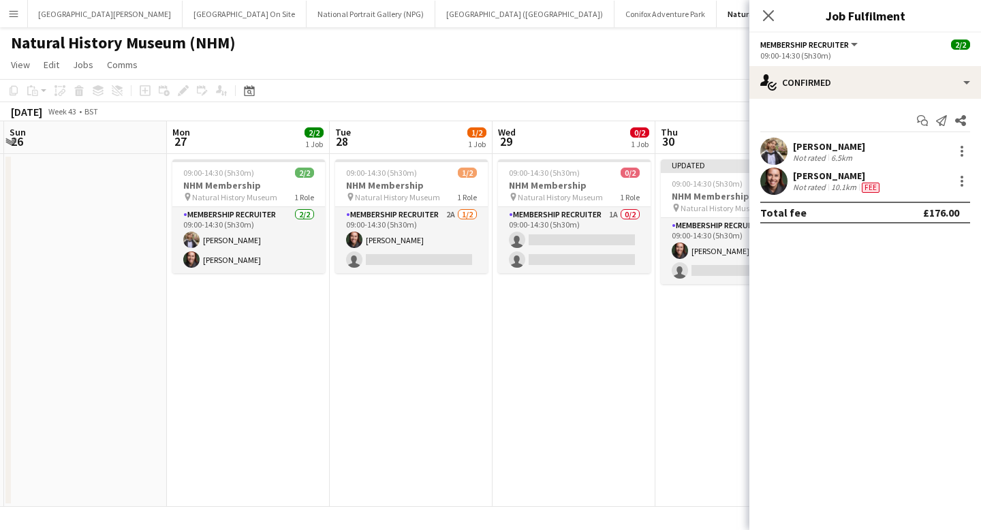
click at [518, 357] on mat-expansion-panel "check Confirmed Start chat Send notification Share [PERSON_NAME] Not rated 6.5k…" at bounding box center [865, 314] width 232 height 431
click at [518, 311] on app-date-cell "Updated 09:00-14:30 (5h30m) 1/2 NHM Membership pin Natural History Museum 1 Rol…" at bounding box center [736, 330] width 163 height 353
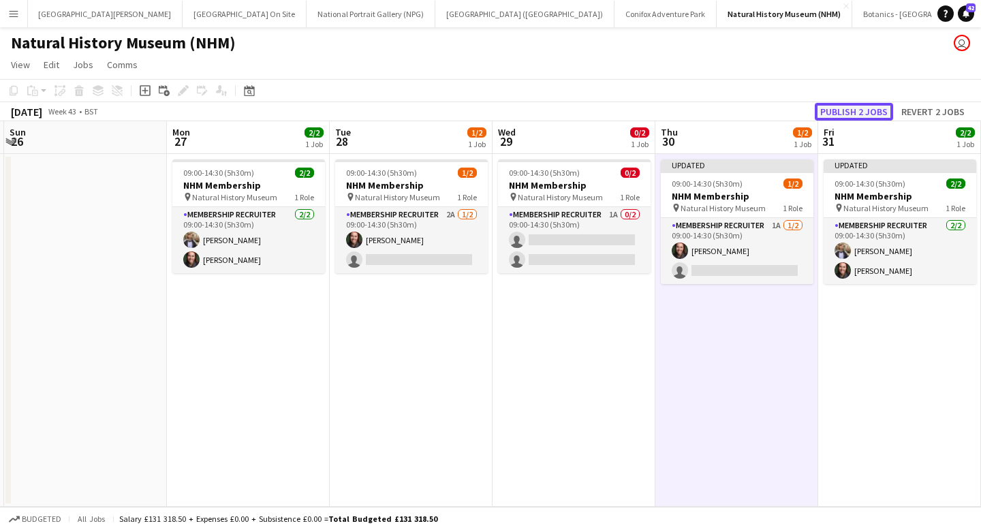
click at [518, 110] on button "Publish 2 jobs" at bounding box center [854, 112] width 78 height 18
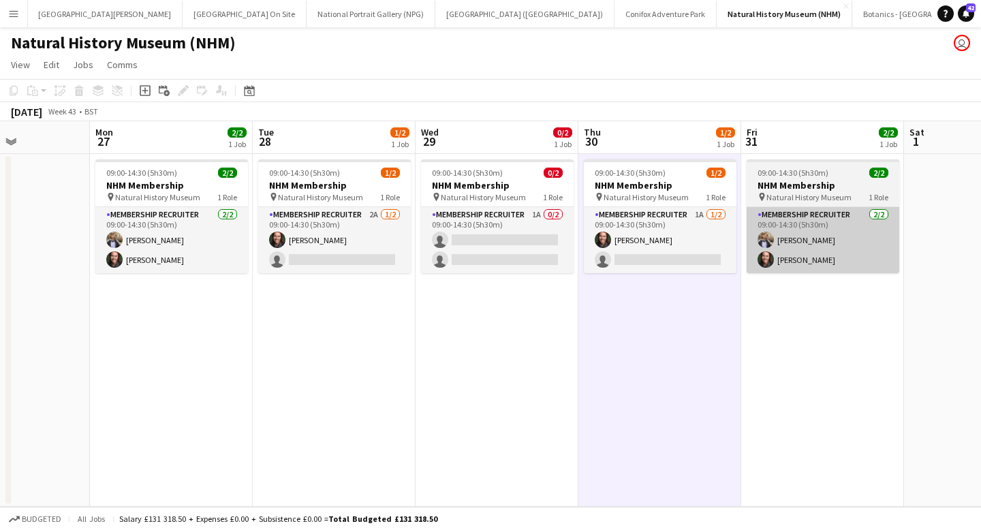
scroll to position [0, 396]
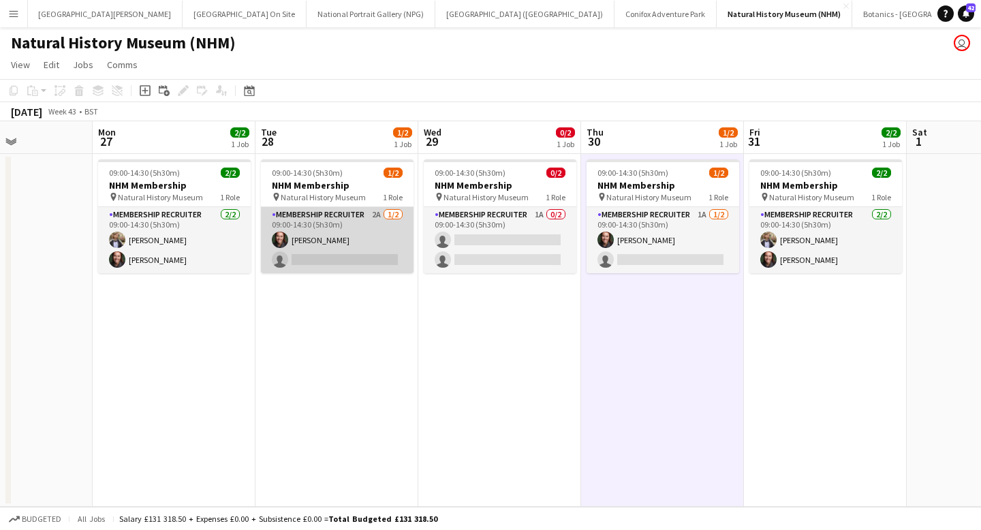
click at [327, 246] on app-card-role "Membership Recruiter 2A [DATE] 09:00-14:30 (5h30m) [PERSON_NAME] single-neutral…" at bounding box center [337, 240] width 153 height 66
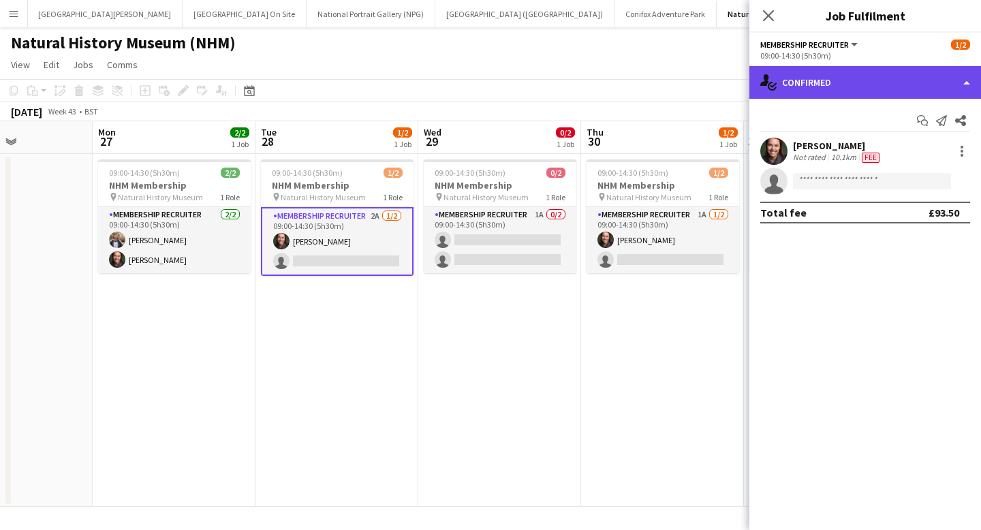
click at [518, 82] on div "single-neutral-actions-check-2 Confirmed" at bounding box center [865, 82] width 232 height 33
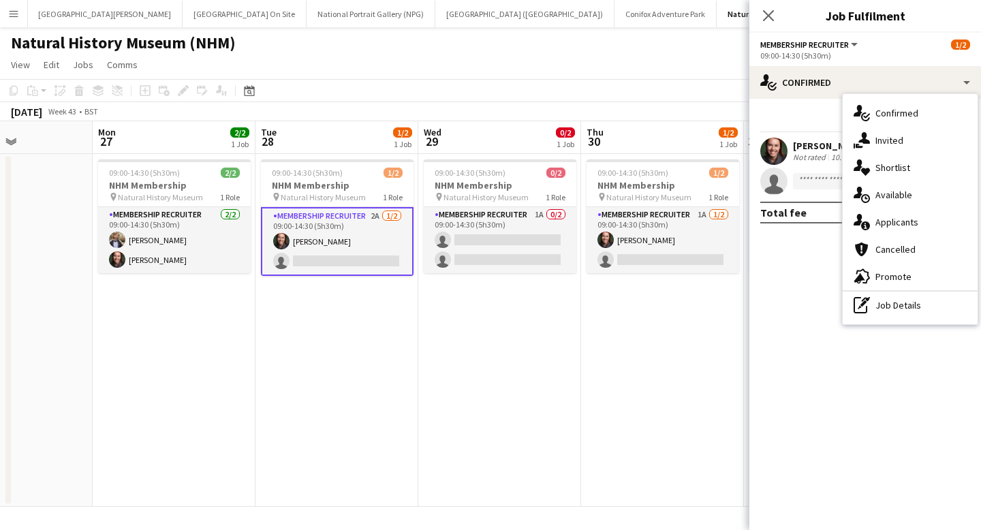
click at [518, 250] on mat-expansion-panel "check Confirmed Start chat Send notification Share [PERSON_NAME] Not rated 10.1…" at bounding box center [865, 314] width 232 height 431
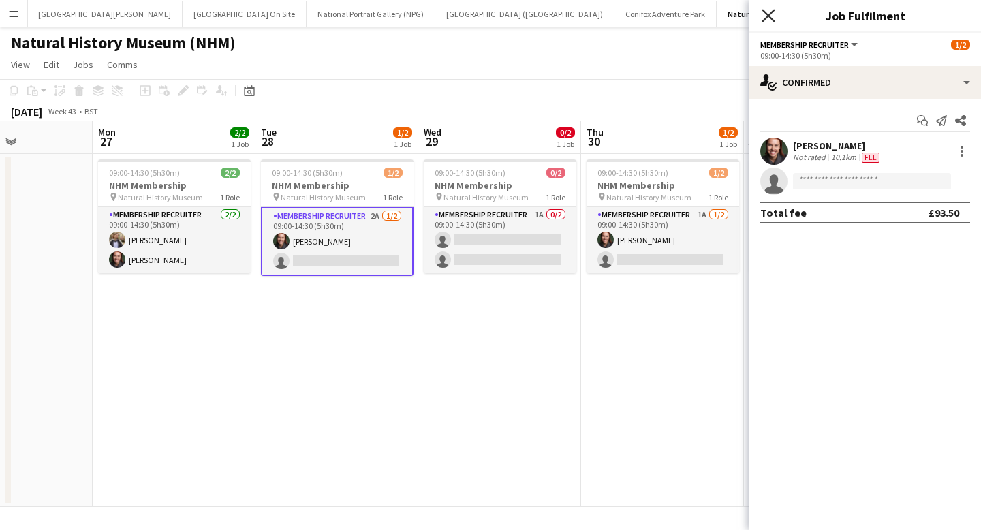
click at [518, 14] on icon at bounding box center [768, 15] width 13 height 13
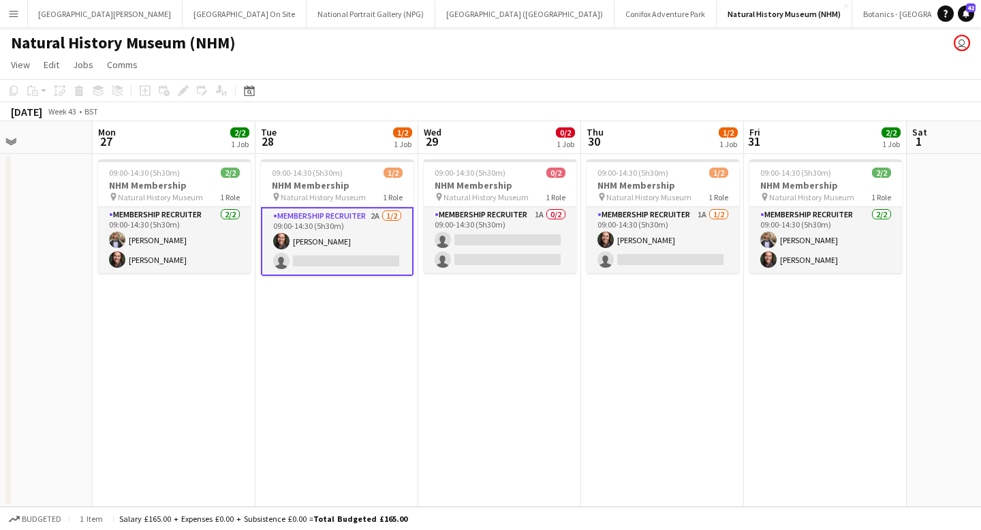
click at [518, 404] on app-date-cell "09:00-14:30 (5h30m) 1/2 NHM Membership pin Natural History Museum 1 Role Member…" at bounding box center [662, 330] width 163 height 353
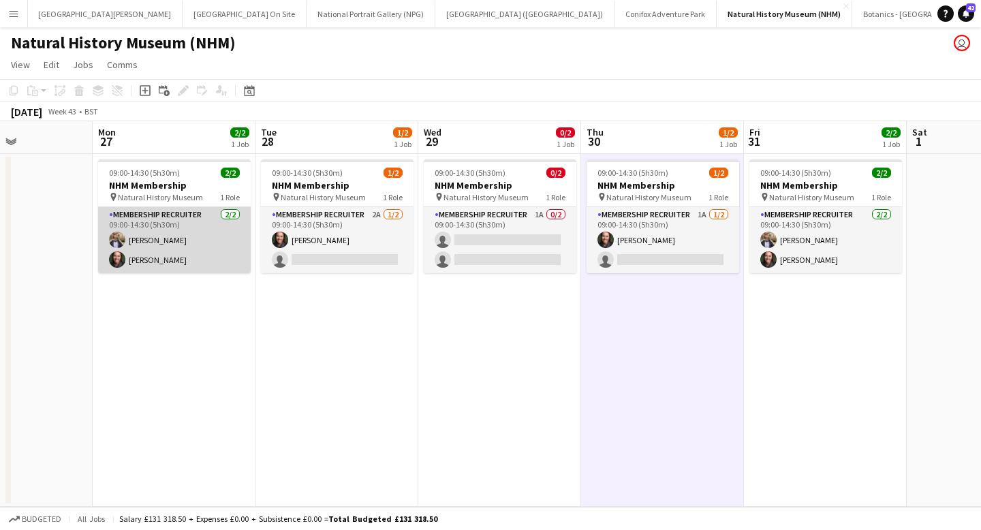
click at [142, 250] on app-card-role "Membership Recruiter [DATE] 09:00-14:30 (5h30m) [PERSON_NAME] [PERSON_NAME]" at bounding box center [174, 240] width 153 height 66
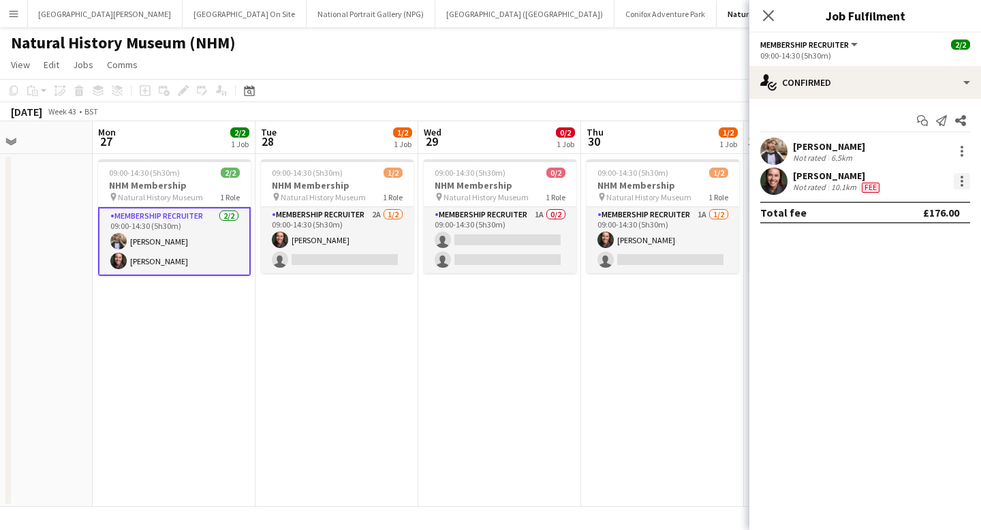
click at [518, 179] on div at bounding box center [962, 181] width 16 height 16
click at [518, 206] on span "Edit fee" at bounding box center [893, 206] width 37 height 12
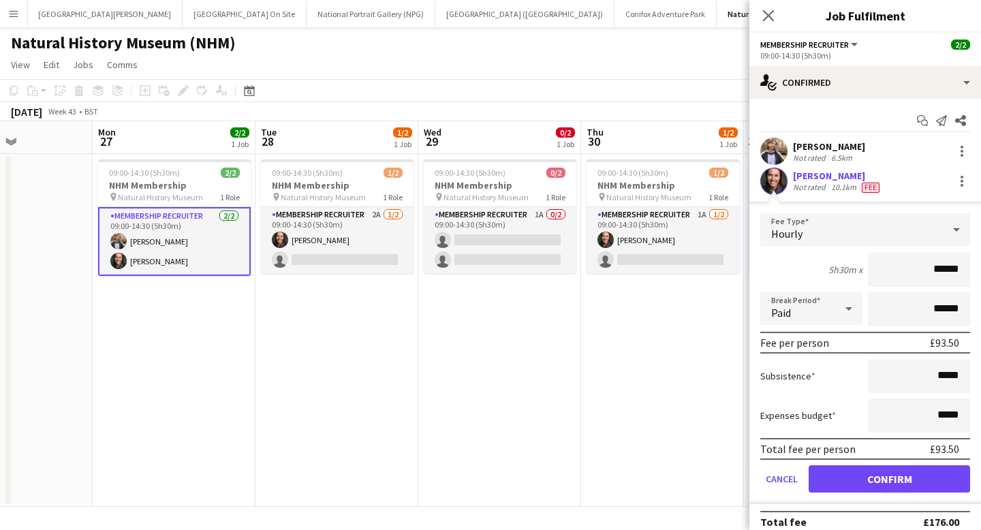
click at [518, 240] on div "Hourly" at bounding box center [851, 229] width 183 height 33
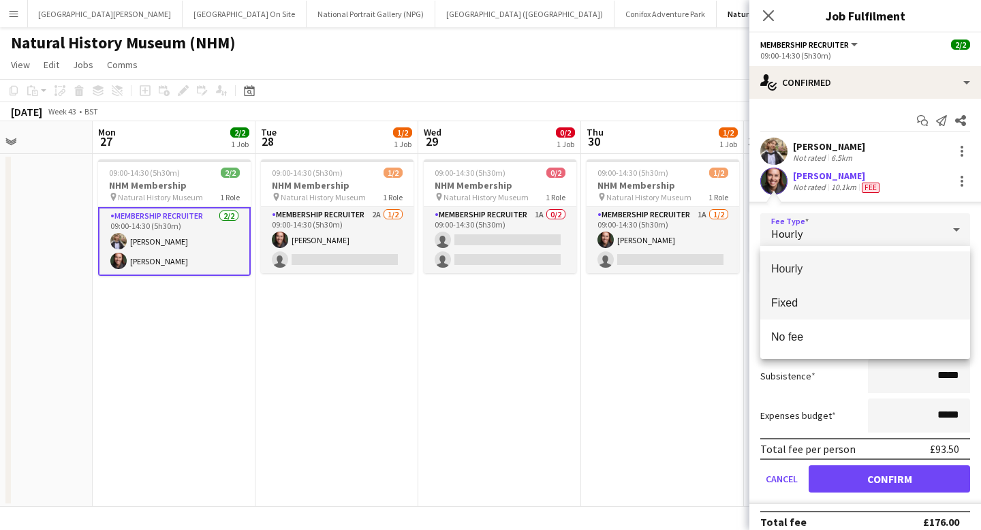
click at [518, 311] on mat-option "Fixed" at bounding box center [865, 302] width 210 height 34
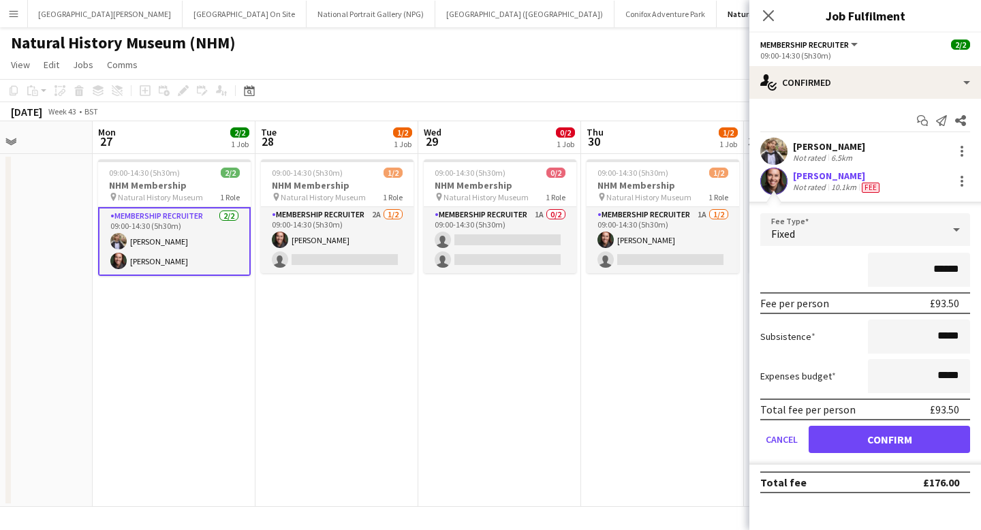
drag, startPoint x: 959, startPoint y: 271, endPoint x: 928, endPoint y: 271, distance: 31.3
click at [518, 271] on input "******" at bounding box center [919, 270] width 102 height 34
type input "*******"
click at [518, 273] on div "*******" at bounding box center [865, 270] width 210 height 34
click at [518, 17] on icon "Close pop-in" at bounding box center [768, 15] width 13 height 13
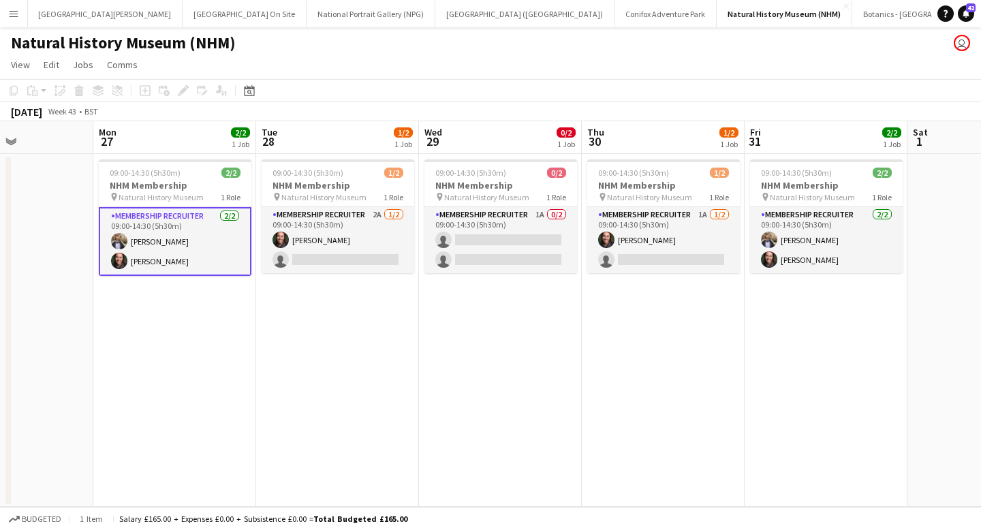
click at [170, 254] on app-card-role "Membership Recruiter [DATE] 09:00-14:30 (5h30m) [PERSON_NAME] [PERSON_NAME]" at bounding box center [175, 241] width 153 height 69
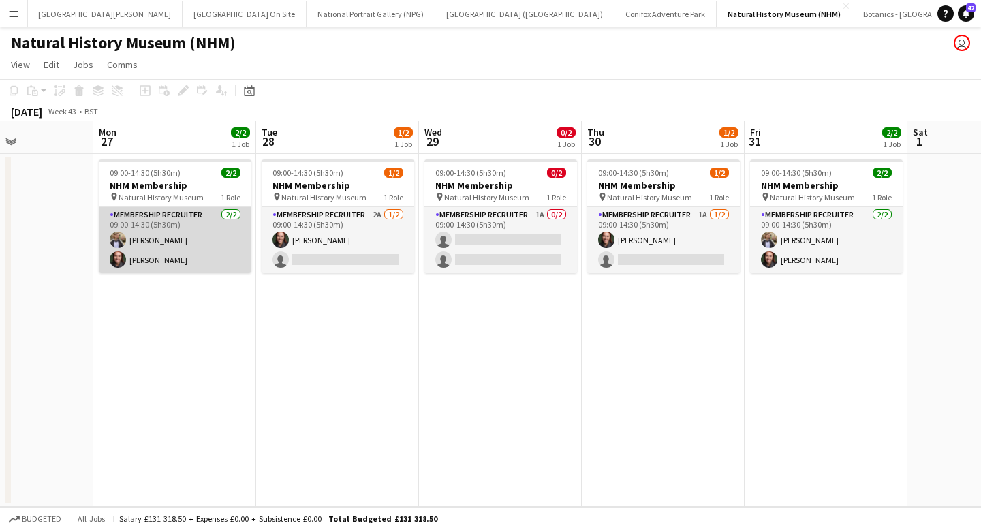
click at [211, 255] on app-card-role "Membership Recruiter [DATE] 09:00-14:30 (5h30m) [PERSON_NAME] [PERSON_NAME]" at bounding box center [175, 240] width 153 height 66
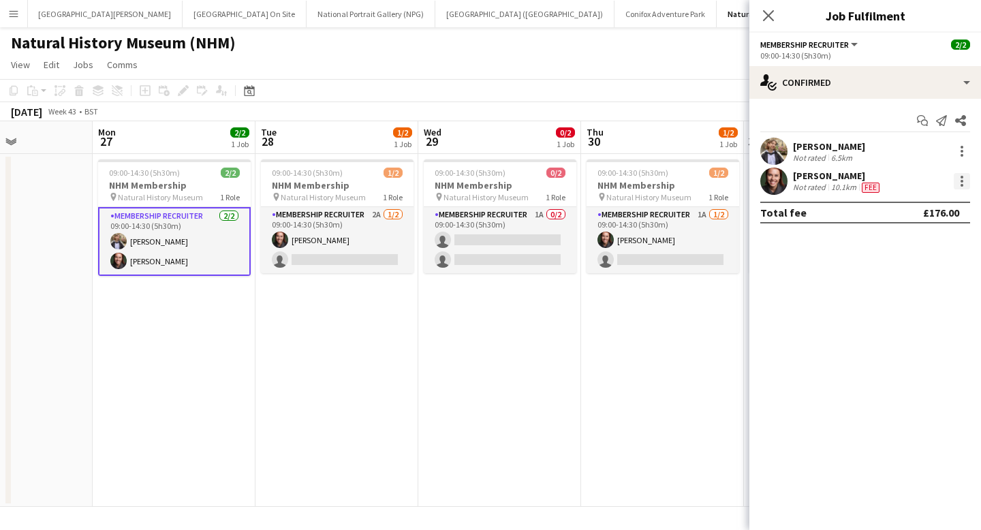
click at [518, 185] on div at bounding box center [962, 181] width 16 height 16
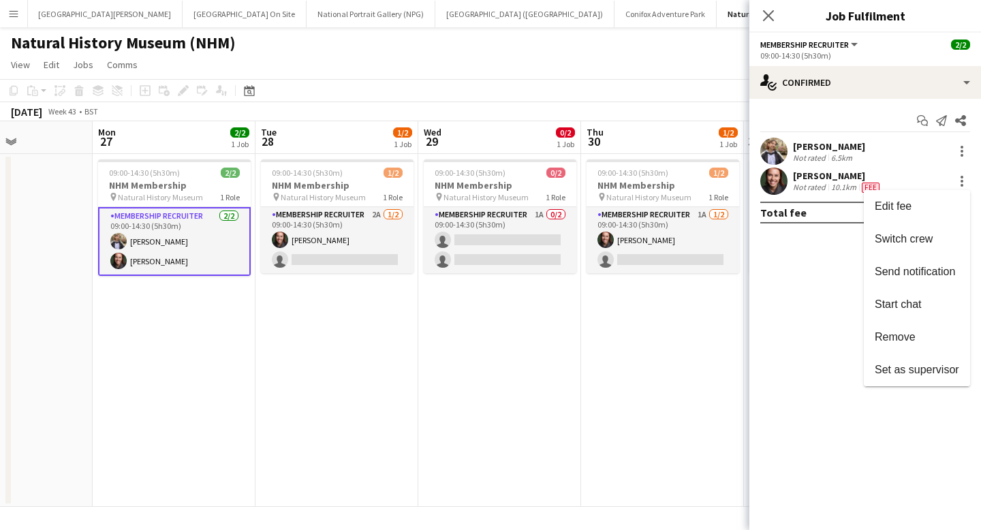
click at [228, 321] on div at bounding box center [490, 265] width 981 height 530
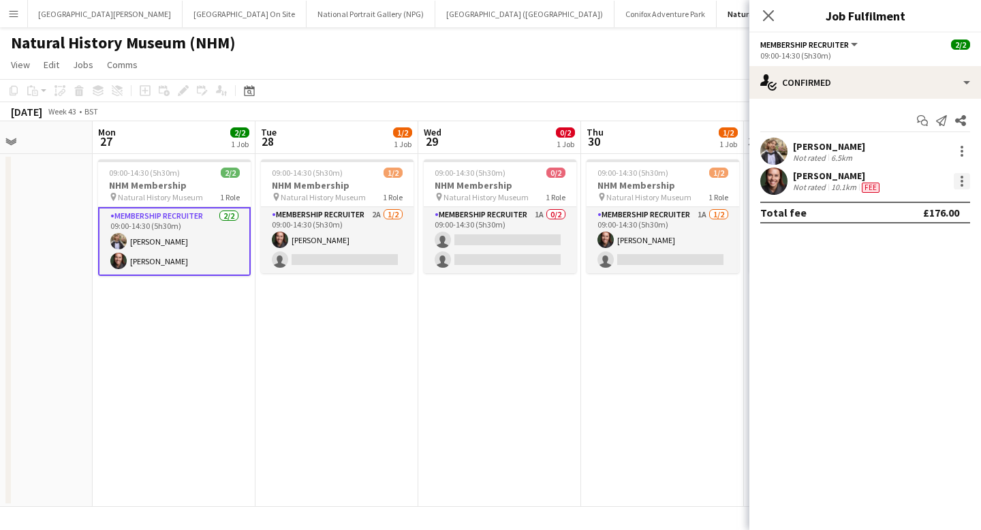
click at [518, 181] on div at bounding box center [962, 181] width 3 height 3
click at [518, 207] on span "Edit fee" at bounding box center [917, 206] width 84 height 12
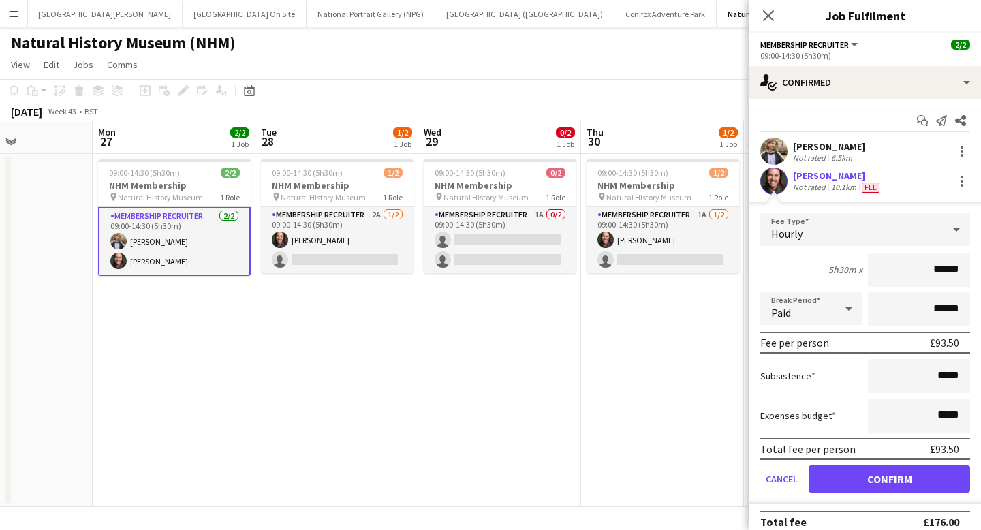
click at [518, 258] on div "5h30m x ******" at bounding box center [865, 270] width 210 height 34
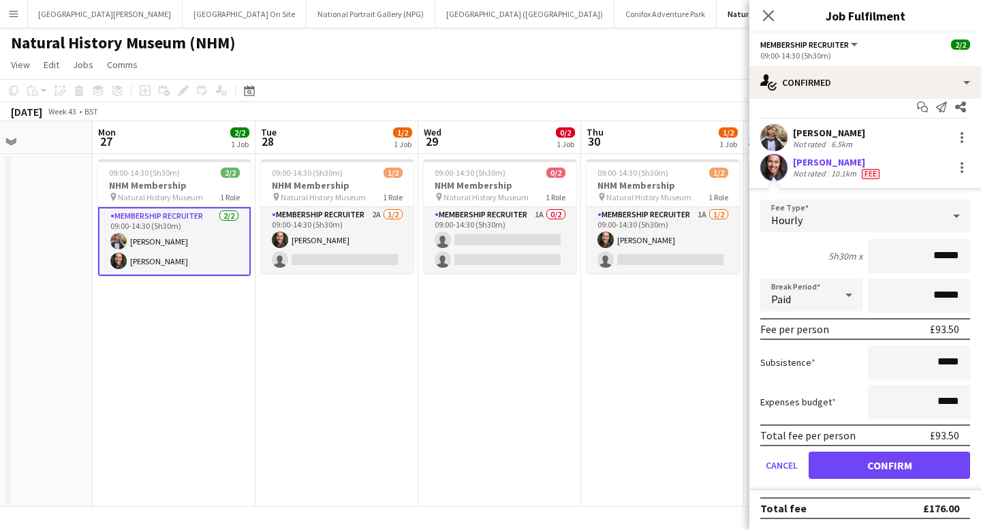
scroll to position [0, 0]
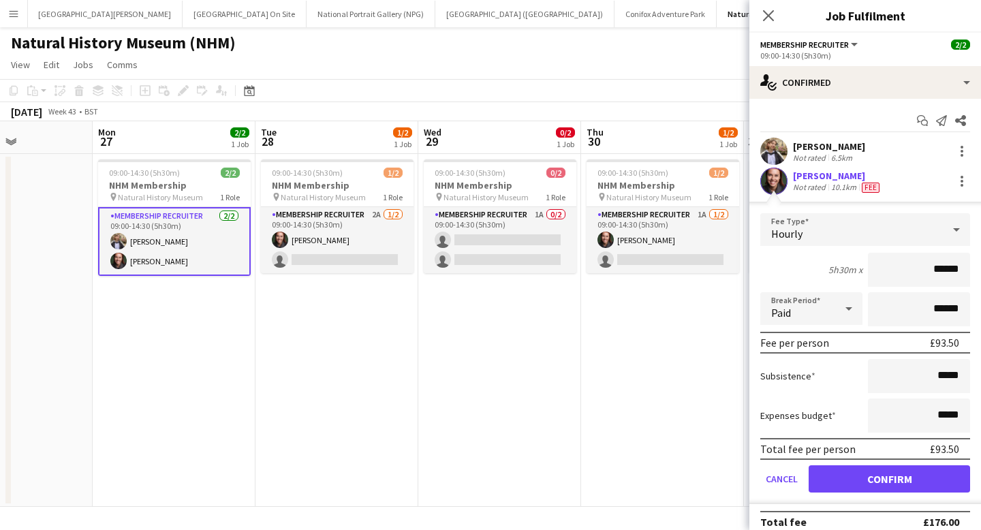
click at [518, 228] on div "Hourly" at bounding box center [851, 229] width 183 height 33
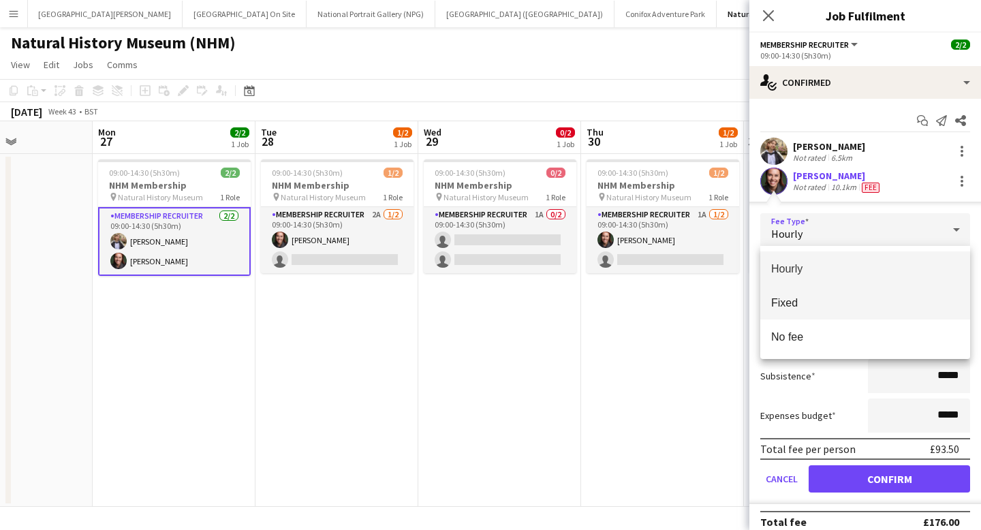
click at [518, 300] on span "Fixed" at bounding box center [865, 302] width 188 height 13
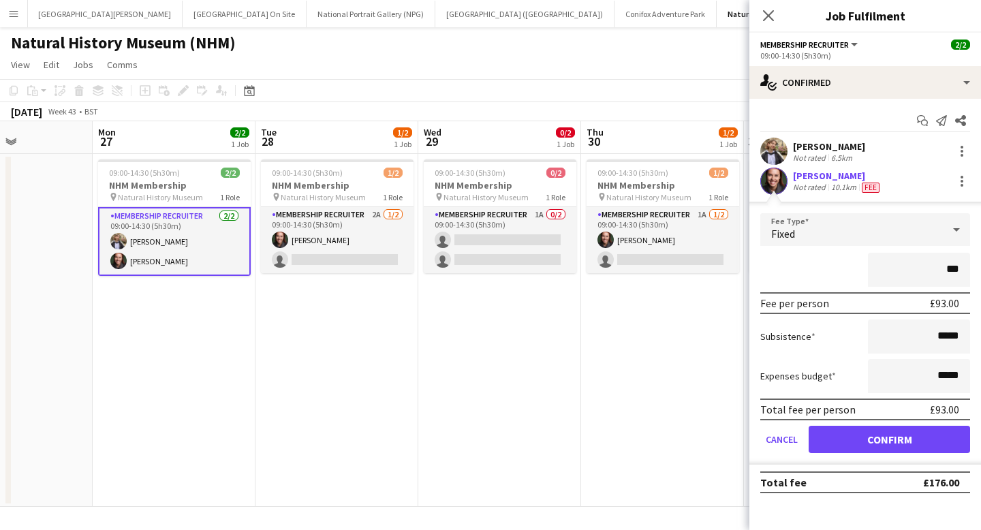
type input "**"
type input "*******"
click at [518, 442] on button "Confirm" at bounding box center [889, 439] width 161 height 27
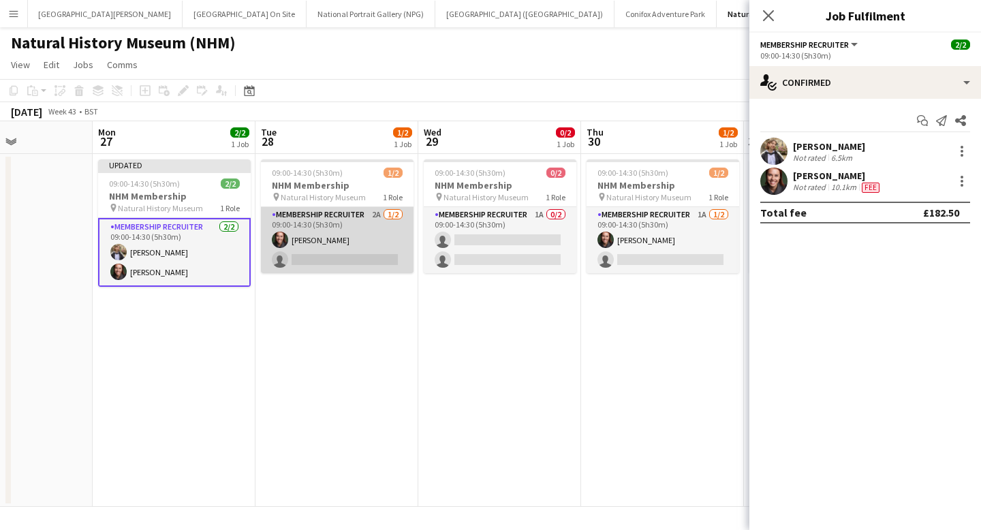
click at [335, 234] on app-card-role "Membership Recruiter 2A [DATE] 09:00-14:30 (5h30m) [PERSON_NAME] single-neutral…" at bounding box center [337, 240] width 153 height 66
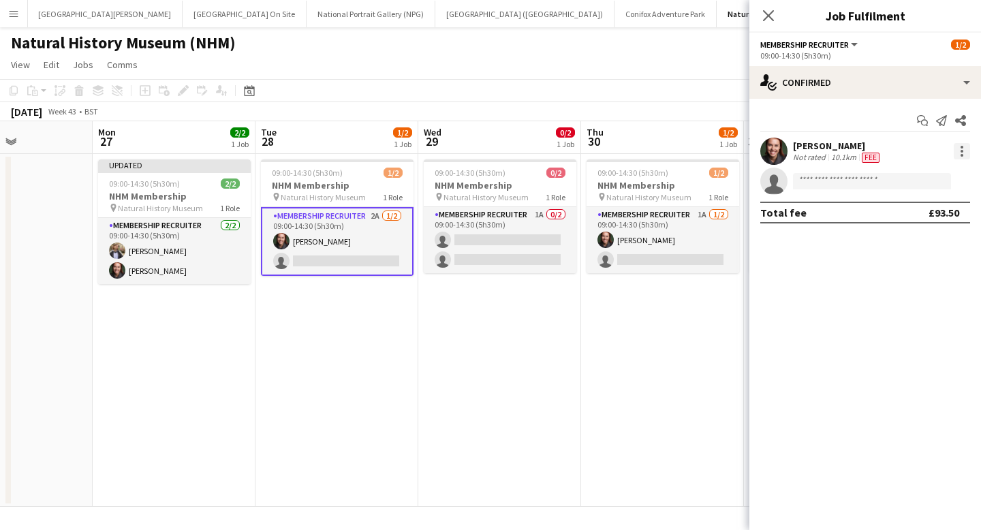
click at [518, 154] on div at bounding box center [962, 151] width 16 height 16
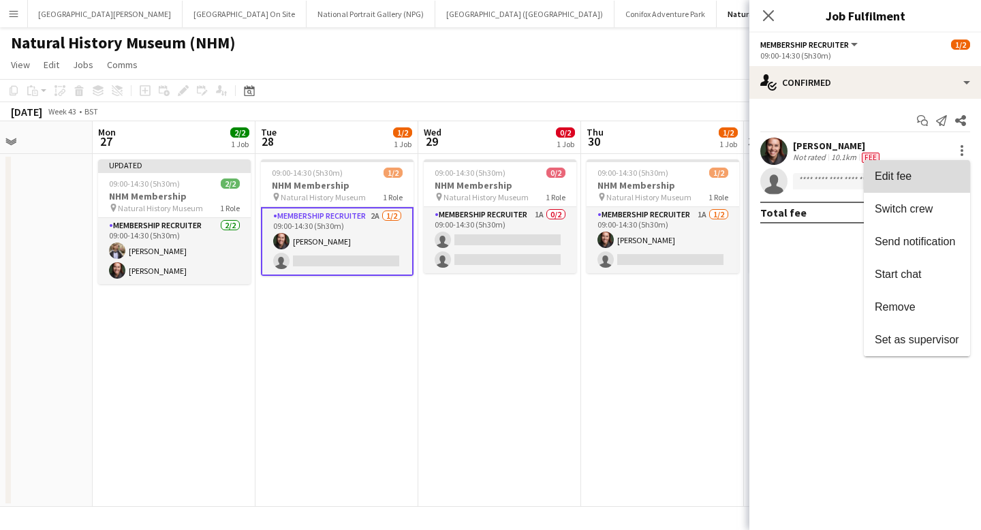
click at [518, 179] on span "Edit fee" at bounding box center [893, 176] width 37 height 12
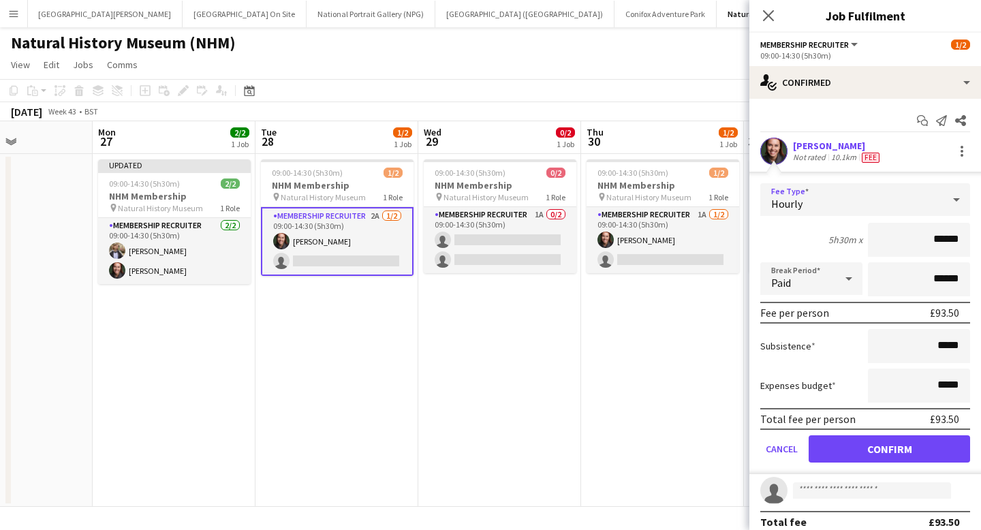
click at [518, 201] on div "Hourly" at bounding box center [851, 199] width 183 height 33
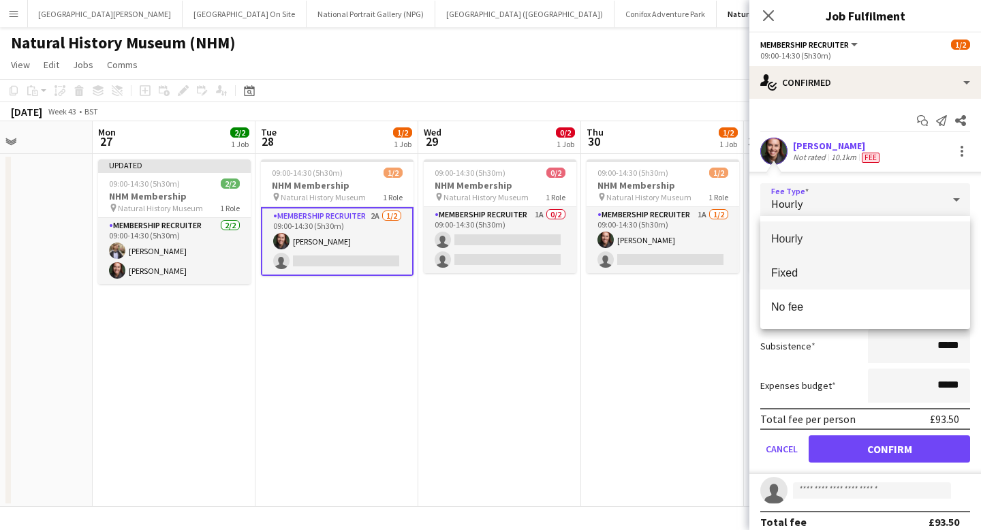
click at [518, 277] on span "Fixed" at bounding box center [865, 272] width 188 height 13
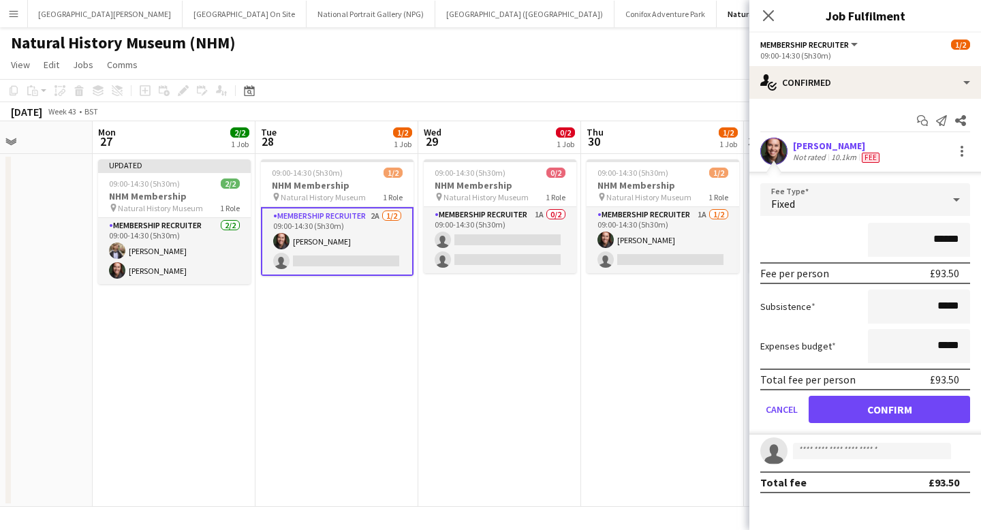
drag, startPoint x: 963, startPoint y: 240, endPoint x: 913, endPoint y: 240, distance: 49.7
click at [518, 240] on input "******" at bounding box center [919, 240] width 102 height 34
type input "*******"
click at [518, 414] on button "Confirm" at bounding box center [889, 409] width 161 height 27
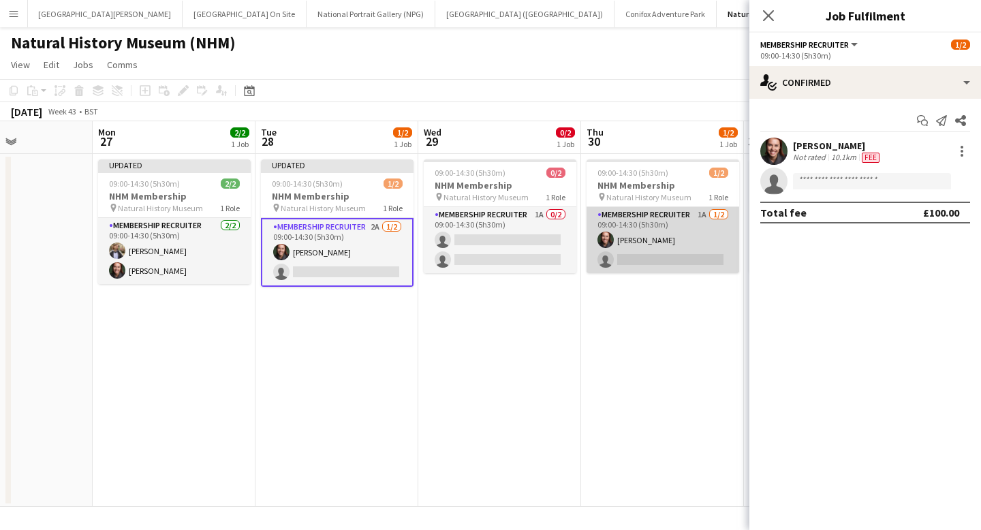
click at [518, 235] on app-card-role "Membership Recruiter 1A [DATE] 09:00-14:30 (5h30m) [PERSON_NAME] single-neutral…" at bounding box center [663, 240] width 153 height 66
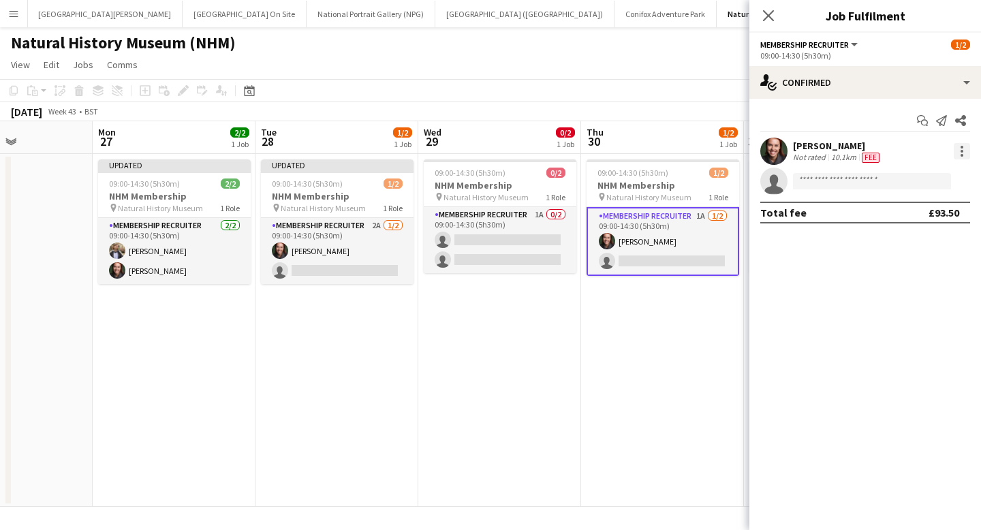
click at [518, 151] on div at bounding box center [962, 151] width 3 height 3
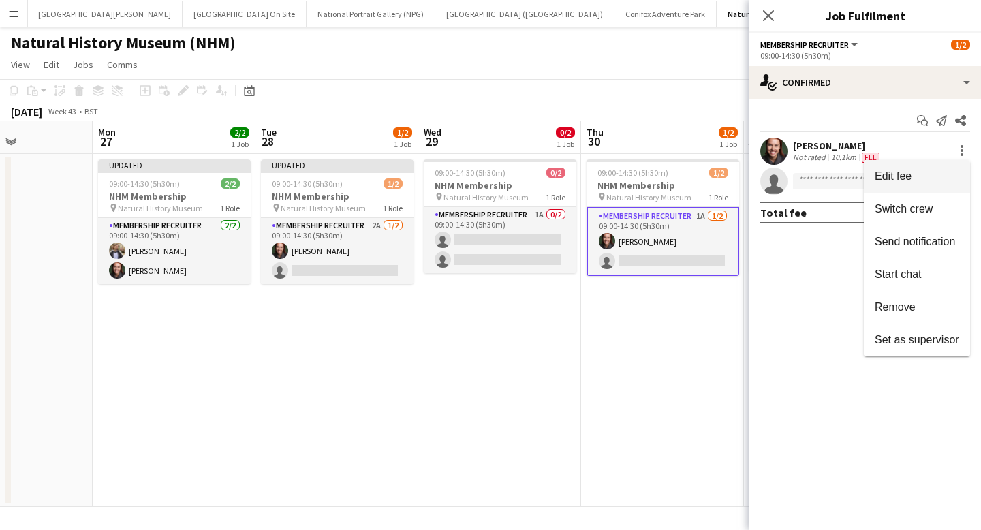
click at [518, 177] on span "Edit fee" at bounding box center [917, 176] width 84 height 12
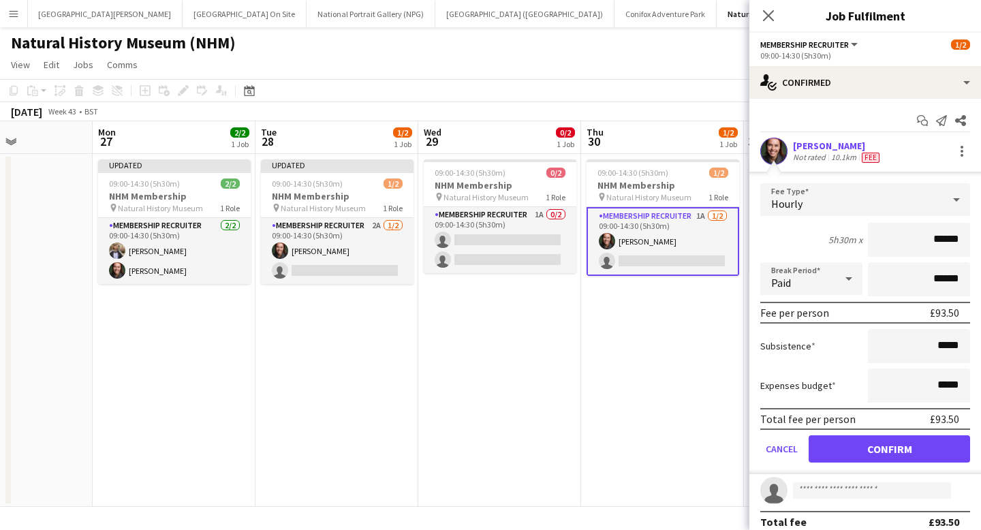
click at [518, 196] on div "Hourly" at bounding box center [851, 199] width 183 height 33
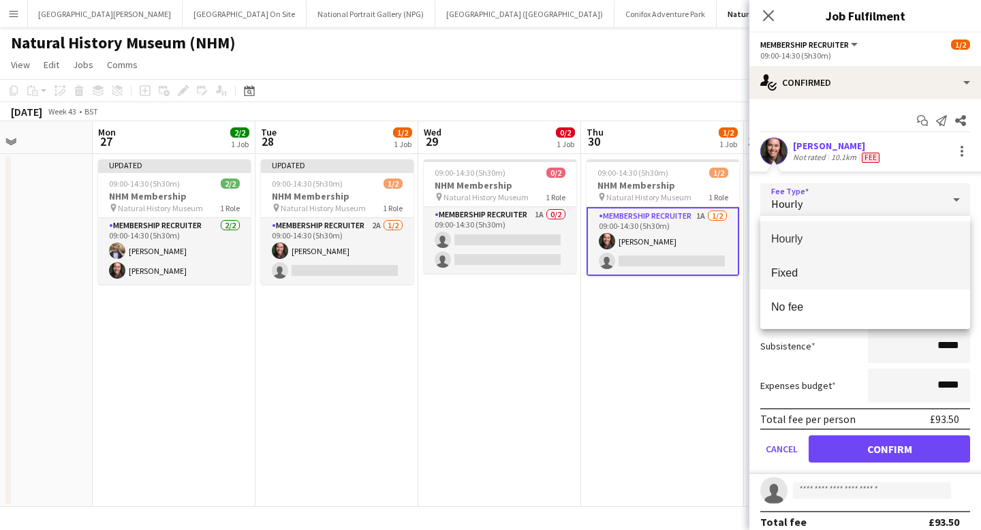
click at [518, 270] on span "Fixed" at bounding box center [865, 272] width 188 height 13
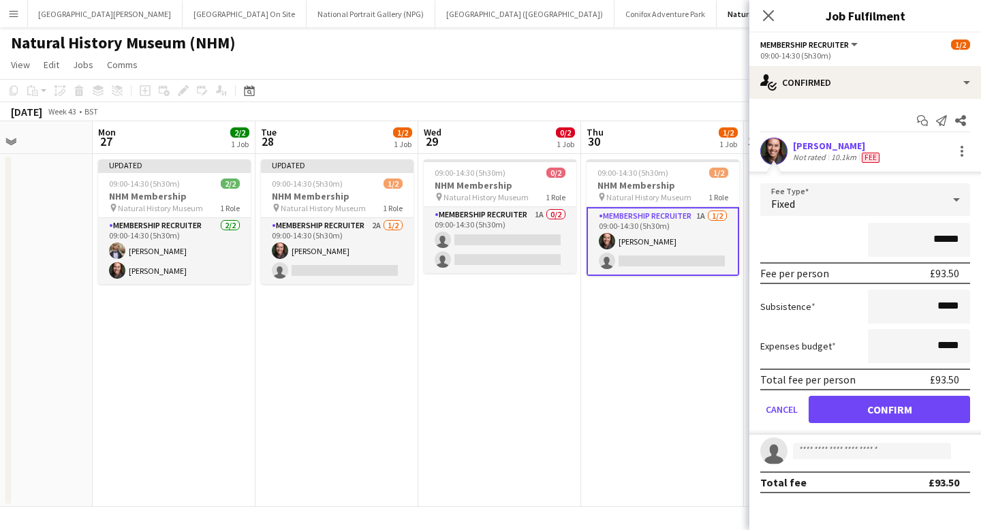
drag, startPoint x: 962, startPoint y: 240, endPoint x: 903, endPoint y: 238, distance: 58.7
click at [518, 238] on input "******" at bounding box center [919, 240] width 102 height 34
type input "*******"
click at [518, 411] on button "Confirm" at bounding box center [889, 409] width 161 height 27
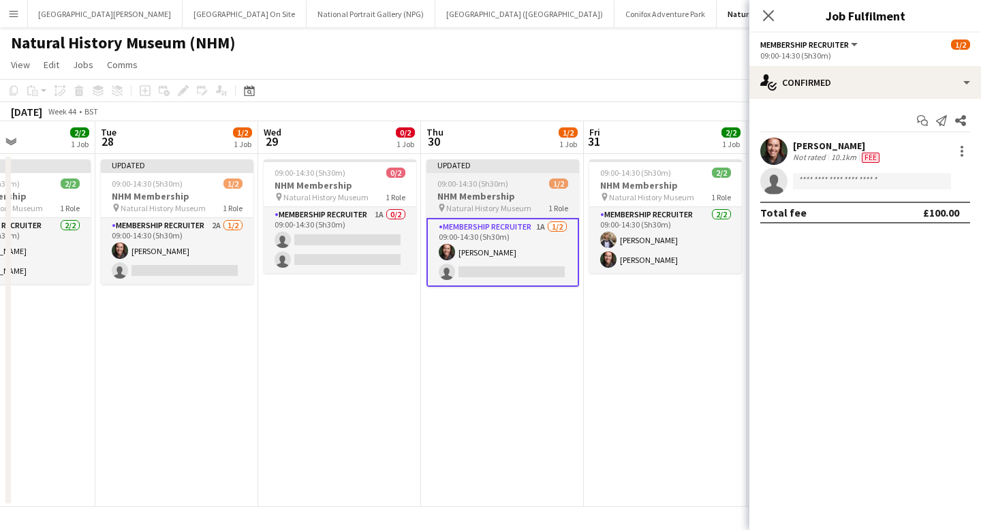
scroll to position [0, 427]
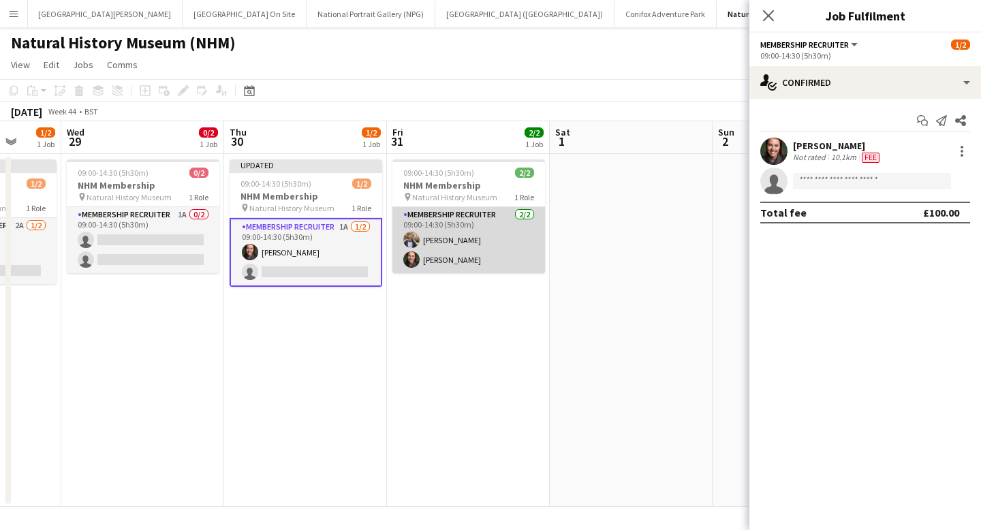
click at [453, 231] on app-card-role "Membership Recruiter [DATE] 09:00-14:30 (5h30m) [PERSON_NAME] [PERSON_NAME]" at bounding box center [468, 240] width 153 height 66
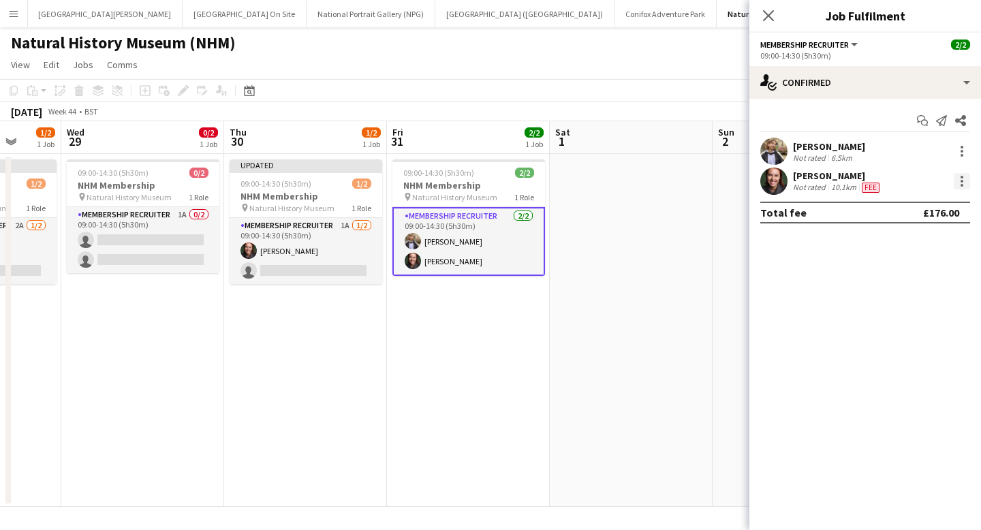
click at [518, 183] on div at bounding box center [962, 181] width 16 height 16
click at [518, 209] on span "Edit fee" at bounding box center [917, 206] width 84 height 12
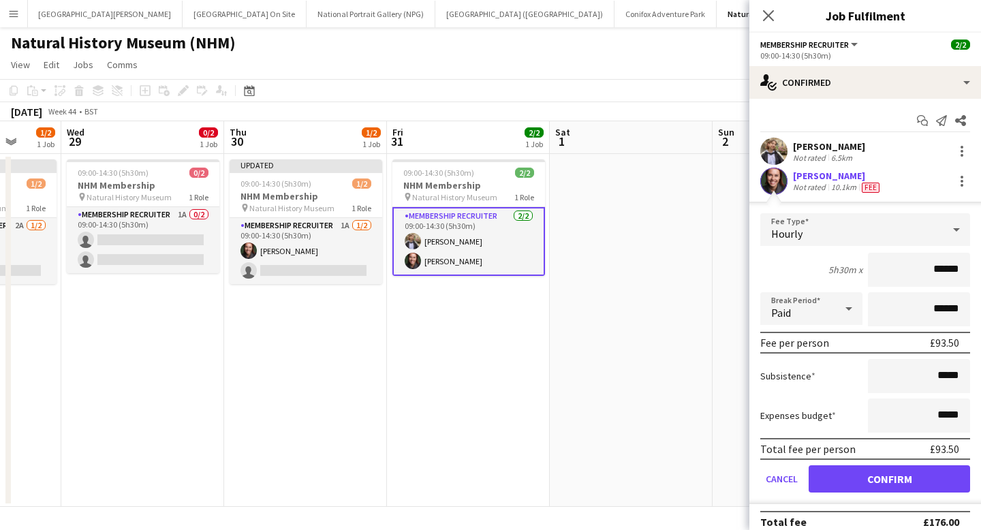
drag, startPoint x: 962, startPoint y: 274, endPoint x: 897, endPoint y: 270, distance: 65.5
click at [518, 270] on input "******" at bounding box center [919, 270] width 102 height 34
type input "*******"
click at [518, 233] on div "Hourly" at bounding box center [851, 229] width 183 height 33
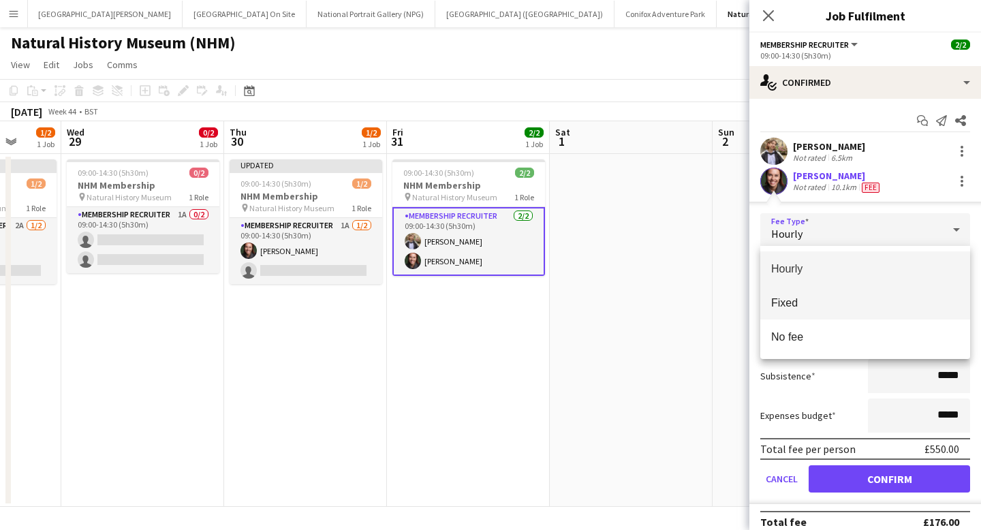
click at [518, 311] on mat-option "Fixed" at bounding box center [865, 302] width 210 height 34
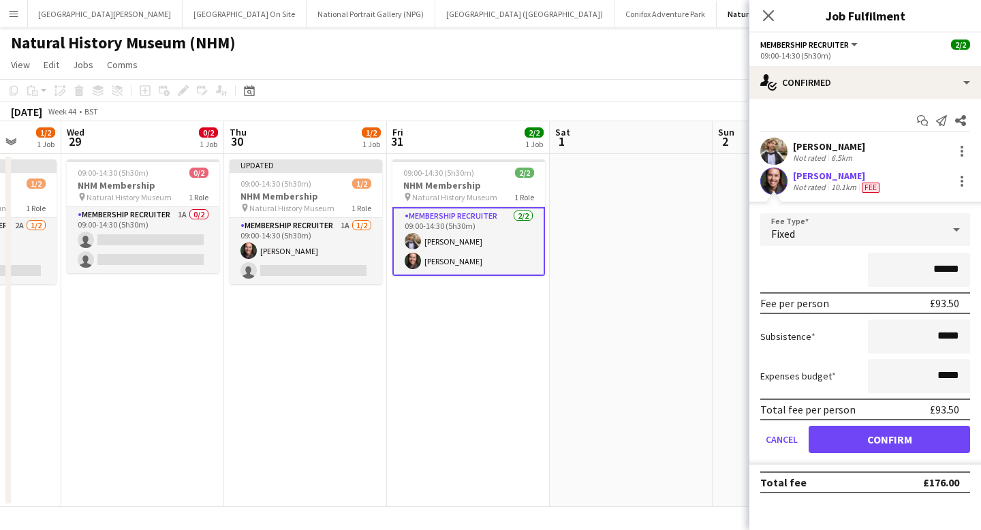
drag, startPoint x: 957, startPoint y: 275, endPoint x: 878, endPoint y: 275, distance: 78.3
click at [518, 275] on input "******" at bounding box center [919, 270] width 102 height 34
type input "*******"
click at [518, 446] on button "Confirm" at bounding box center [889, 439] width 161 height 27
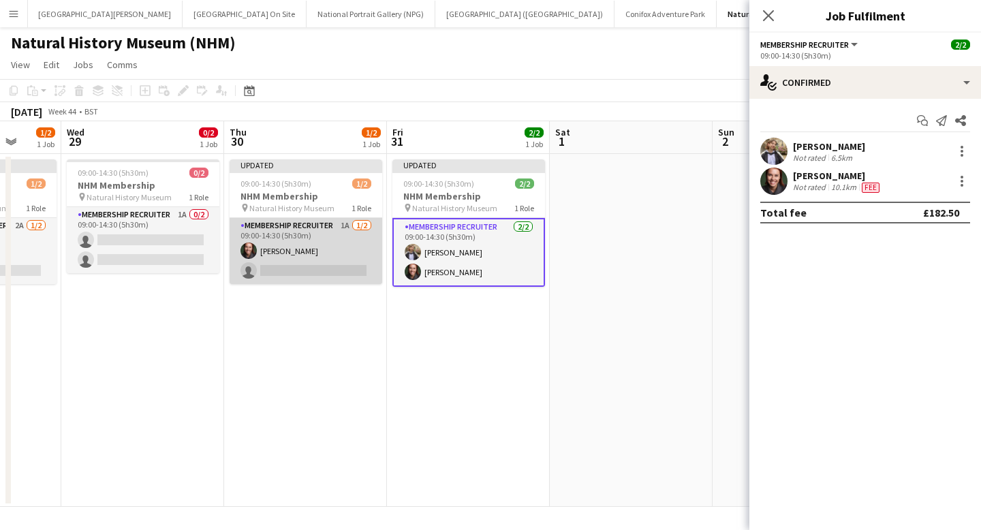
click at [336, 247] on app-card-role "Membership Recruiter 1A [DATE] 09:00-14:30 (5h30m) [PERSON_NAME] single-neutral…" at bounding box center [306, 251] width 153 height 66
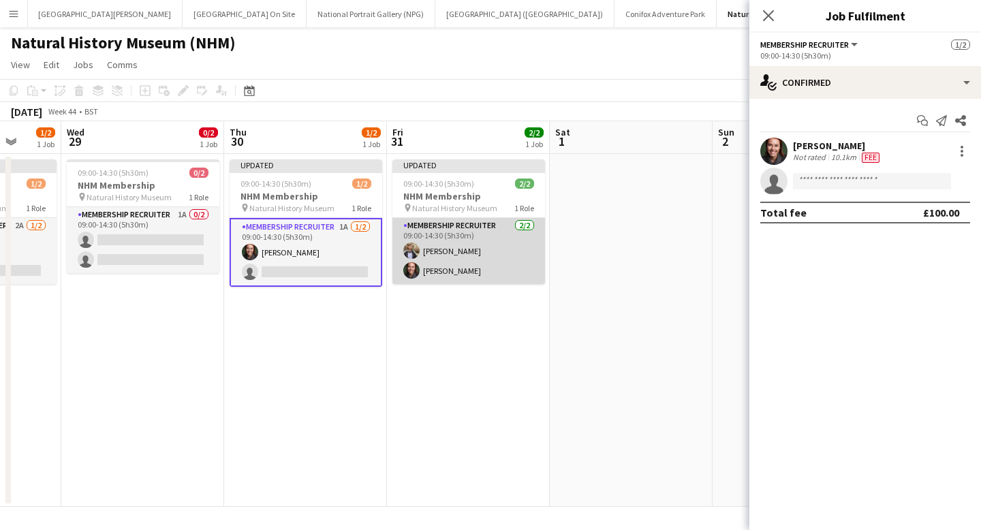
click at [454, 247] on app-card-role "Membership Recruiter [DATE] 09:00-14:30 (5h30m) [PERSON_NAME] [PERSON_NAME]" at bounding box center [468, 251] width 153 height 66
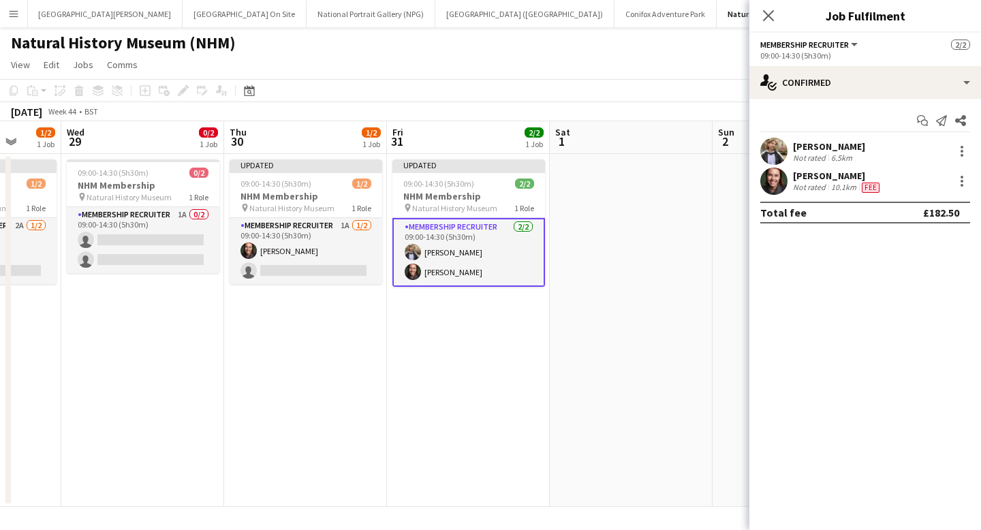
click at [518, 148] on div "[PERSON_NAME]" at bounding box center [829, 146] width 72 height 12
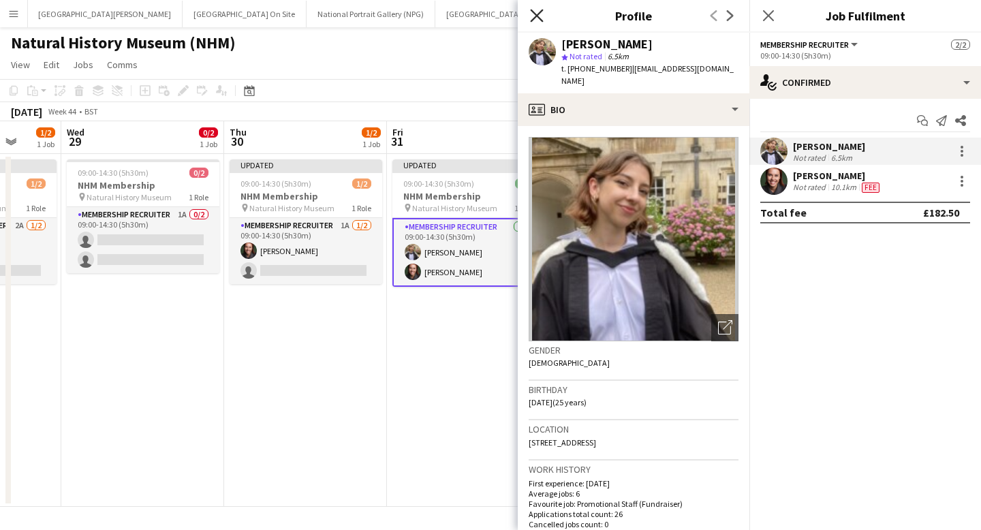
click at [518, 16] on icon at bounding box center [536, 15] width 13 height 13
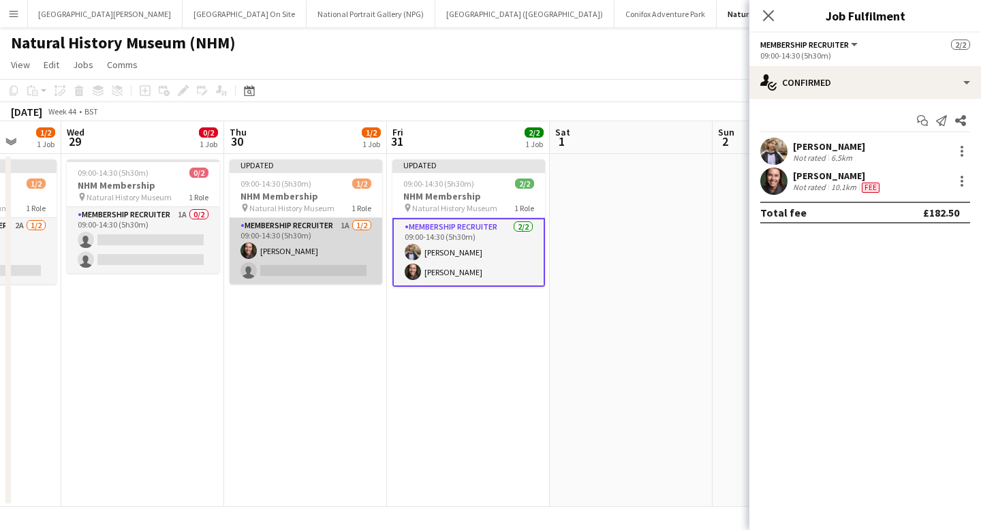
click at [337, 236] on app-card-role "Membership Recruiter 1A [DATE] 09:00-14:30 (5h30m) [PERSON_NAME] single-neutral…" at bounding box center [306, 251] width 153 height 66
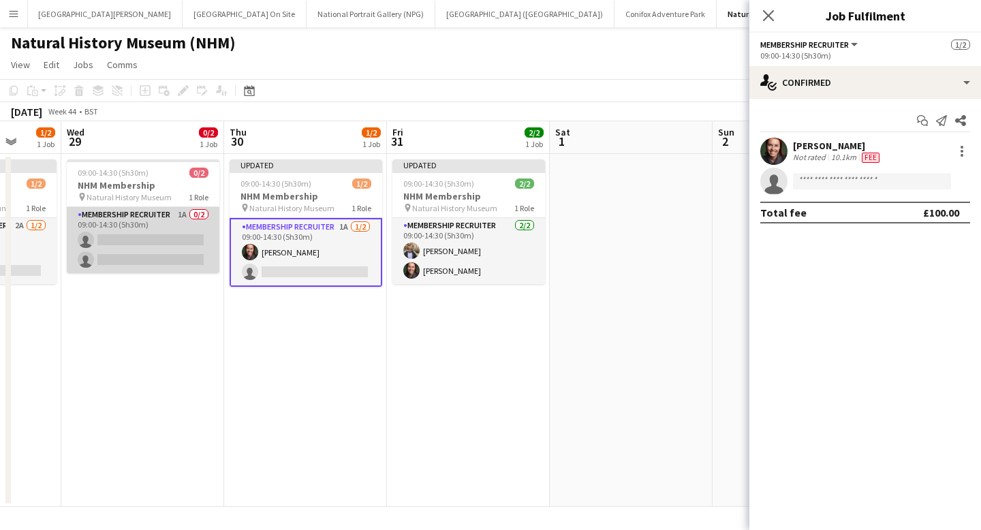
scroll to position [0, 332]
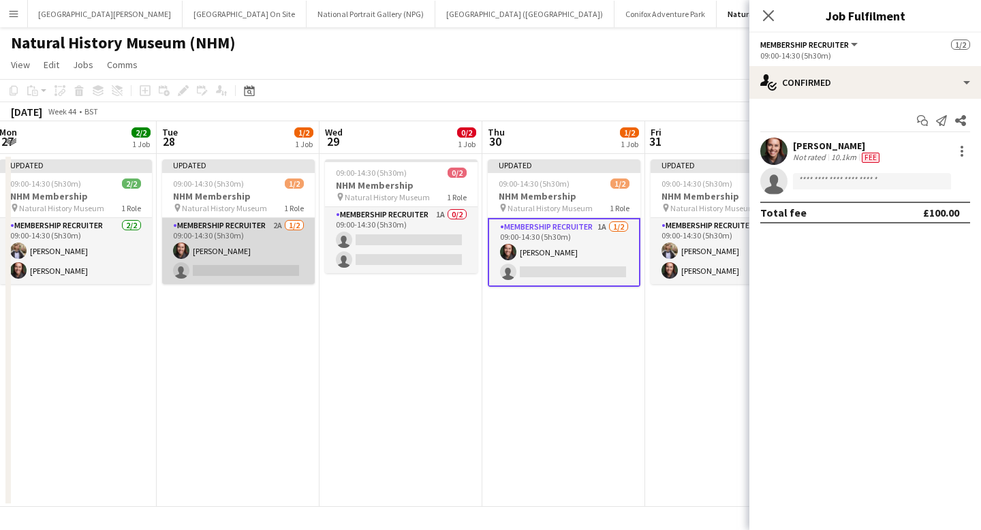
click at [240, 241] on app-card-role "Membership Recruiter 2A [DATE] 09:00-14:30 (5h30m) [PERSON_NAME] single-neutral…" at bounding box center [238, 251] width 153 height 66
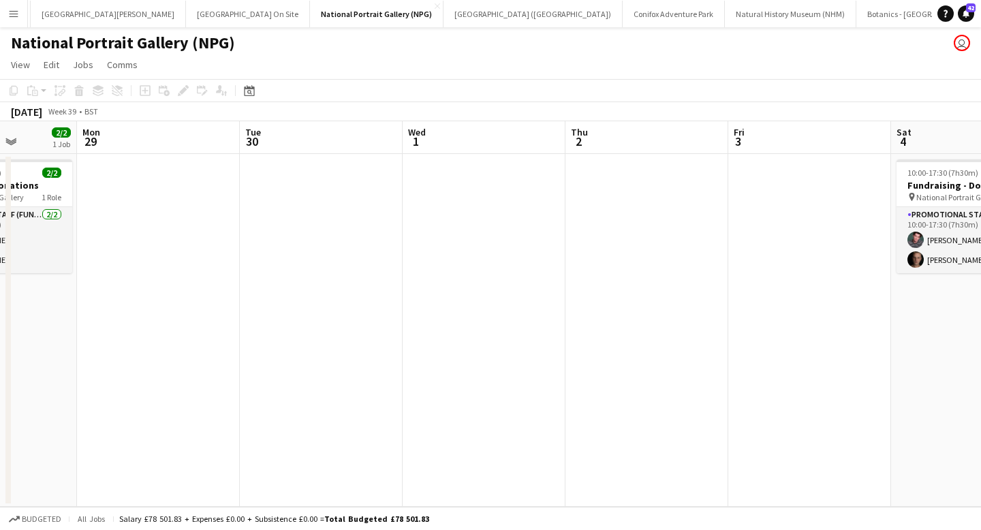
scroll to position [0, 326]
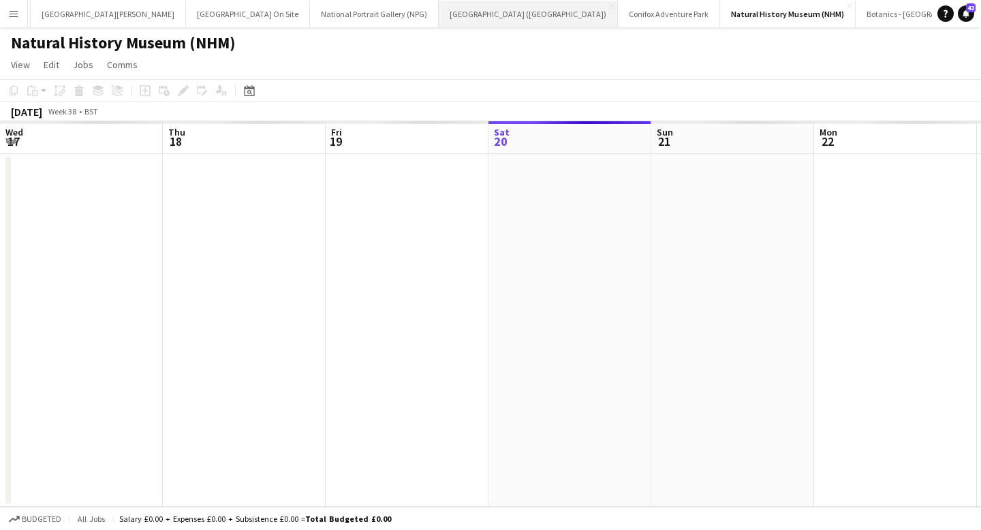
scroll to position [0, 326]
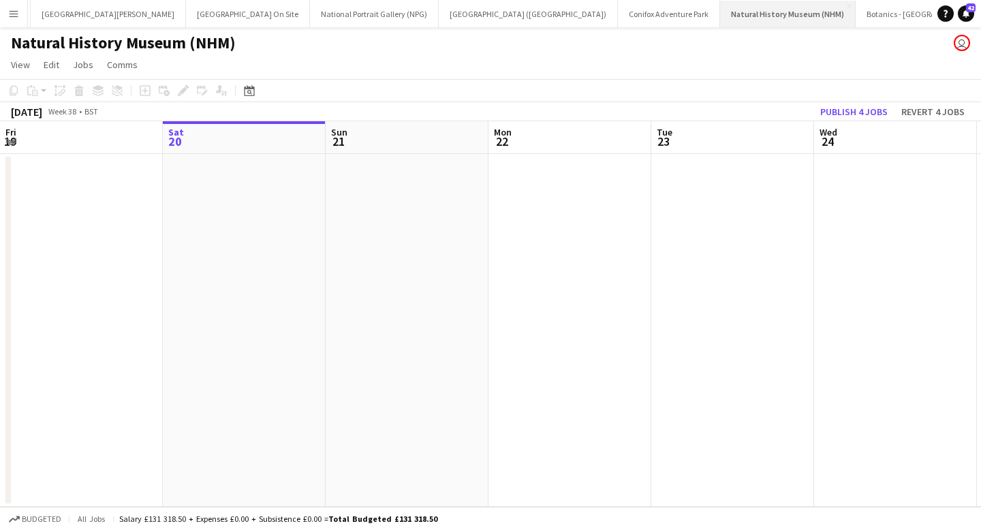
click at [518, 10] on button "Natural History Museum (NHM) Close" at bounding box center [788, 14] width 136 height 27
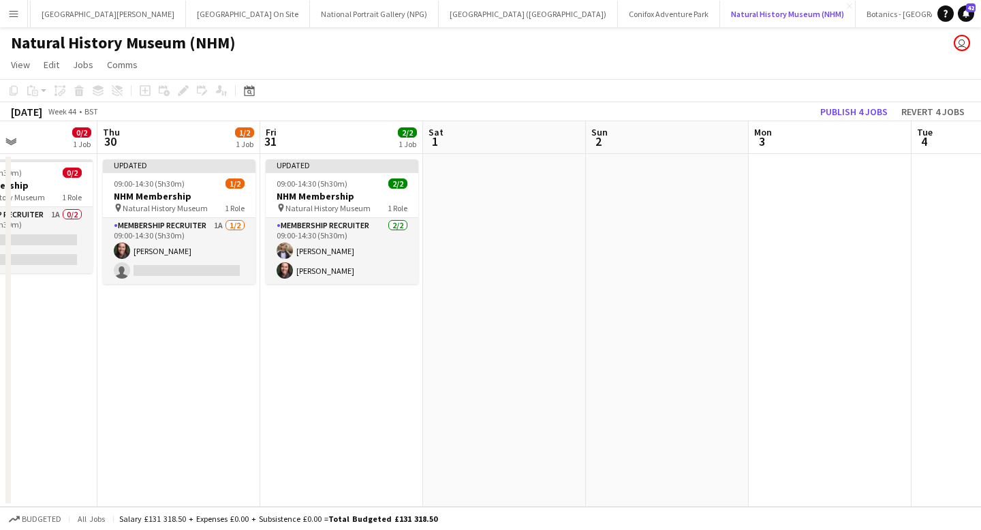
scroll to position [0, 369]
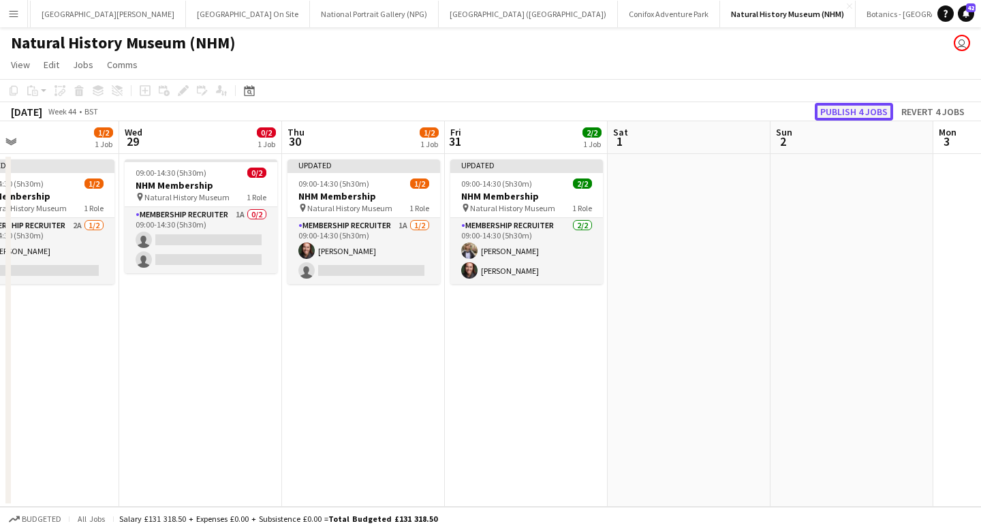
click at [518, 114] on button "Publish 4 jobs" at bounding box center [854, 112] width 78 height 18
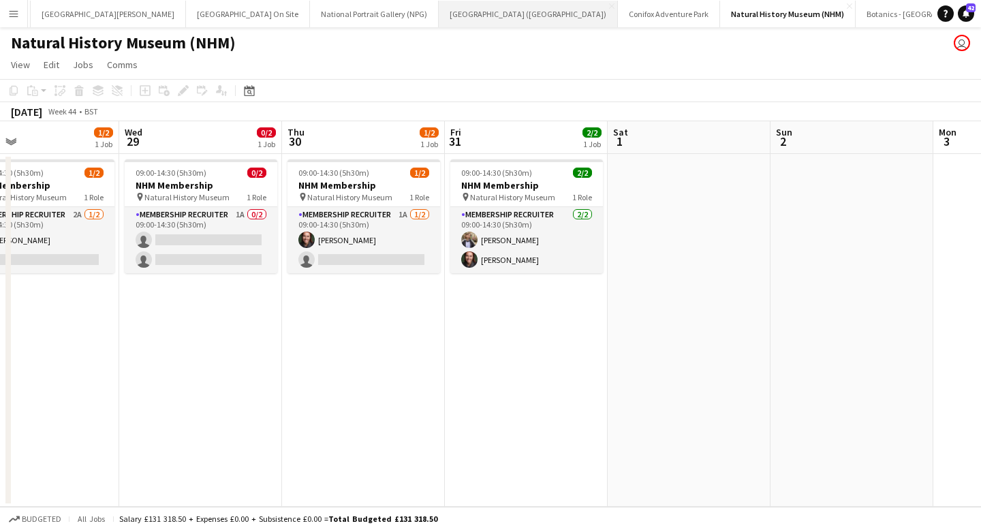
click at [439, 17] on button "[GEOGRAPHIC_DATA] (RMG) Close" at bounding box center [528, 14] width 179 height 27
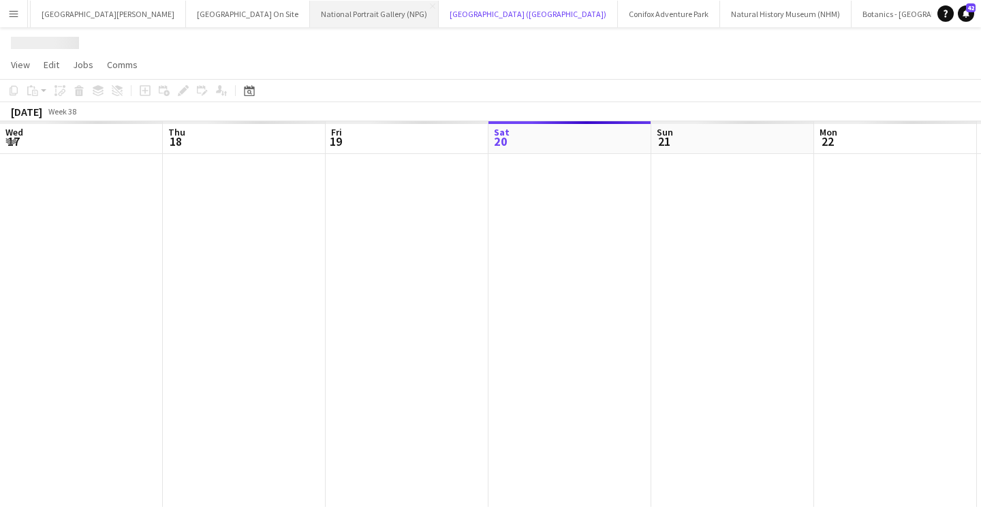
scroll to position [0, 326]
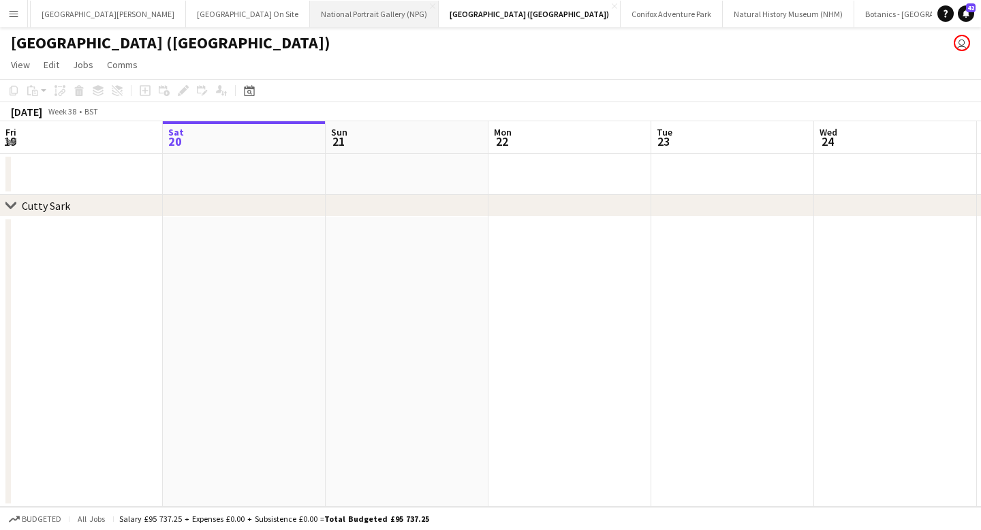
click at [315, 16] on button "National Portrait Gallery (NPG) Close" at bounding box center [374, 14] width 129 height 27
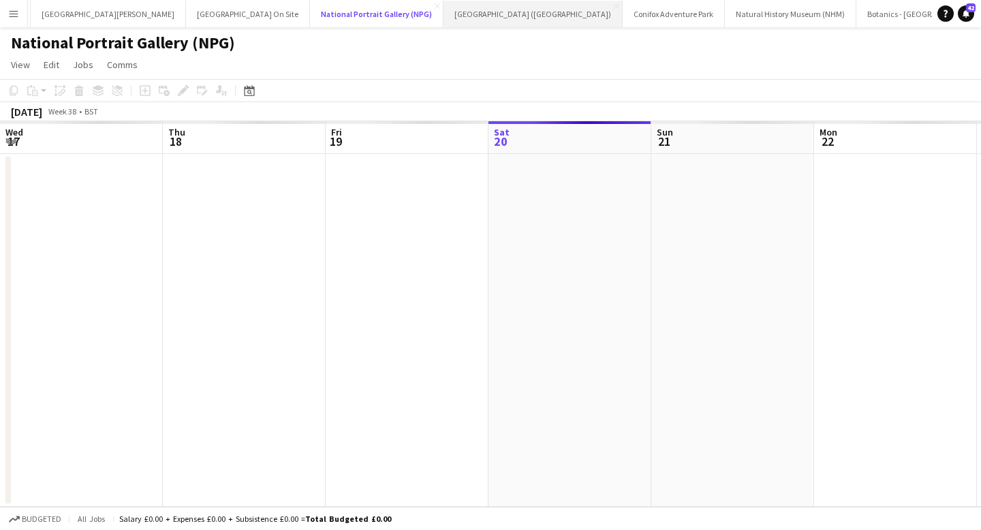
scroll to position [0, 326]
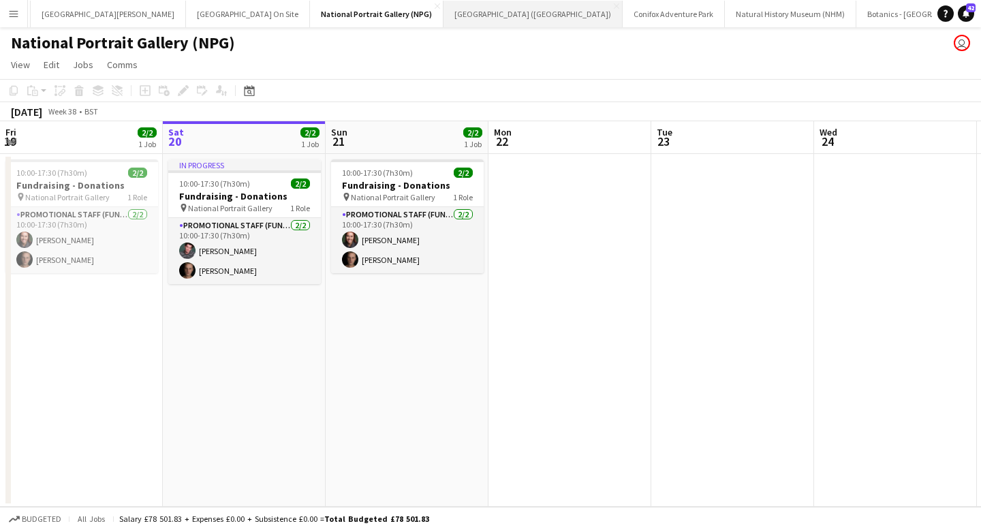
click at [444, 16] on button "[GEOGRAPHIC_DATA] (RMG) Close" at bounding box center [533, 14] width 179 height 27
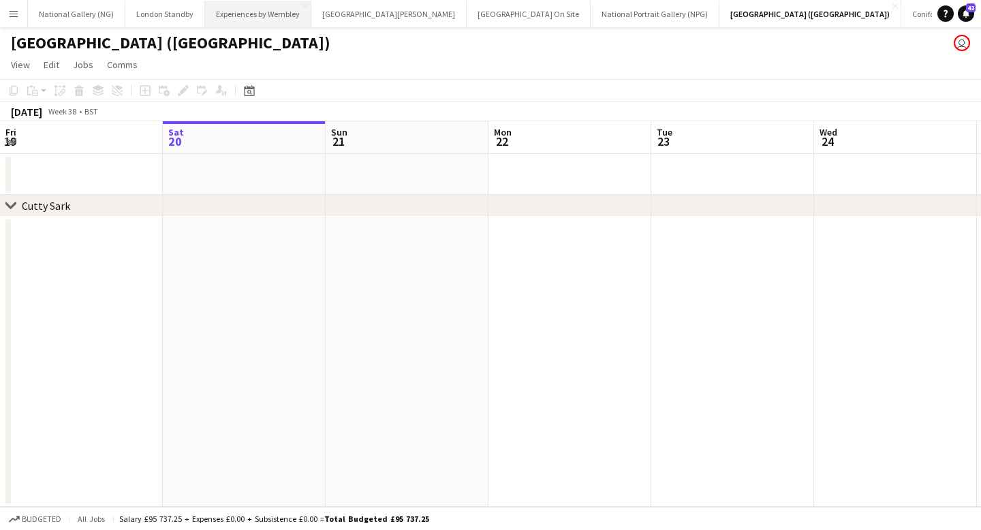
click at [258, 14] on button "Experiences by Wembley Close" at bounding box center [258, 14] width 106 height 27
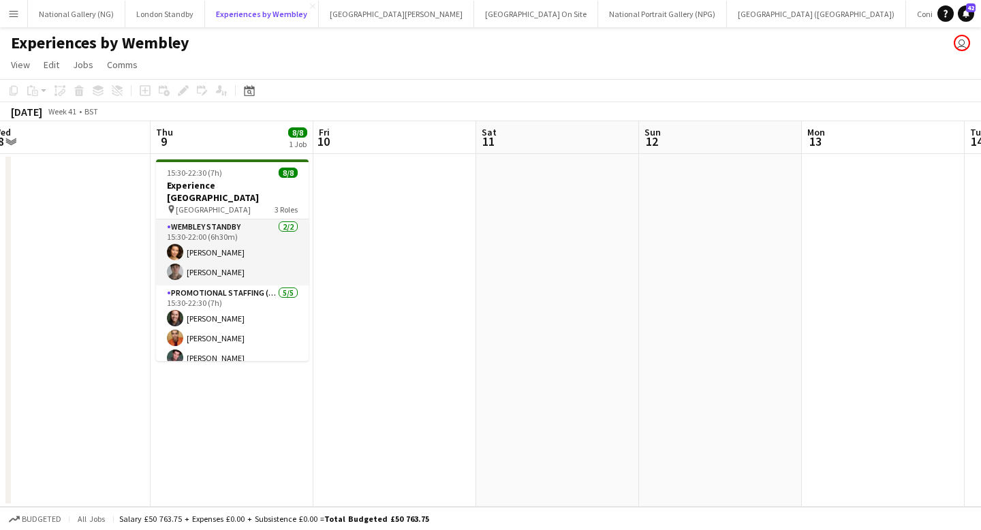
scroll to position [0, 339]
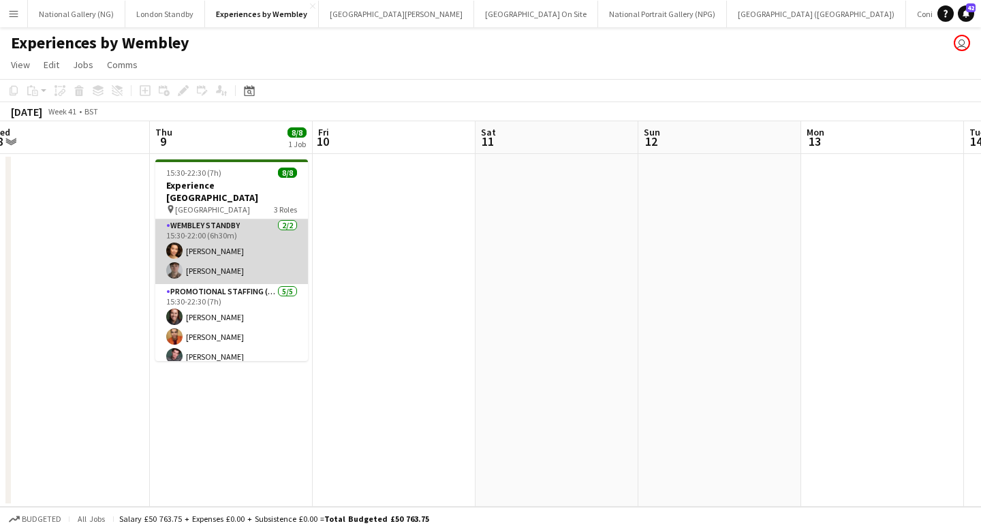
click at [249, 237] on app-card-role "Wembley Standby [DATE] 15:30-22:00 (6h30m) [PERSON_NAME] [PERSON_NAME]" at bounding box center [231, 251] width 153 height 66
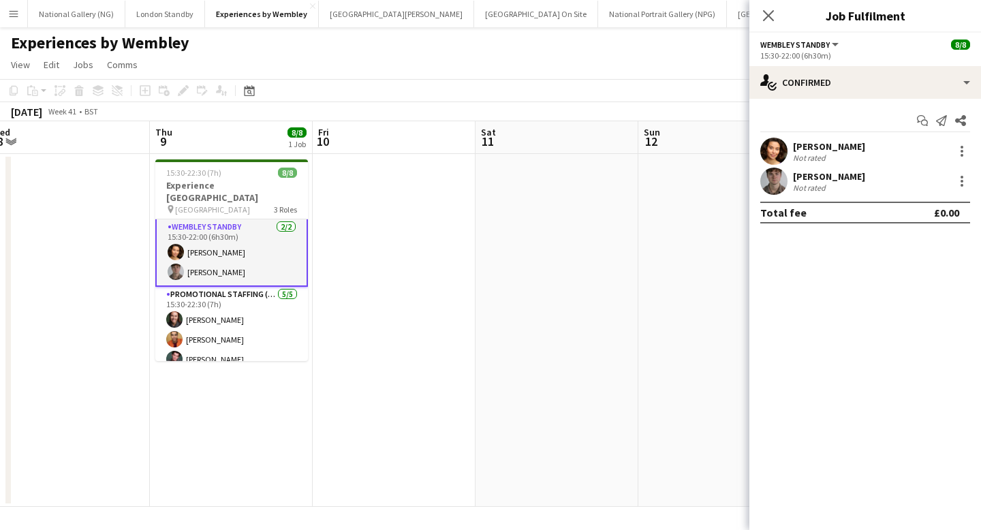
scroll to position [3, 0]
click at [518, 153] on div at bounding box center [962, 151] width 16 height 16
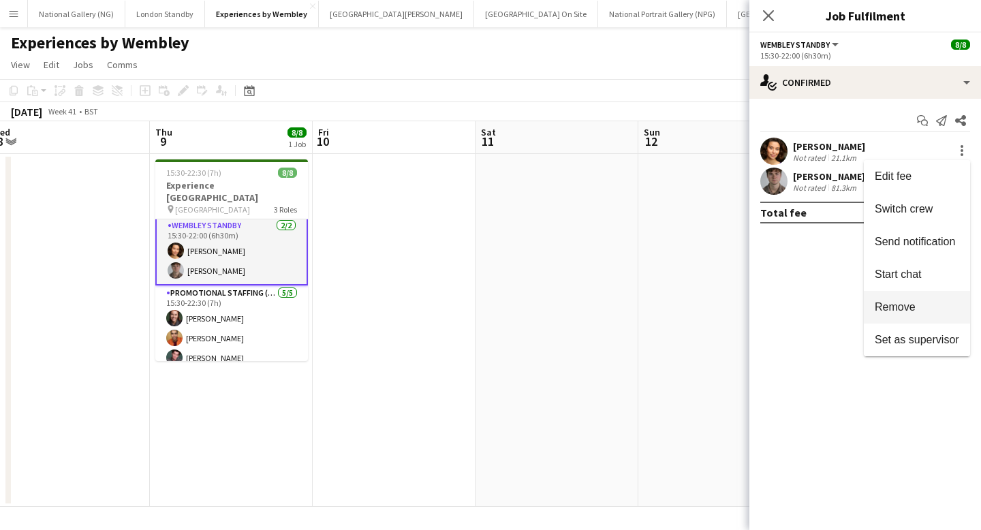
click at [518, 310] on span "Remove" at bounding box center [917, 307] width 84 height 12
